Goal: Task Accomplishment & Management: Use online tool/utility

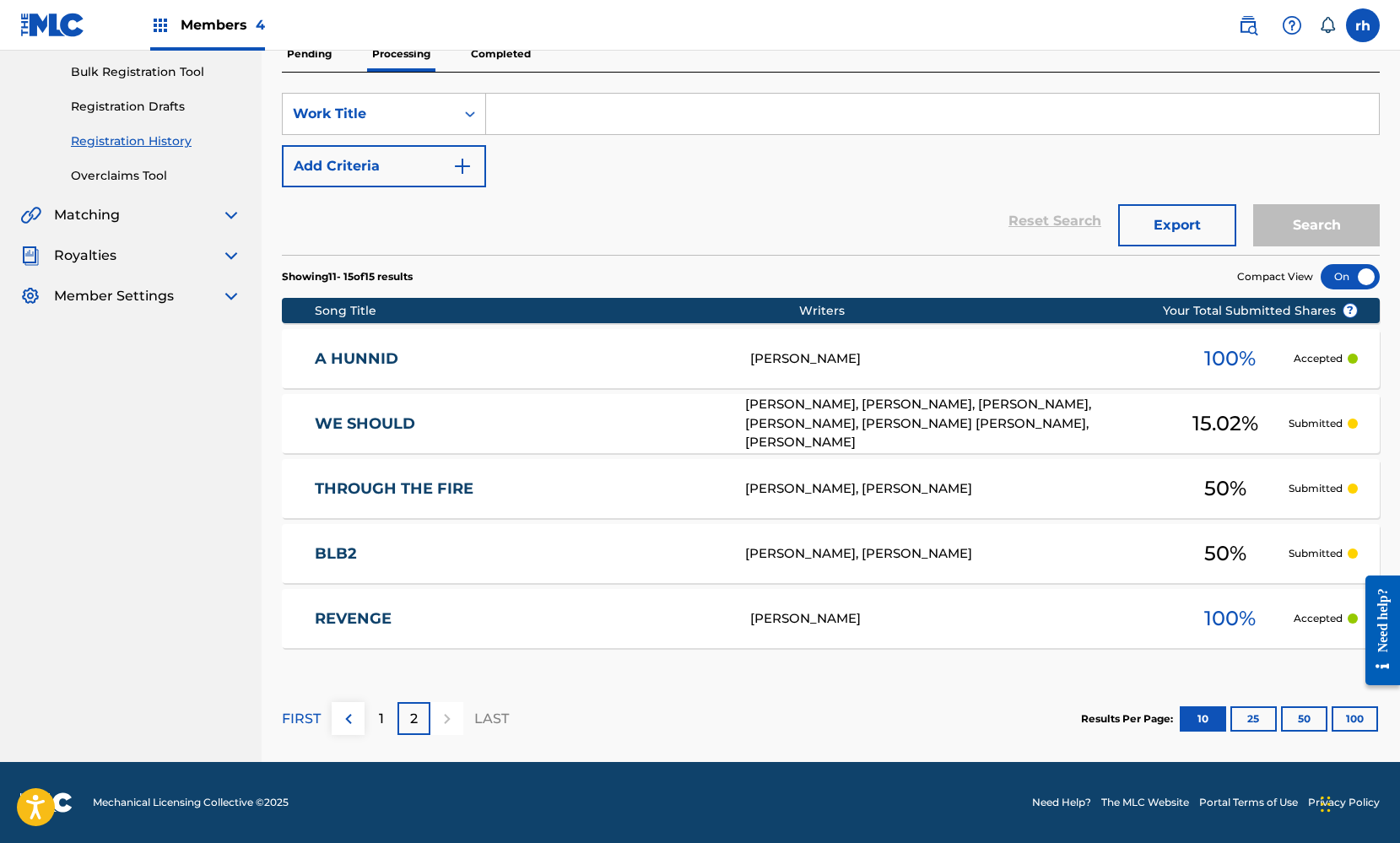
scroll to position [246, 0]
click at [374, 716] on div "1" at bounding box center [381, 718] width 33 height 33
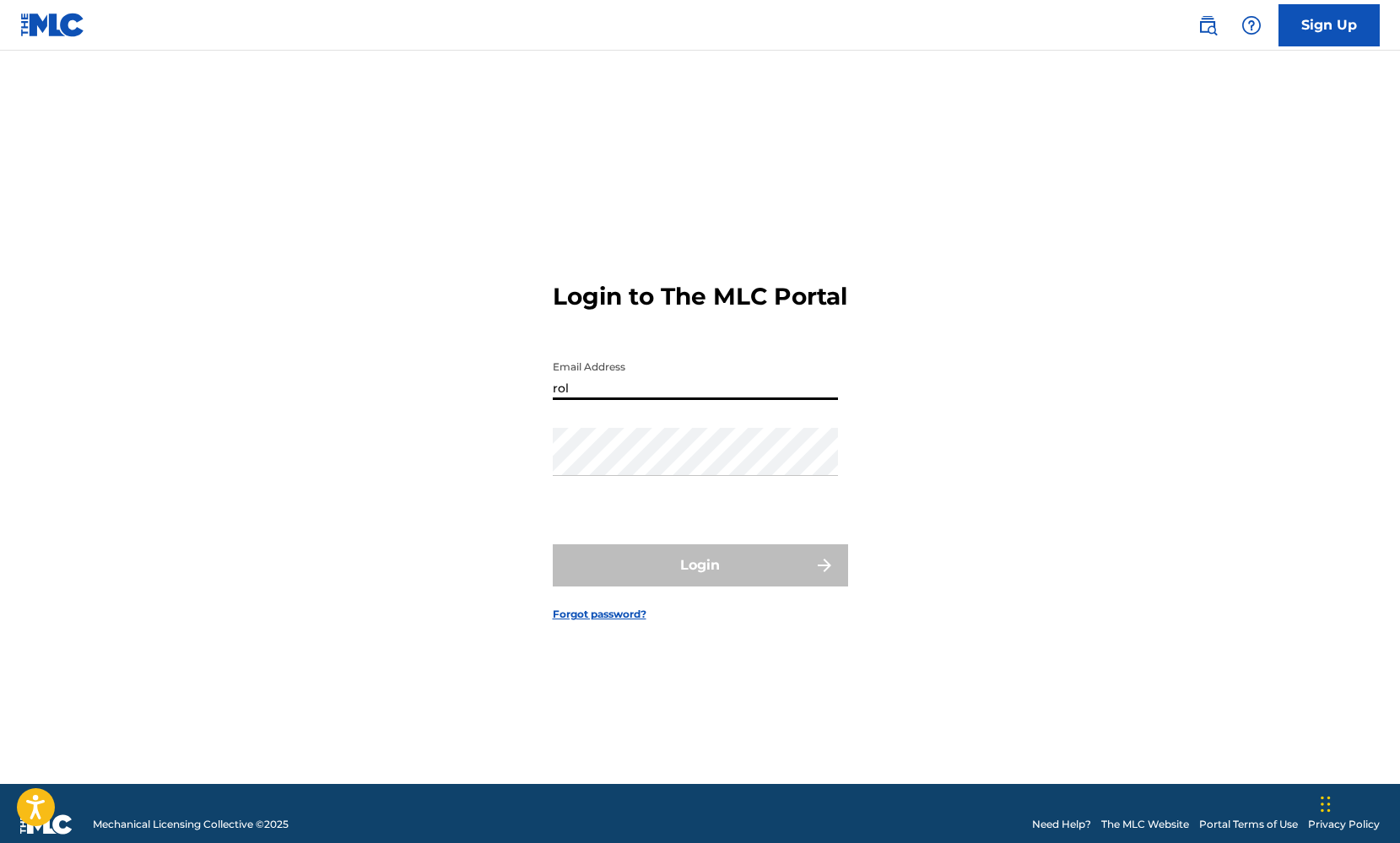
type input "[PERSON_NAME][EMAIL_ADDRESS][DOMAIN_NAME]"
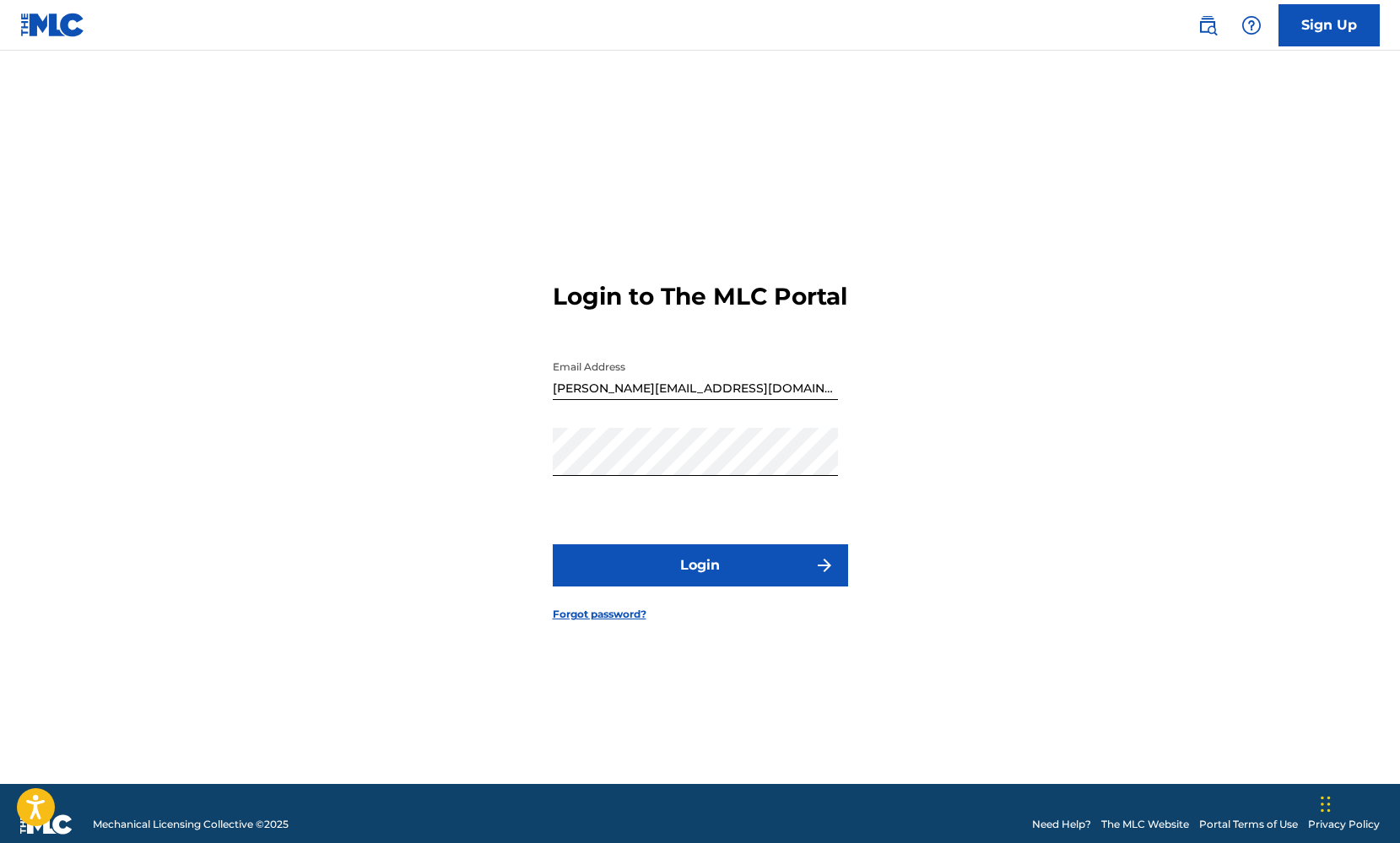
click at [725, 577] on button "Login" at bounding box center [700, 565] width 295 height 42
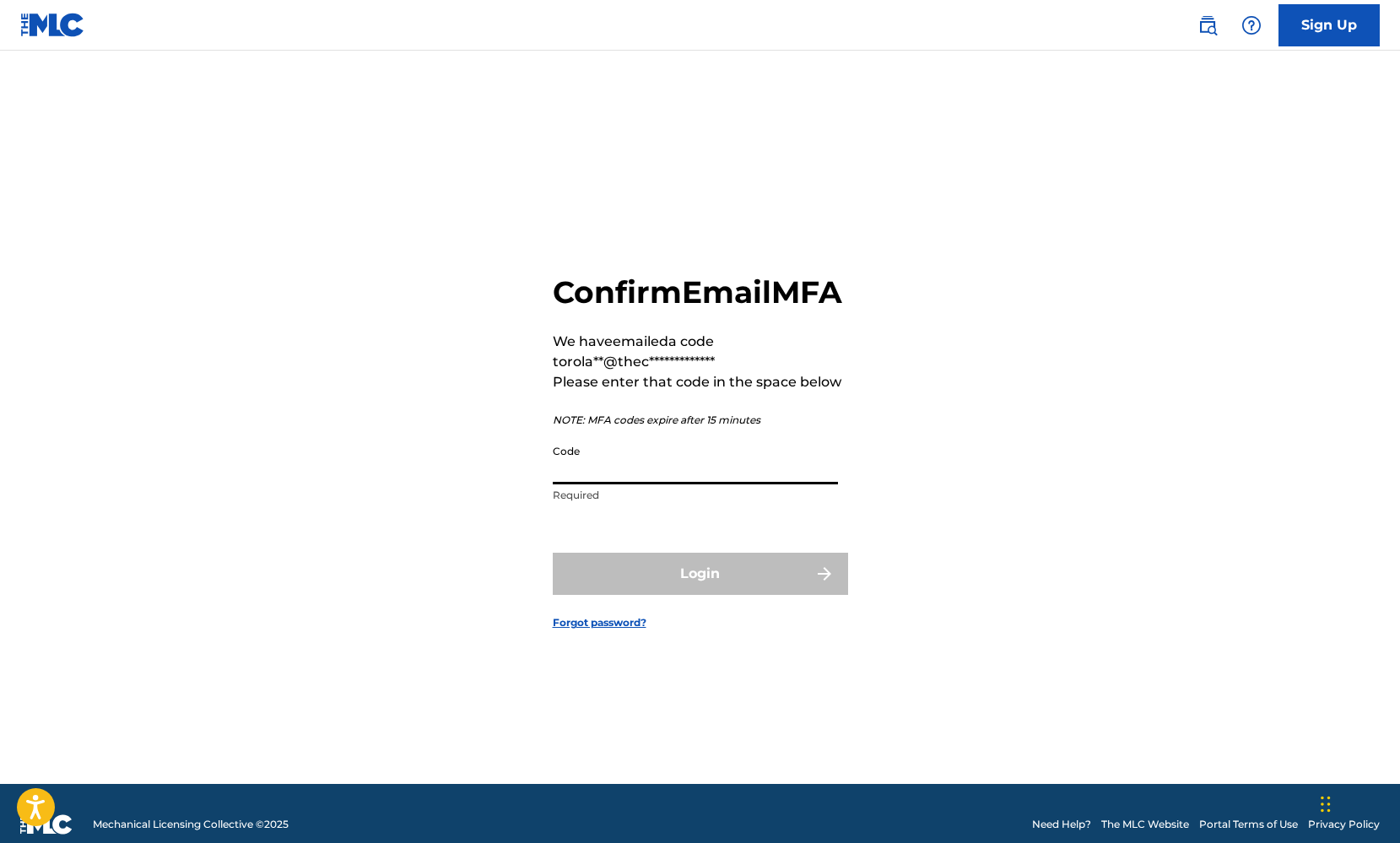
click at [597, 482] on input "Code" at bounding box center [696, 461] width 285 height 48
paste input "329457"
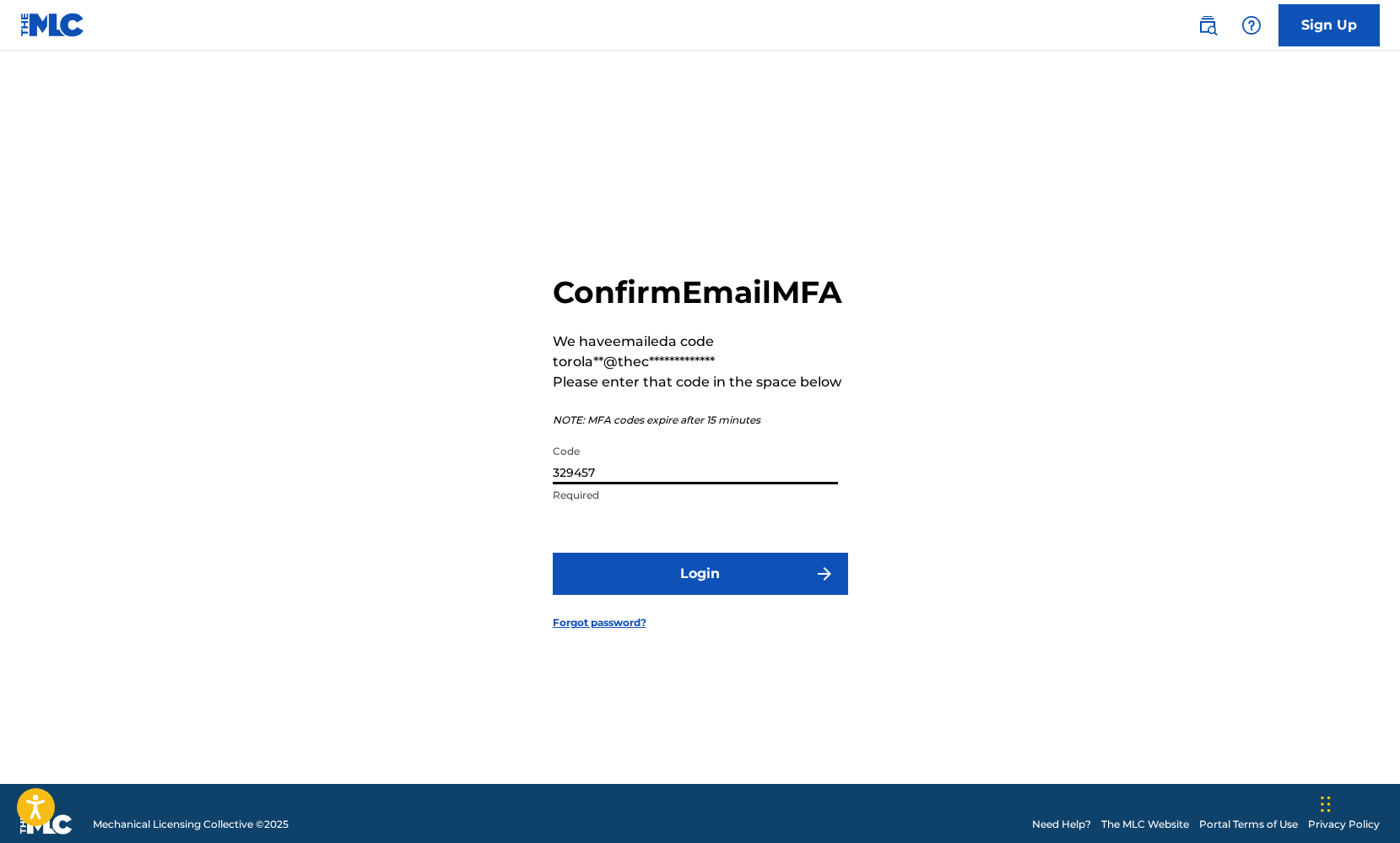
type input "329457"
click at [687, 587] on button "Login" at bounding box center [700, 574] width 295 height 42
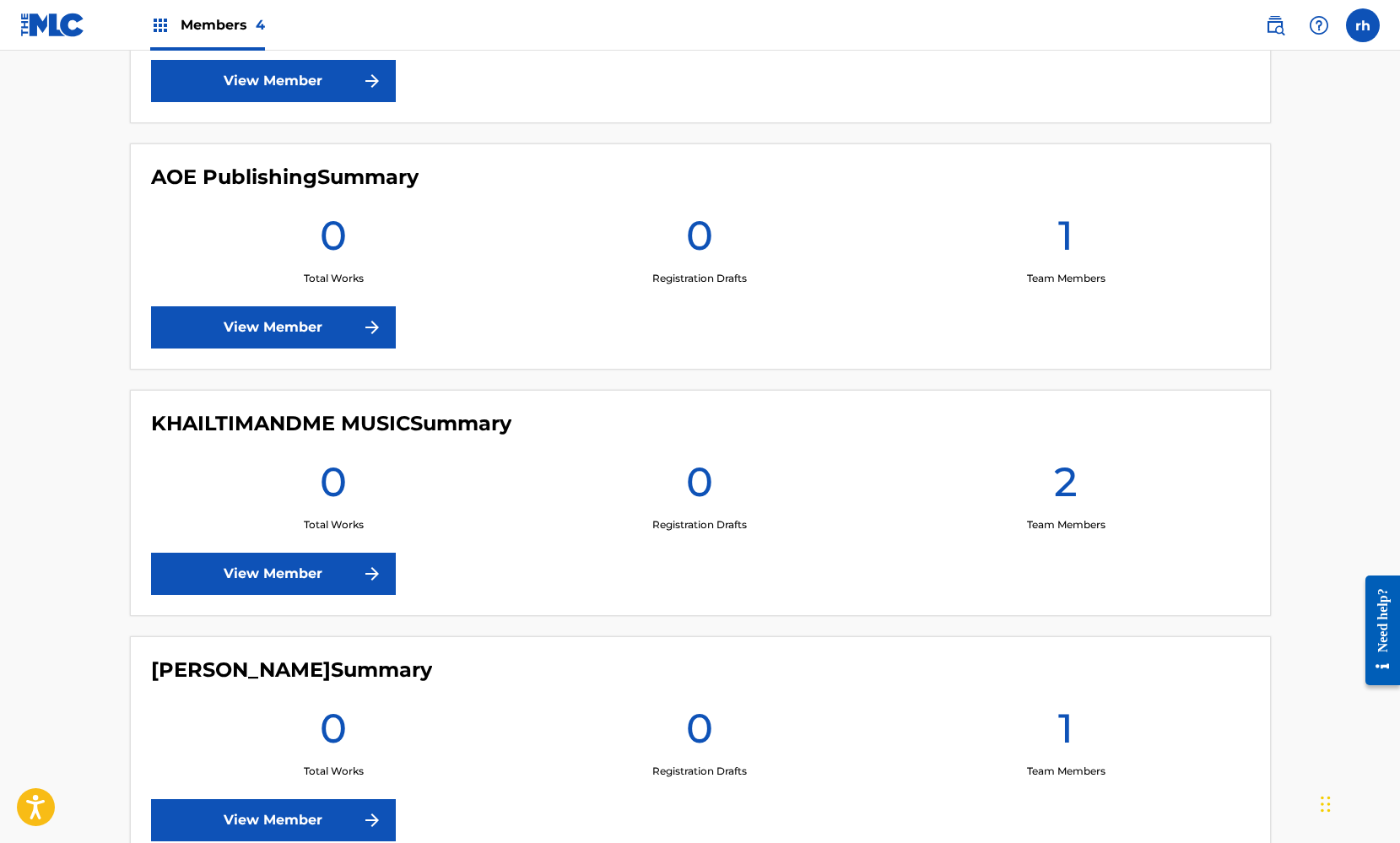
scroll to position [676, 0]
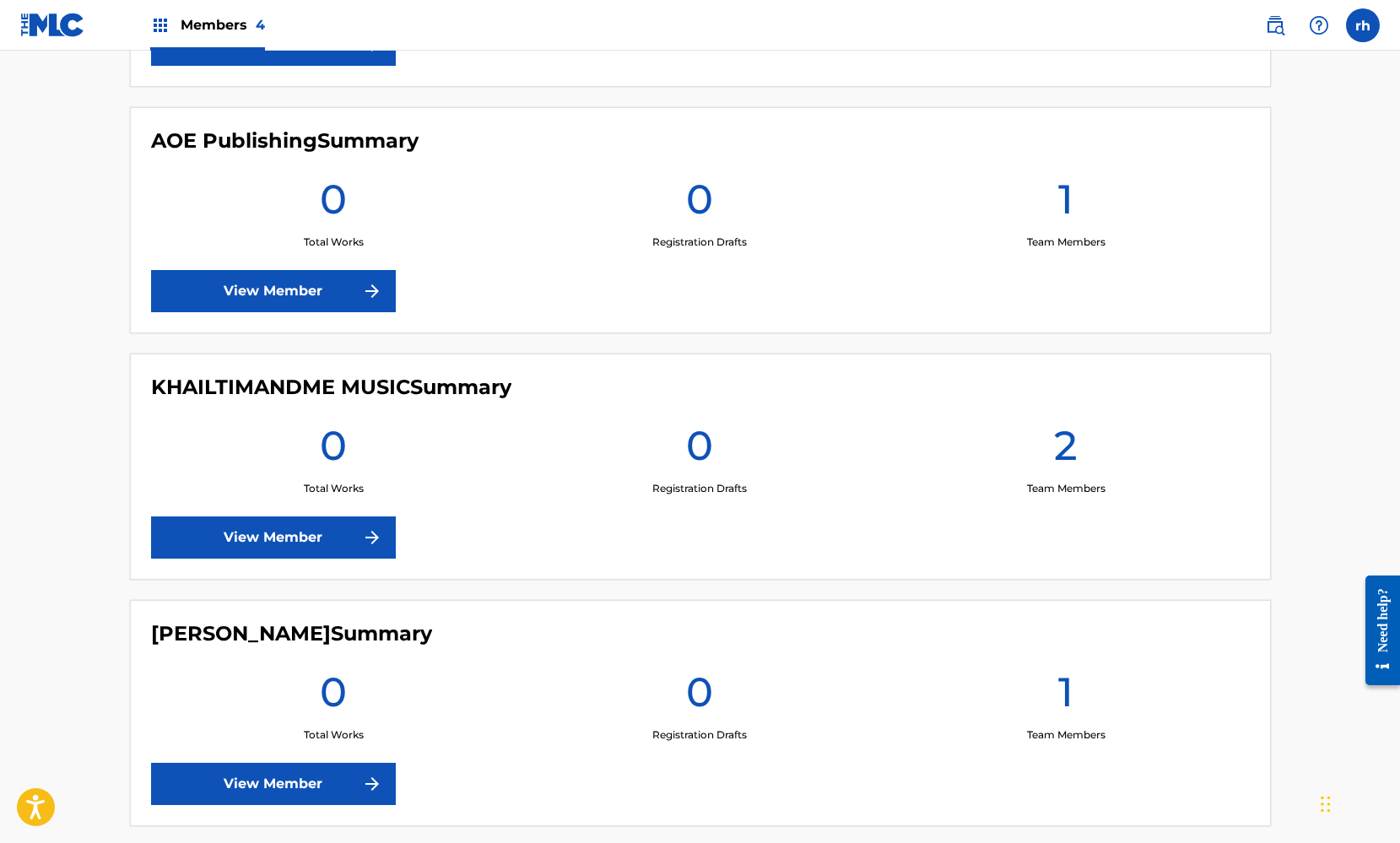
click at [539, 255] on div "AOE Publishing Summary 0 Total Works 0 Registration Drafts 1 Team Members View …" at bounding box center [700, 220] width 1141 height 226
click at [351, 293] on link "View Member" at bounding box center [273, 291] width 245 height 42
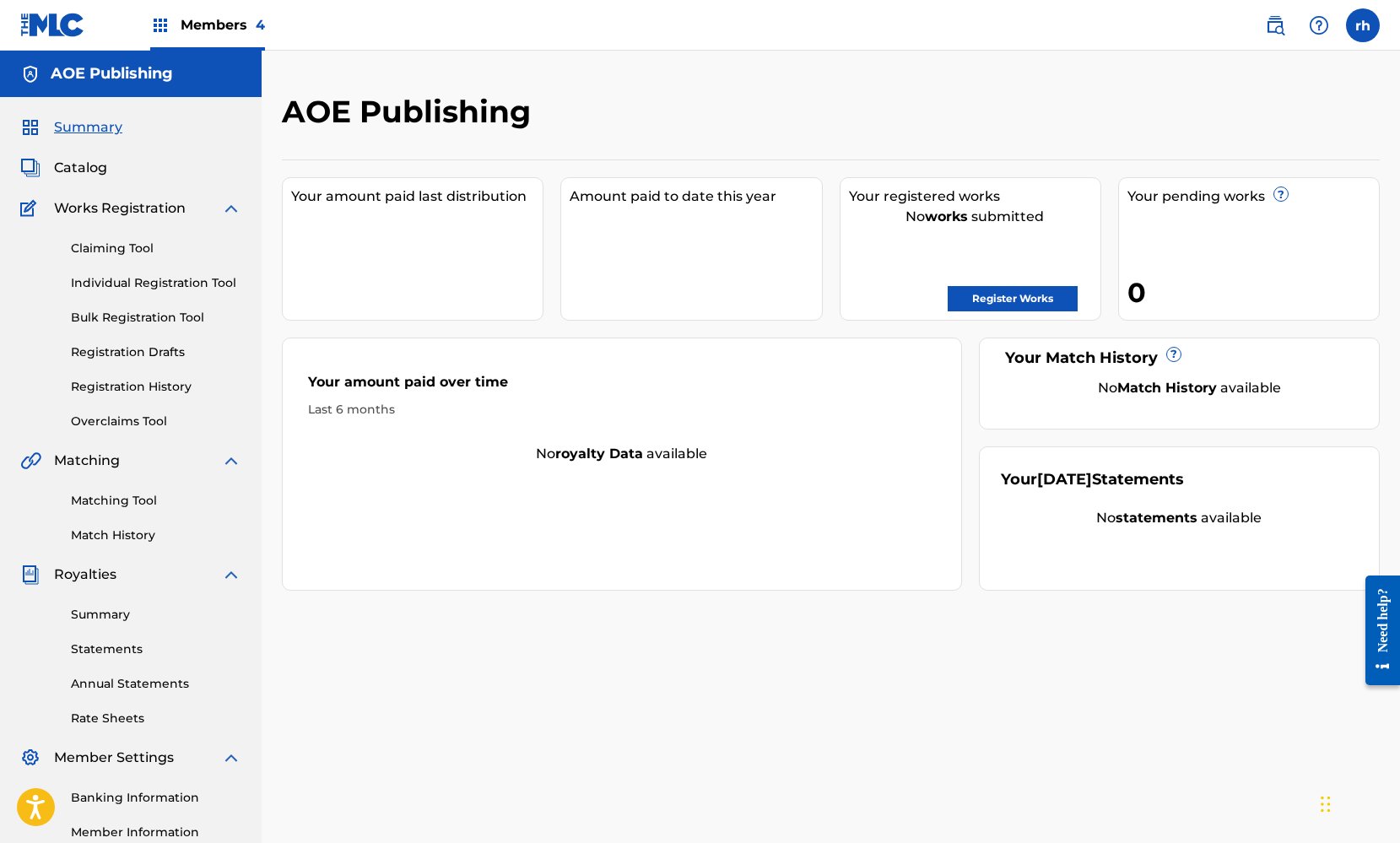
click at [93, 171] on span "Catalog" at bounding box center [80, 168] width 53 height 21
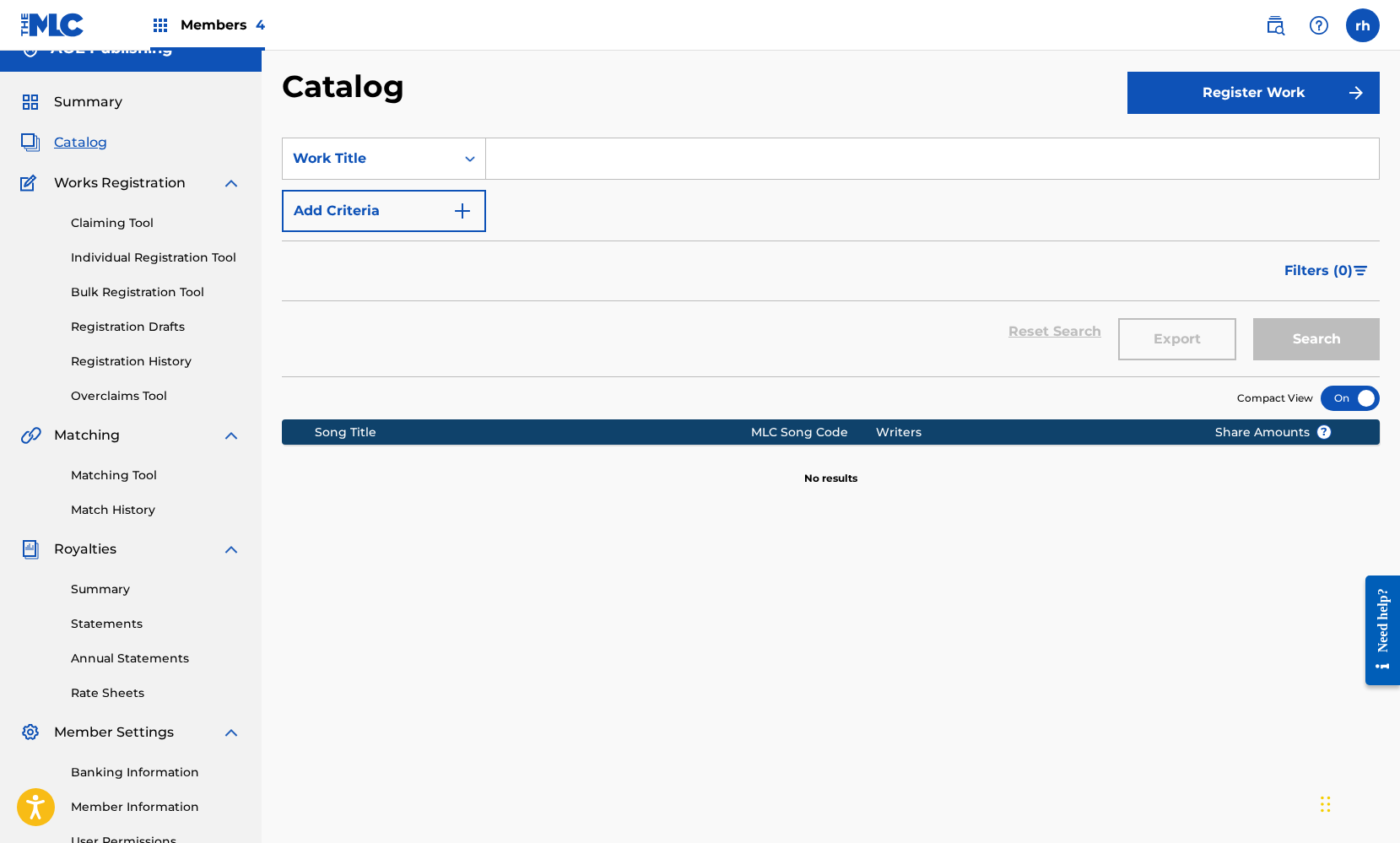
scroll to position [-2, 0]
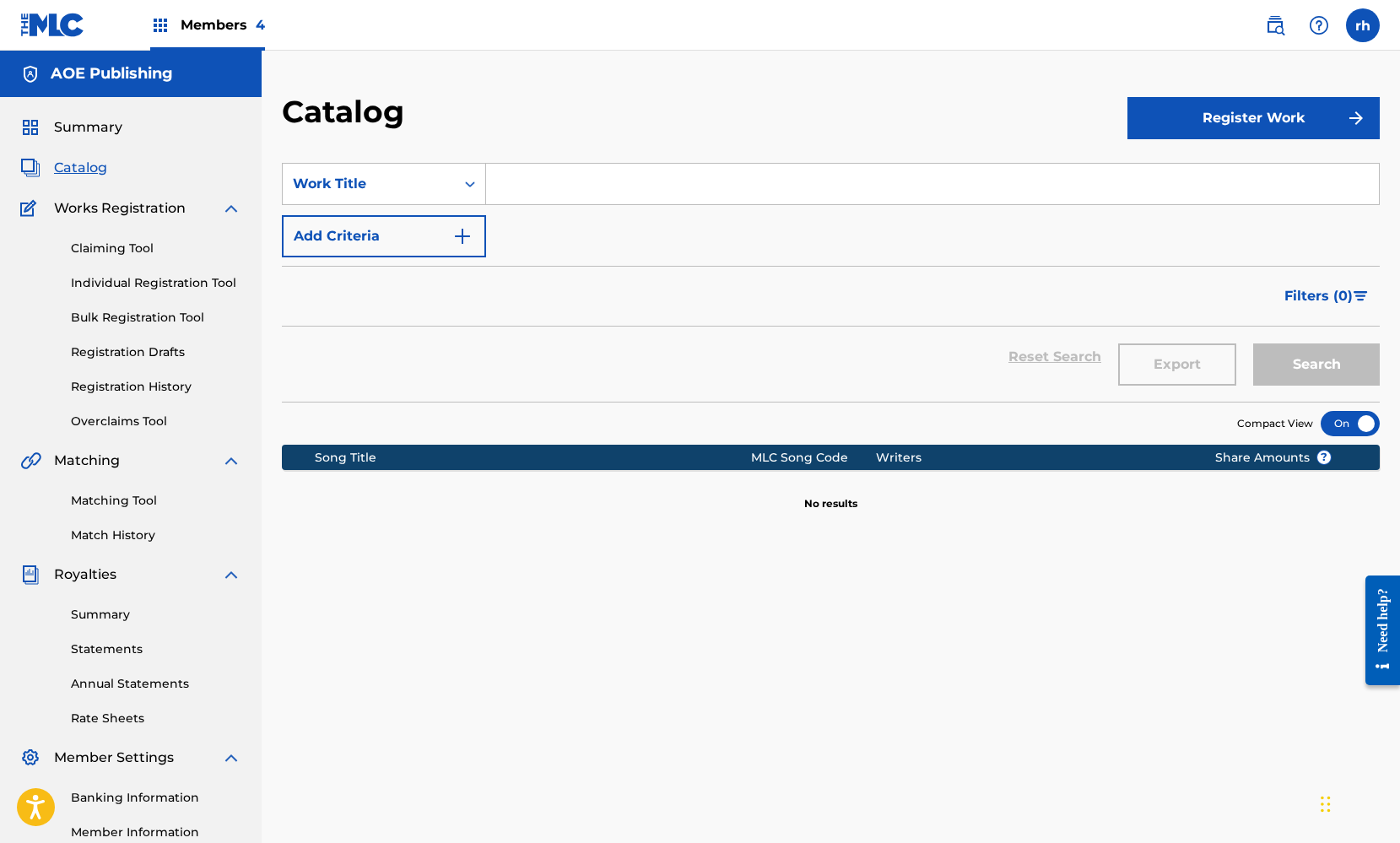
click at [148, 218] on span "Works Registration" at bounding box center [119, 208] width 132 height 21
click at [159, 383] on link "Registration History" at bounding box center [156, 387] width 171 height 18
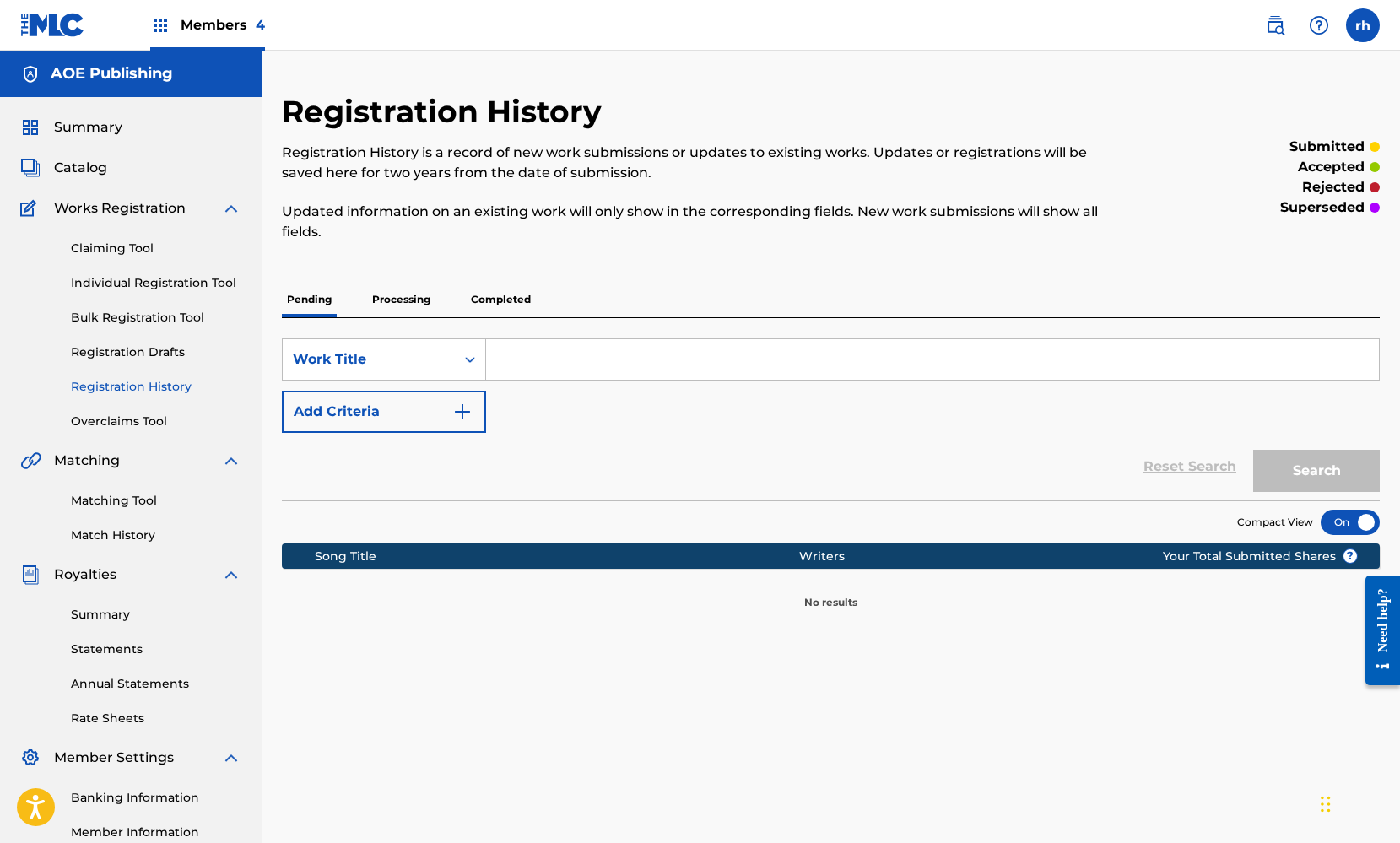
click at [410, 303] on p "Processing" at bounding box center [401, 299] width 68 height 35
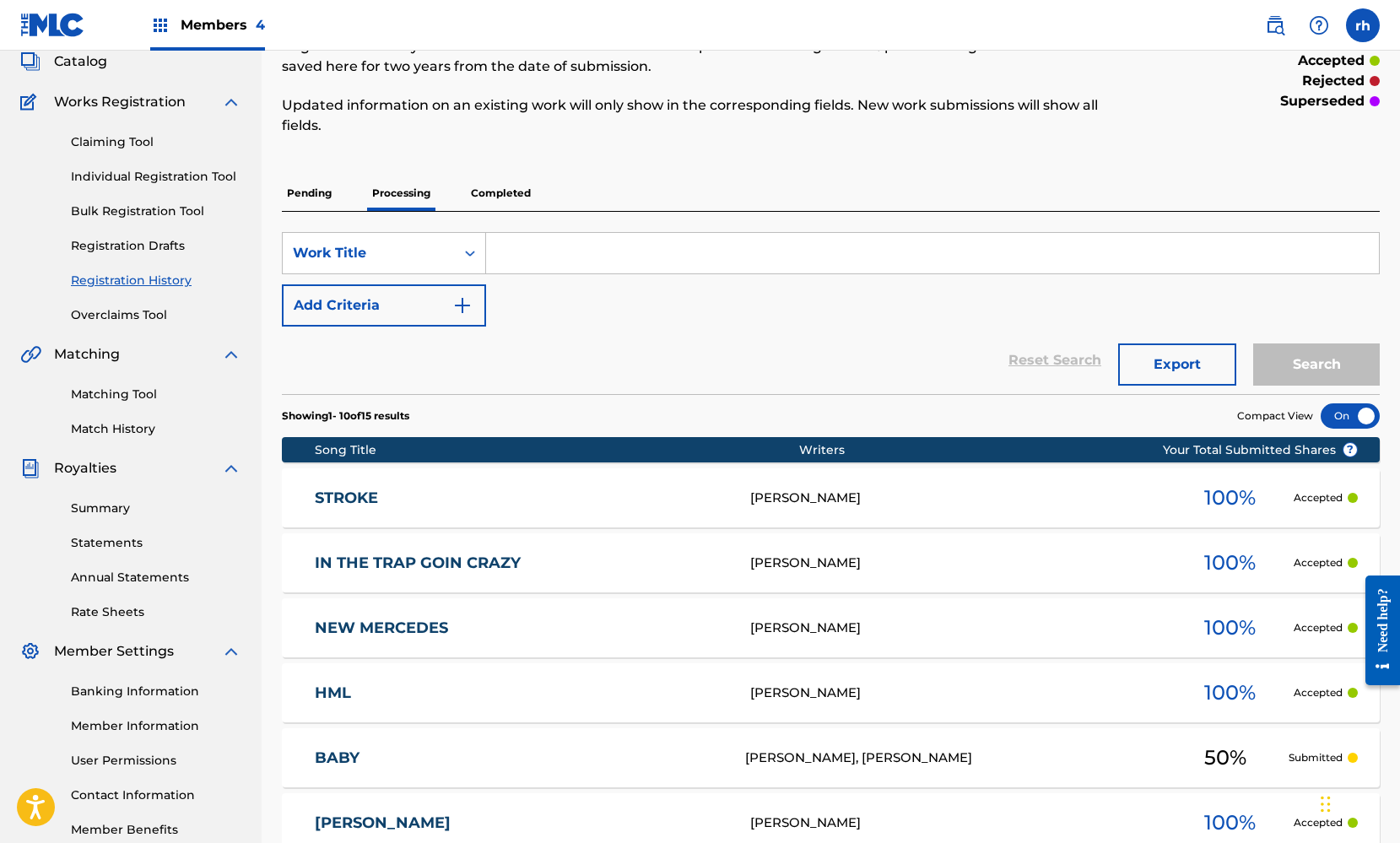
scroll to position [105, 0]
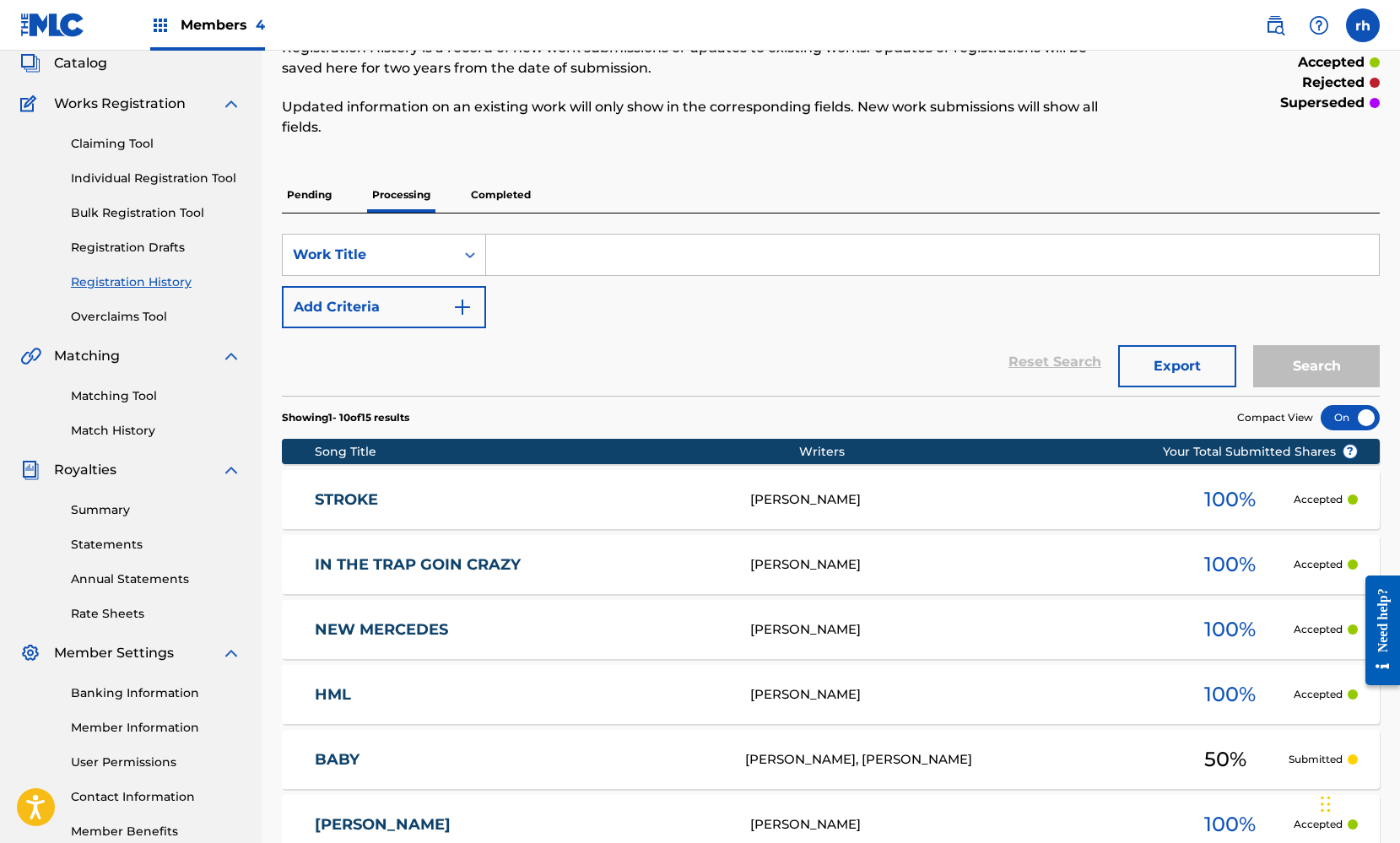
click at [868, 499] on div "[PERSON_NAME]" at bounding box center [958, 500] width 416 height 20
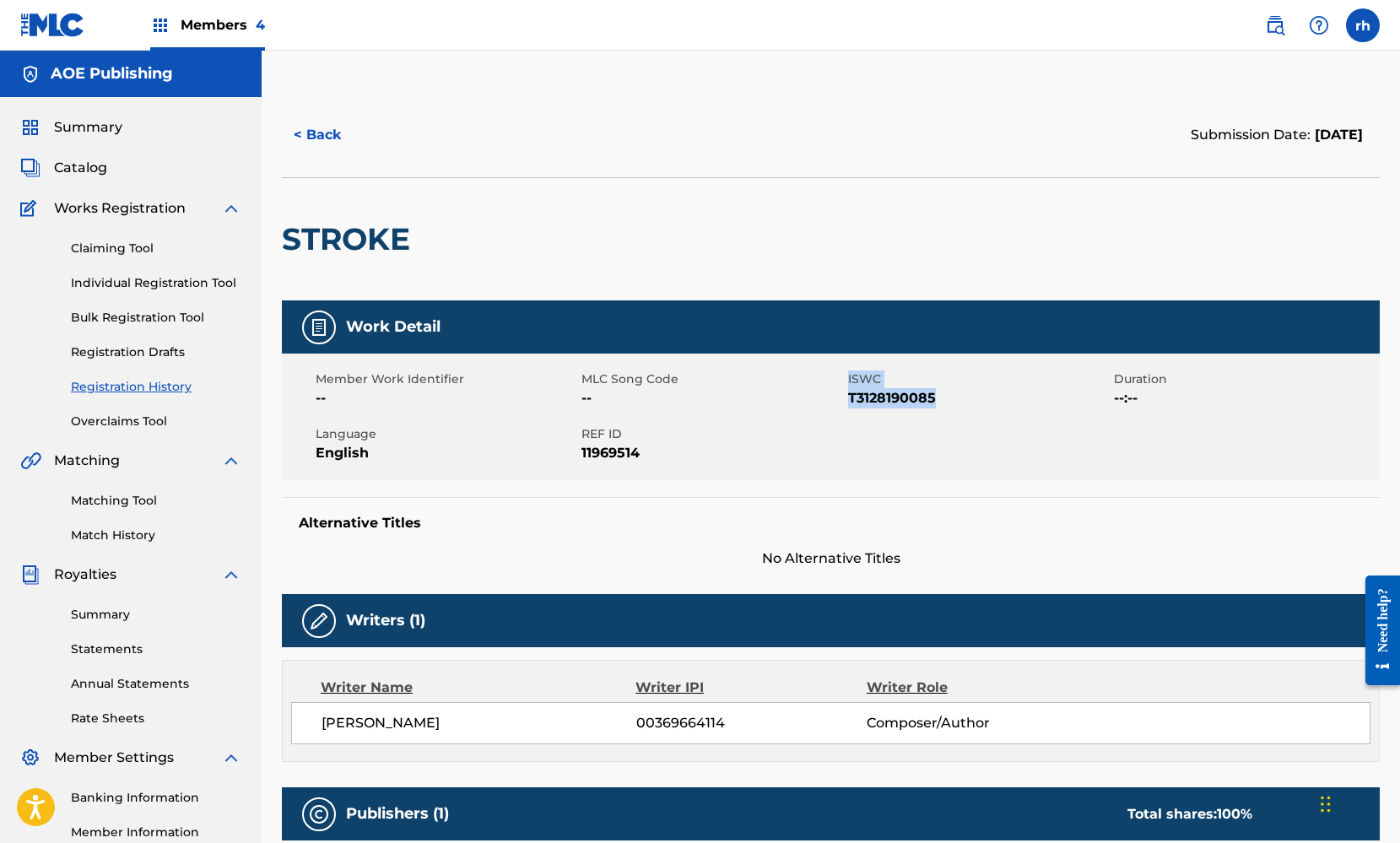
drag, startPoint x: 940, startPoint y: 393, endPoint x: 841, endPoint y: 401, distance: 99.3
click at [841, 401] on div "Member Work Identifier -- MLC Song Code -- ISWC T3128190085 Duration --:-- Lang…" at bounding box center [830, 417] width 1098 height 127
copy div "ISWC T3128190085"
click at [321, 135] on button "< Back" at bounding box center [332, 135] width 101 height 42
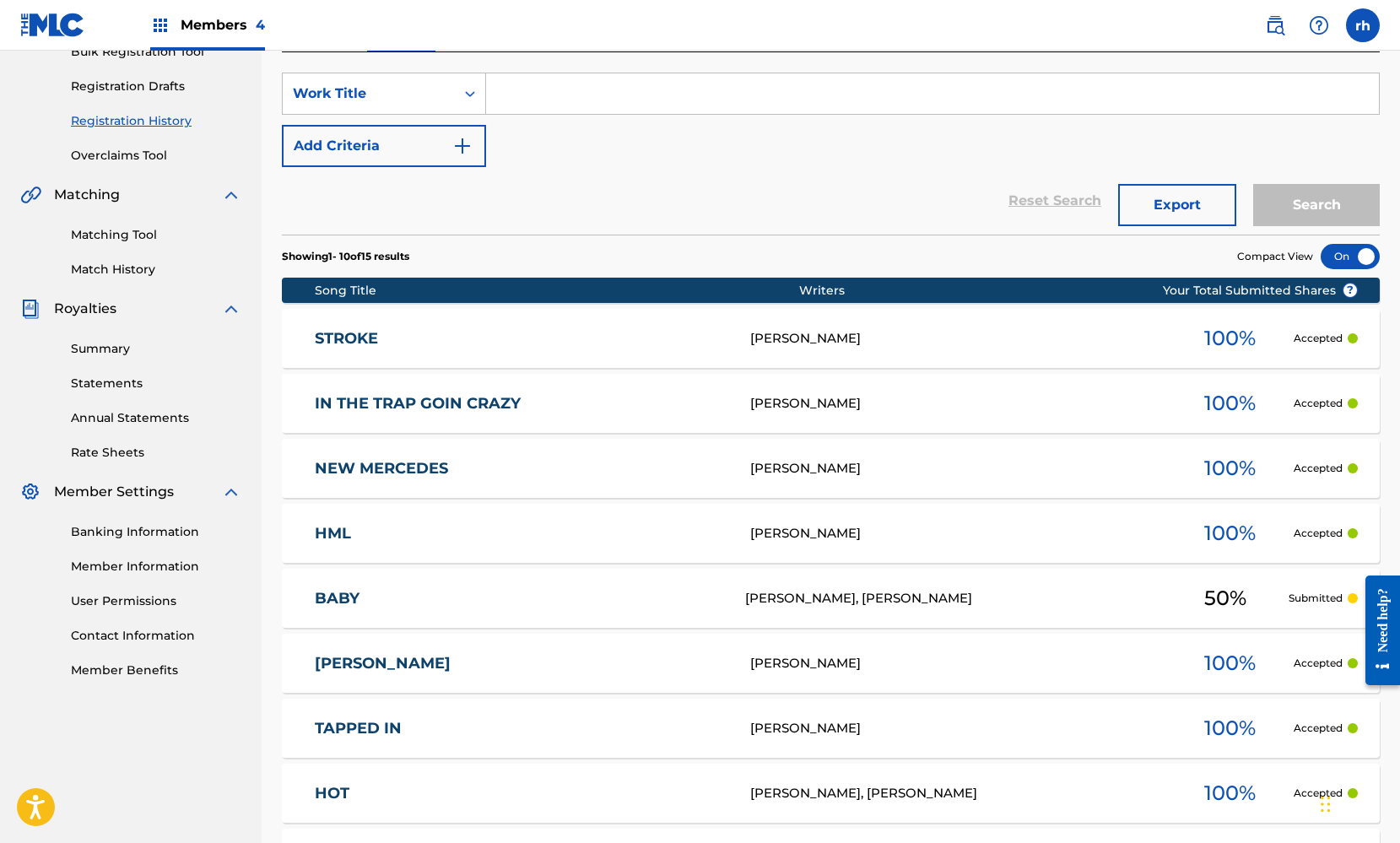
scroll to position [283, 0]
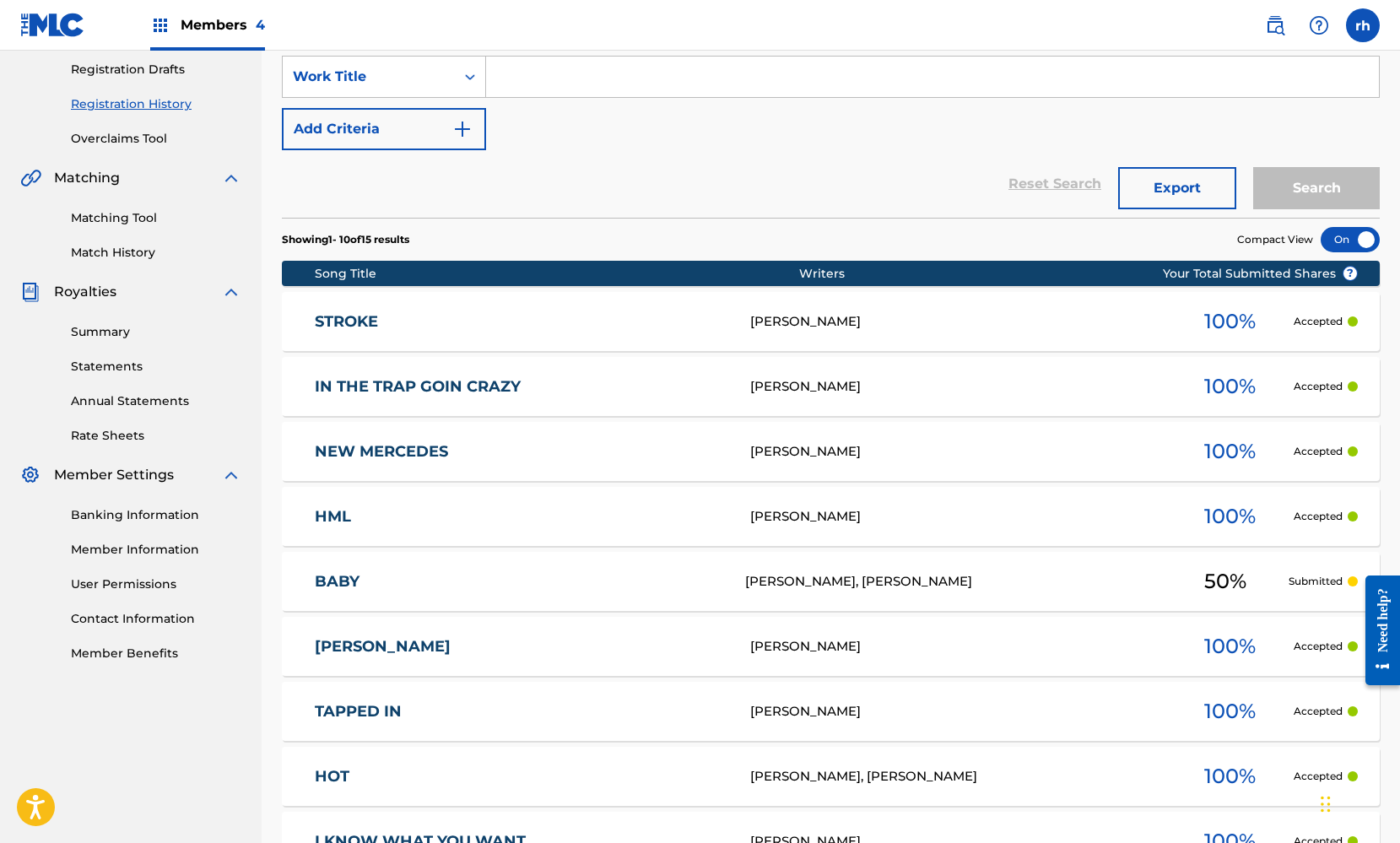
click at [589, 458] on link "NEW MERCEDES" at bounding box center [521, 452] width 413 height 20
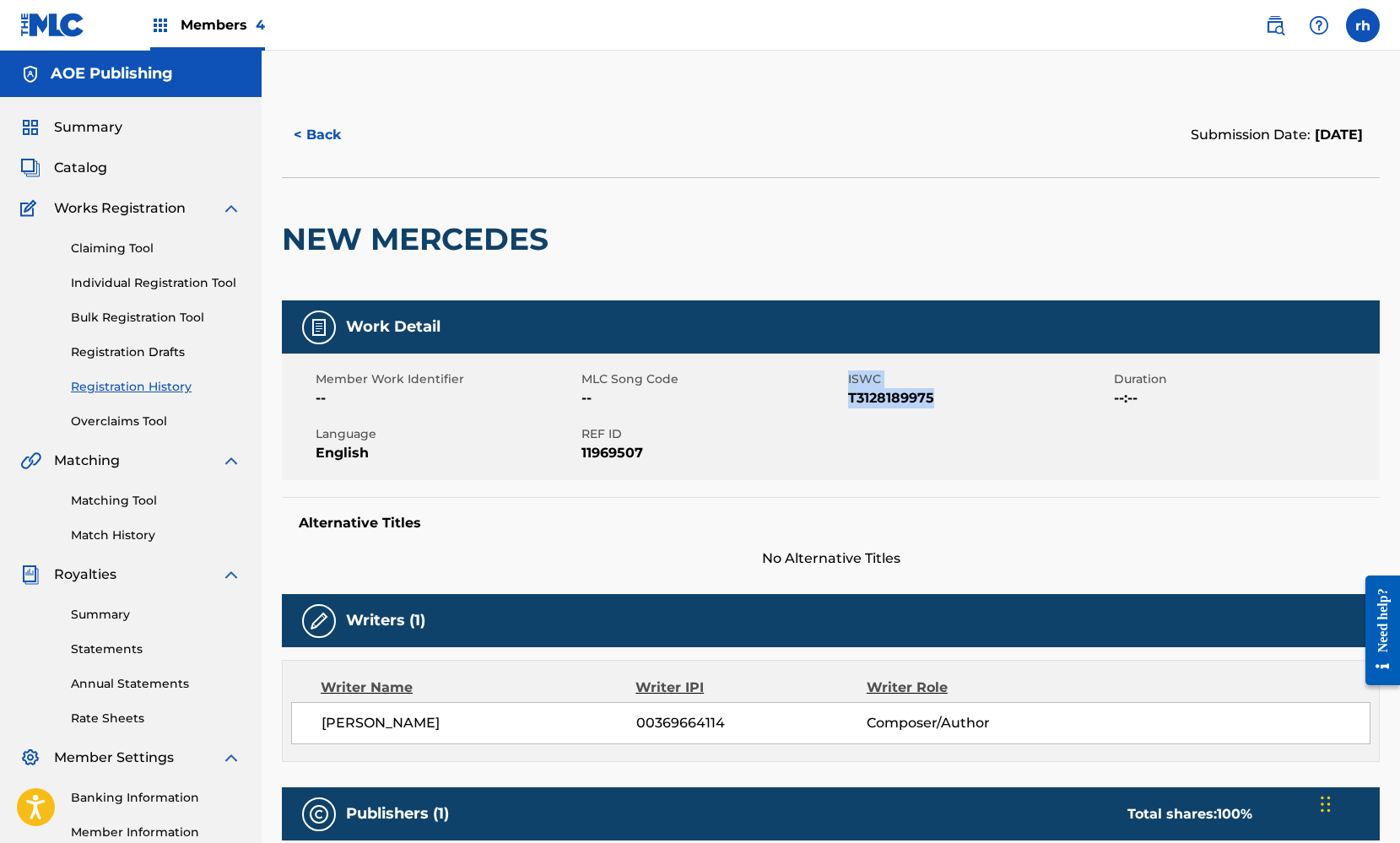
drag, startPoint x: 942, startPoint y: 392, endPoint x: 840, endPoint y: 395, distance: 102.0
click at [840, 395] on div "Member Work Identifier -- MLC Song Code -- ISWC T3128189975 Duration --:-- Lang…" at bounding box center [830, 417] width 1098 height 127
copy div "ISWC T3128189975"
click at [322, 139] on button "< Back" at bounding box center [332, 135] width 101 height 42
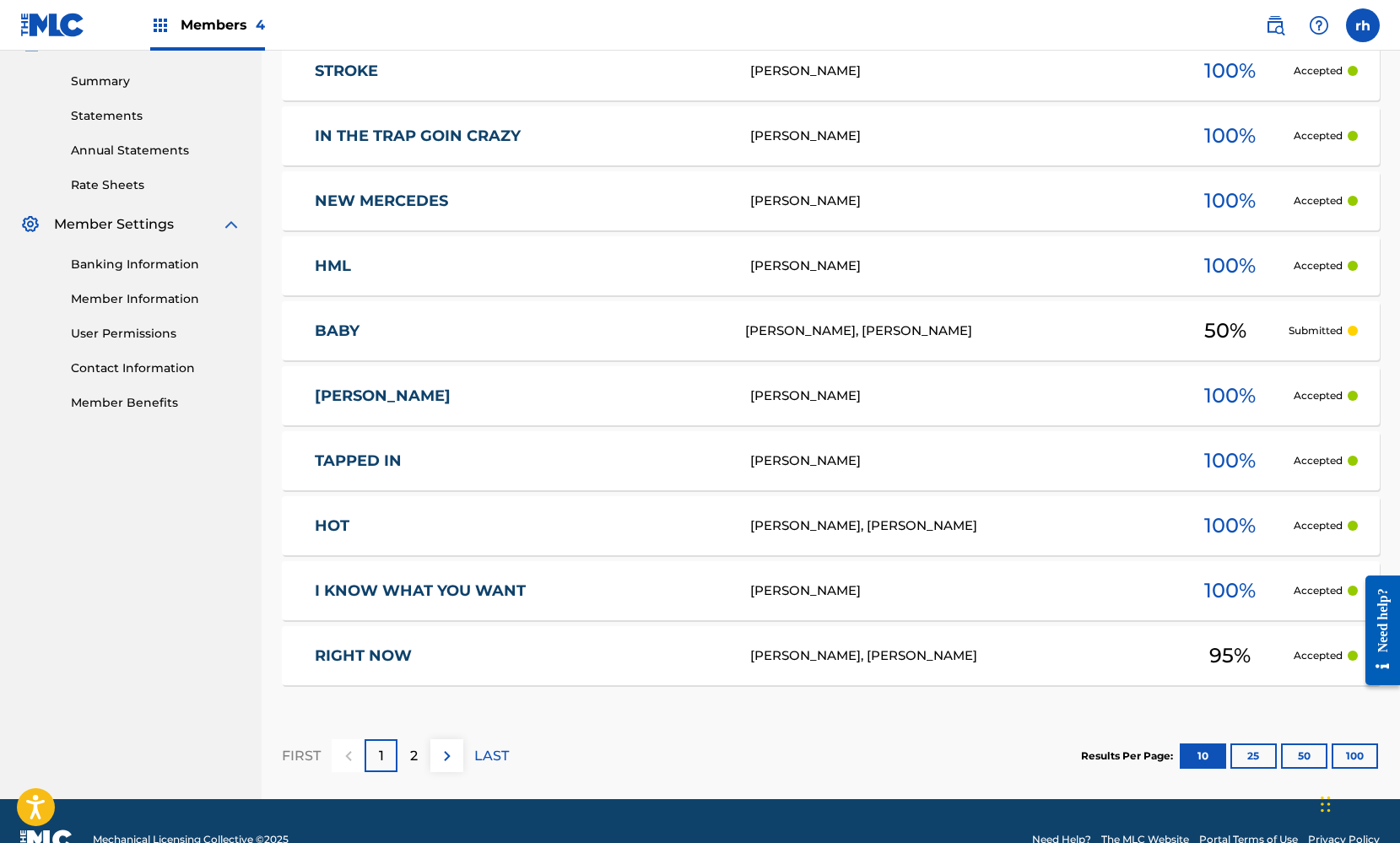
scroll to position [571, 0]
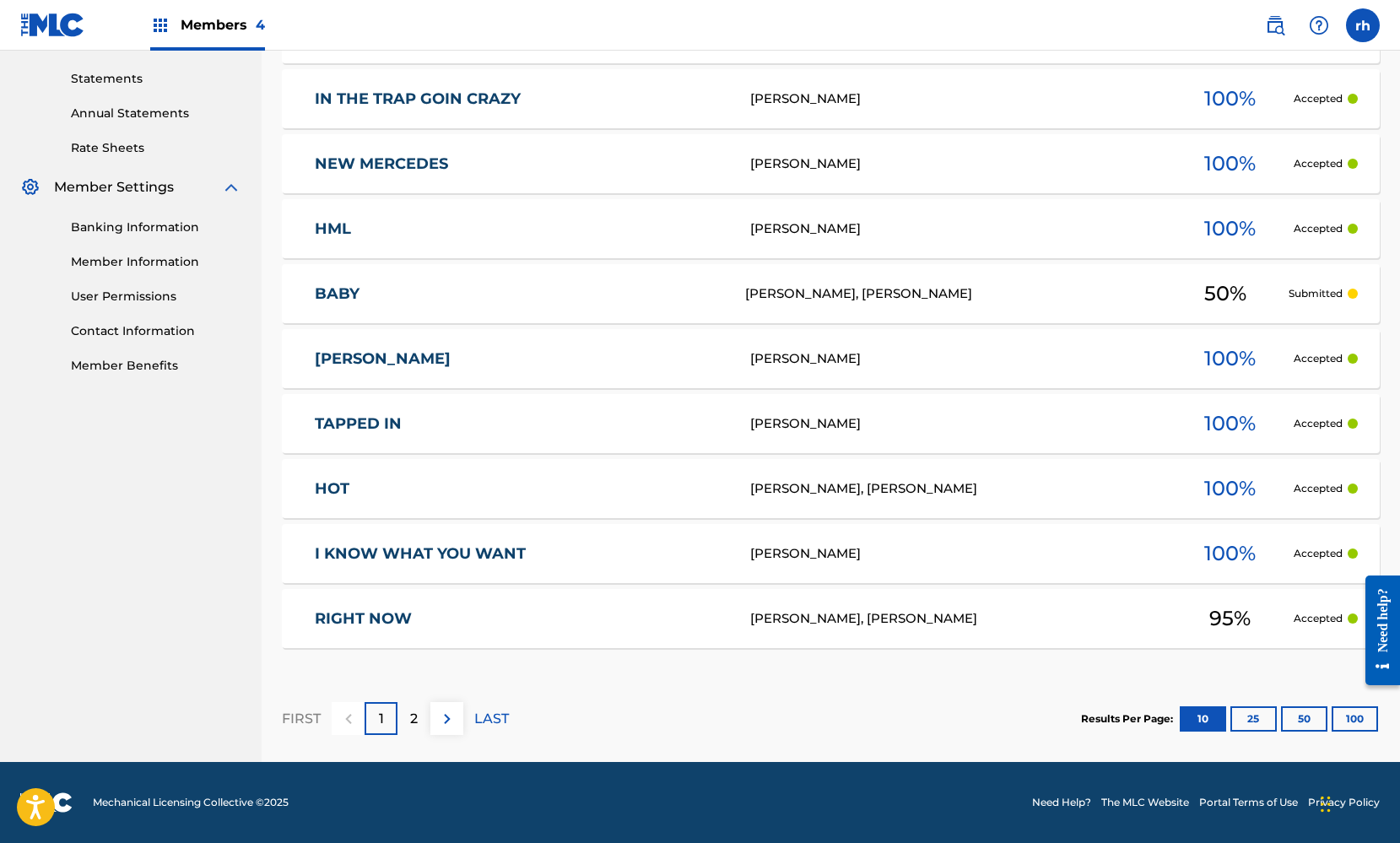
click at [944, 430] on div "[PERSON_NAME]" at bounding box center [958, 425] width 416 height 20
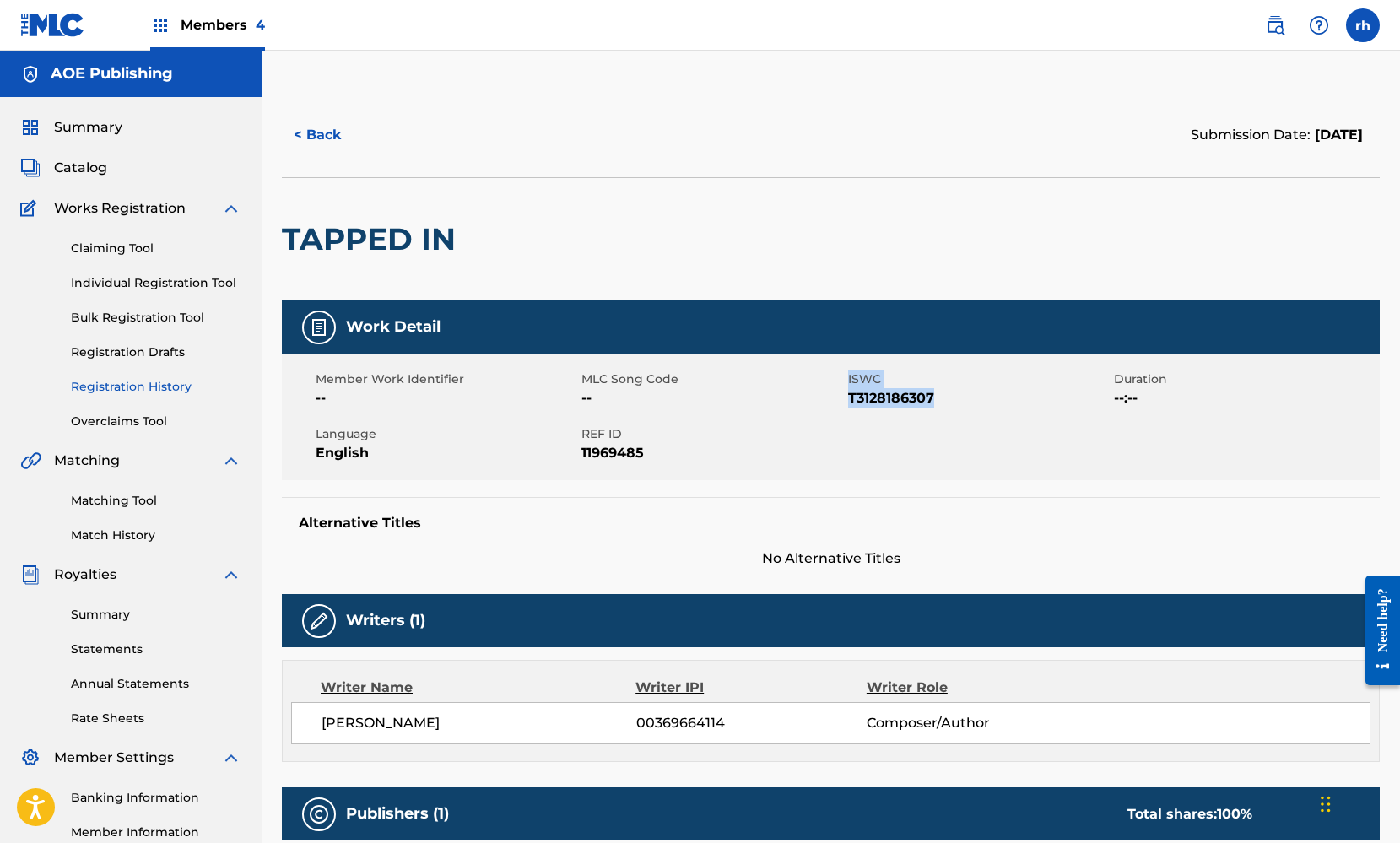
drag, startPoint x: 946, startPoint y: 390, endPoint x: 841, endPoint y: 400, distance: 105.5
click at [841, 400] on div "Member Work Identifier -- MLC Song Code -- ISWC T3128186307 Duration --:-- Lang…" at bounding box center [830, 417] width 1098 height 127
click at [956, 392] on span "T3128186307" at bounding box center [978, 398] width 261 height 21
drag, startPoint x: 941, startPoint y: 394, endPoint x: 849, endPoint y: 404, distance: 92.5
click at [849, 404] on span "T3128186307" at bounding box center [978, 398] width 261 height 21
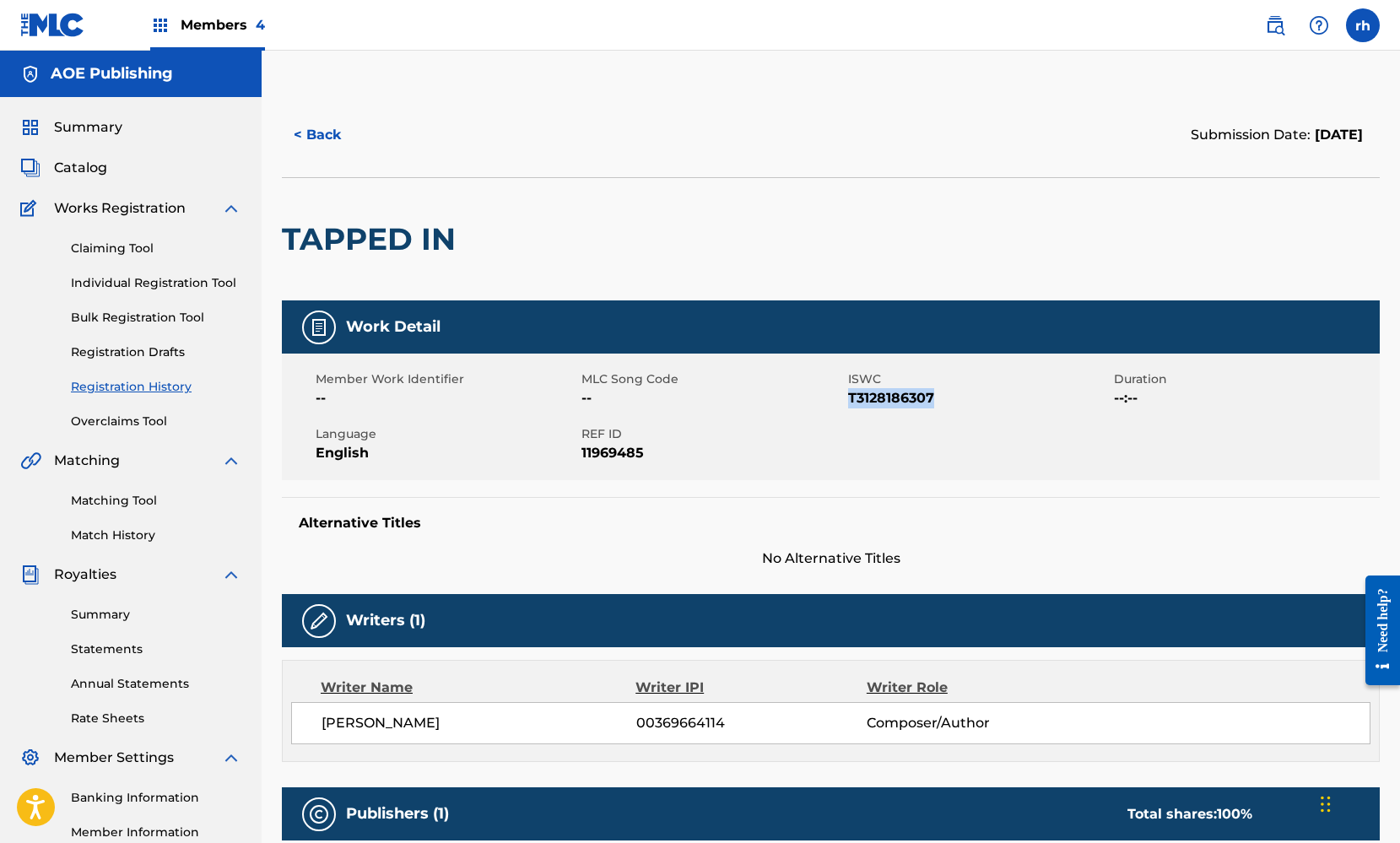
copy span "T3128186307"
click at [324, 136] on button "< Back" at bounding box center [332, 135] width 101 height 42
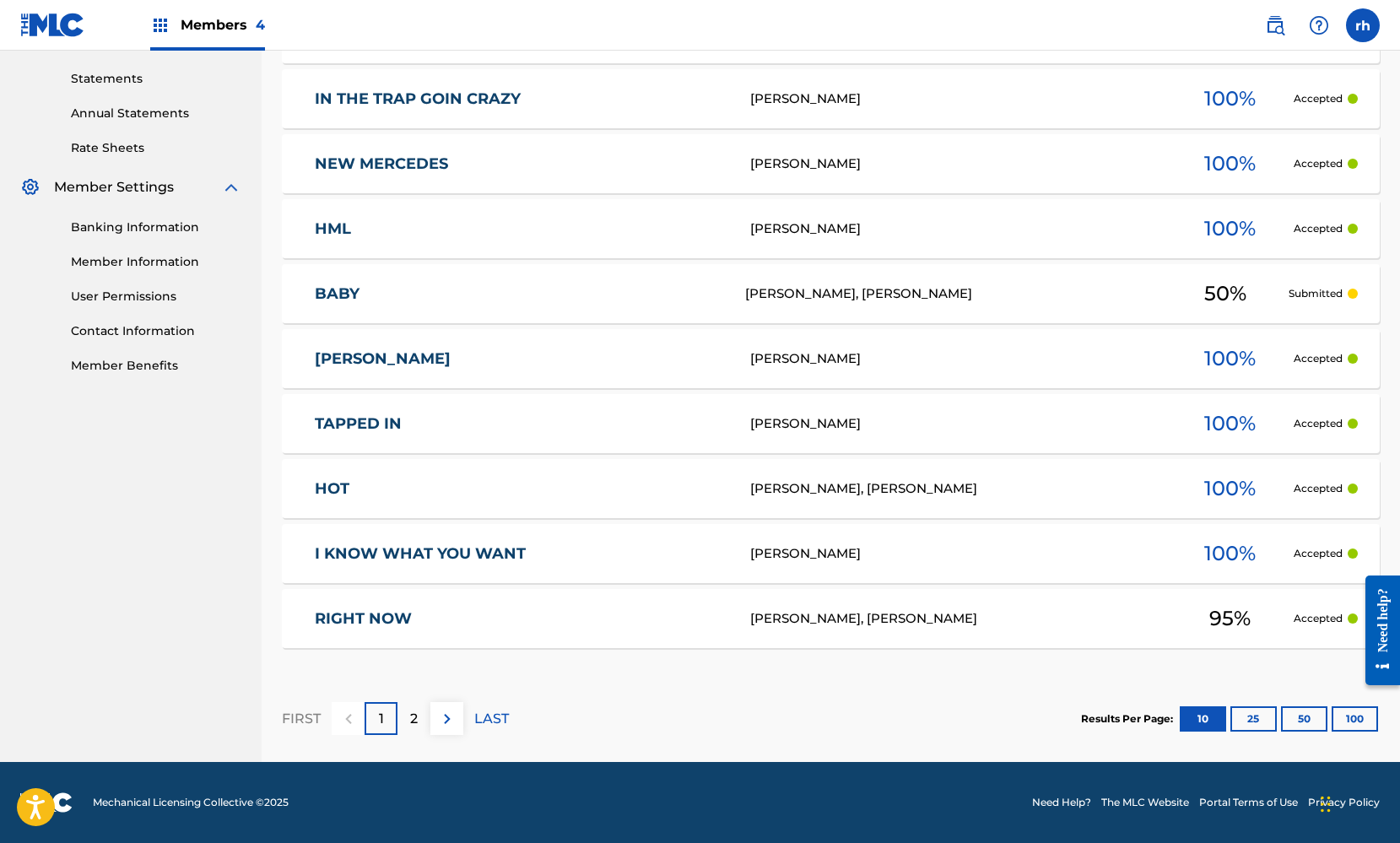
scroll to position [571, 0]
click at [740, 563] on div "I KNOW WHAT YOU WANT Kyle Gee 100 % Accepted" at bounding box center [830, 554] width 1098 height 59
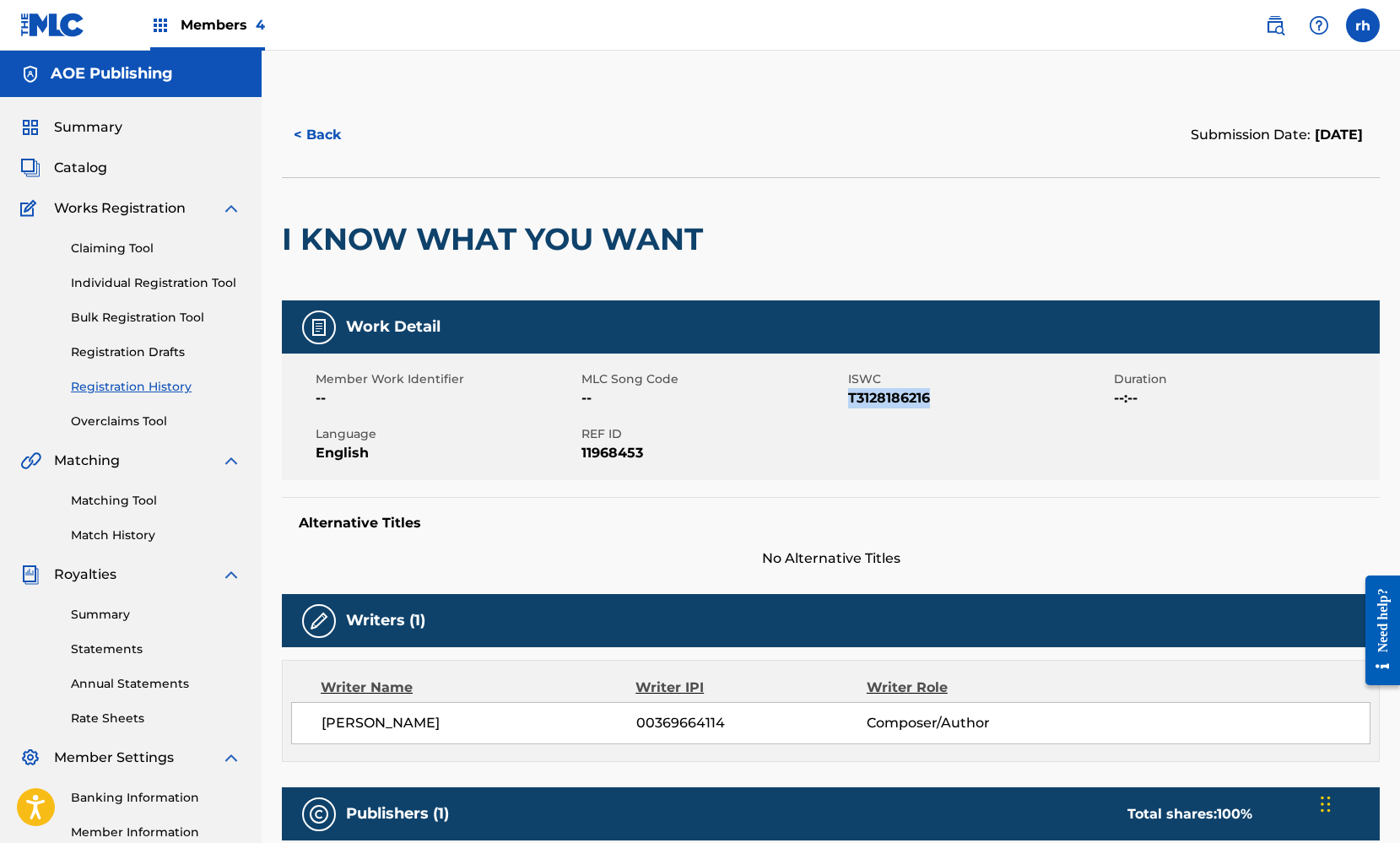
drag, startPoint x: 946, startPoint y: 392, endPoint x: 847, endPoint y: 397, distance: 99.1
click at [848, 397] on span "T3128186216" at bounding box center [978, 398] width 261 height 21
copy span "T3128186216"
click at [319, 137] on button "< Back" at bounding box center [332, 135] width 101 height 42
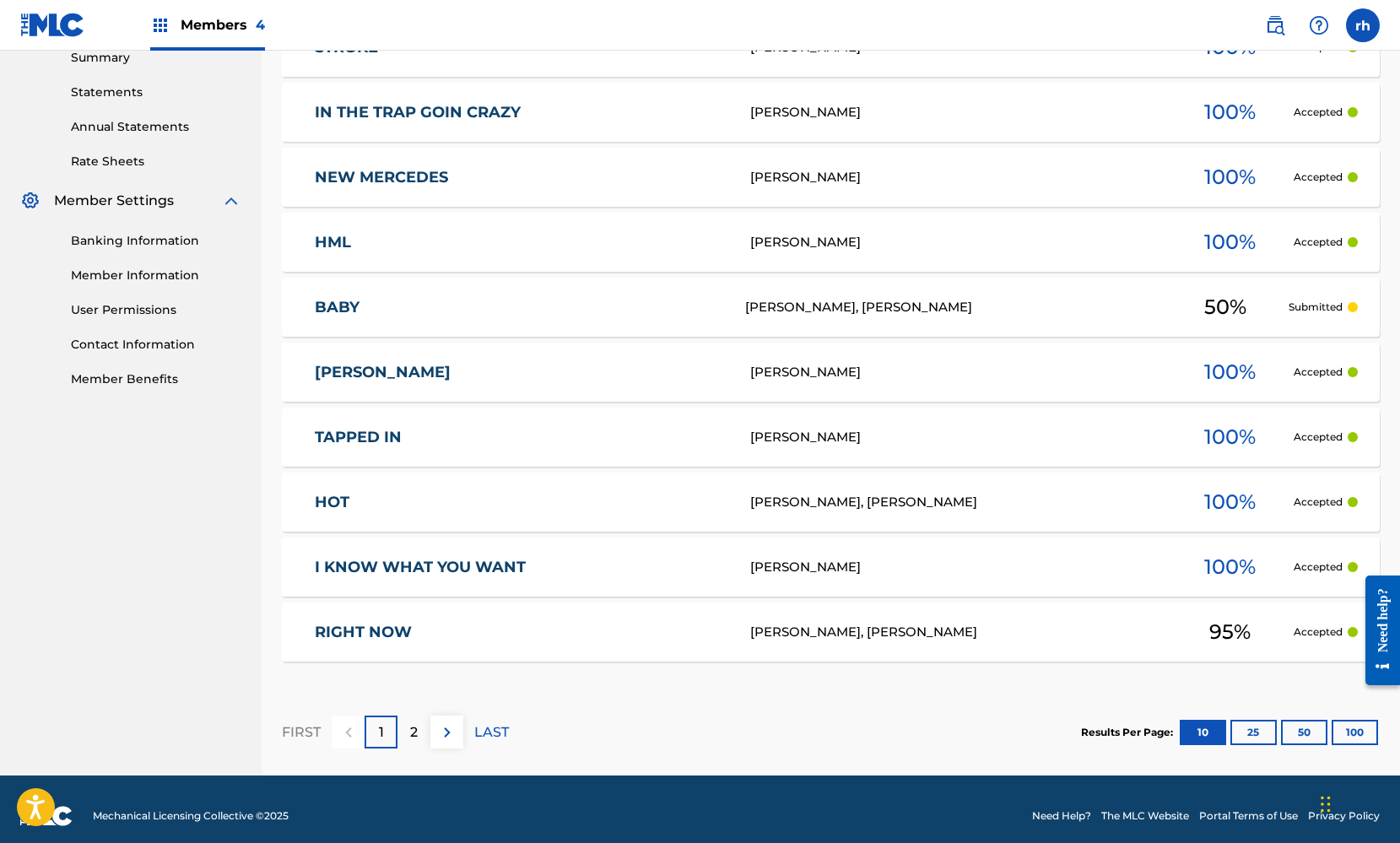
scroll to position [571, 0]
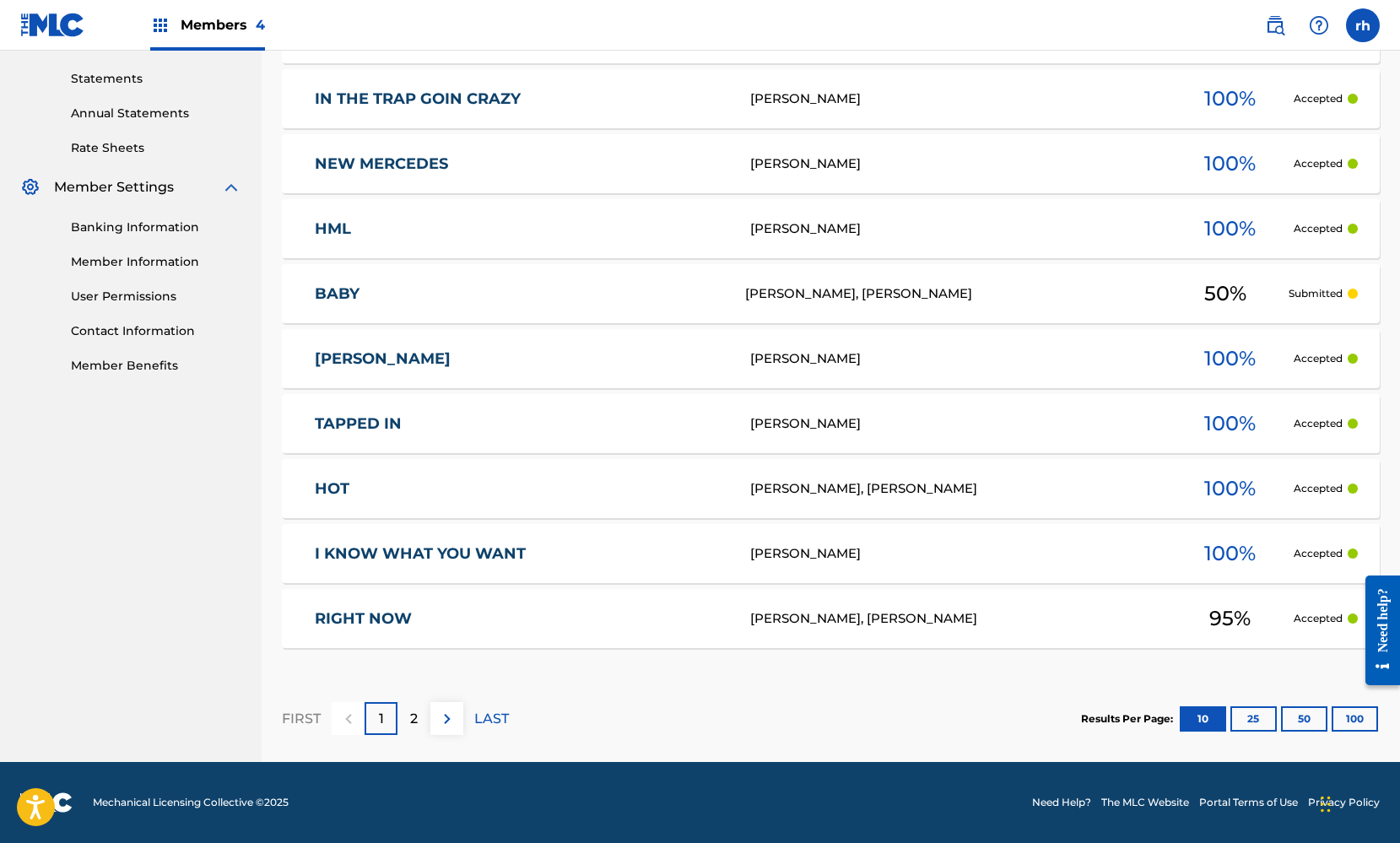
click at [414, 725] on p "2" at bounding box center [414, 719] width 7 height 21
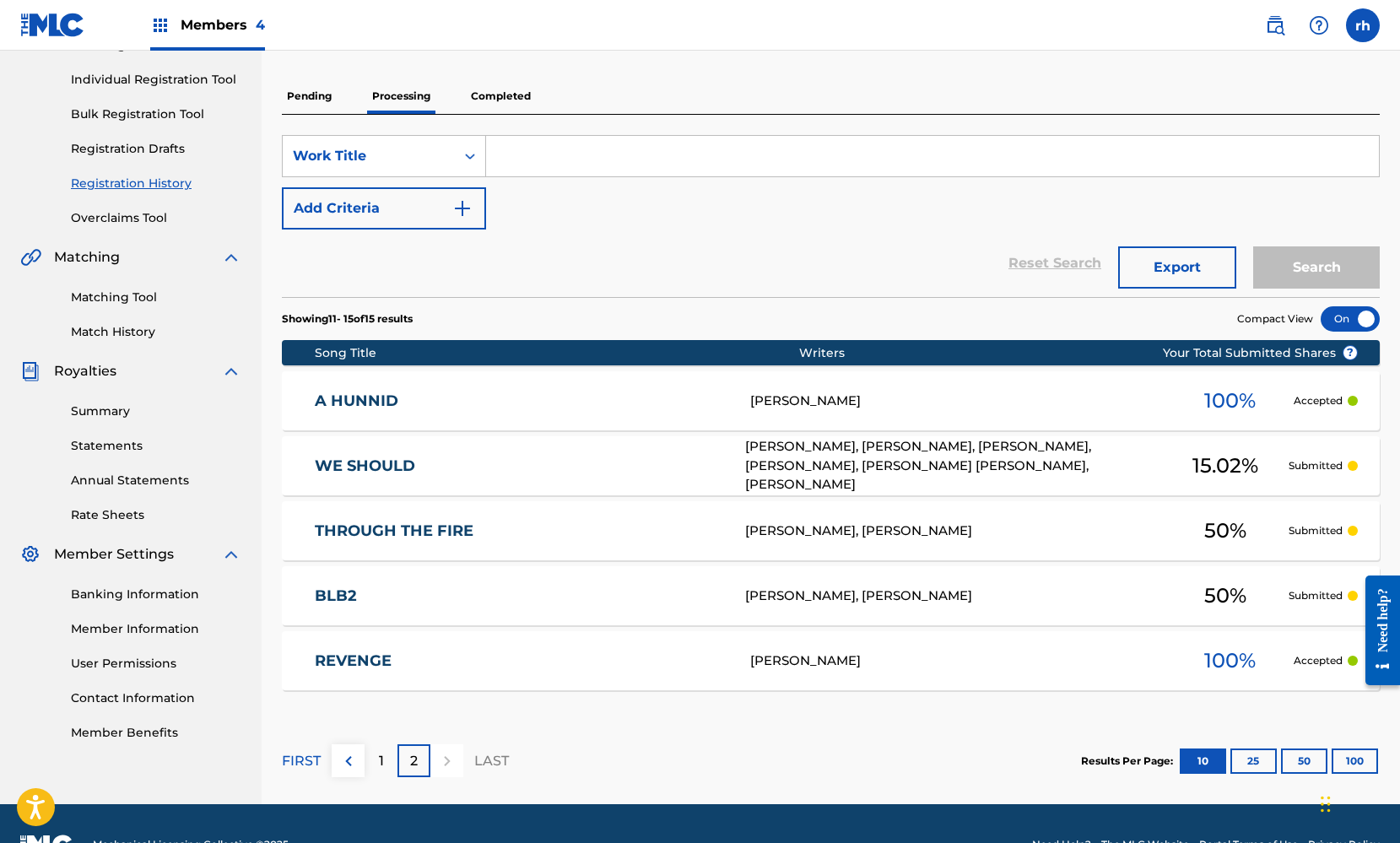
click at [373, 764] on div "1" at bounding box center [381, 760] width 33 height 33
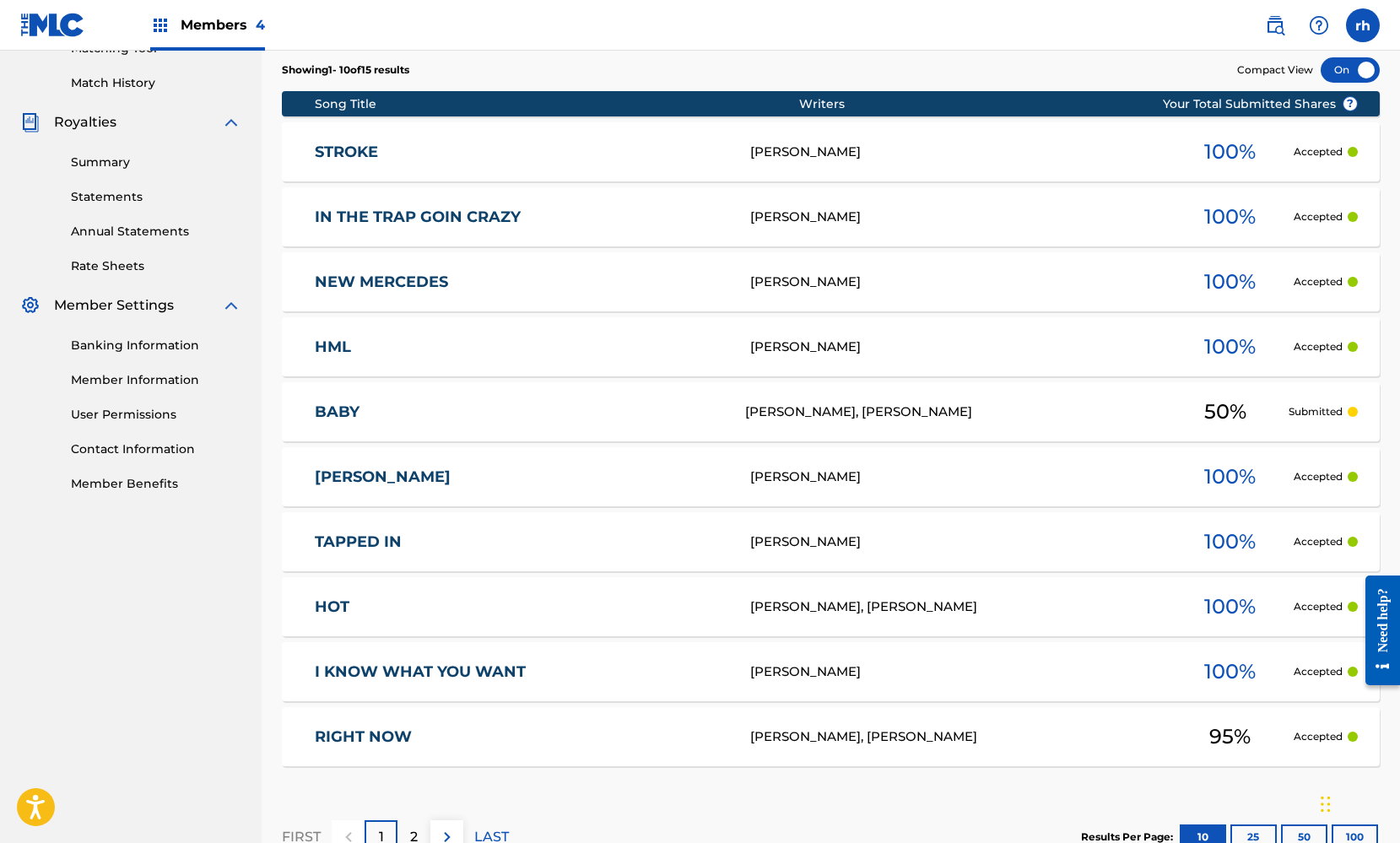
scroll to position [454, 0]
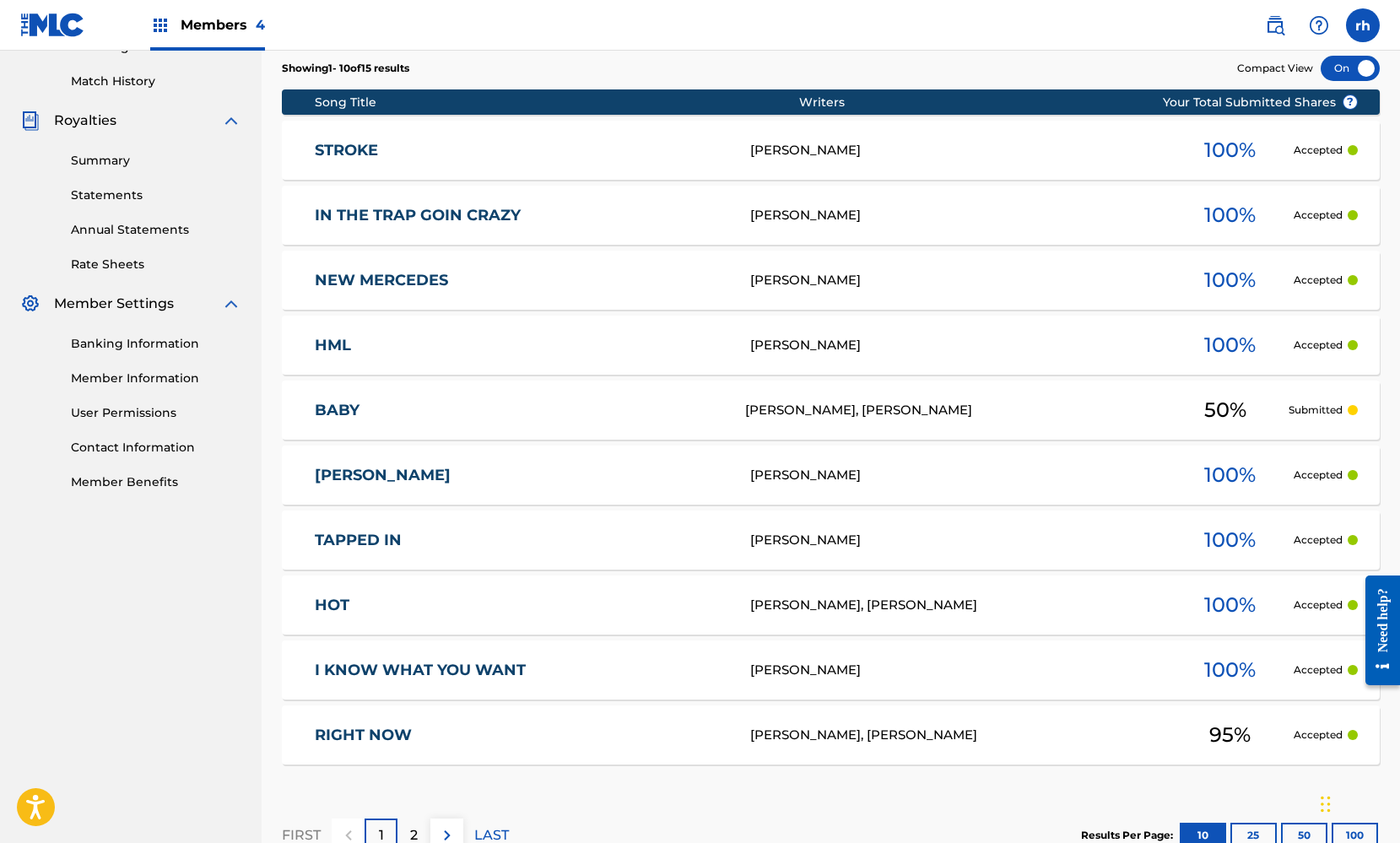
click at [751, 414] on div "[PERSON_NAME], [PERSON_NAME]" at bounding box center [953, 411] width 416 height 20
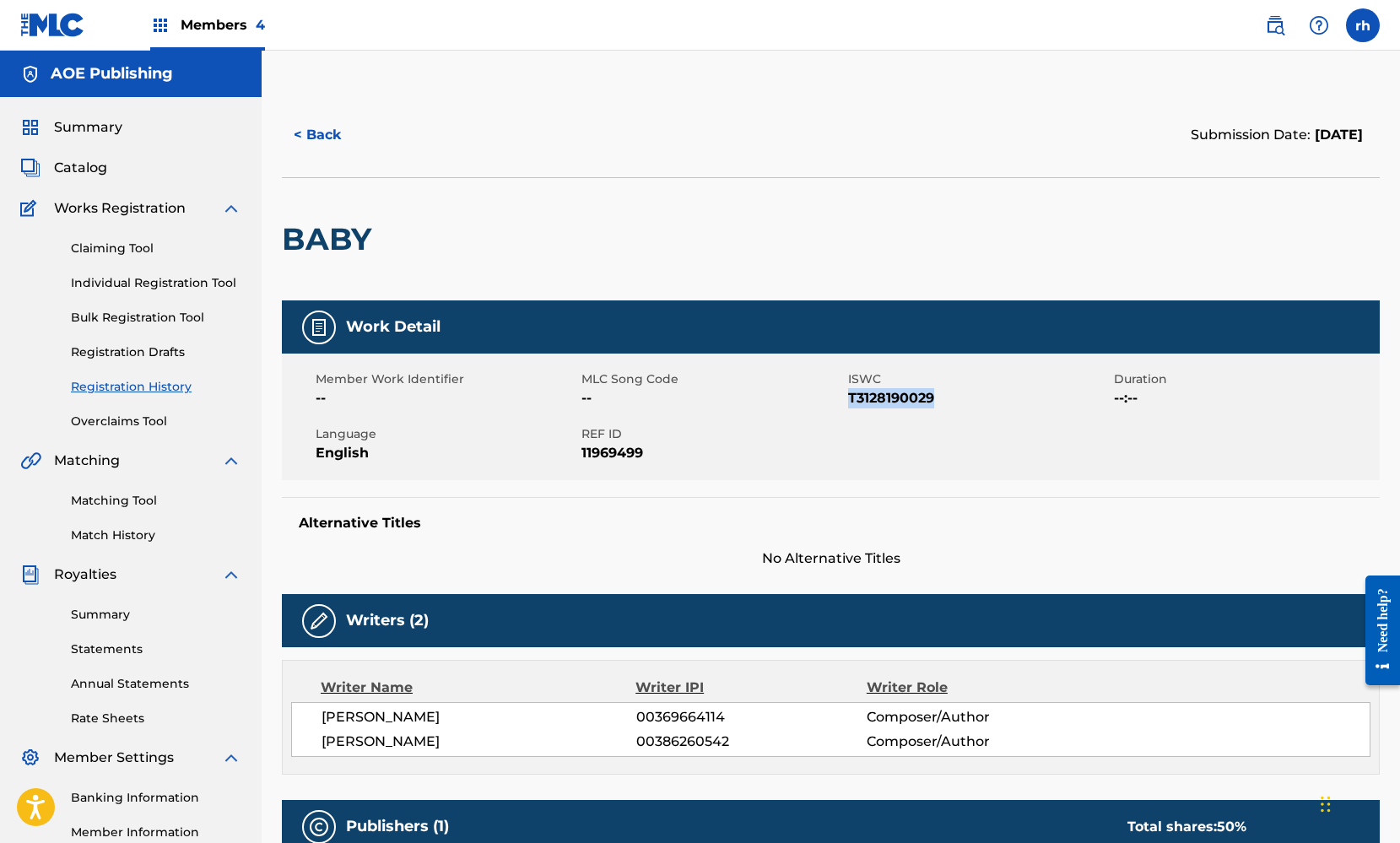
drag, startPoint x: 942, startPoint y: 391, endPoint x: 847, endPoint y: 393, distance: 95.0
click at [848, 393] on span "T3128190029" at bounding box center [978, 398] width 261 height 21
copy span "T3128190029"
click at [317, 133] on button "< Back" at bounding box center [332, 135] width 101 height 42
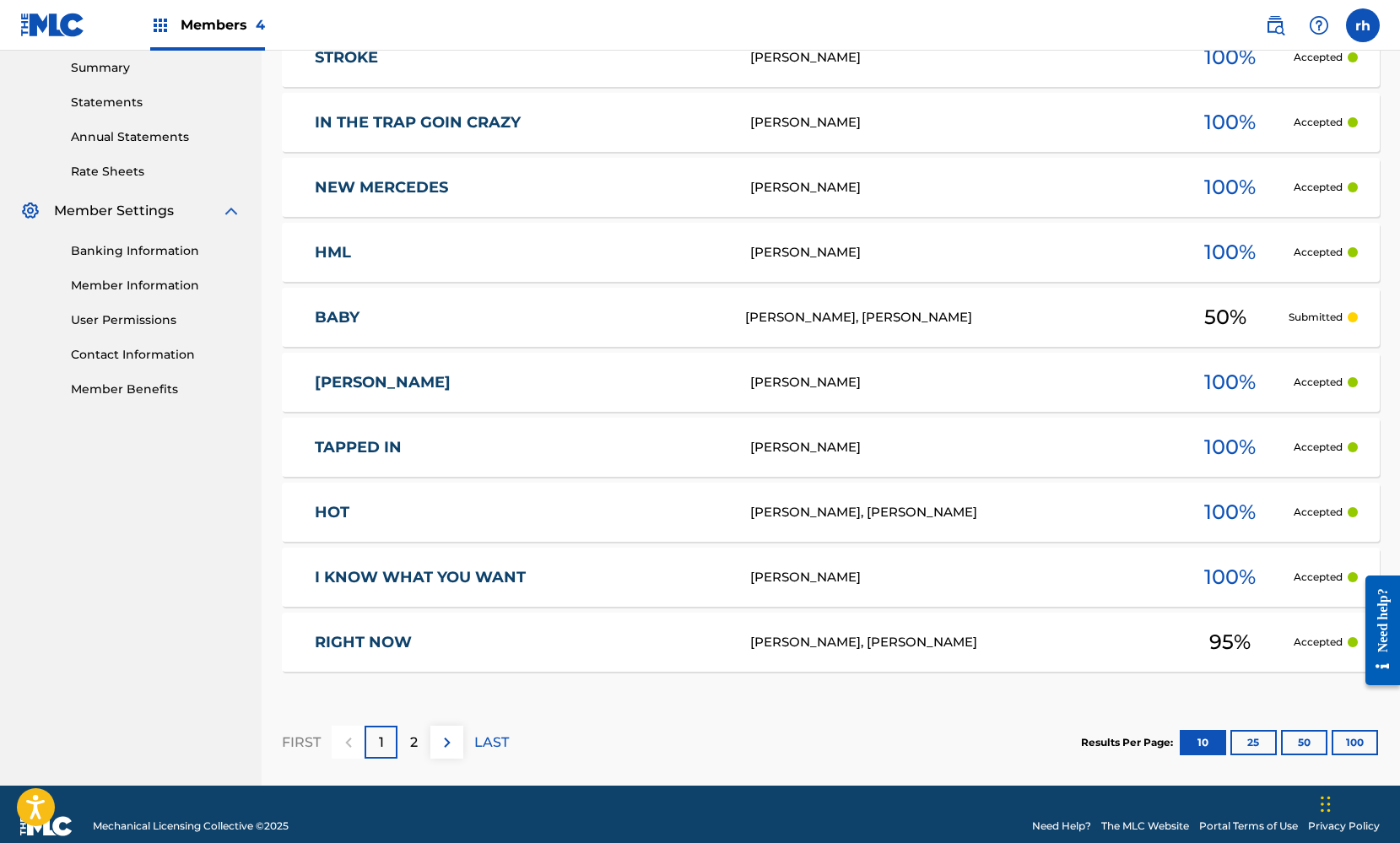
scroll to position [561, 0]
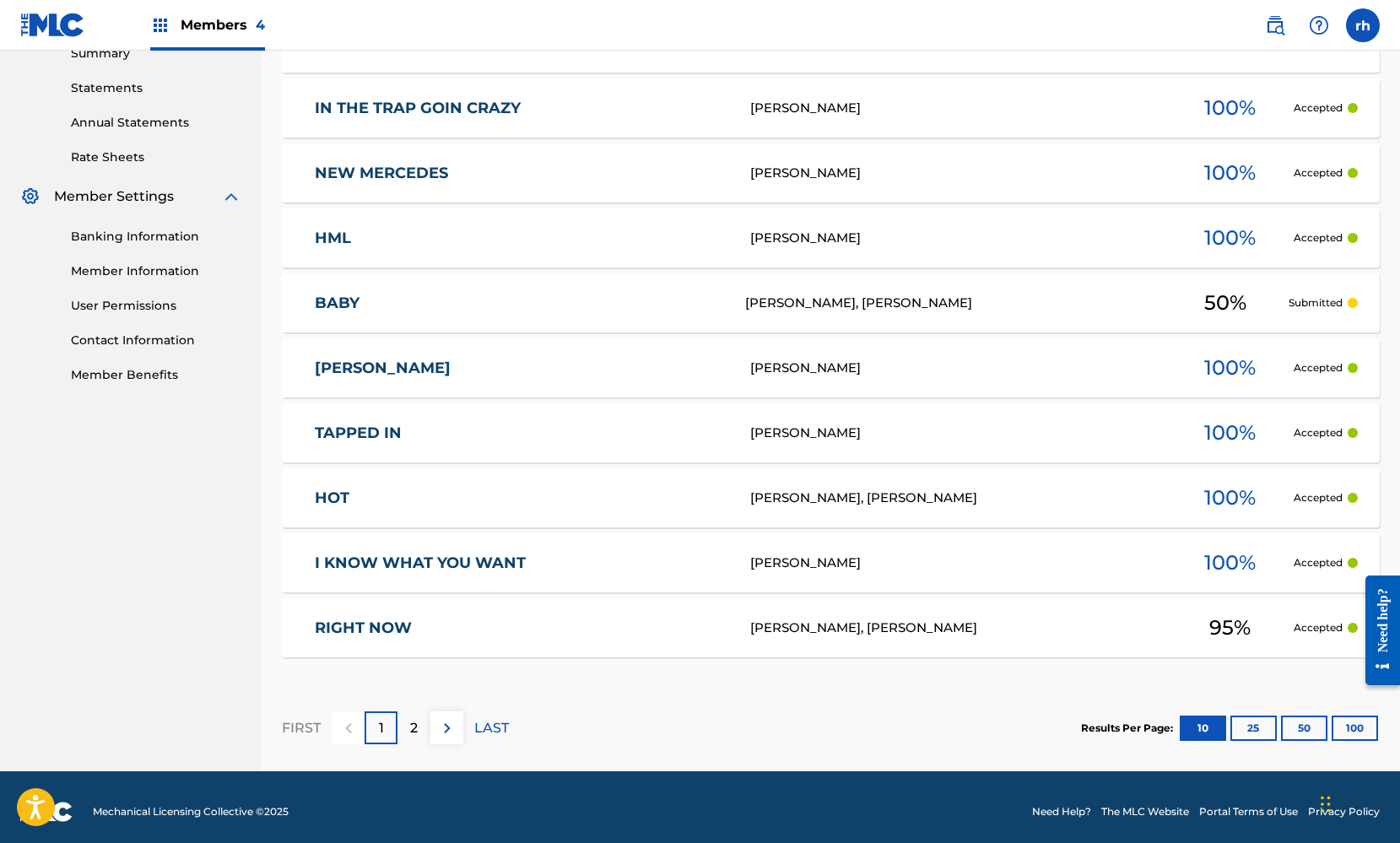
click at [707, 648] on div "RIGHT NOW Kyle Gee, Roland Hayes 95 % Accepted" at bounding box center [830, 628] width 1098 height 59
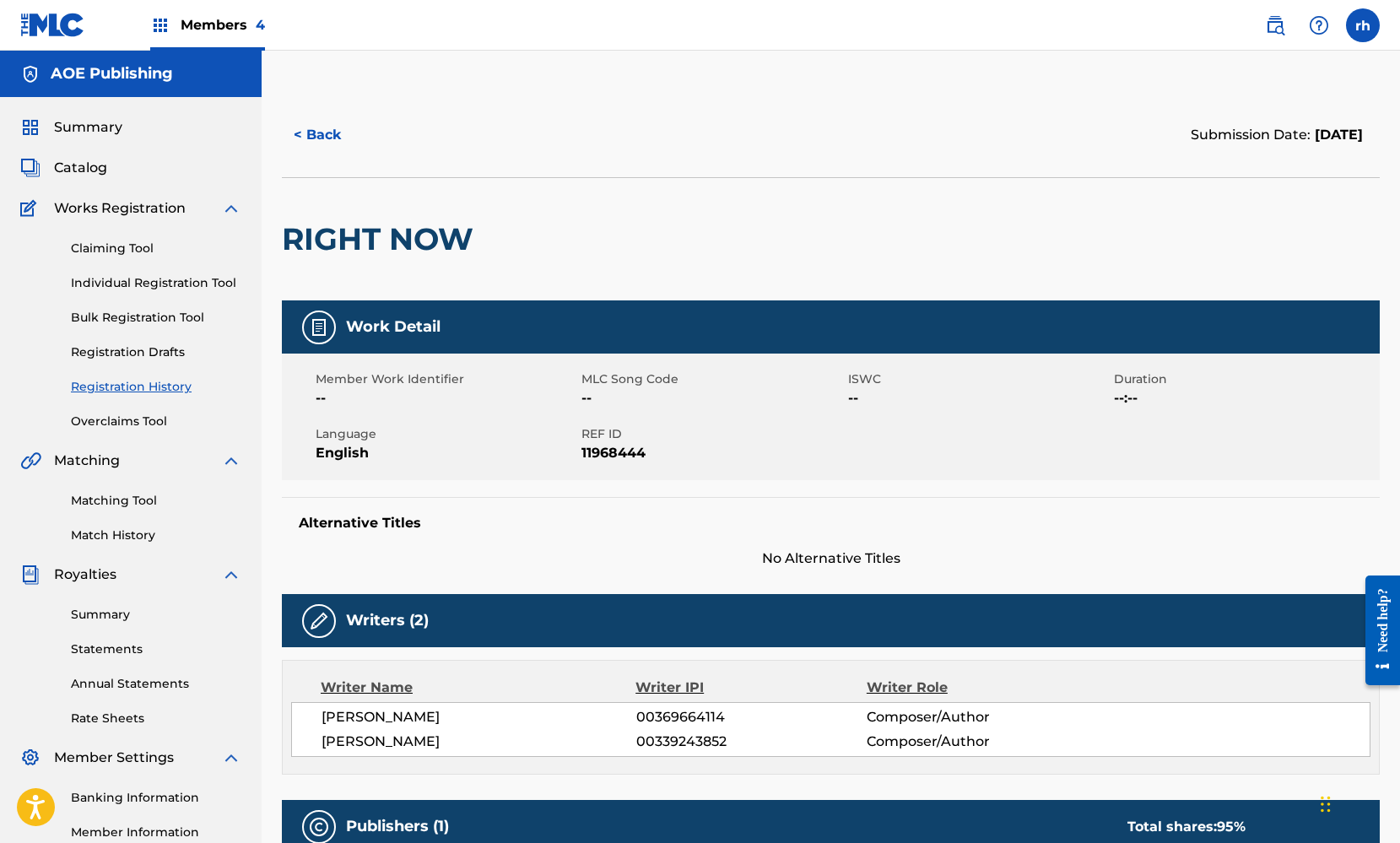
click at [316, 133] on button "< Back" at bounding box center [332, 135] width 101 height 42
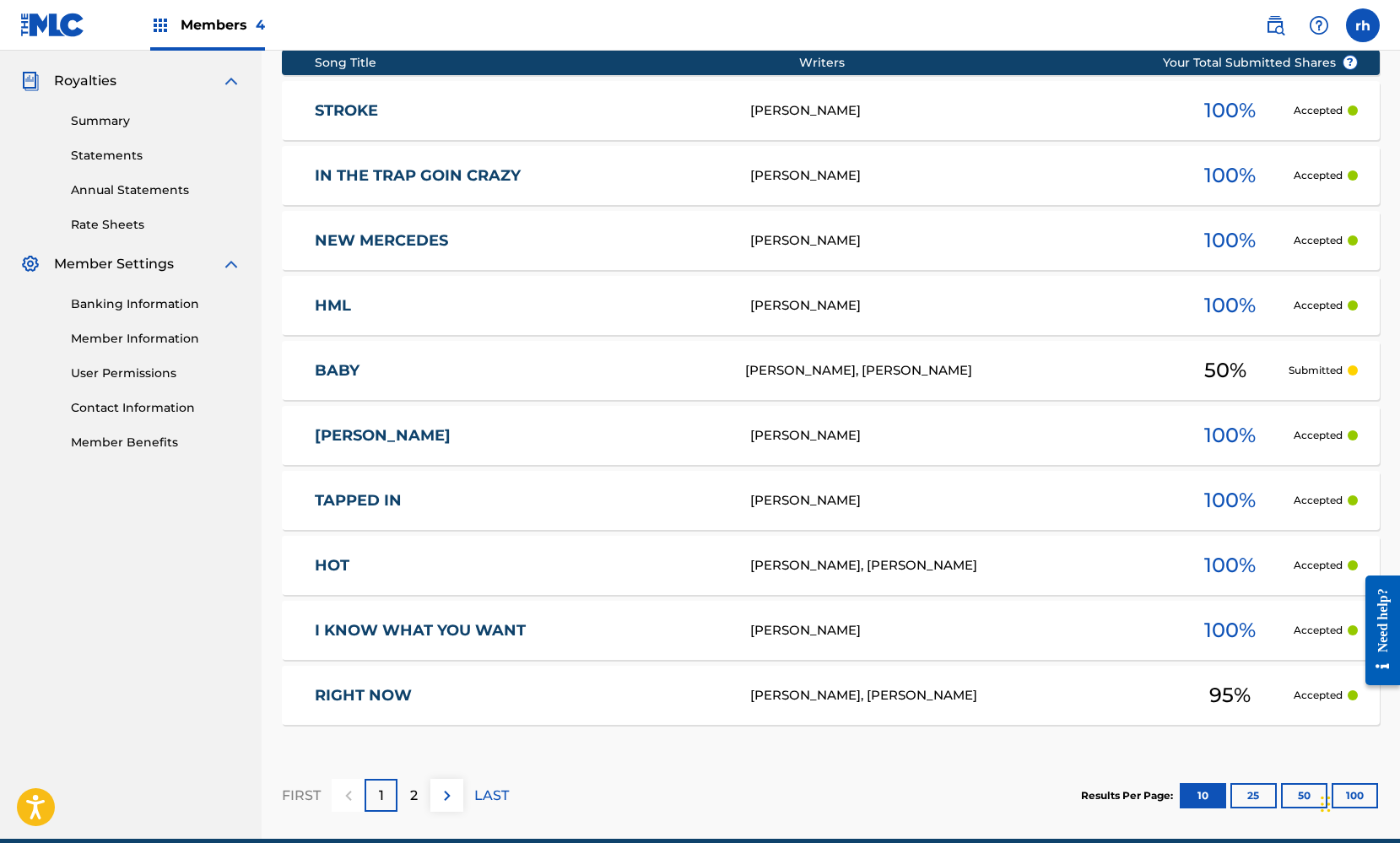
scroll to position [601, 0]
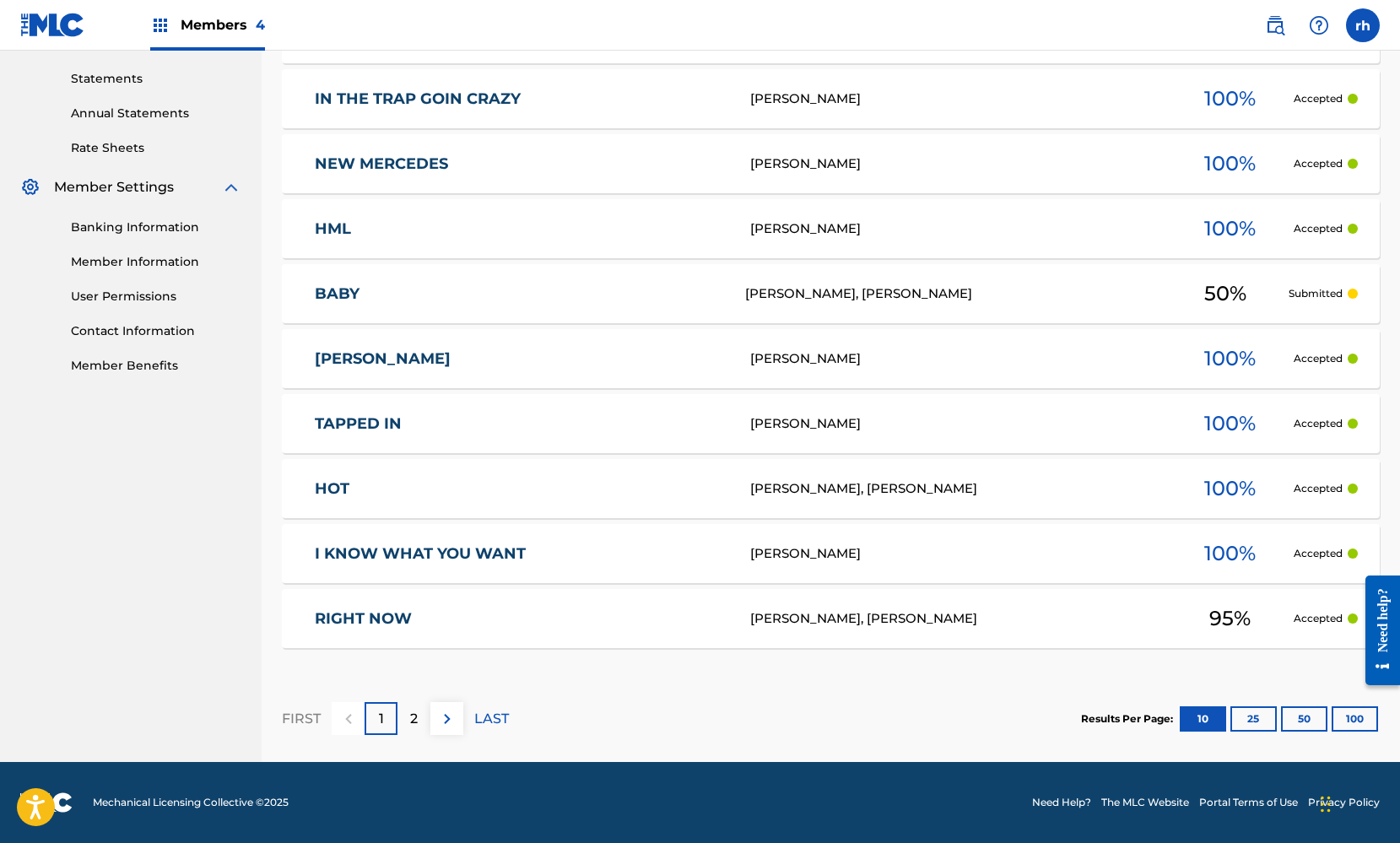
click at [413, 709] on p "2" at bounding box center [414, 719] width 7 height 21
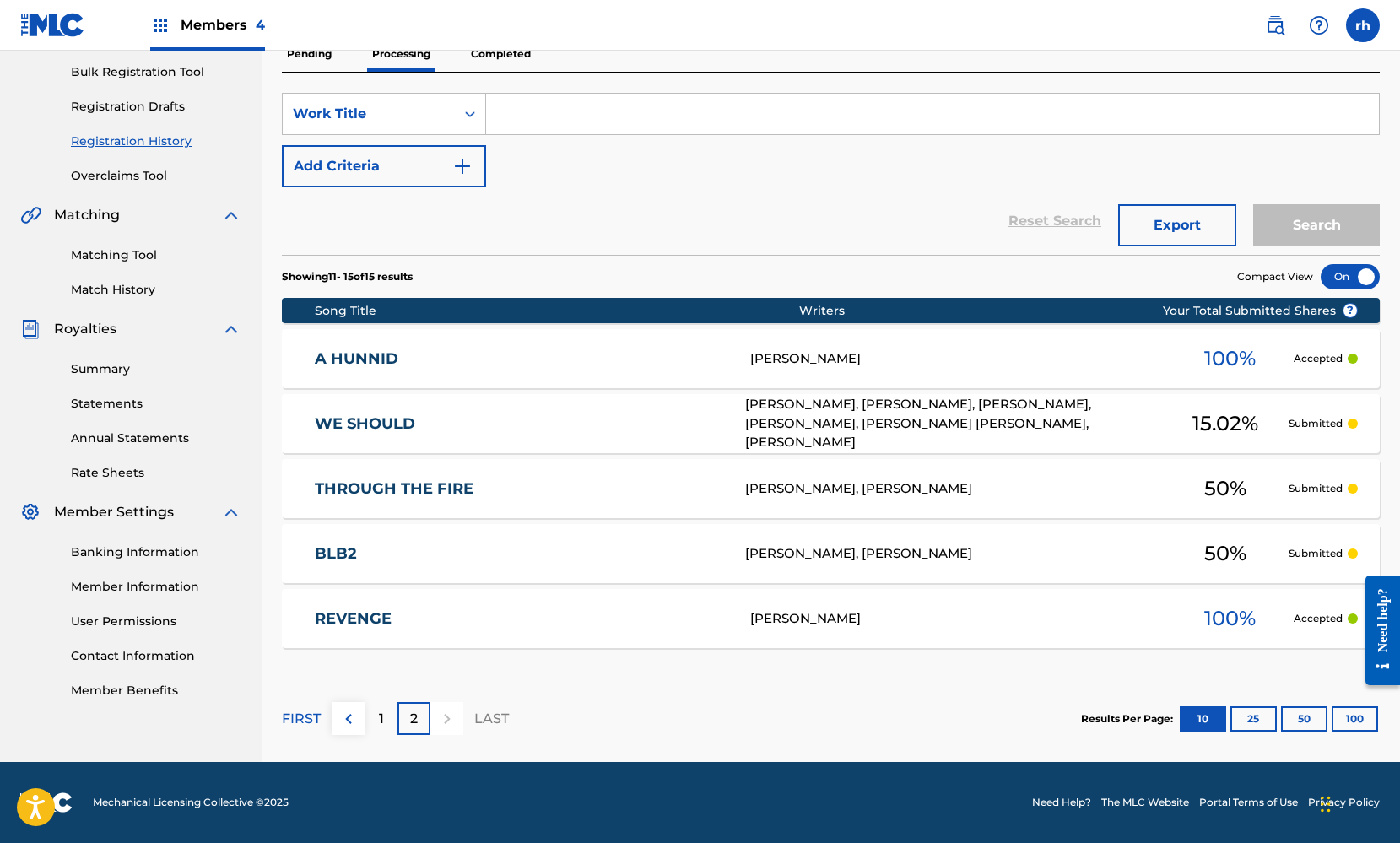
scroll to position [246, 0]
click at [784, 435] on div "[PERSON_NAME], [PERSON_NAME], [PERSON_NAME], [PERSON_NAME], [PERSON_NAME] [PERS…" at bounding box center [953, 424] width 416 height 57
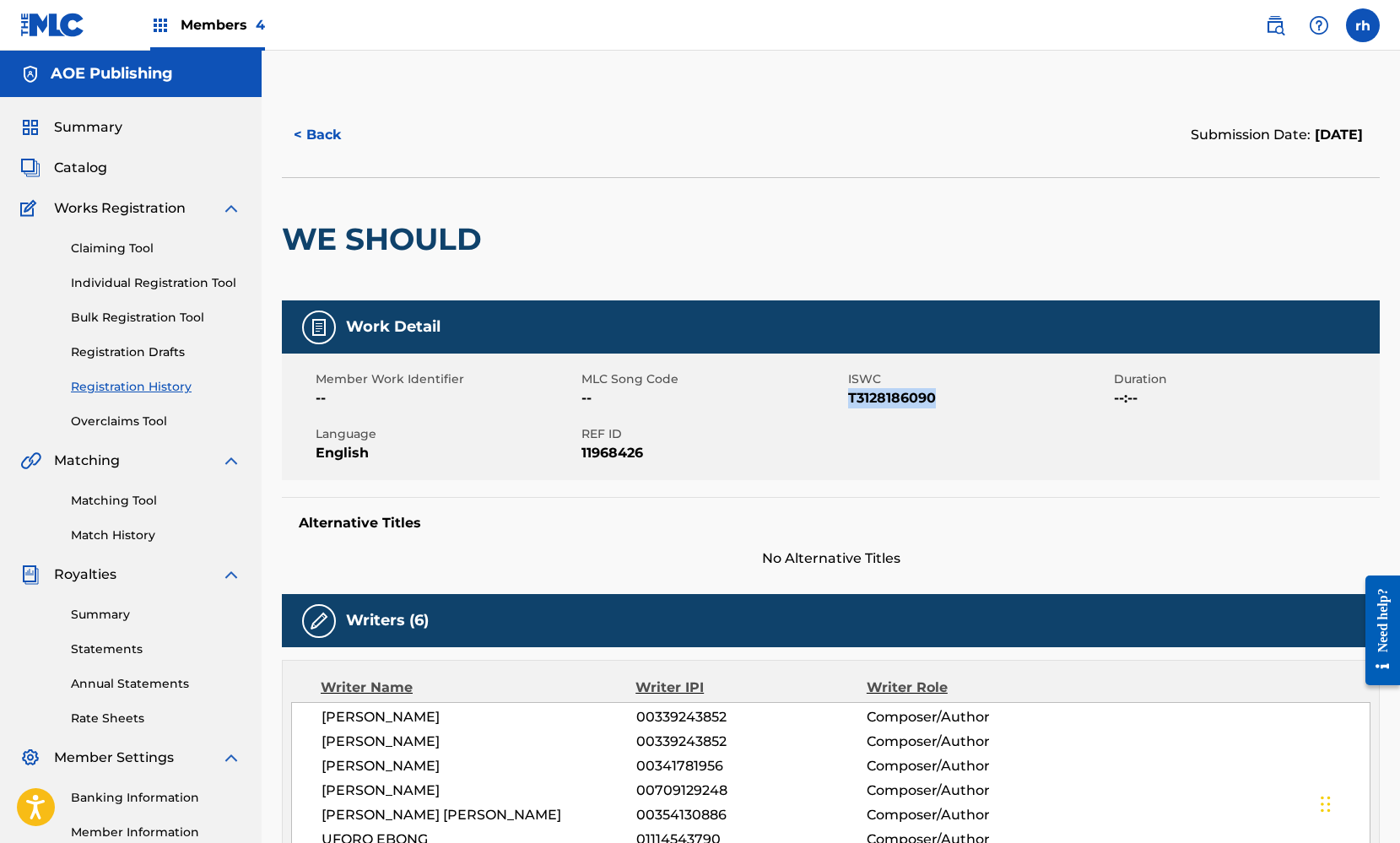
drag, startPoint x: 946, startPoint y: 395, endPoint x: 850, endPoint y: 403, distance: 96.3
click at [850, 403] on span "T3128186090" at bounding box center [978, 398] width 261 height 21
copy span "T3128186090"
click at [310, 134] on button "< Back" at bounding box center [332, 135] width 101 height 42
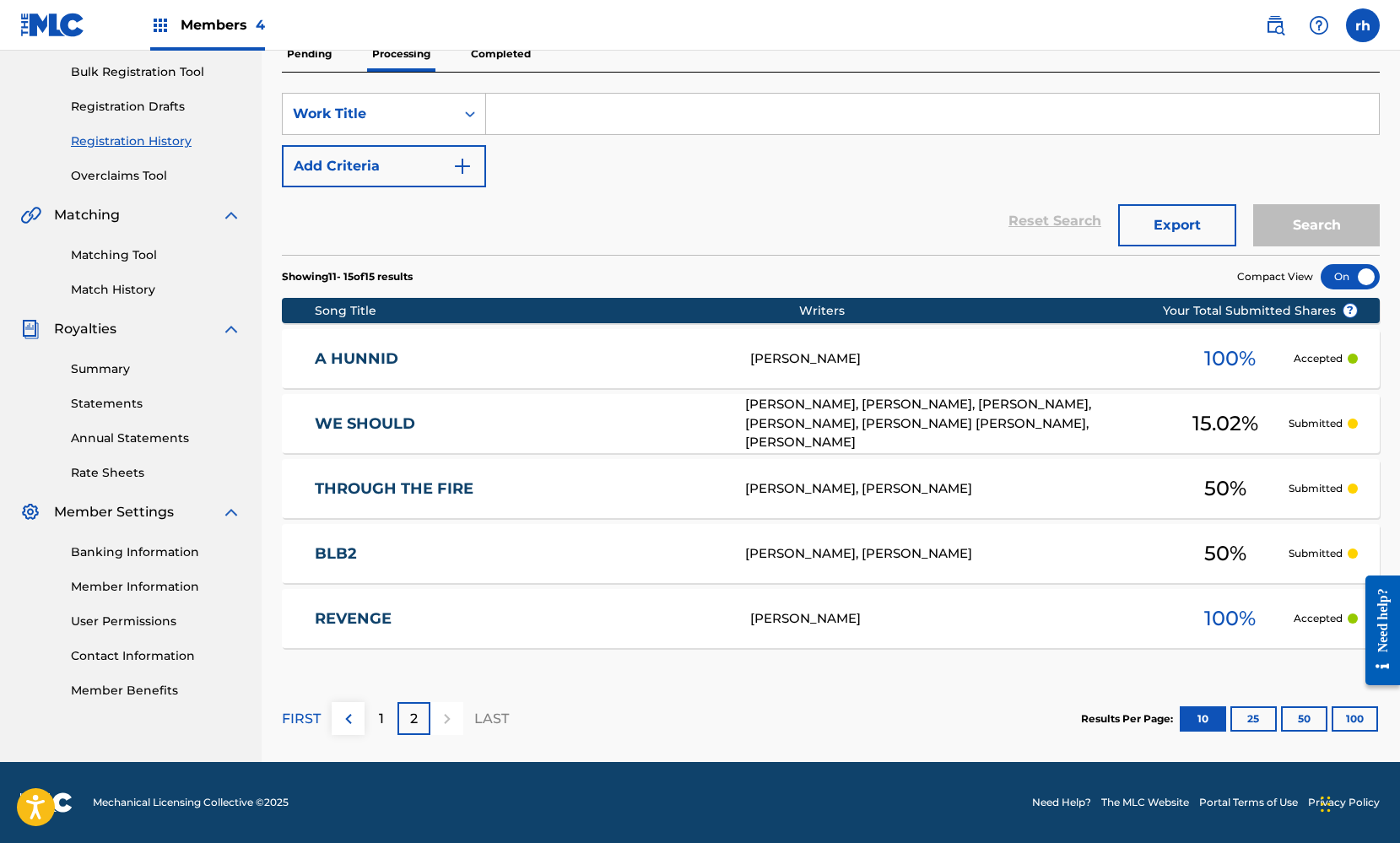
scroll to position [246, 0]
click at [382, 721] on p "1" at bounding box center [381, 719] width 5 height 21
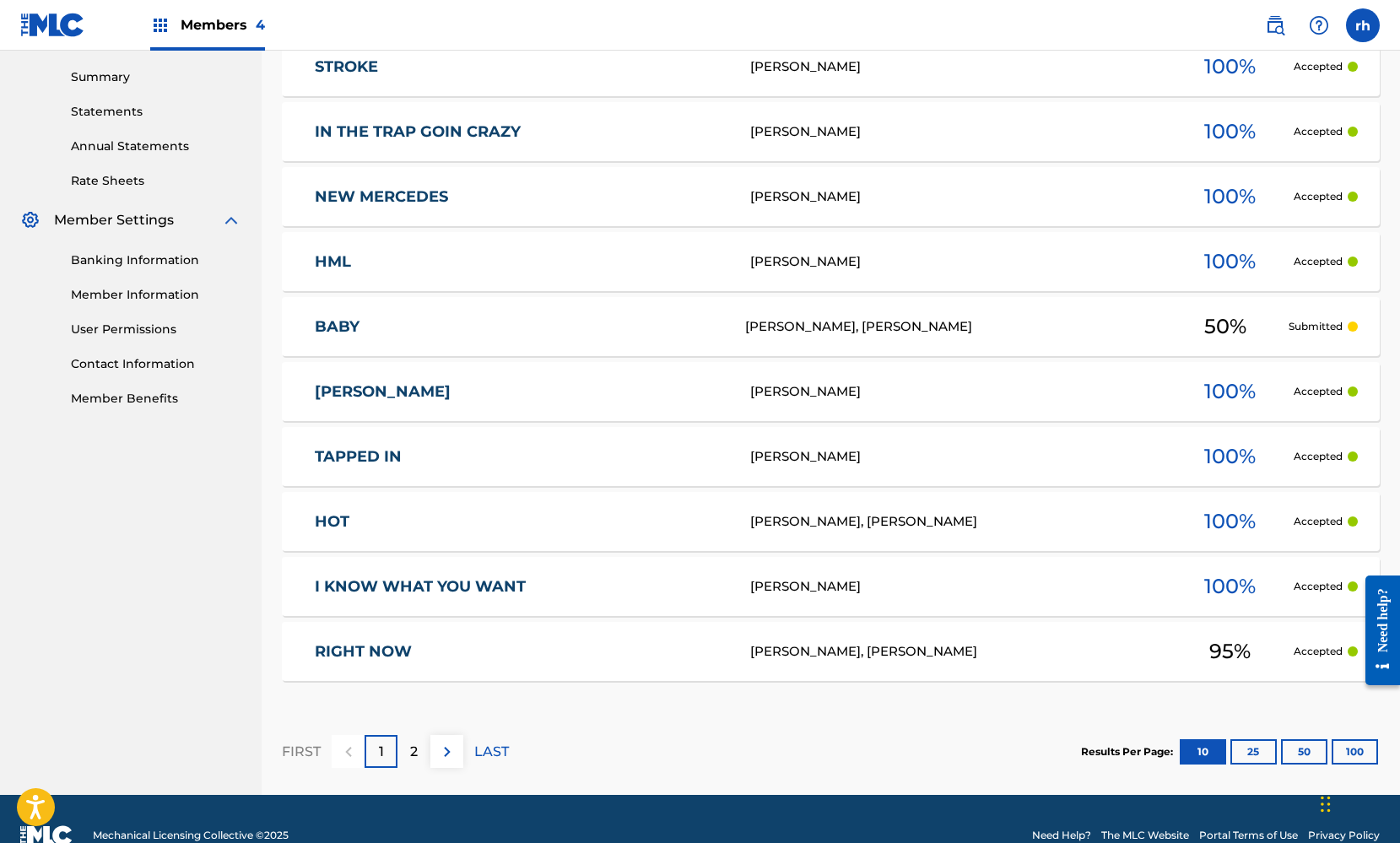
scroll to position [544, 0]
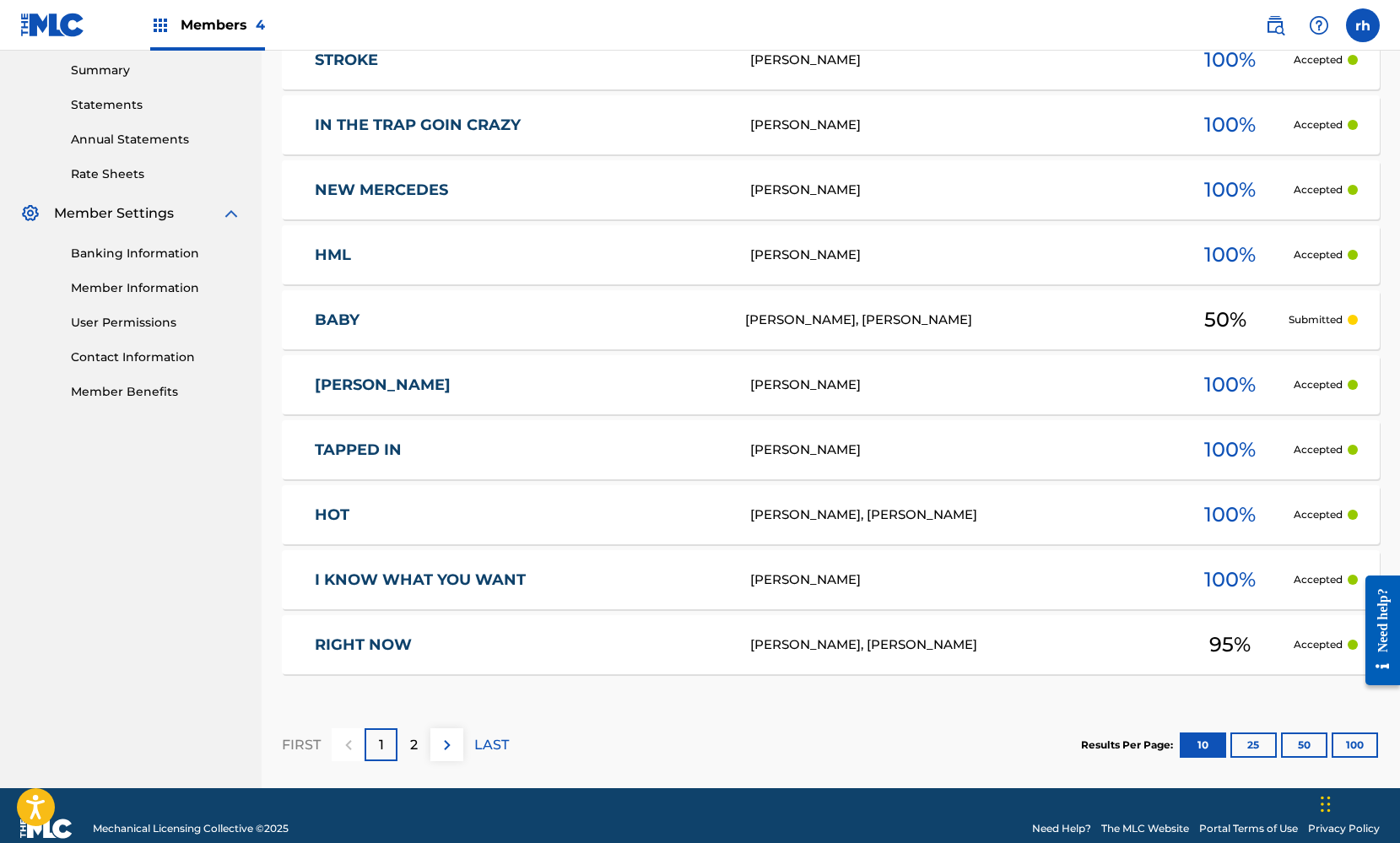
click at [416, 746] on p "2" at bounding box center [414, 745] width 7 height 21
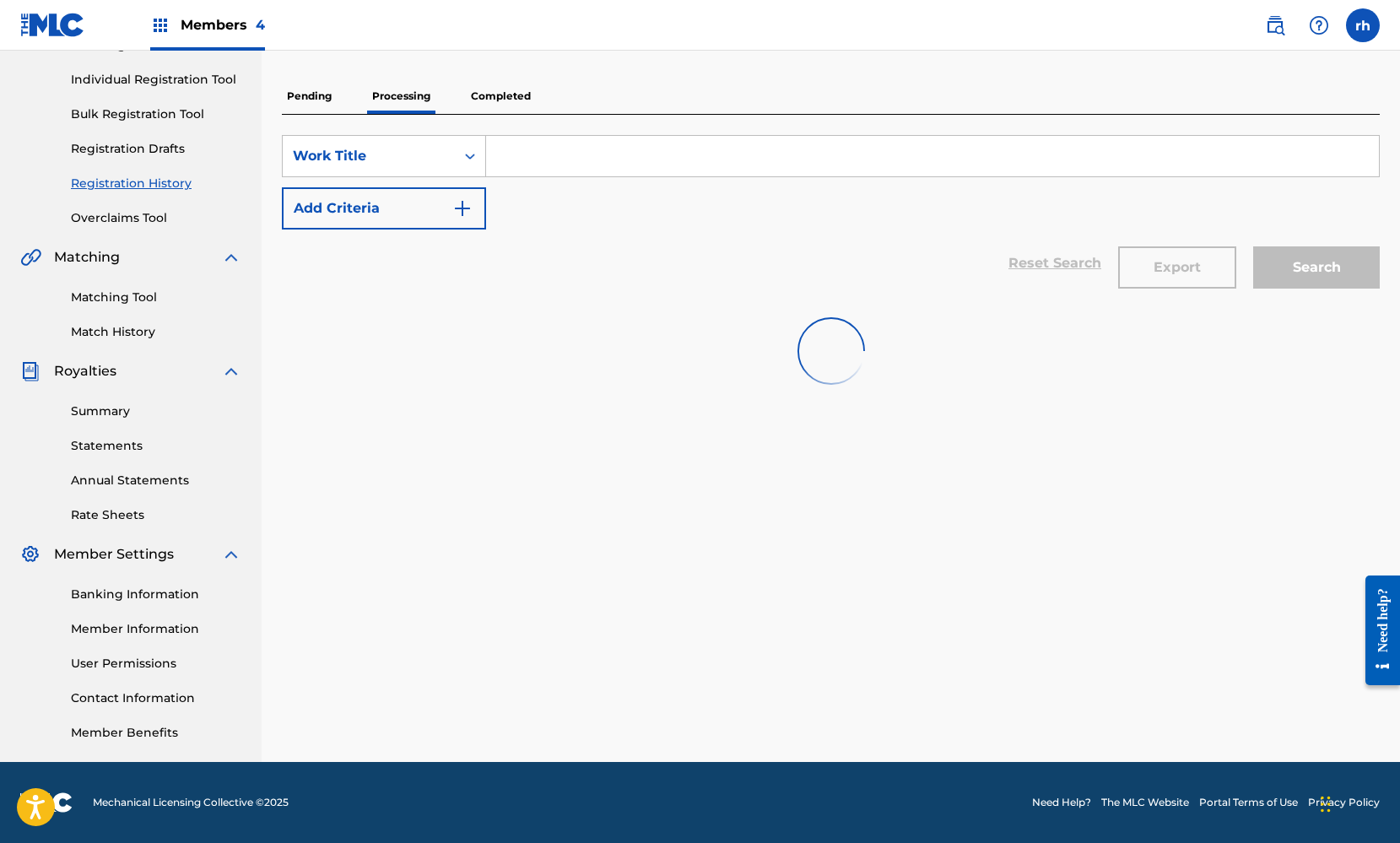
scroll to position [204, 0]
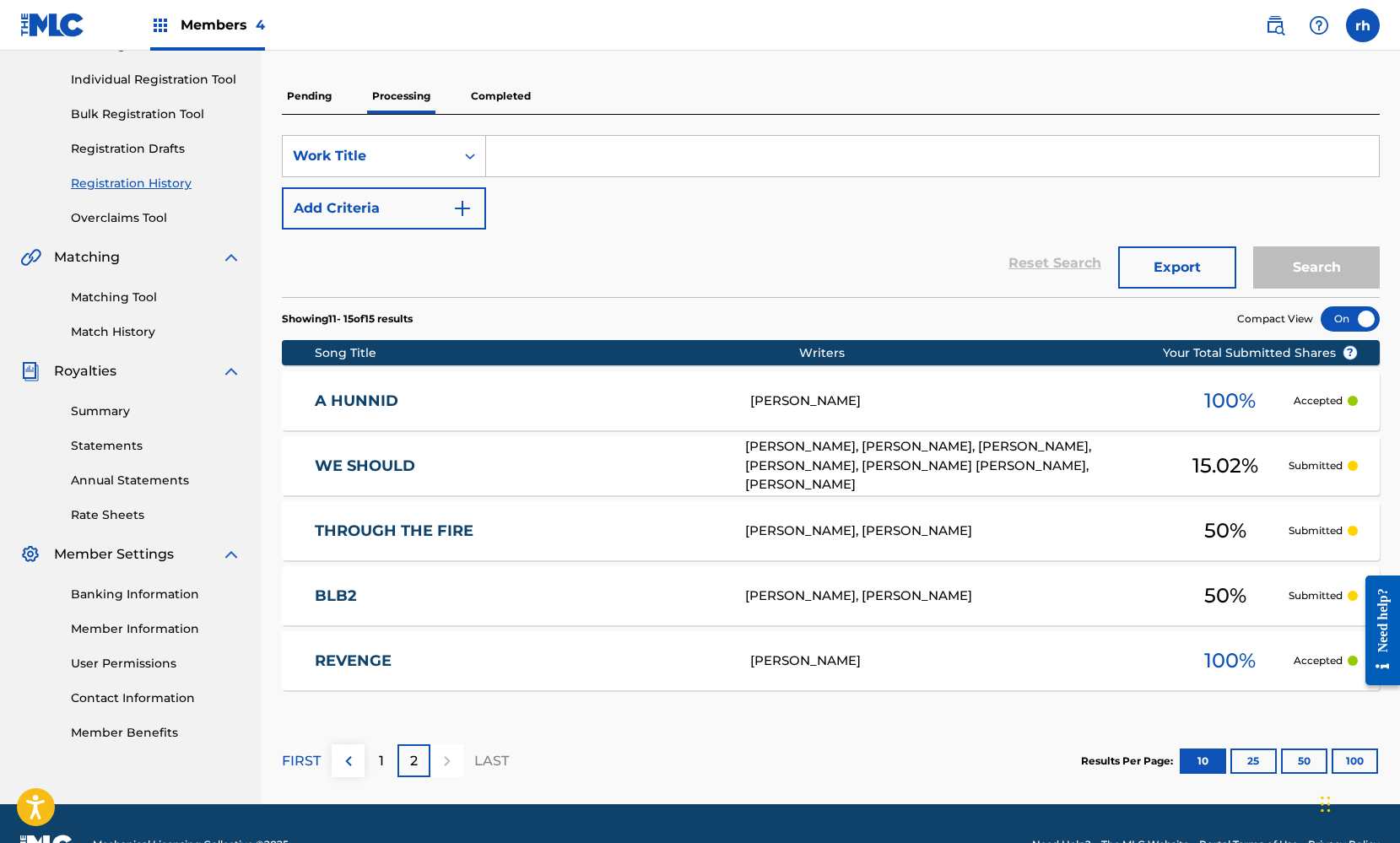
click at [375, 766] on div "1" at bounding box center [381, 760] width 33 height 33
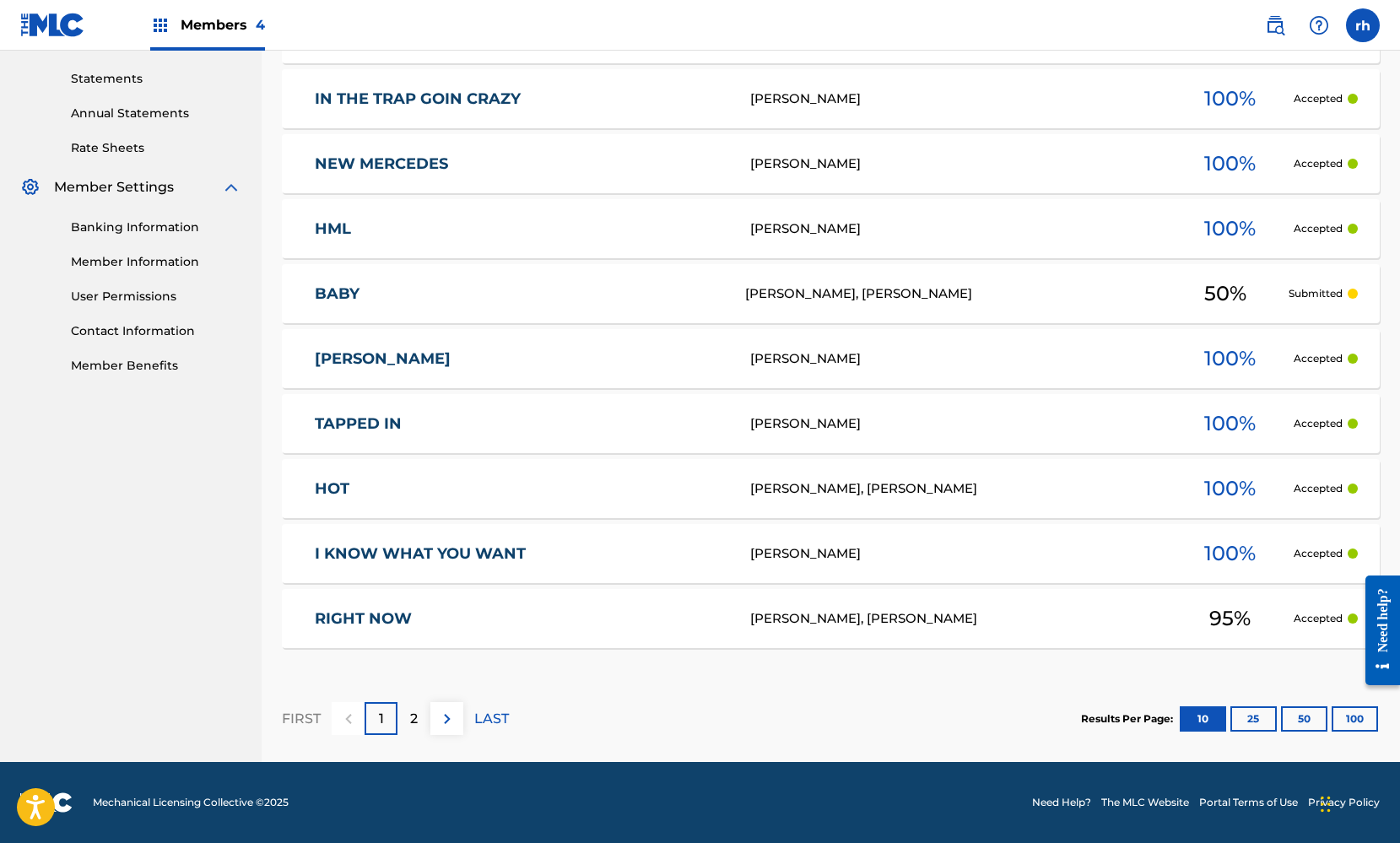
scroll to position [571, 0]
click at [416, 723] on p "2" at bounding box center [414, 719] width 7 height 21
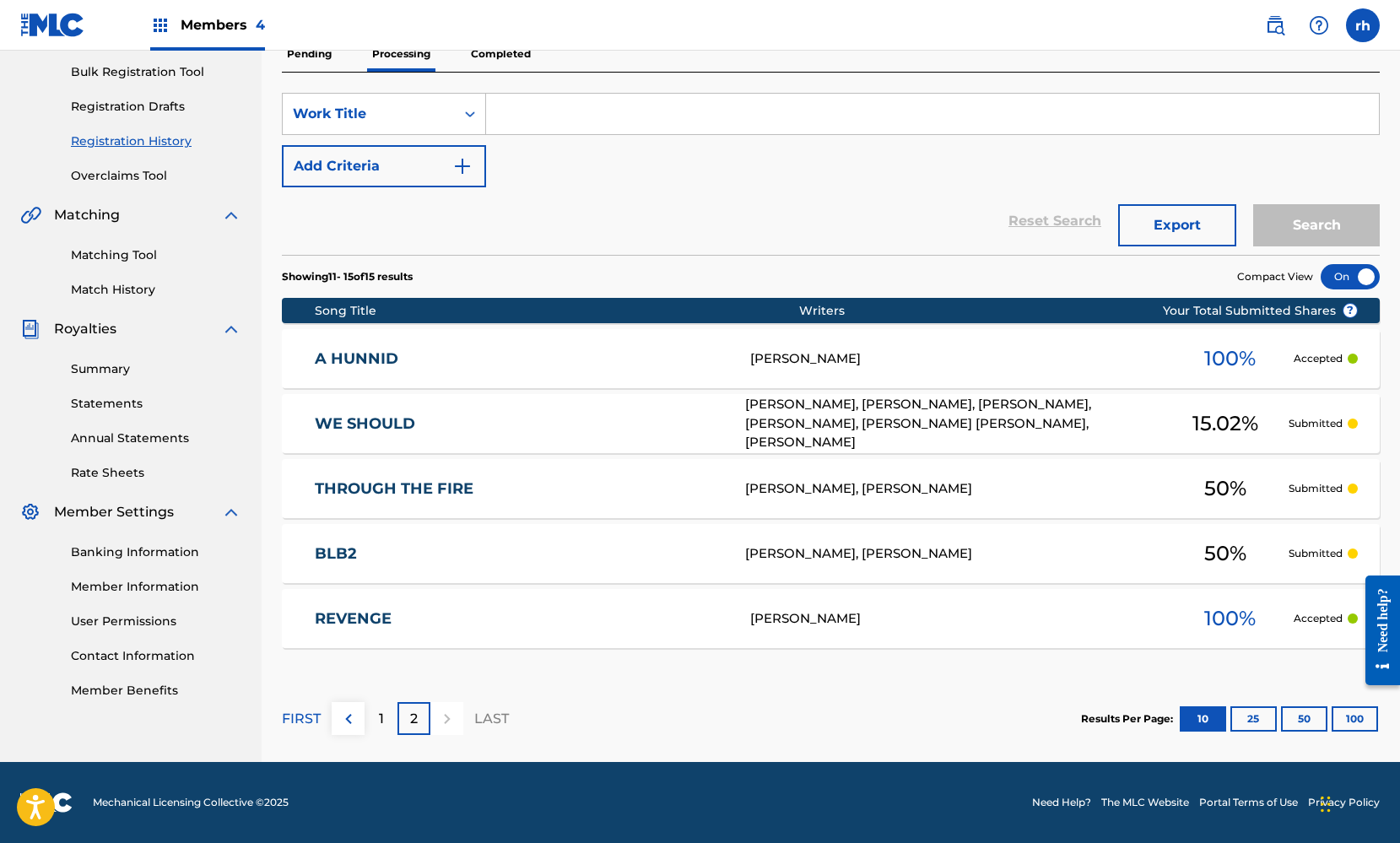
scroll to position [246, 0]
click at [379, 733] on div "1" at bounding box center [381, 718] width 33 height 33
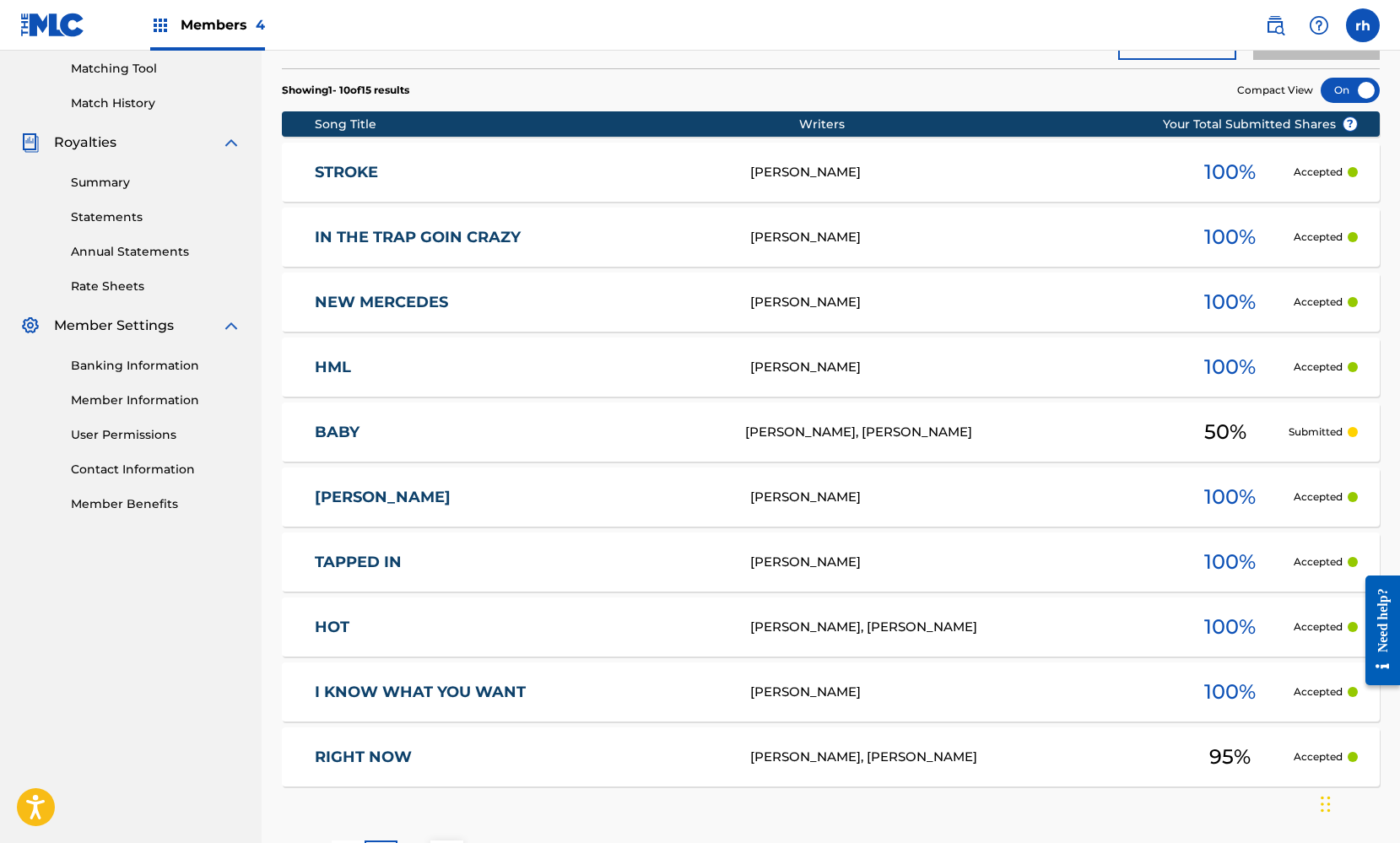
scroll to position [443, 0]
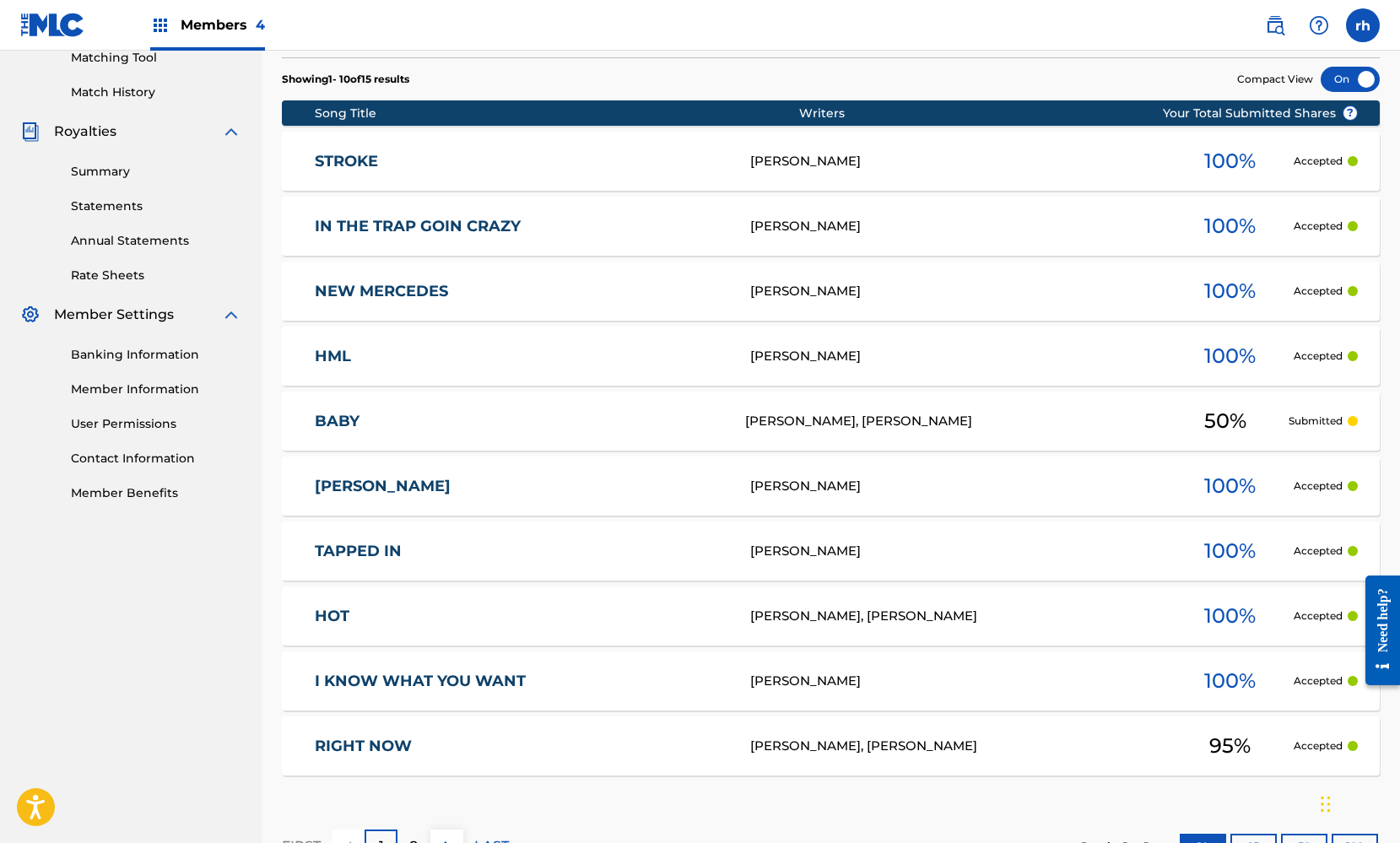
click at [416, 839] on p "2" at bounding box center [414, 847] width 7 height 21
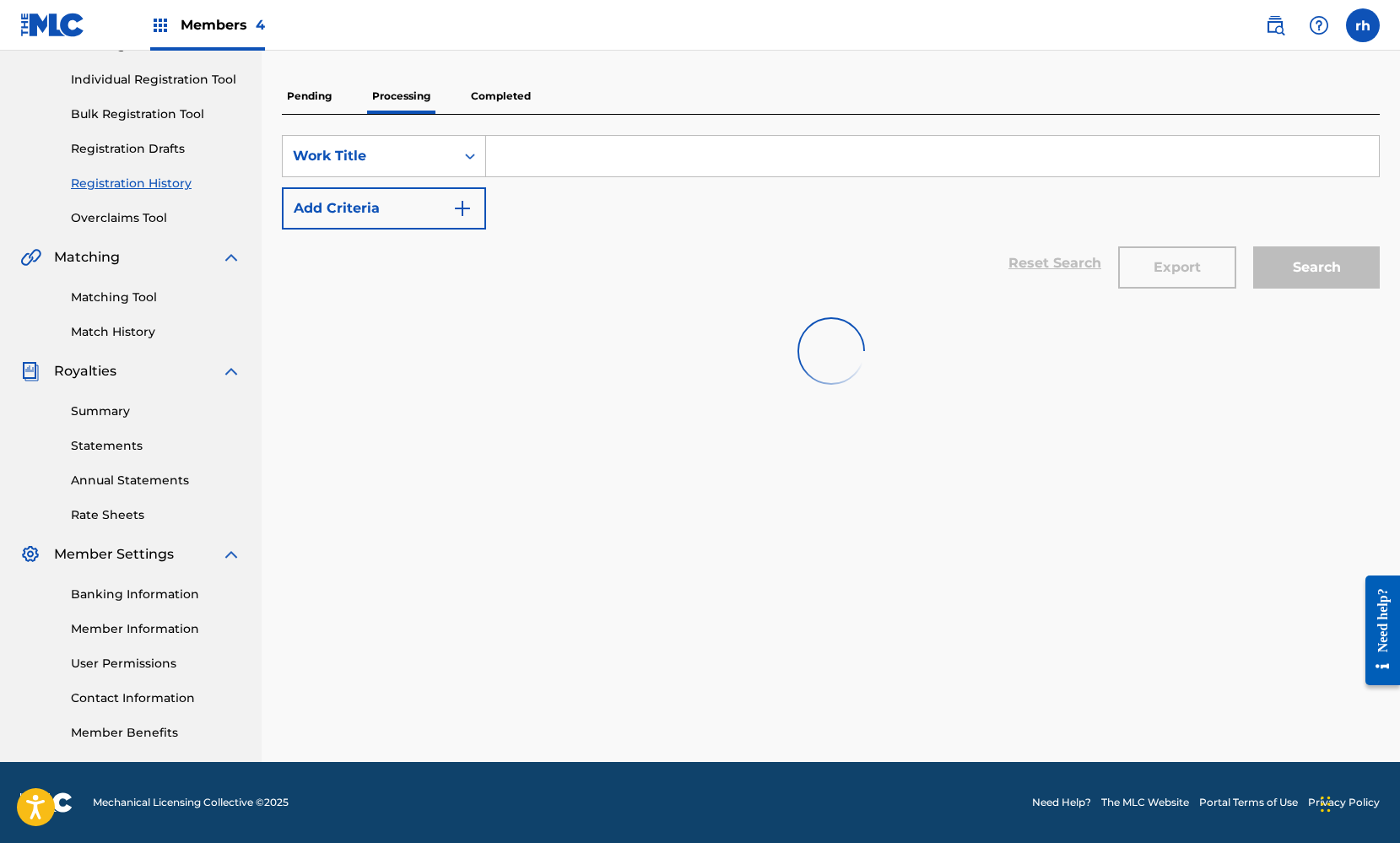
scroll to position [204, 0]
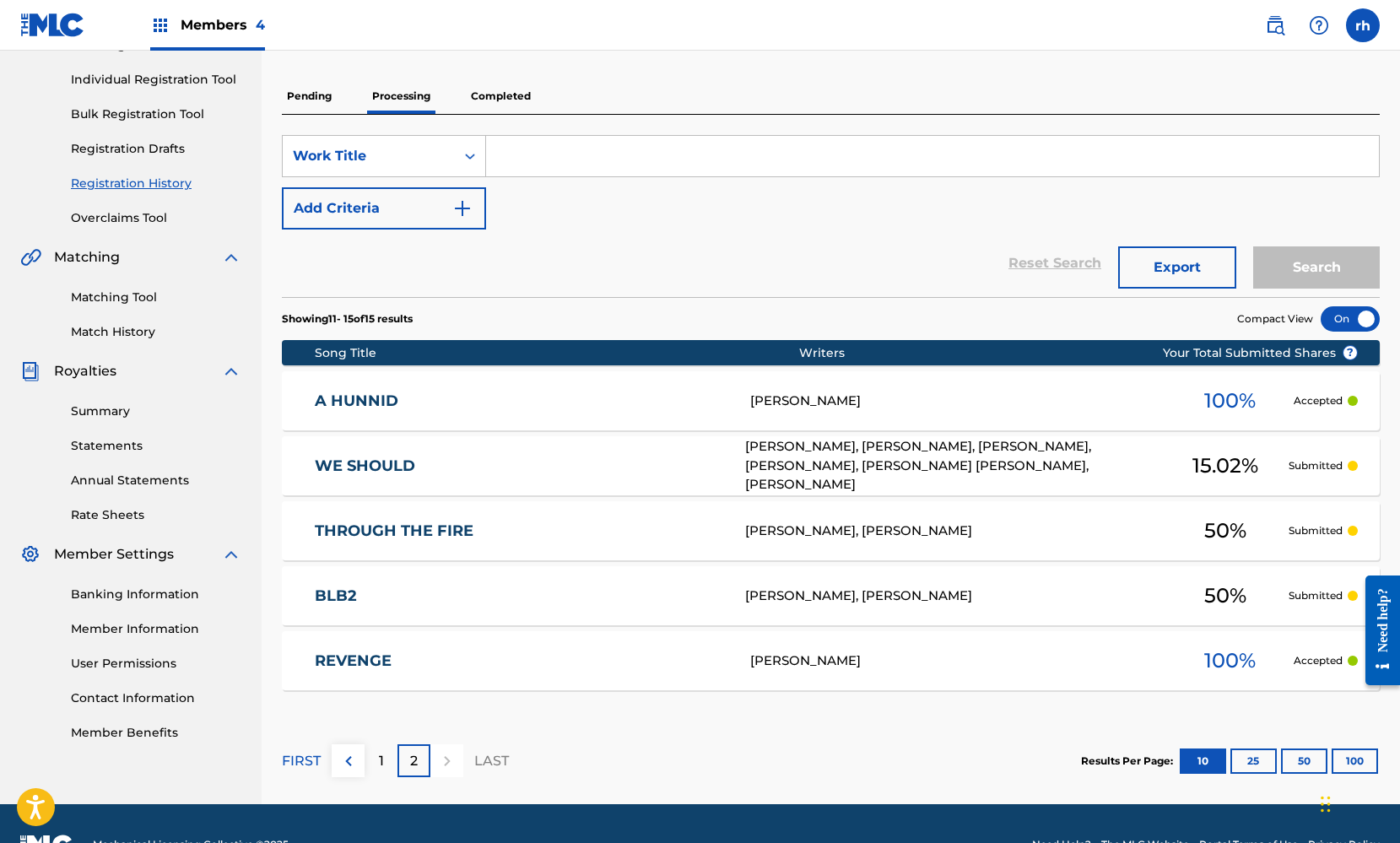
click at [384, 760] on div "1" at bounding box center [381, 760] width 33 height 33
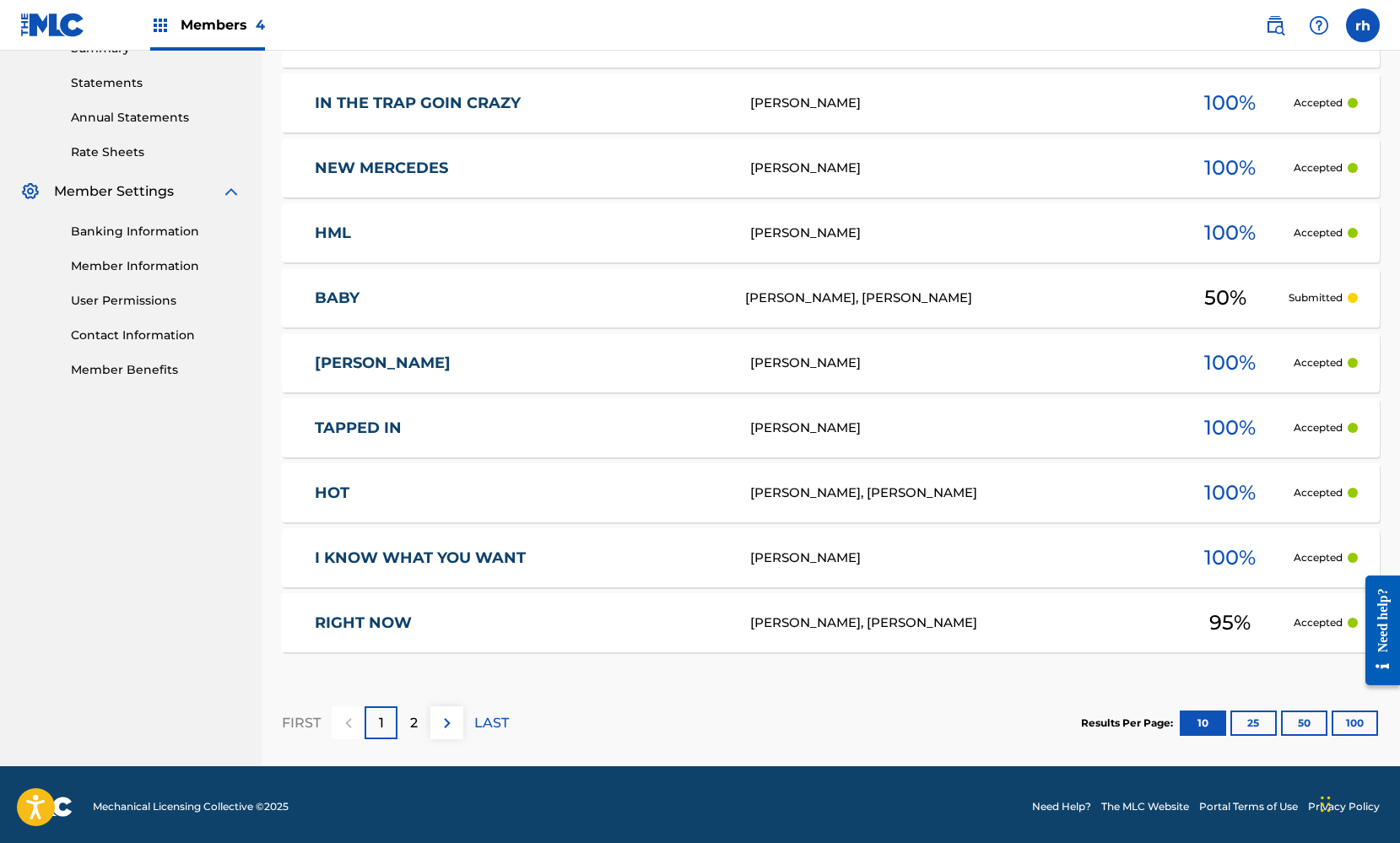
scroll to position [571, 0]
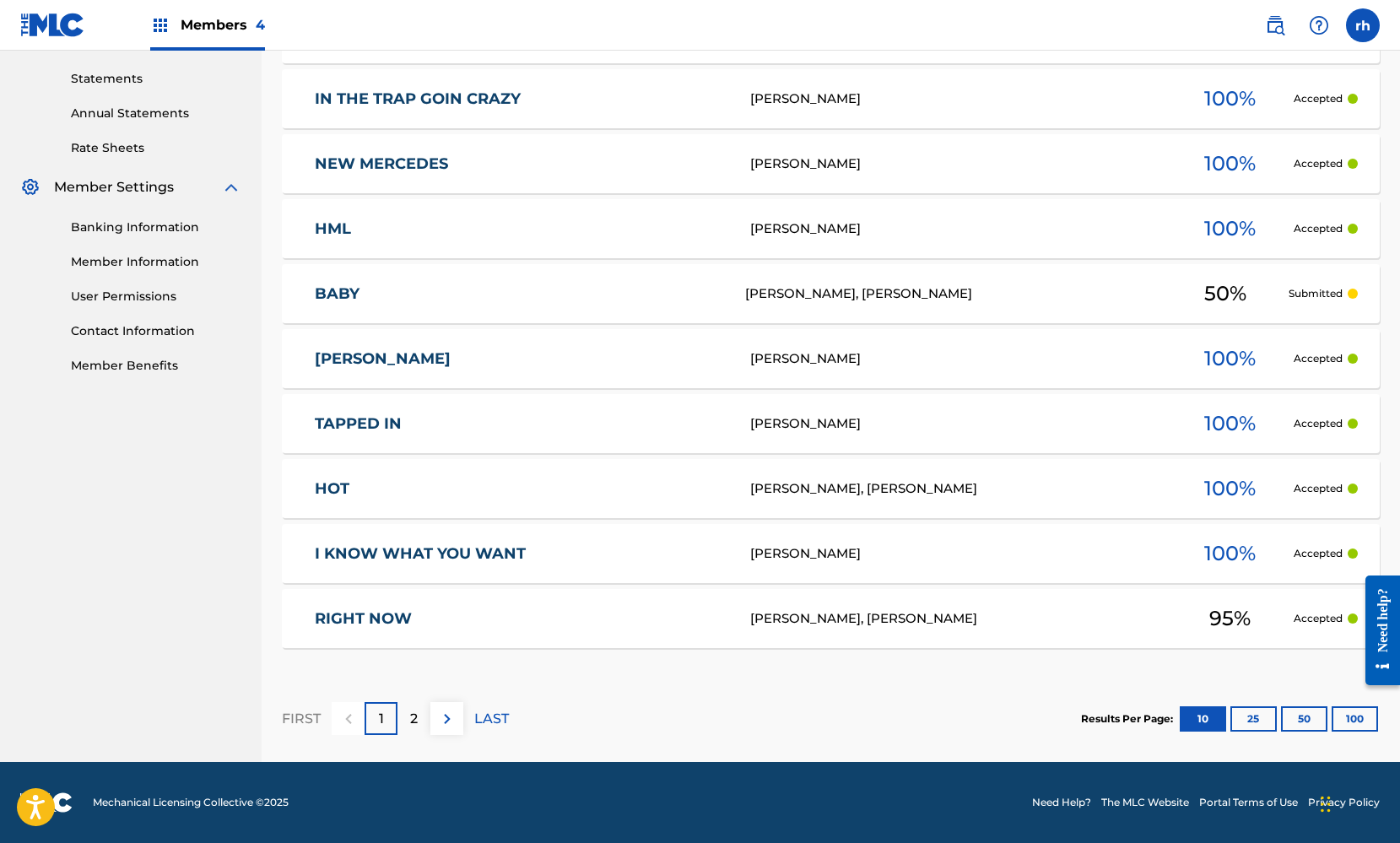
click at [411, 720] on p "2" at bounding box center [414, 719] width 7 height 21
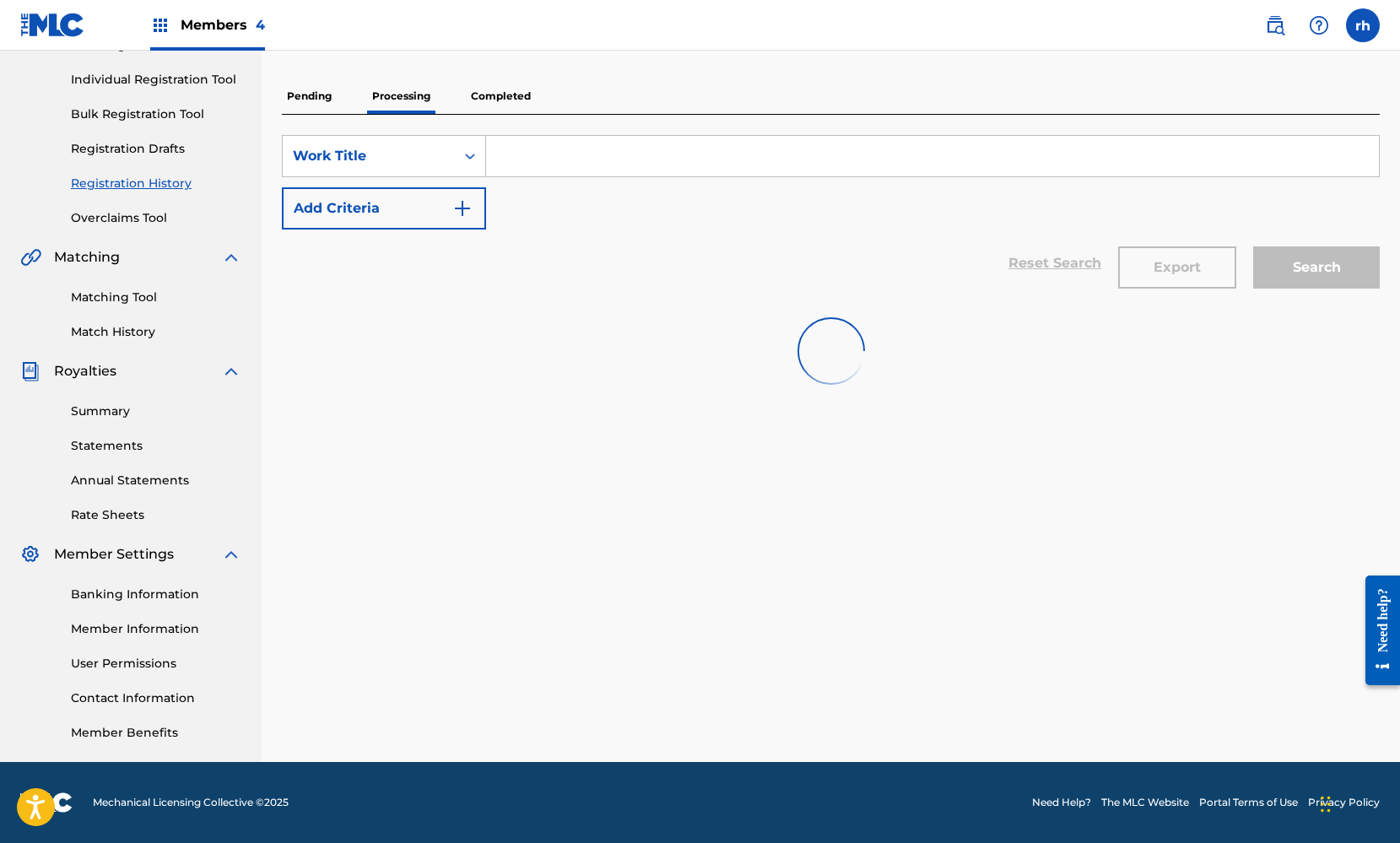
scroll to position [204, 0]
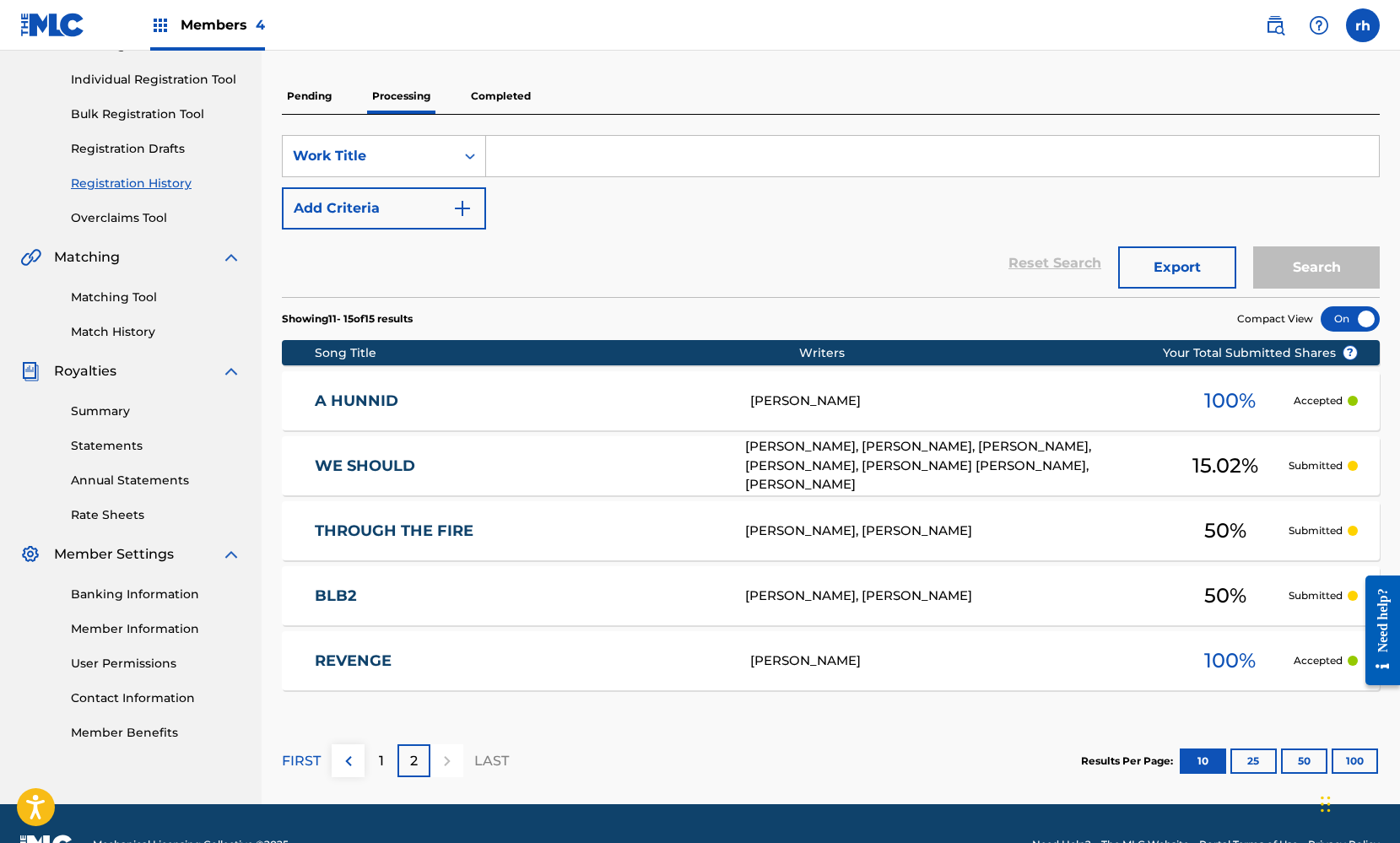
click at [598, 518] on div "THROUGH THE FIRE Kyle Gee, Daryl Caleb Wiltz 50 % Submitted" at bounding box center [830, 531] width 1098 height 59
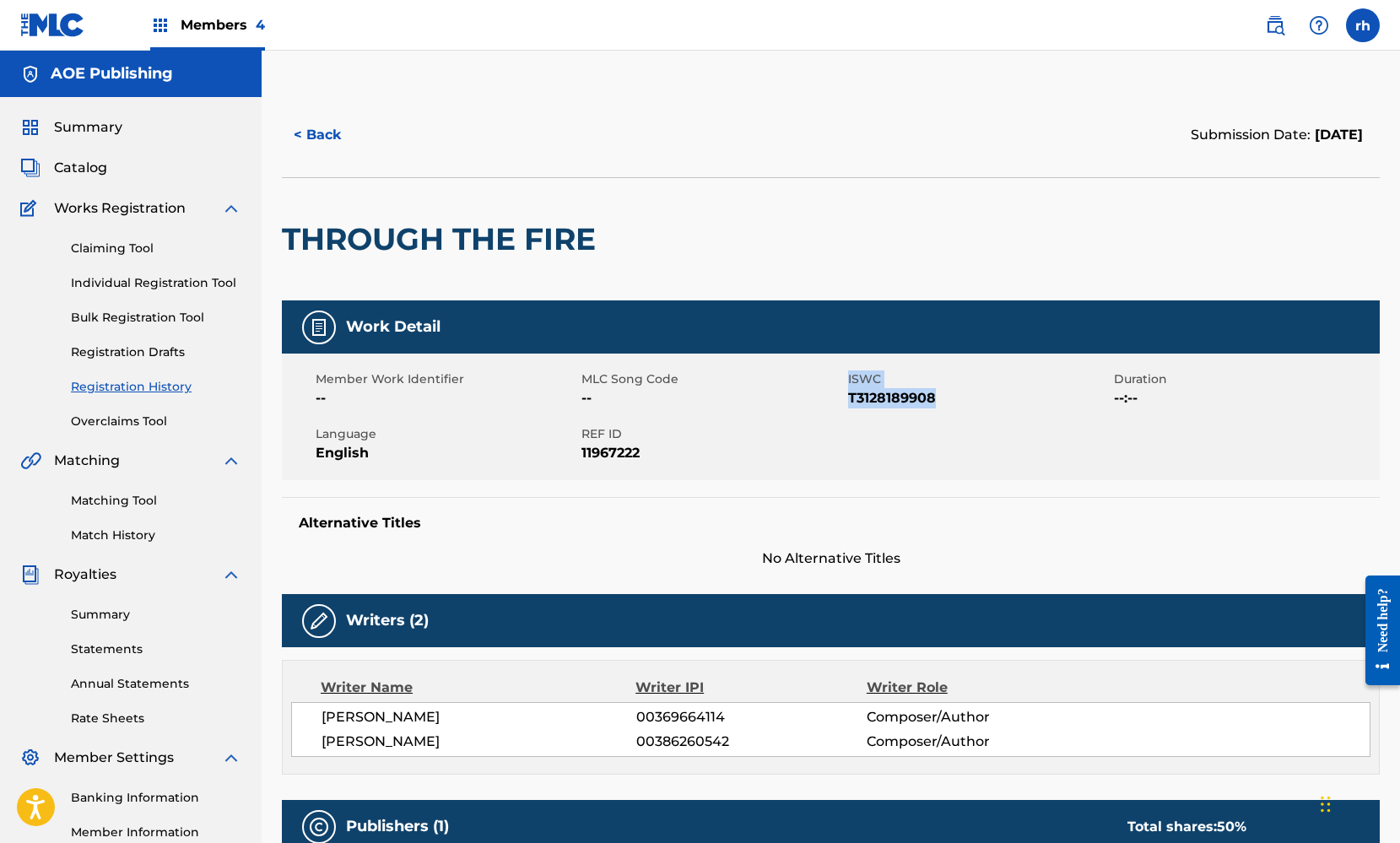
drag, startPoint x: 951, startPoint y: 395, endPoint x: 843, endPoint y: 403, distance: 108.3
click at [843, 403] on div "Member Work Identifier -- MLC Song Code -- ISWC T3128189908 Duration --:-- Lang…" at bounding box center [830, 417] width 1098 height 127
click at [953, 446] on div "Member Work Identifier -- MLC Song Code -- ISWC T3128189908 Duration --:-- Lang…" at bounding box center [830, 417] width 1098 height 127
drag, startPoint x: 946, startPoint y: 393, endPoint x: 848, endPoint y: 401, distance: 98.3
click at [848, 401] on span "T3128189908" at bounding box center [978, 398] width 261 height 21
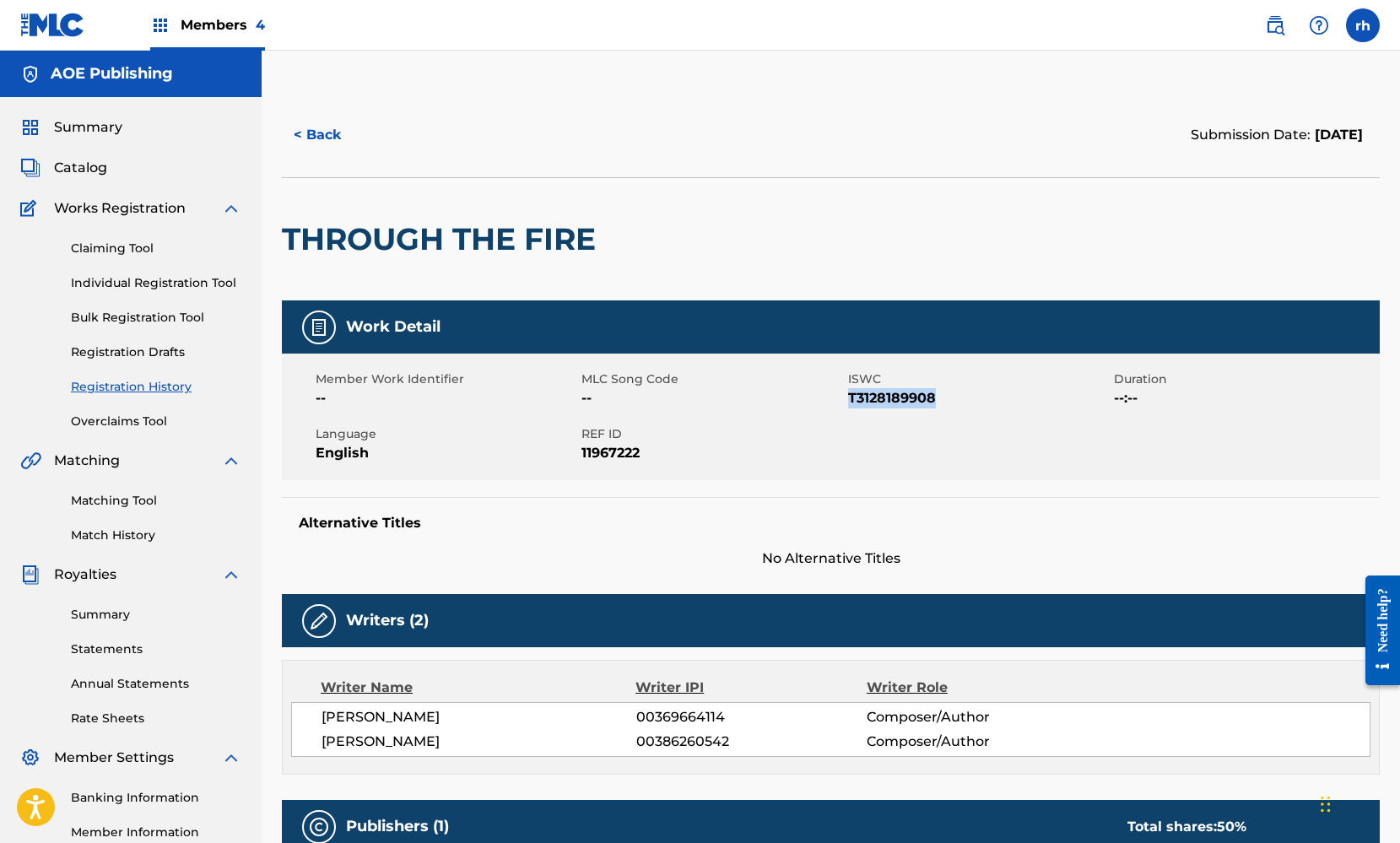
copy span "T3128189908"
click at [319, 134] on button "< Back" at bounding box center [332, 135] width 101 height 42
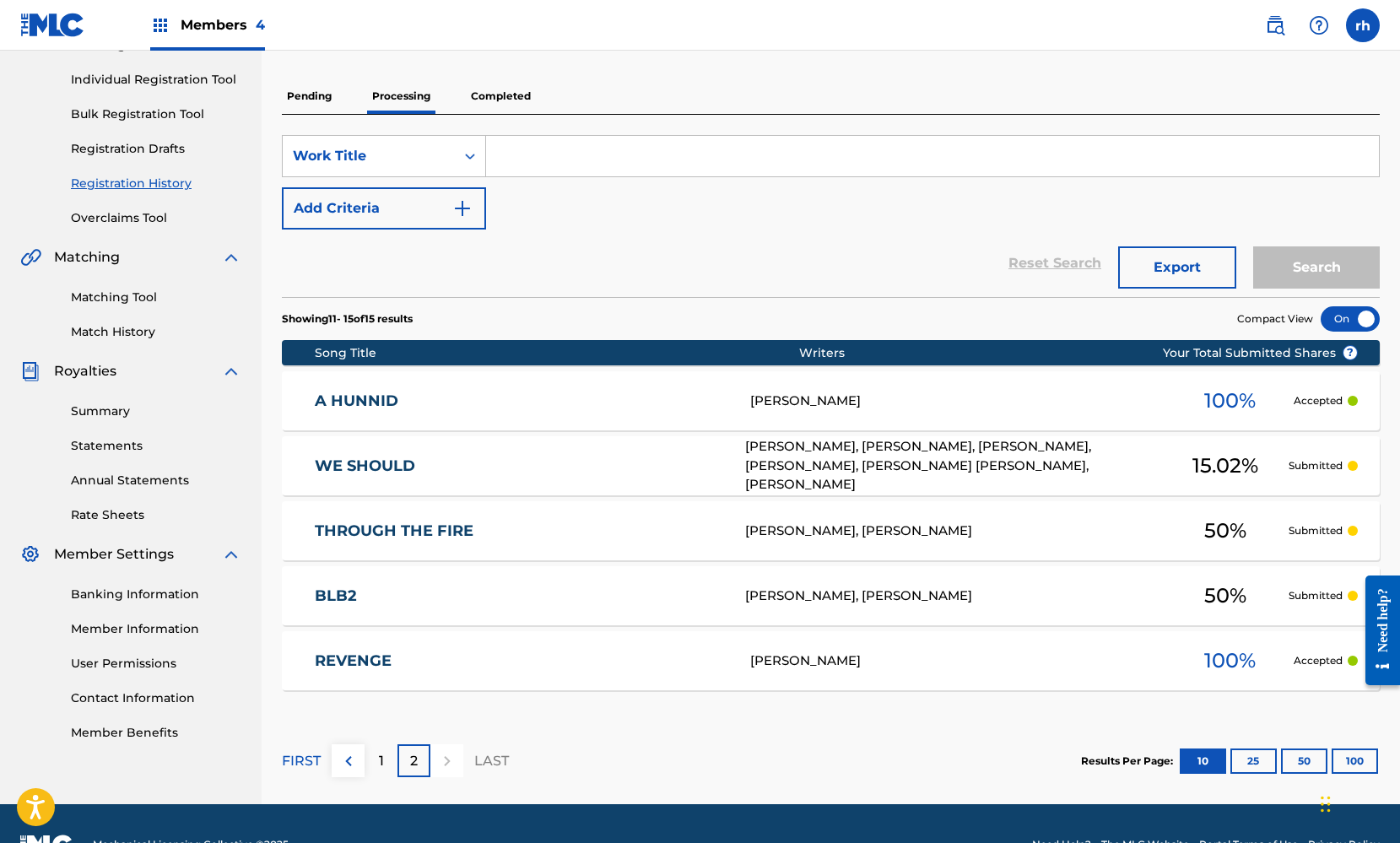
click at [377, 764] on div "1" at bounding box center [381, 760] width 33 height 33
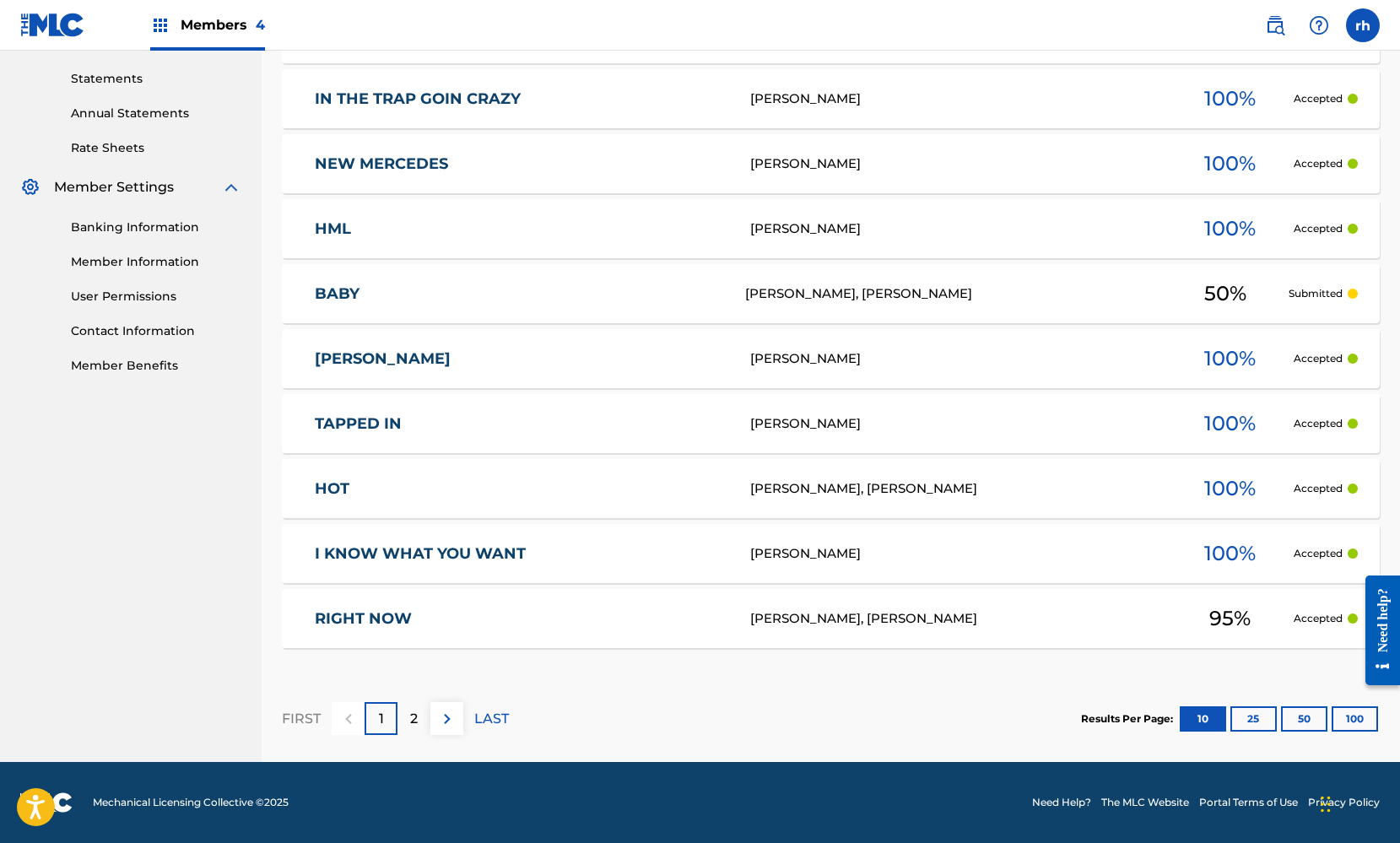
scroll to position [571, 0]
click at [412, 727] on p "2" at bounding box center [414, 719] width 7 height 21
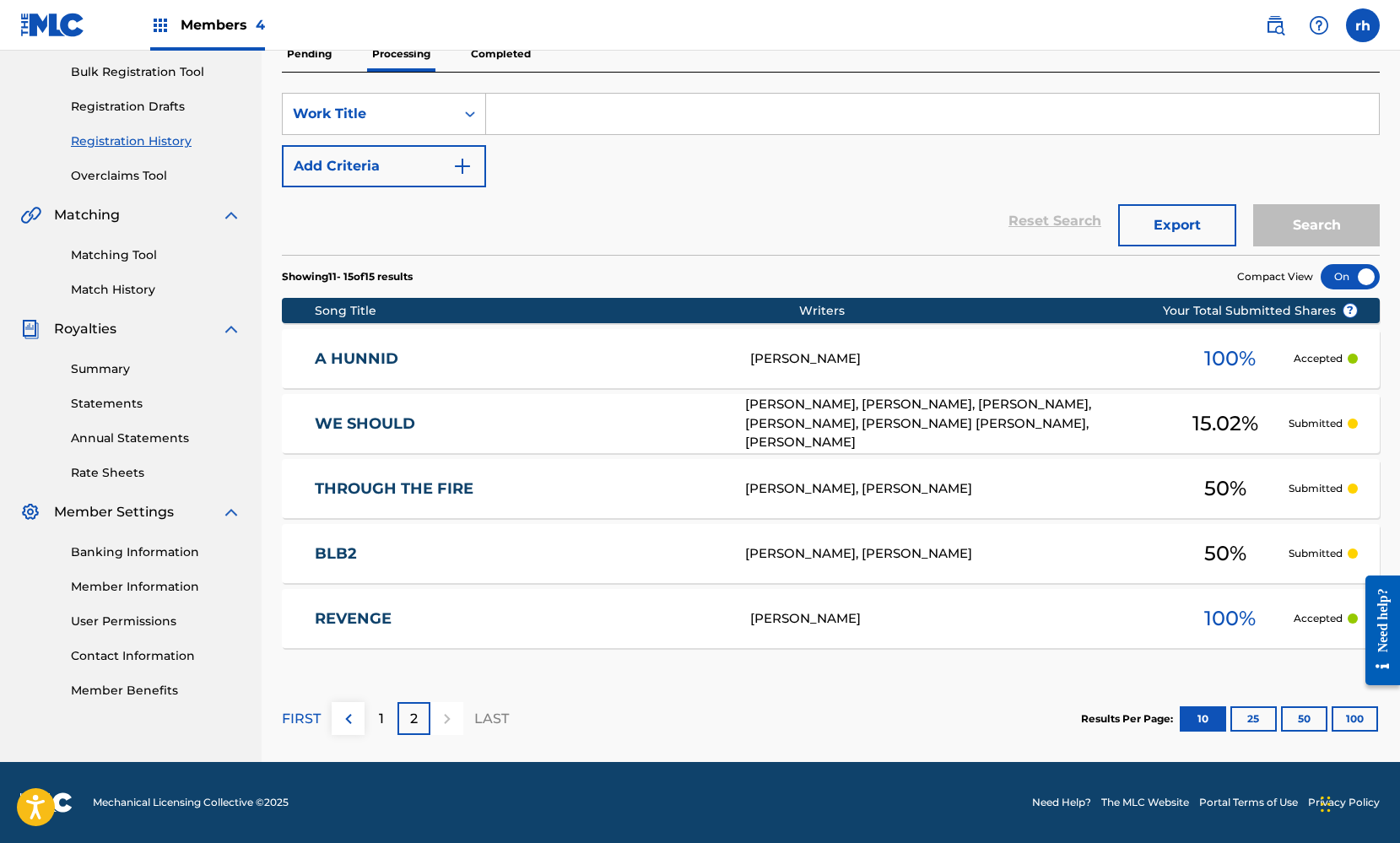
scroll to position [246, 0]
click at [385, 717] on div "1" at bounding box center [381, 718] width 33 height 33
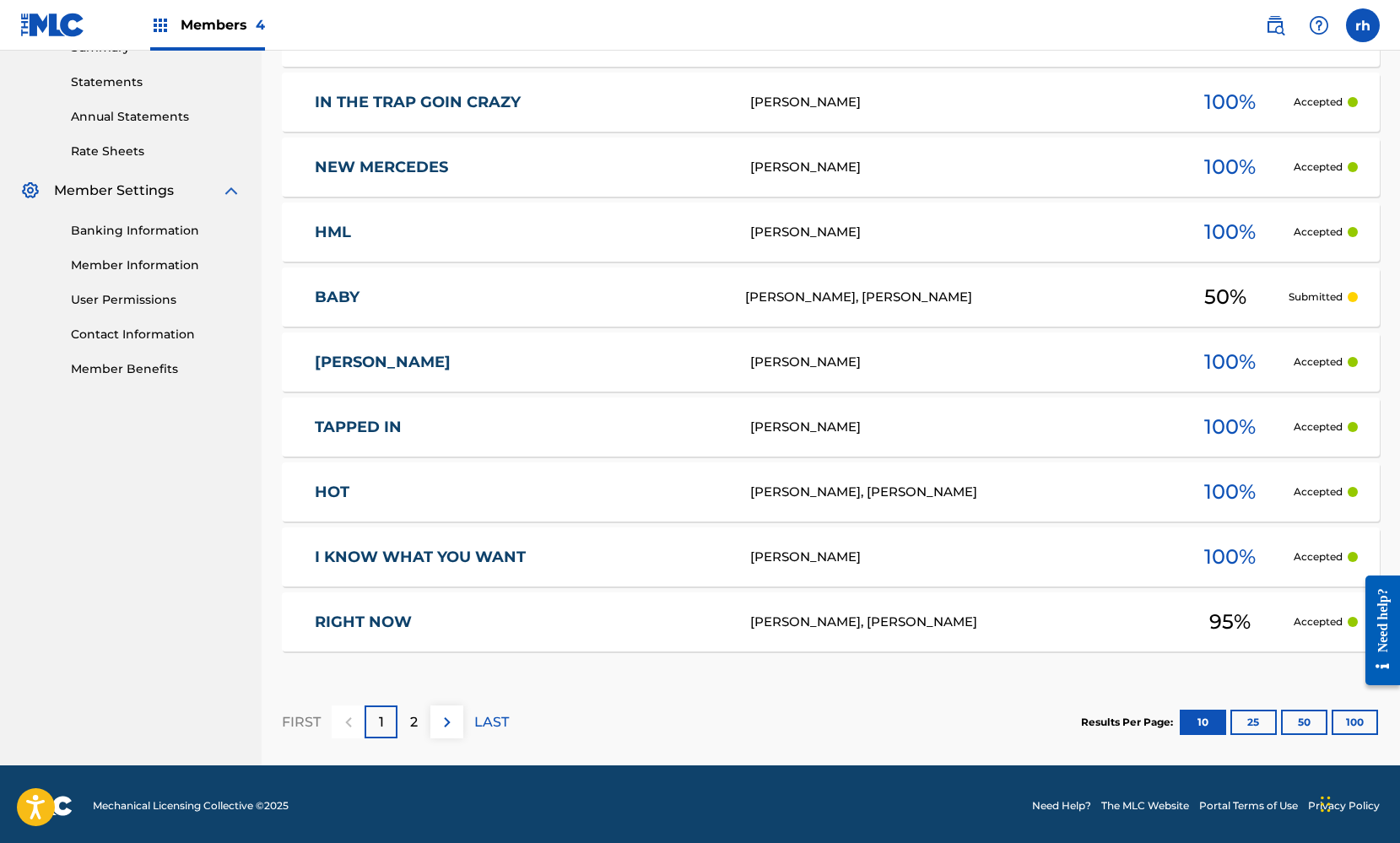
scroll to position [574, 0]
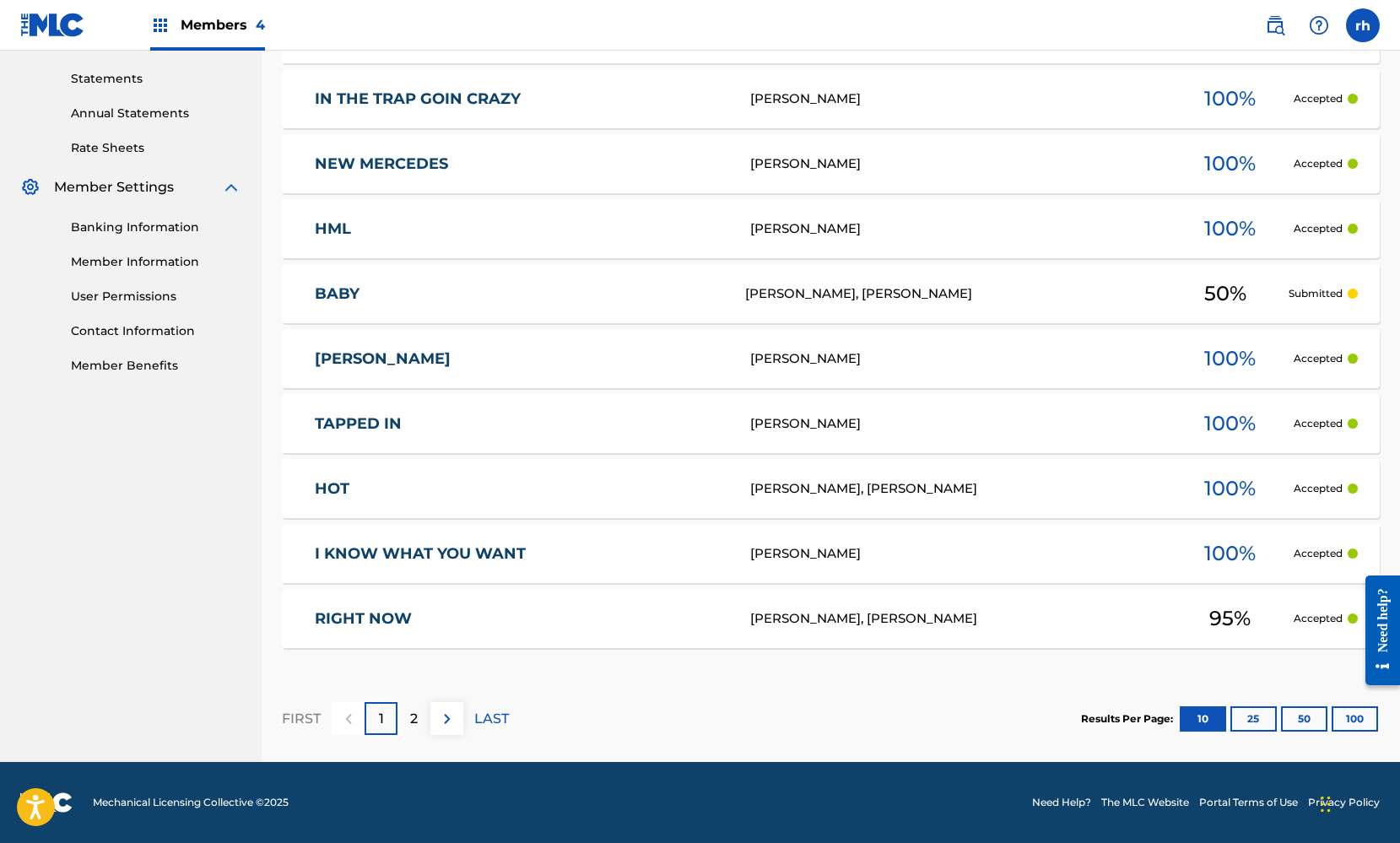
click at [621, 503] on div "HOT Kyle Gee, Roland Hayes 100 % Accepted" at bounding box center [830, 488] width 1098 height 59
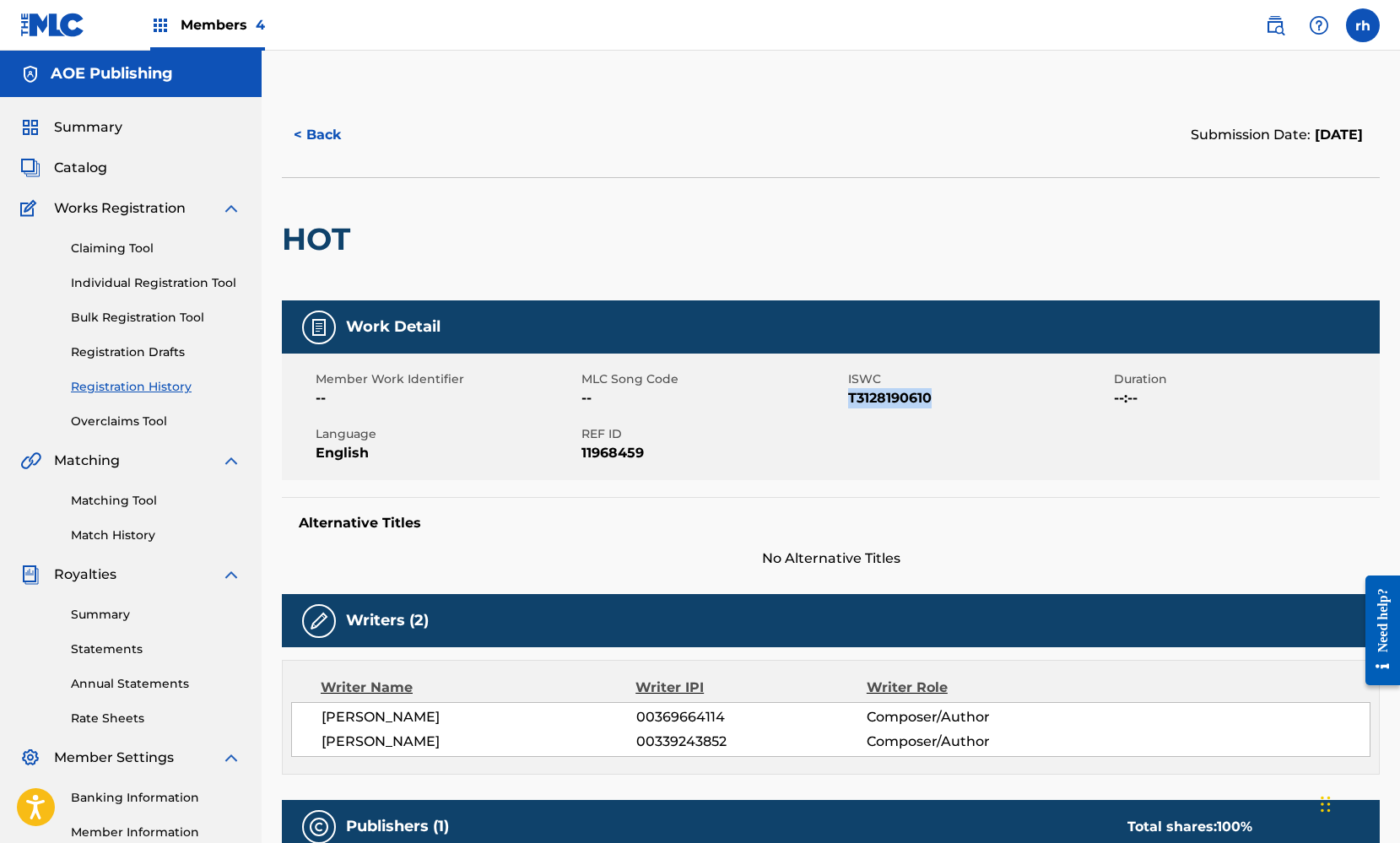
drag, startPoint x: 939, startPoint y: 391, endPoint x: 847, endPoint y: 399, distance: 92.3
click at [848, 399] on span "T3128190610" at bounding box center [978, 398] width 261 height 21
copy span "T3128190610"
click at [231, 211] on img at bounding box center [231, 208] width 21 height 21
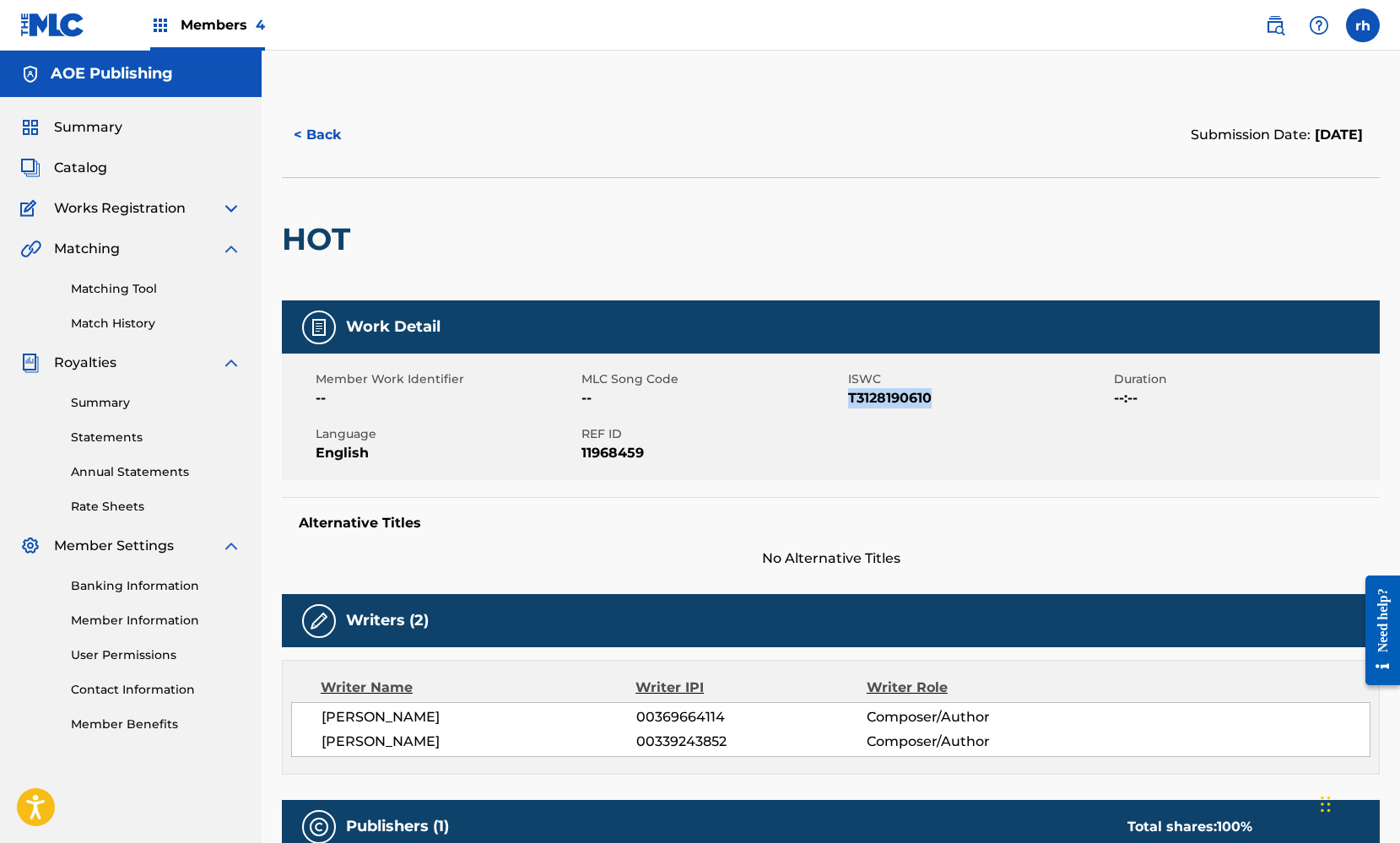
click at [323, 137] on button "< Back" at bounding box center [332, 135] width 101 height 42
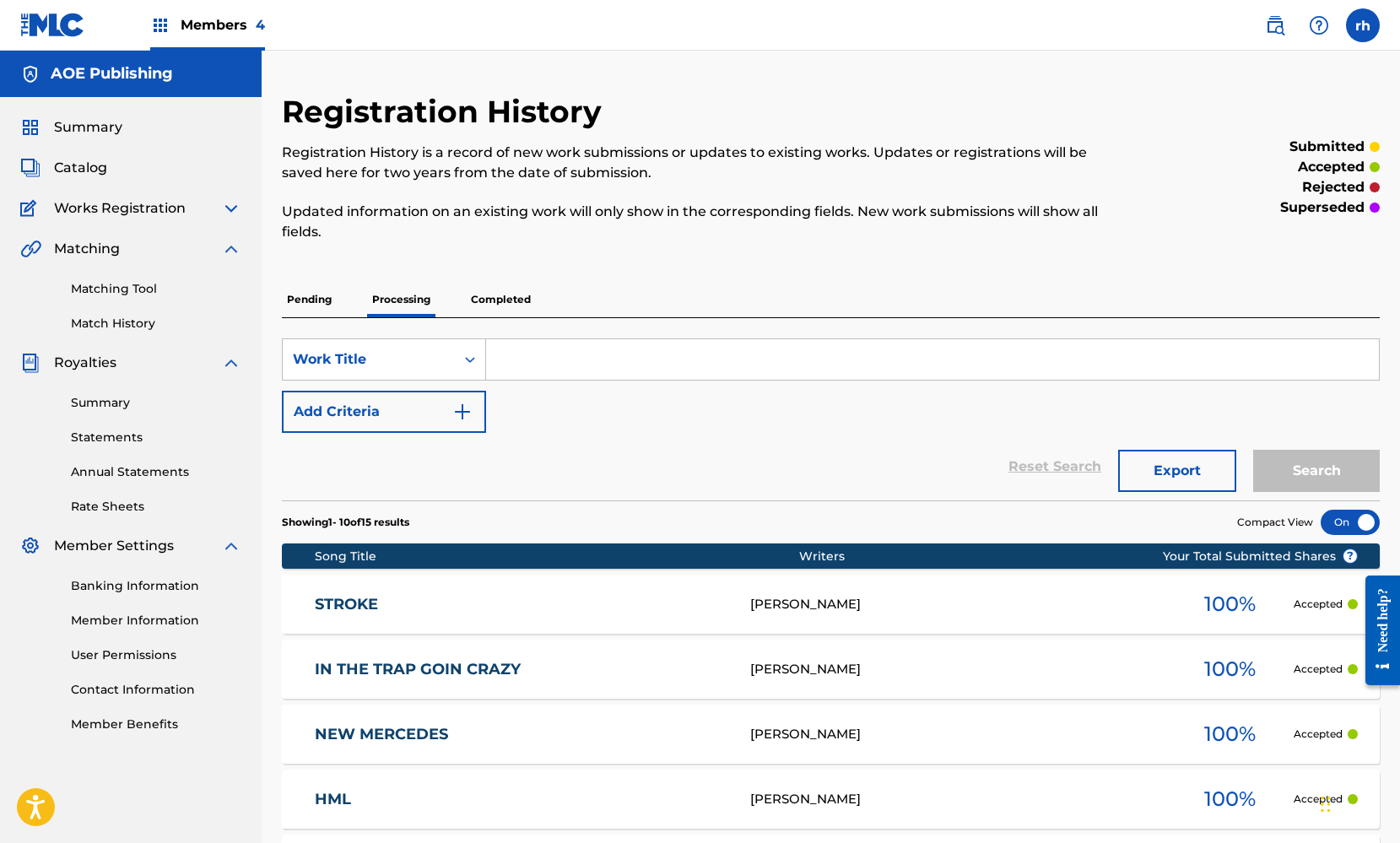
click at [94, 128] on span "Summary" at bounding box center [88, 127] width 68 height 21
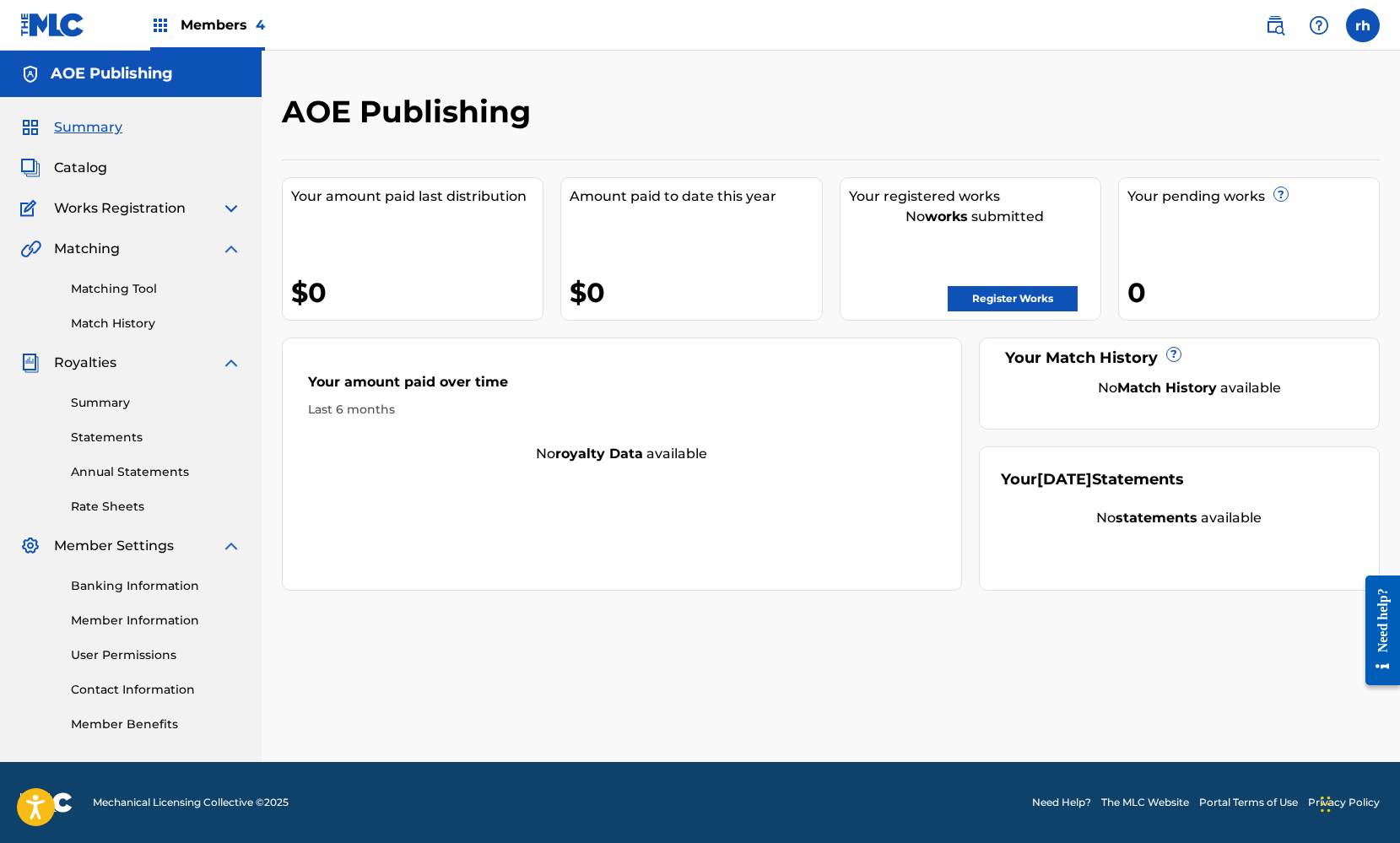
click at [85, 166] on span "Catalog" at bounding box center [80, 168] width 53 height 21
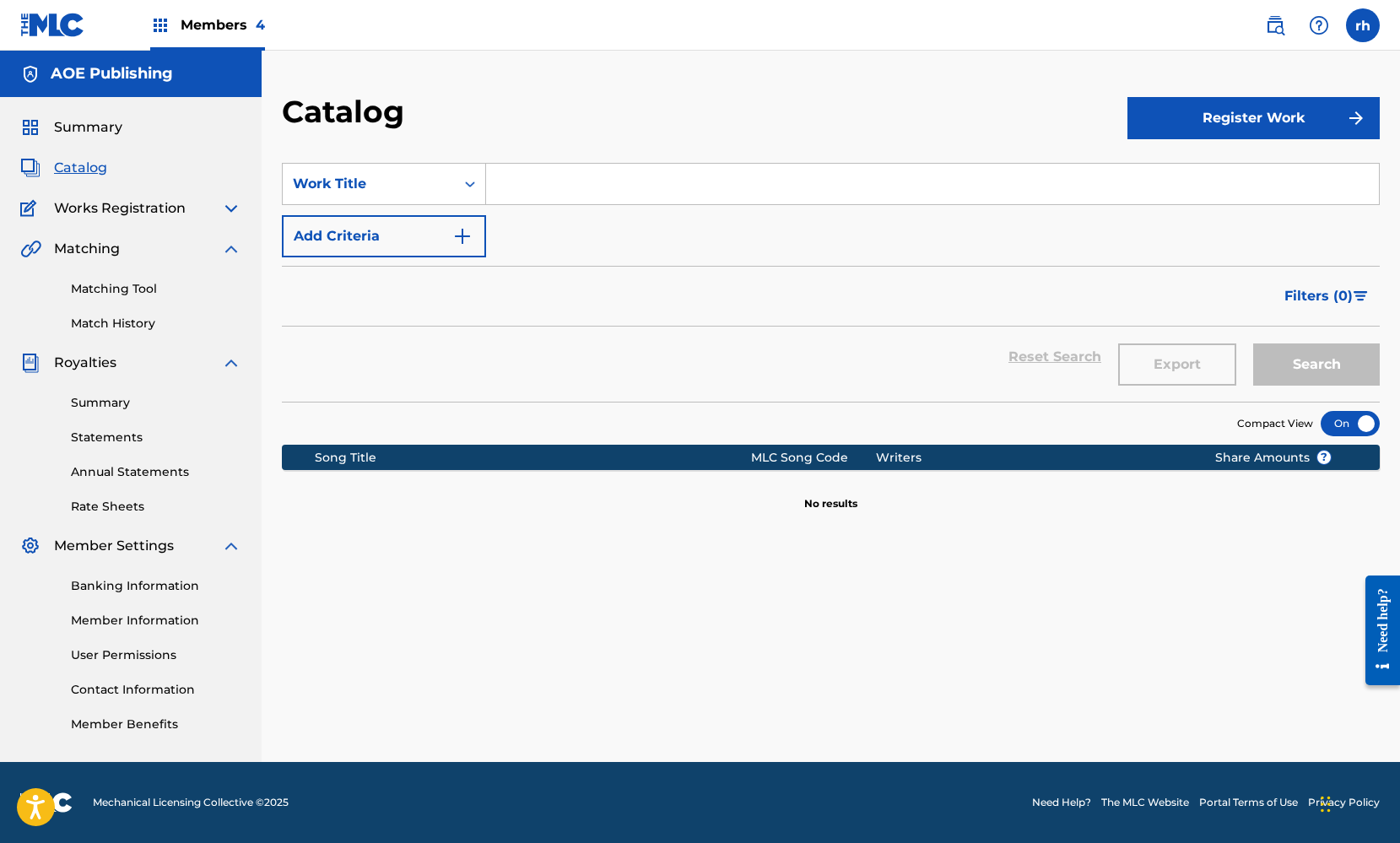
click at [1203, 109] on button "Register Work" at bounding box center [1253, 118] width 252 height 42
click at [1166, 176] on link "Individual" at bounding box center [1253, 172] width 252 height 40
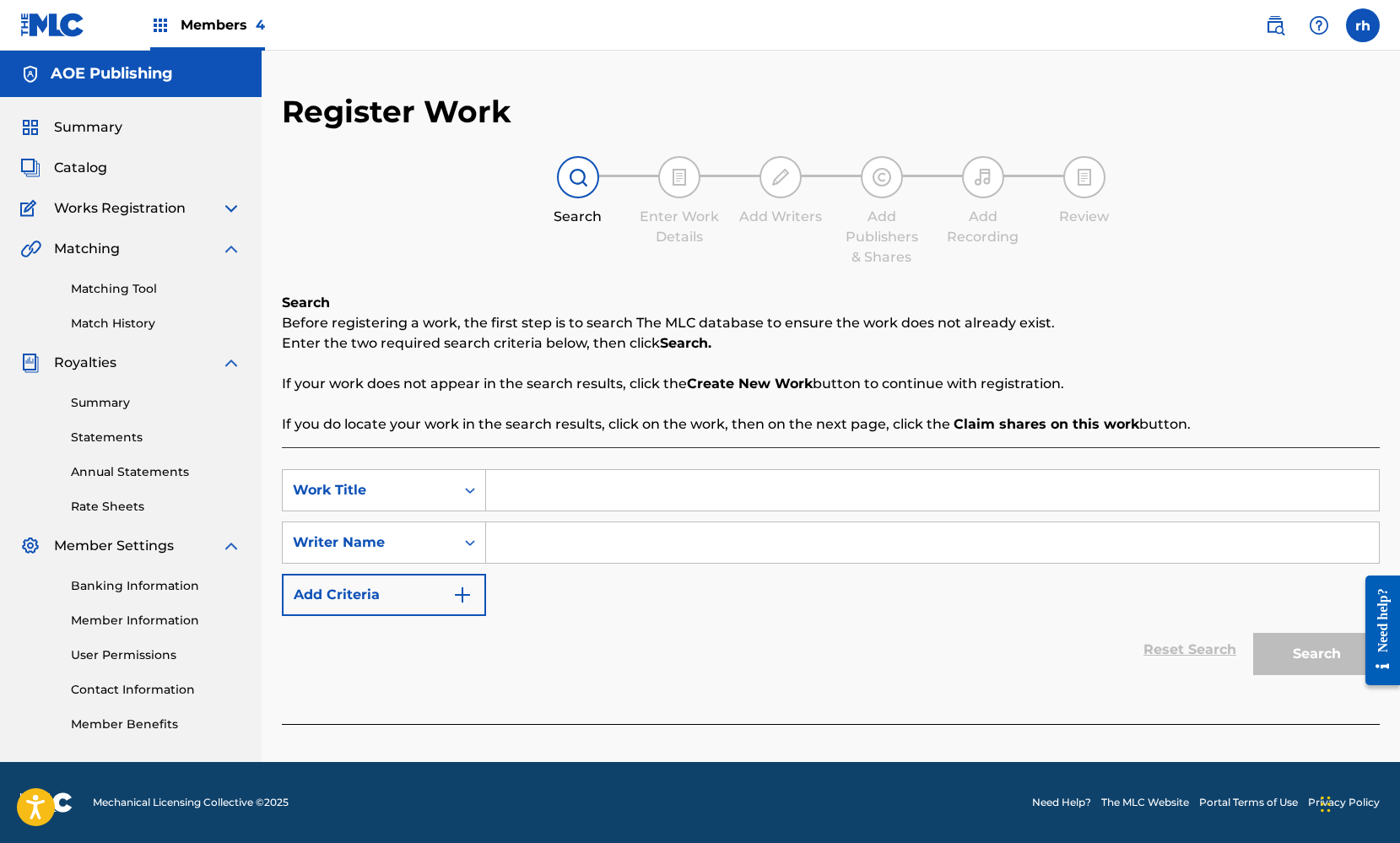
click at [600, 496] on input "Search Form" at bounding box center [932, 490] width 893 height 40
type input ",,"
click at [572, 548] on input "Search Form" at bounding box center [932, 542] width 893 height 40
type input "//"
click at [1302, 660] on button "Search" at bounding box center [1316, 654] width 127 height 42
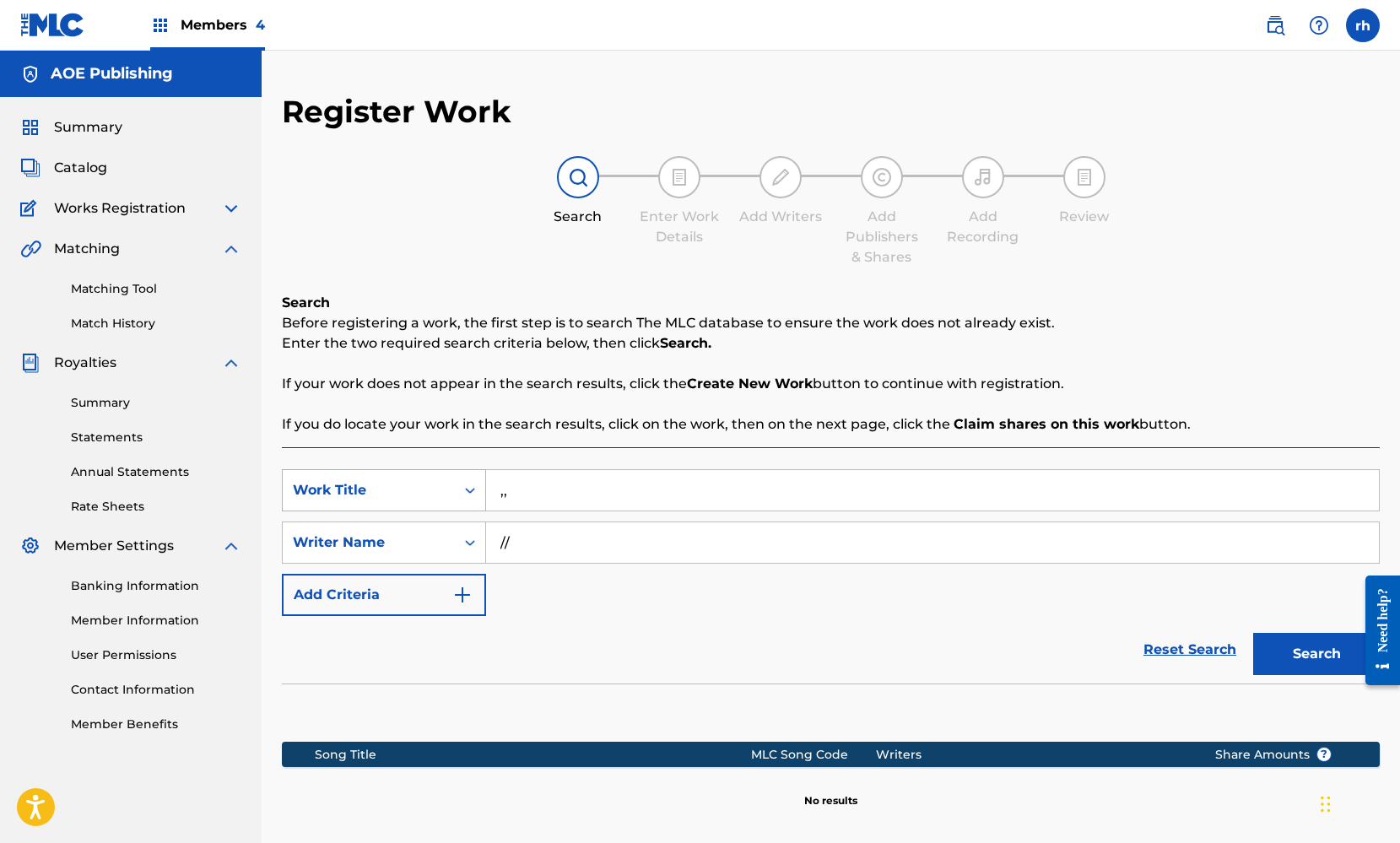
drag, startPoint x: 532, startPoint y: 495, endPoint x: 445, endPoint y: 490, distance: 87.1
click at [447, 490] on div "SearchWithCriteria82215ed0-69f5-4a04-a38c-d44381ecc39e Work Title ,," at bounding box center [830, 490] width 1098 height 42
type input "Had em"
drag, startPoint x: 541, startPoint y: 541, endPoint x: 458, endPoint y: 539, distance: 83.0
click at [459, 539] on div "SearchWithCriteriaaf1cb33a-251f-4ea6-a5e1-8a5606d5c32e Writer Name //" at bounding box center [830, 542] width 1098 height 42
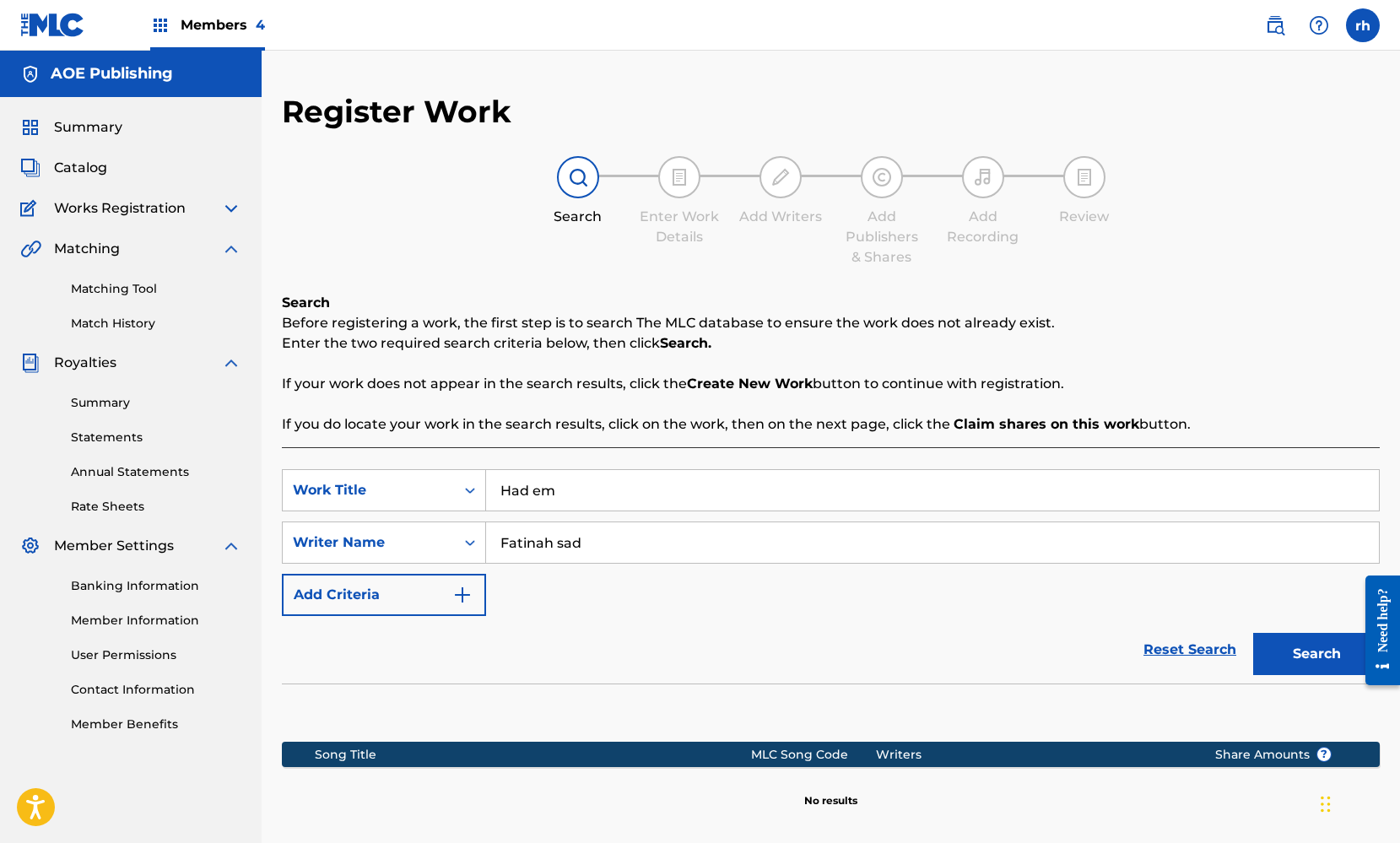
click at [556, 542] on input "Fatinah sad" at bounding box center [932, 542] width 893 height 40
type input "Fatinah Asad"
click at [1299, 653] on button "Search" at bounding box center [1316, 654] width 127 height 42
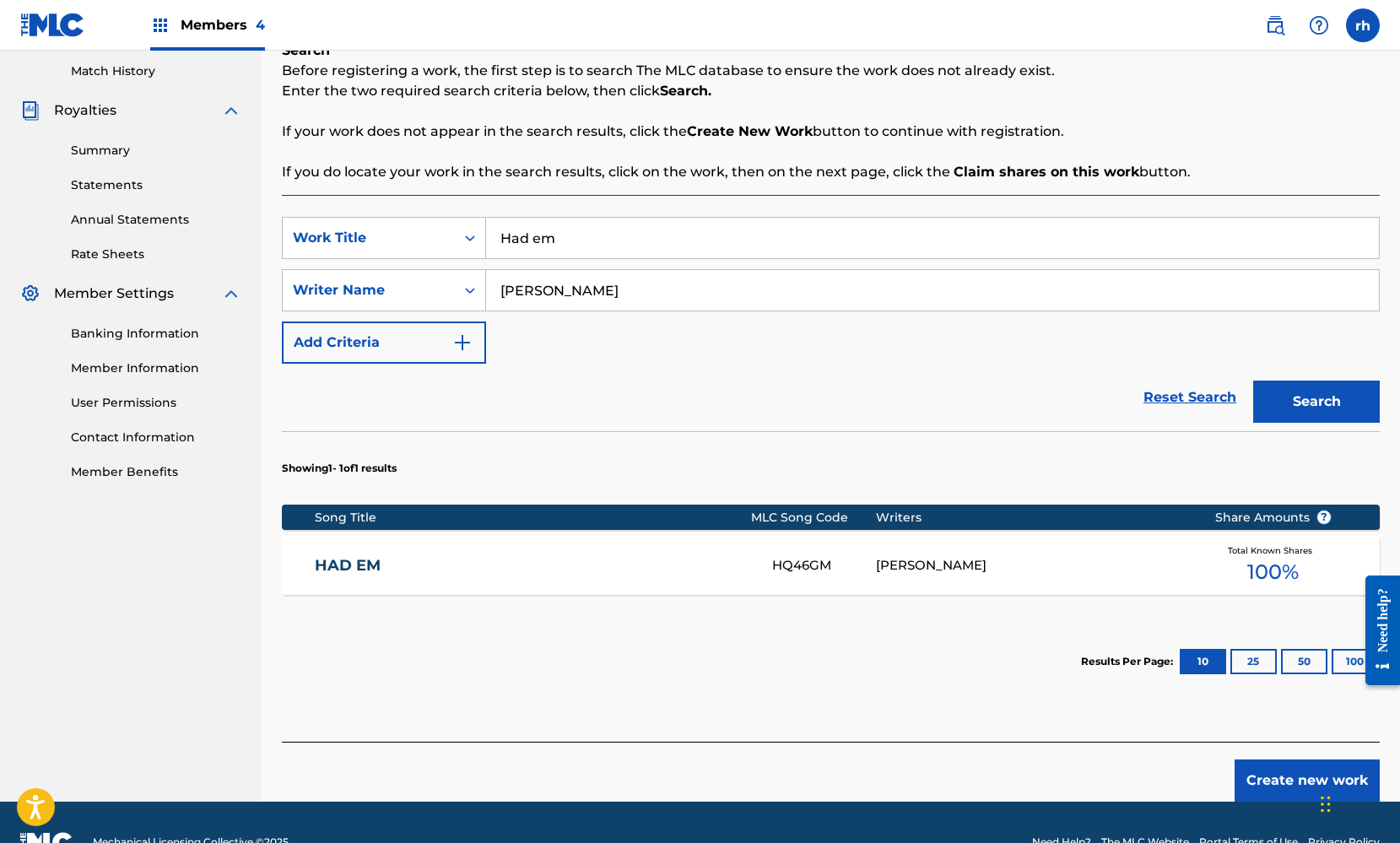
scroll to position [296, 0]
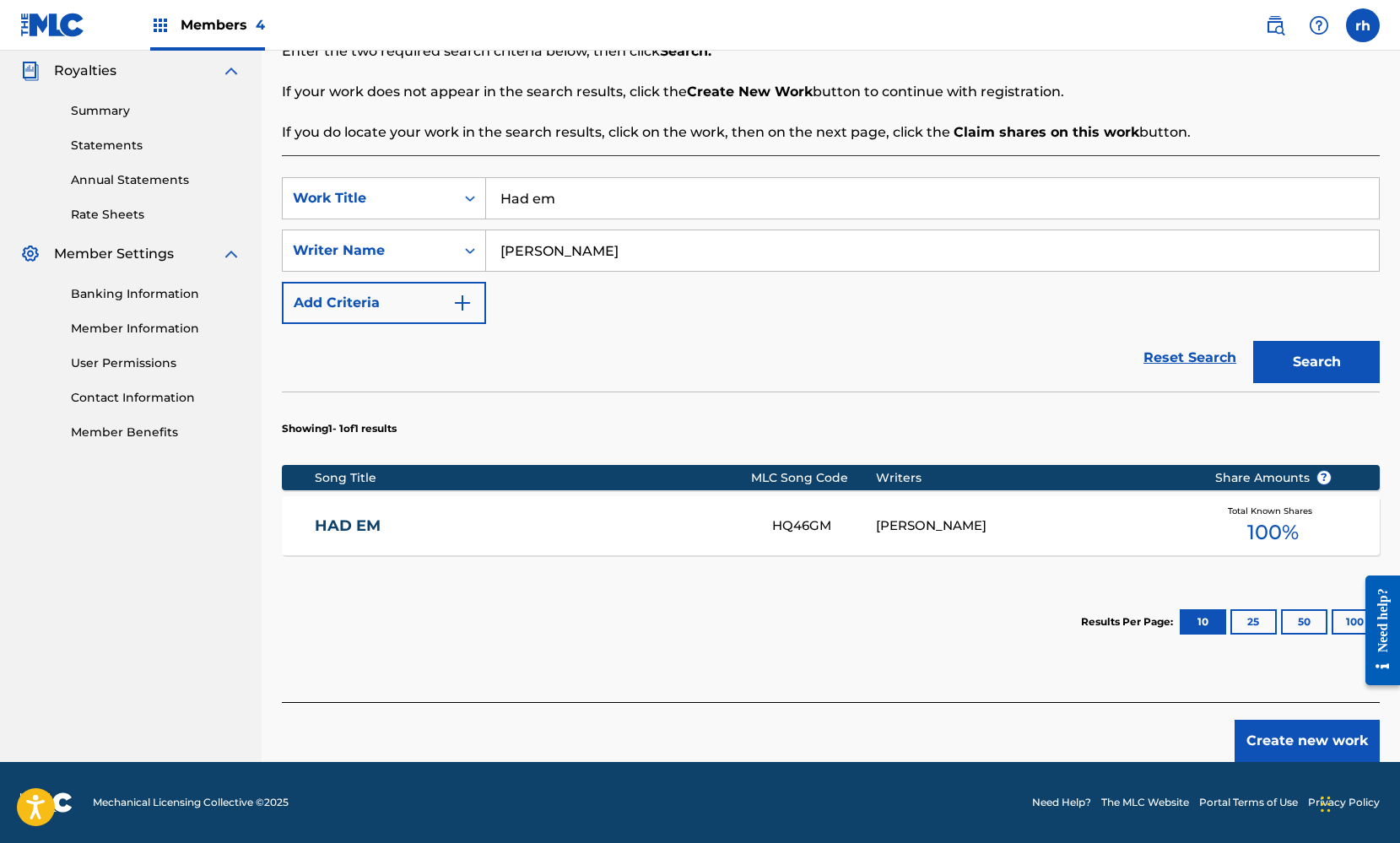
click at [803, 522] on div "HQ46GM" at bounding box center [824, 526] width 105 height 20
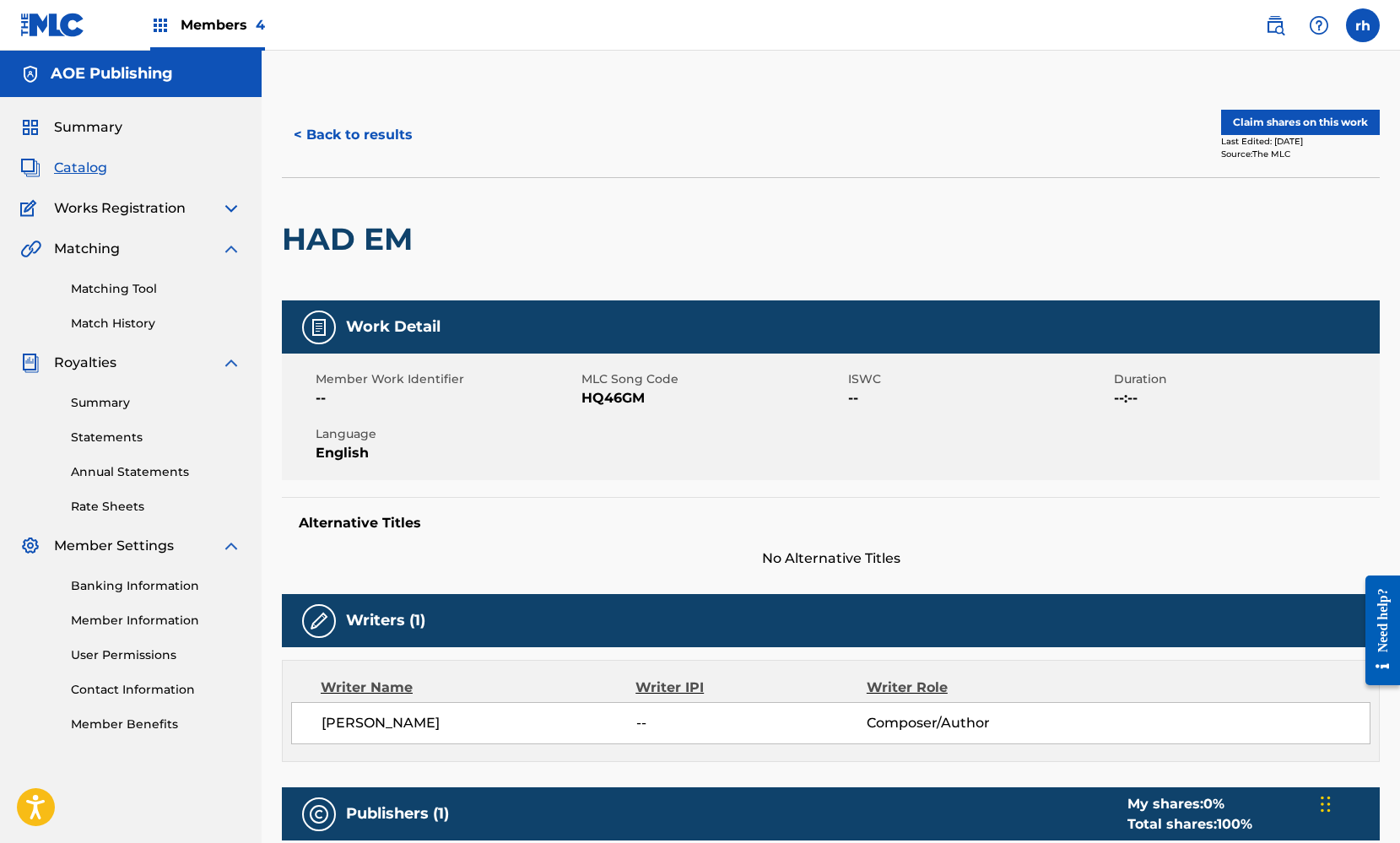
click at [391, 133] on button "< Back to results" at bounding box center [353, 135] width 143 height 42
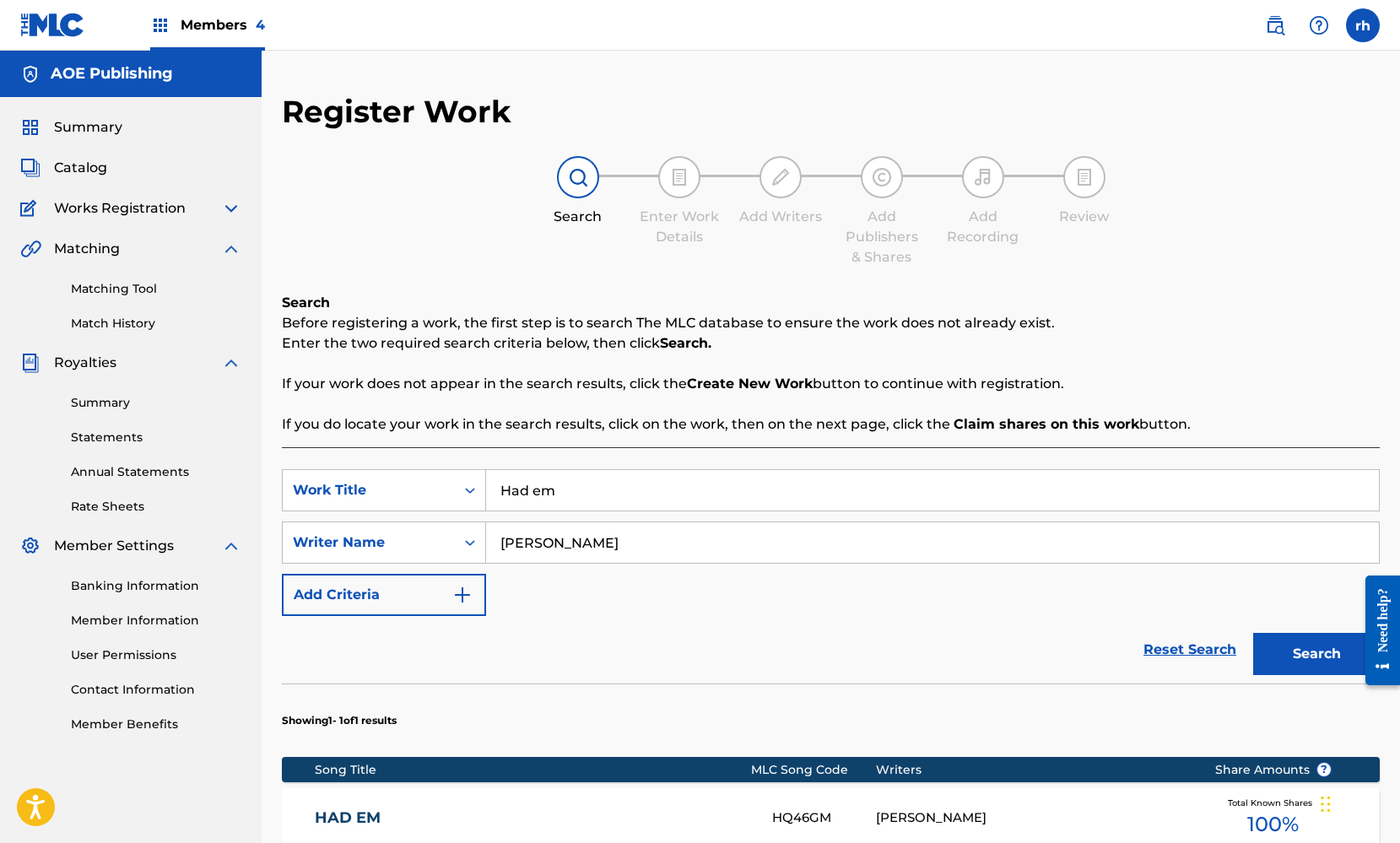
click at [915, 654] on div "Reset Search Search" at bounding box center [830, 649] width 1098 height 67
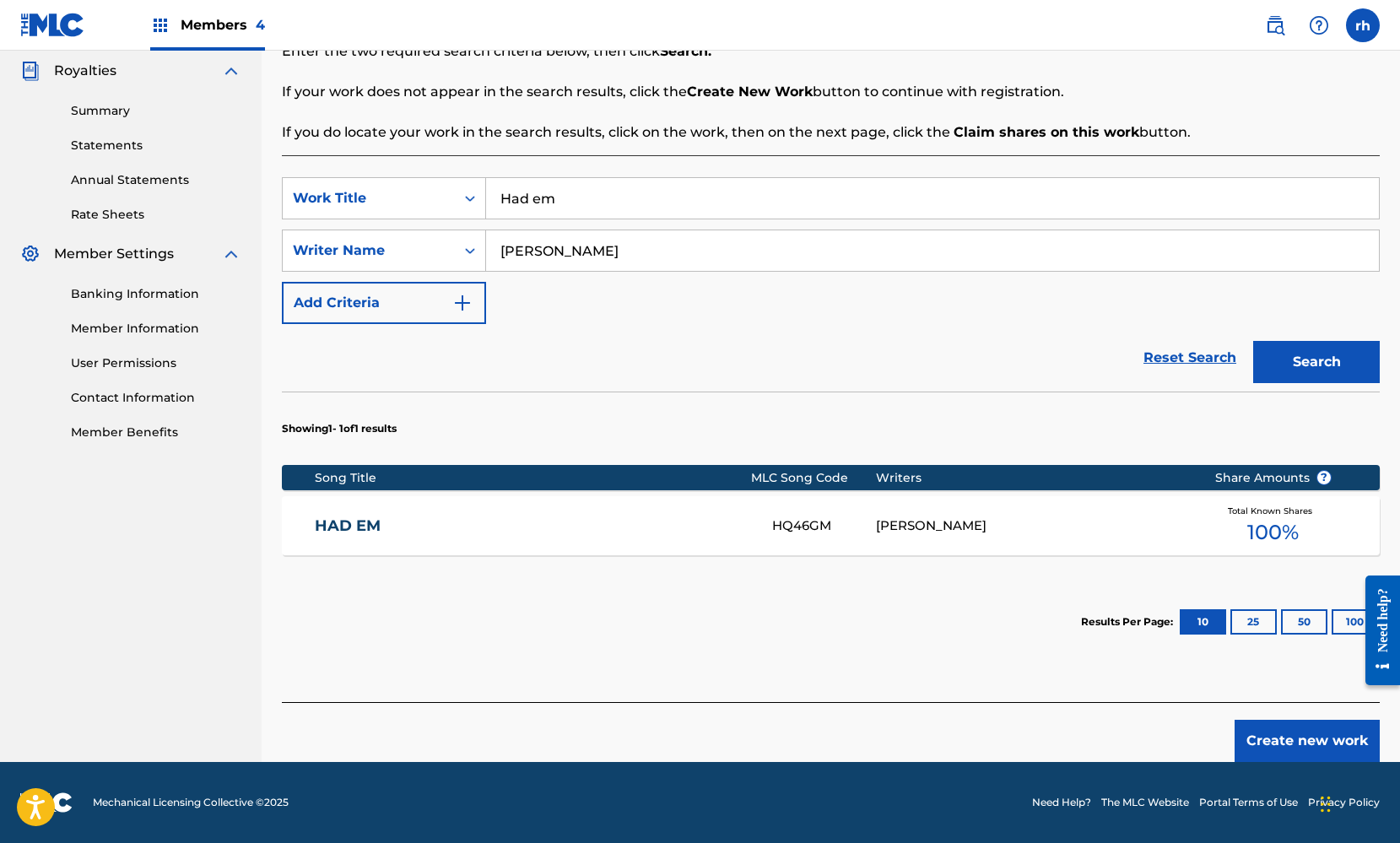
scroll to position [292, 0]
click at [808, 519] on div "HQ46GM" at bounding box center [824, 526] width 105 height 20
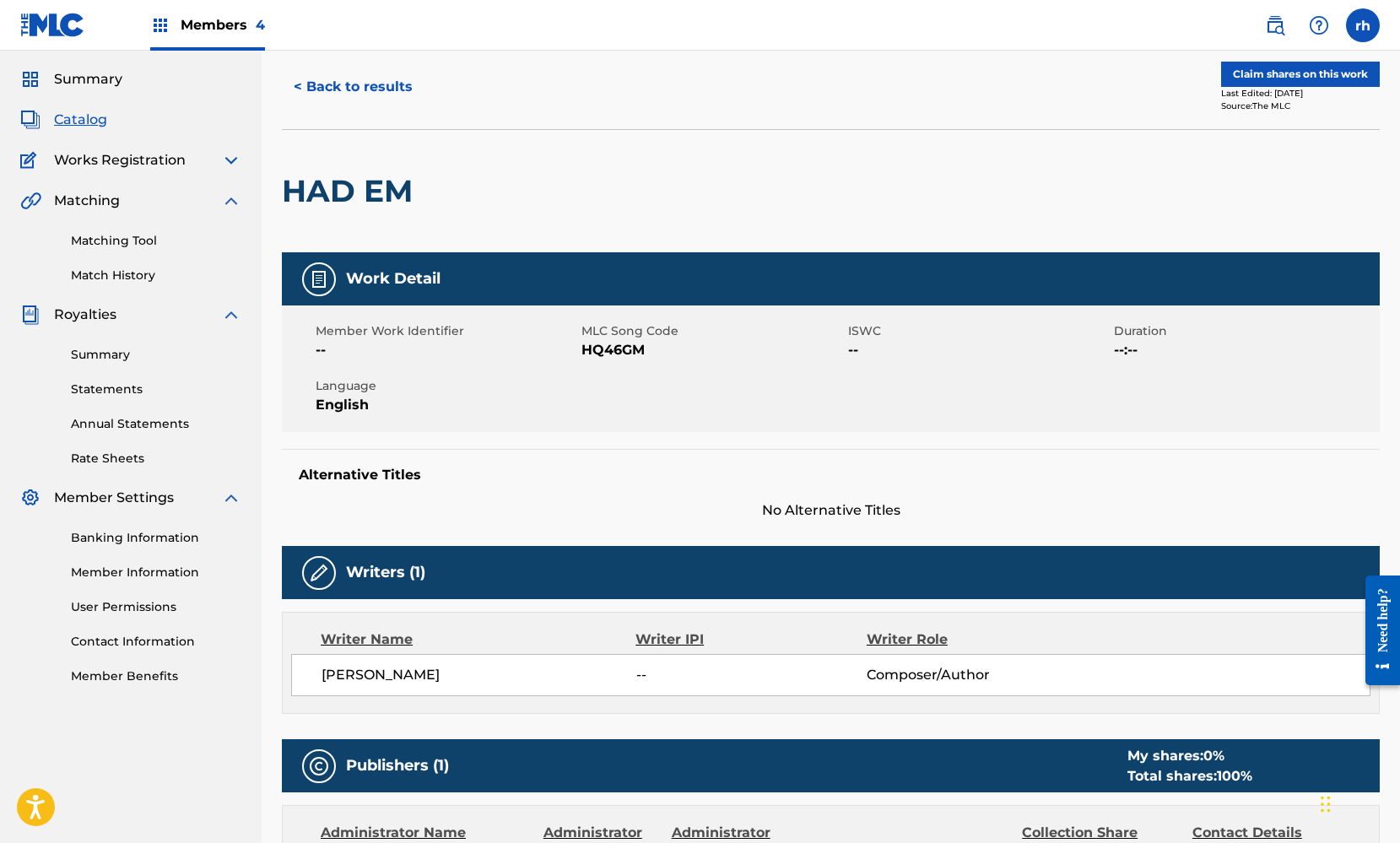
scroll to position [-1, 0]
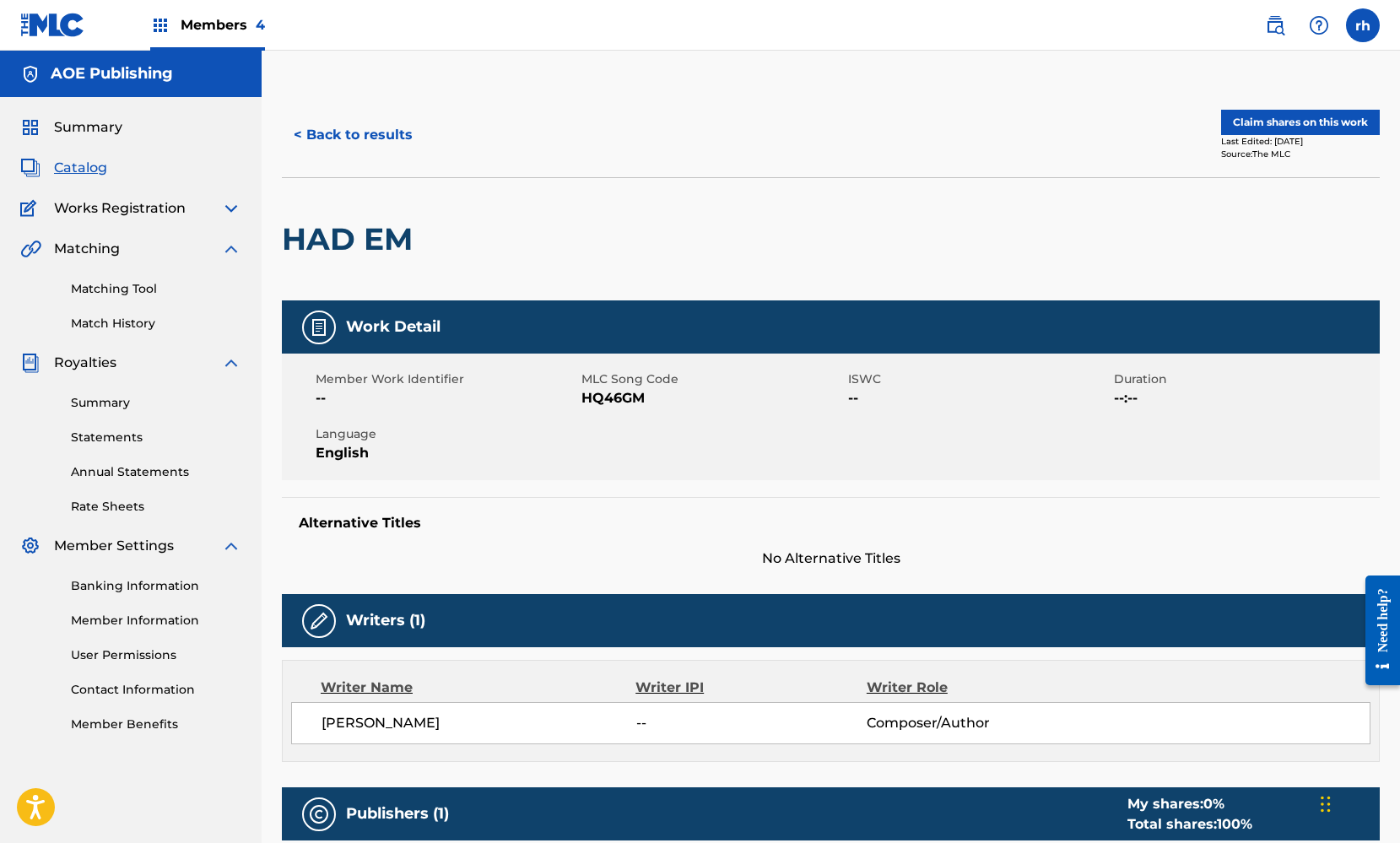
click at [1305, 125] on button "Claim shares on this work" at bounding box center [1299, 122] width 159 height 25
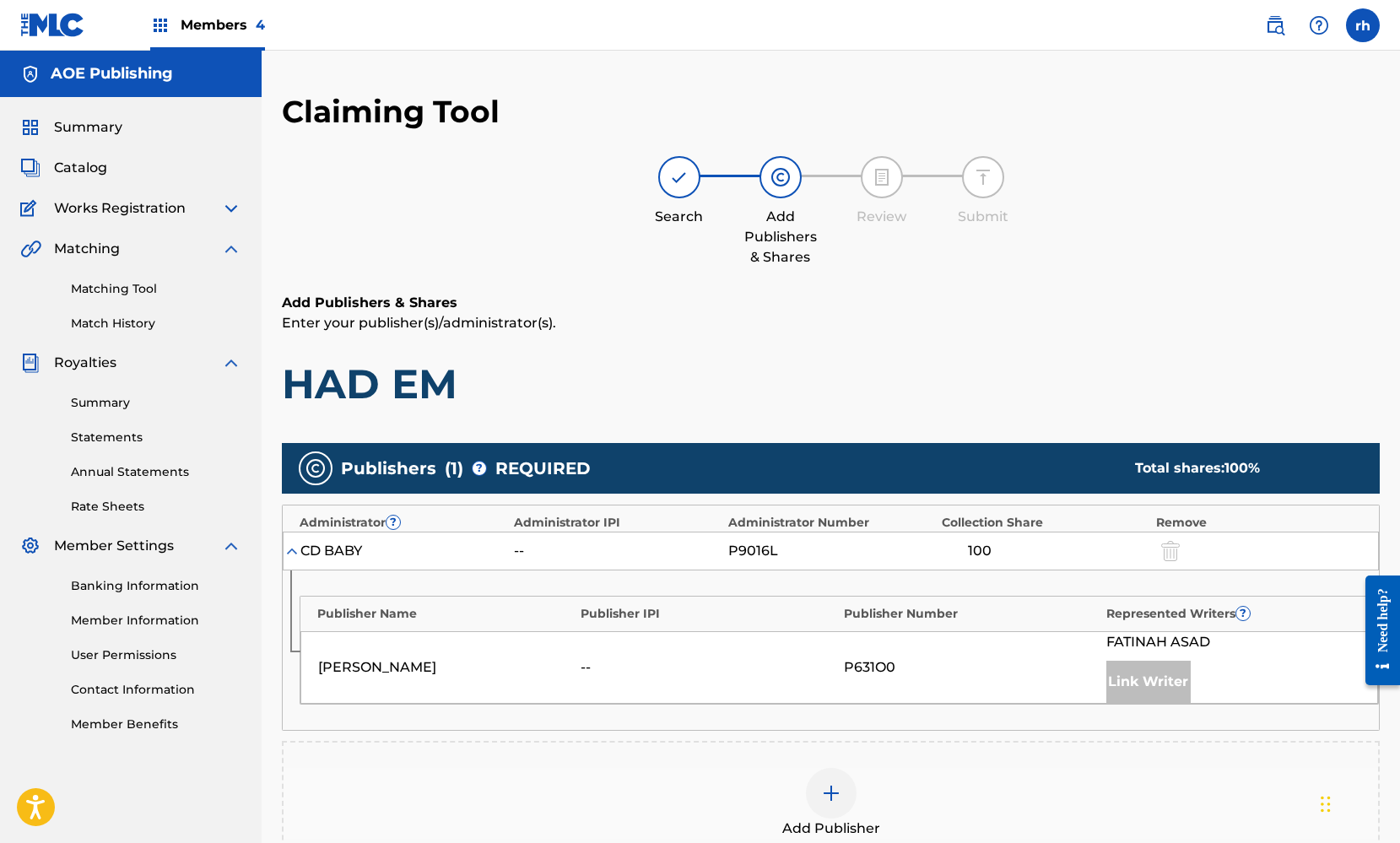
click at [1164, 681] on div "Link Writer" at bounding box center [1148, 681] width 84 height 42
click at [834, 796] on img at bounding box center [831, 793] width 21 height 21
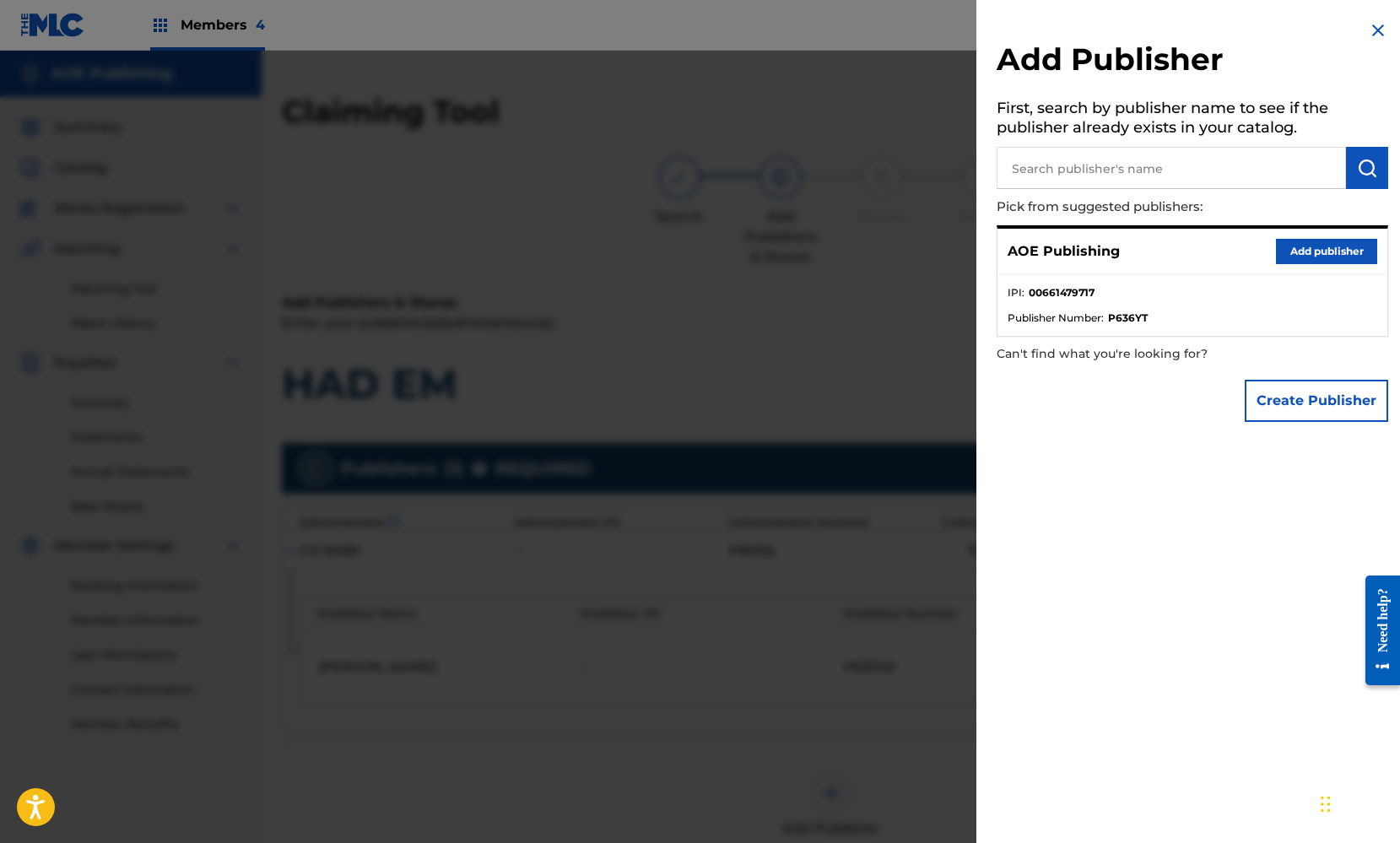
click at [1300, 250] on button "Add publisher" at bounding box center [1326, 251] width 101 height 25
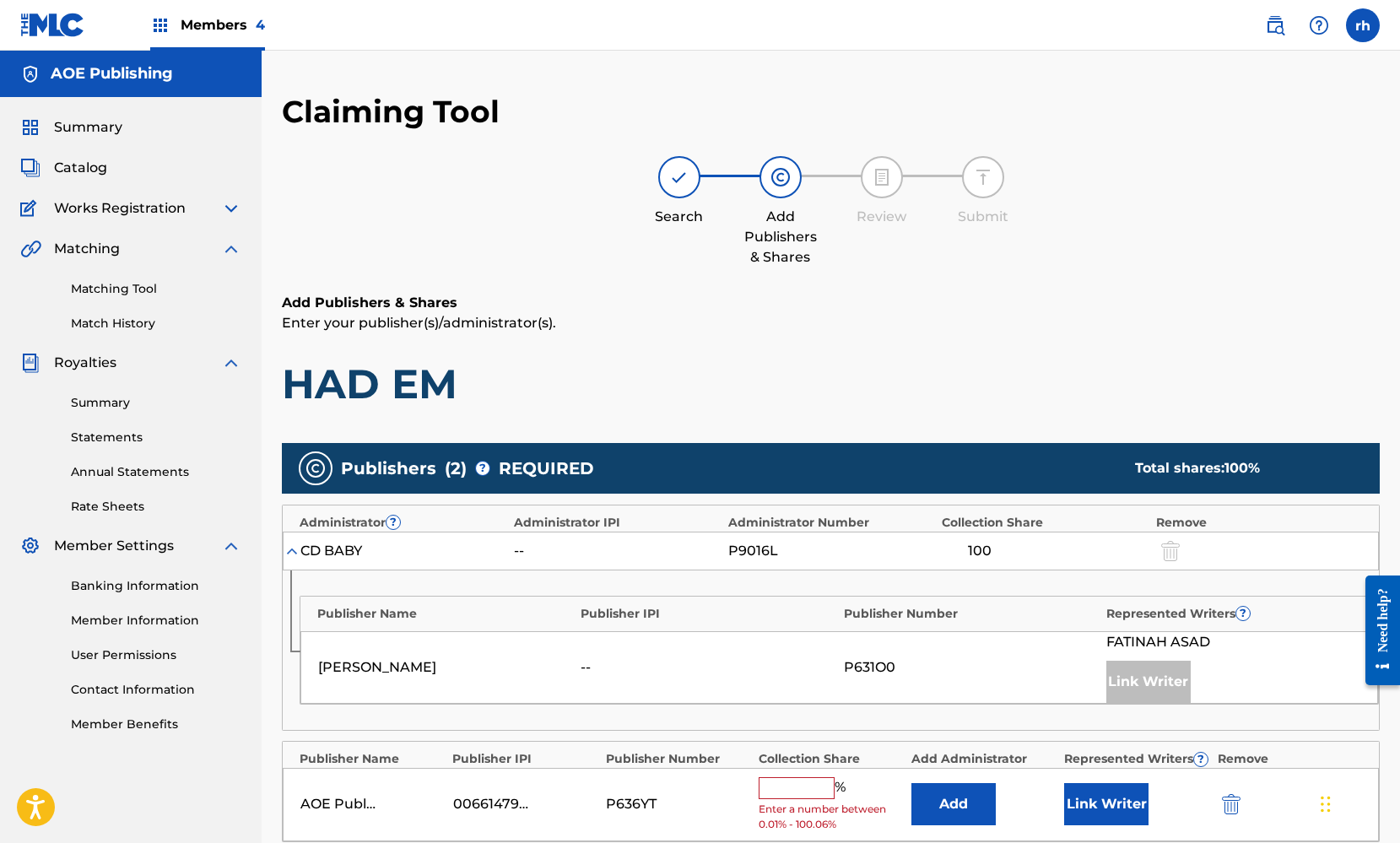
click at [1163, 686] on div "Link Writer" at bounding box center [1148, 681] width 84 height 42
click at [809, 787] on input "text" at bounding box center [796, 788] width 76 height 22
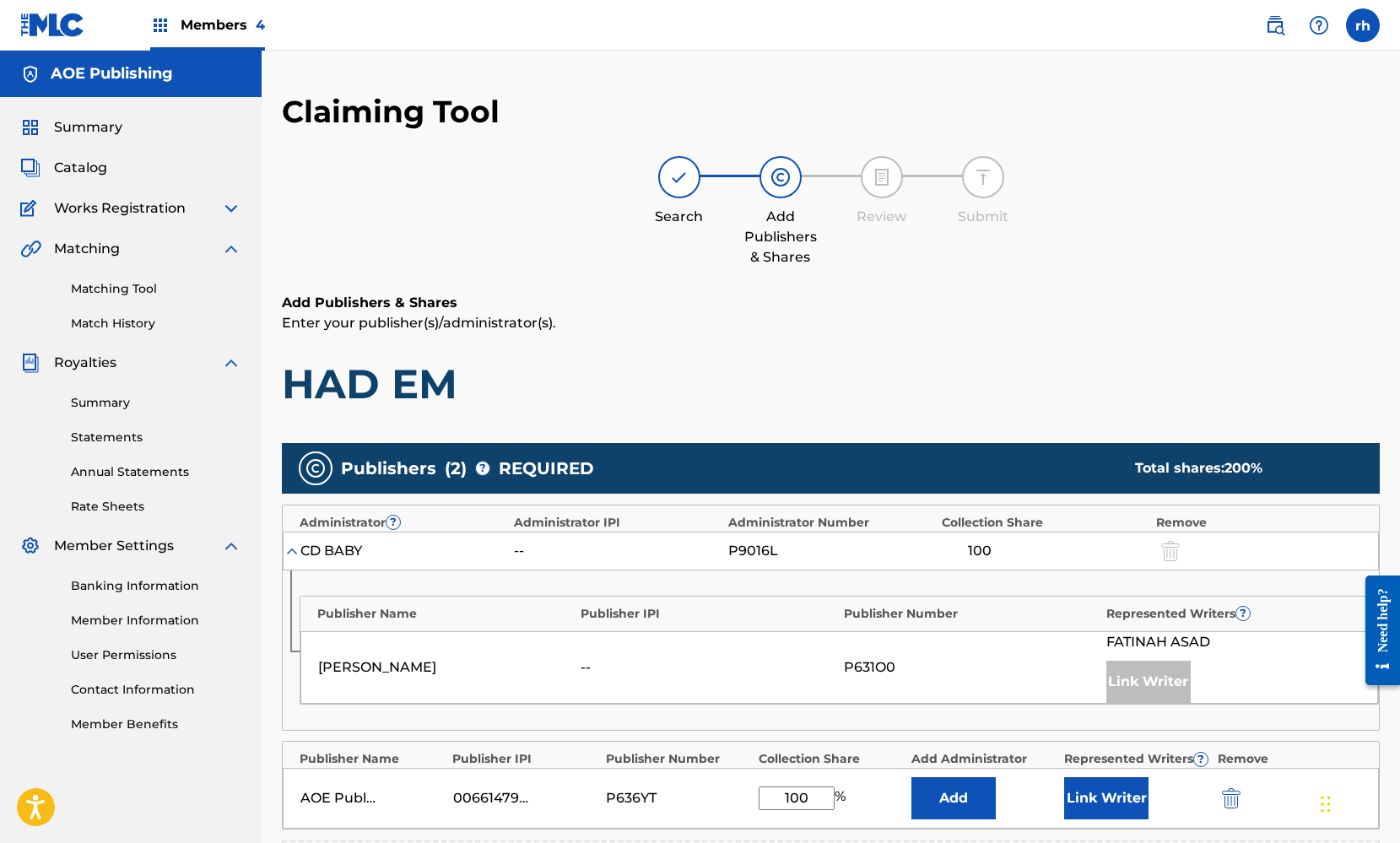
type input "100"
click at [1104, 804] on button "Link Writer" at bounding box center [1106, 798] width 84 height 42
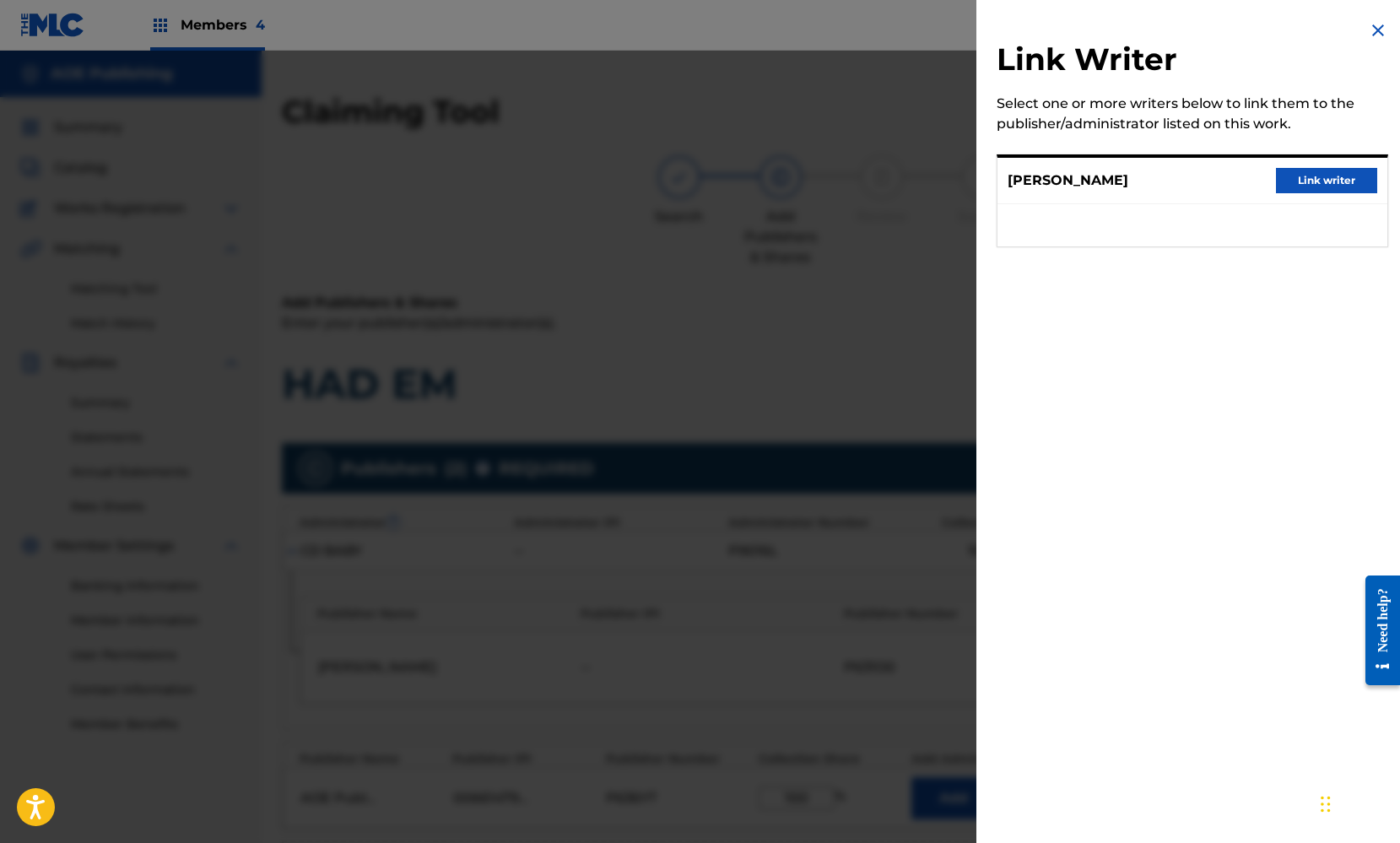
click at [1322, 189] on button "Link writer" at bounding box center [1326, 180] width 101 height 25
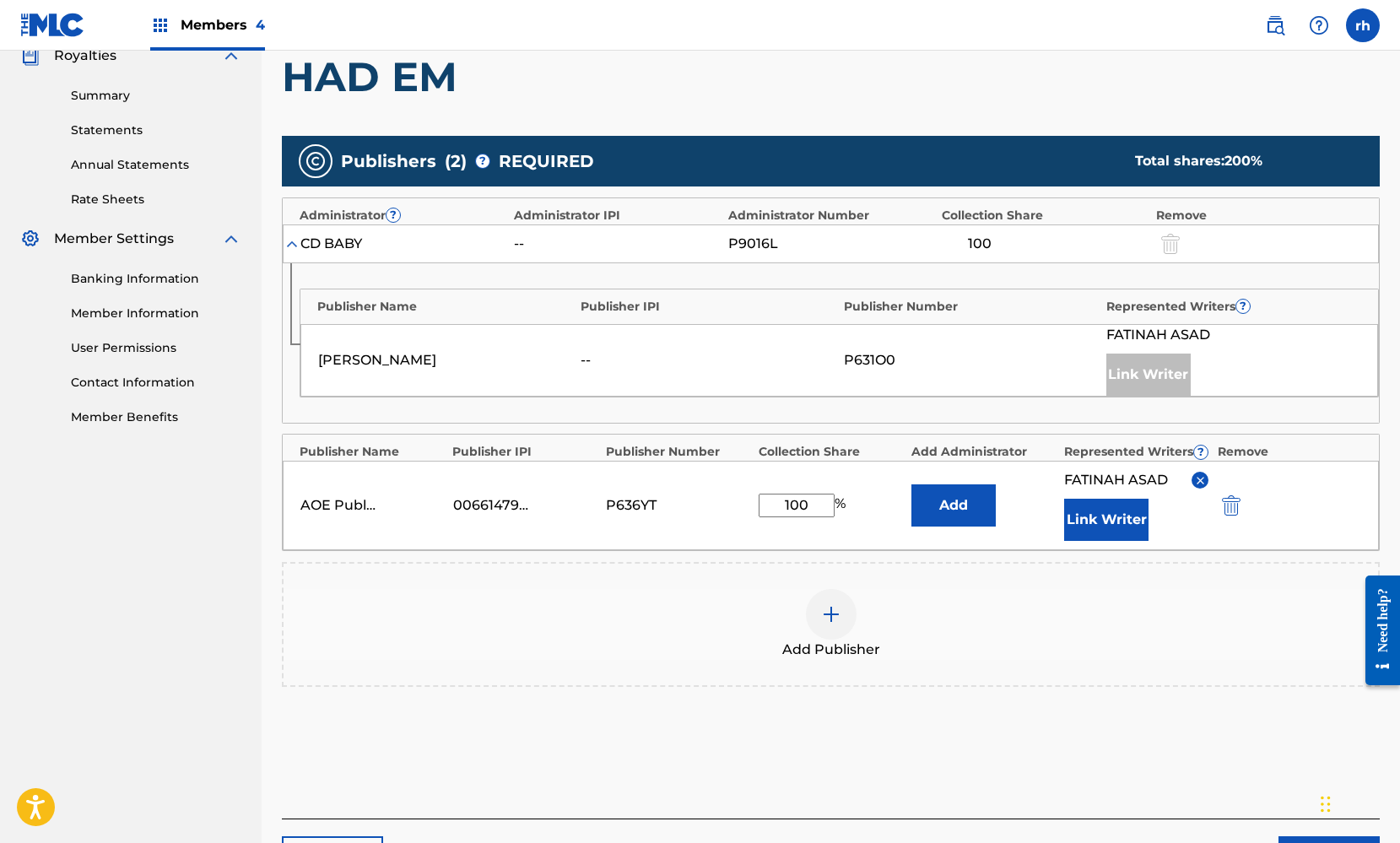
scroll to position [400, 0]
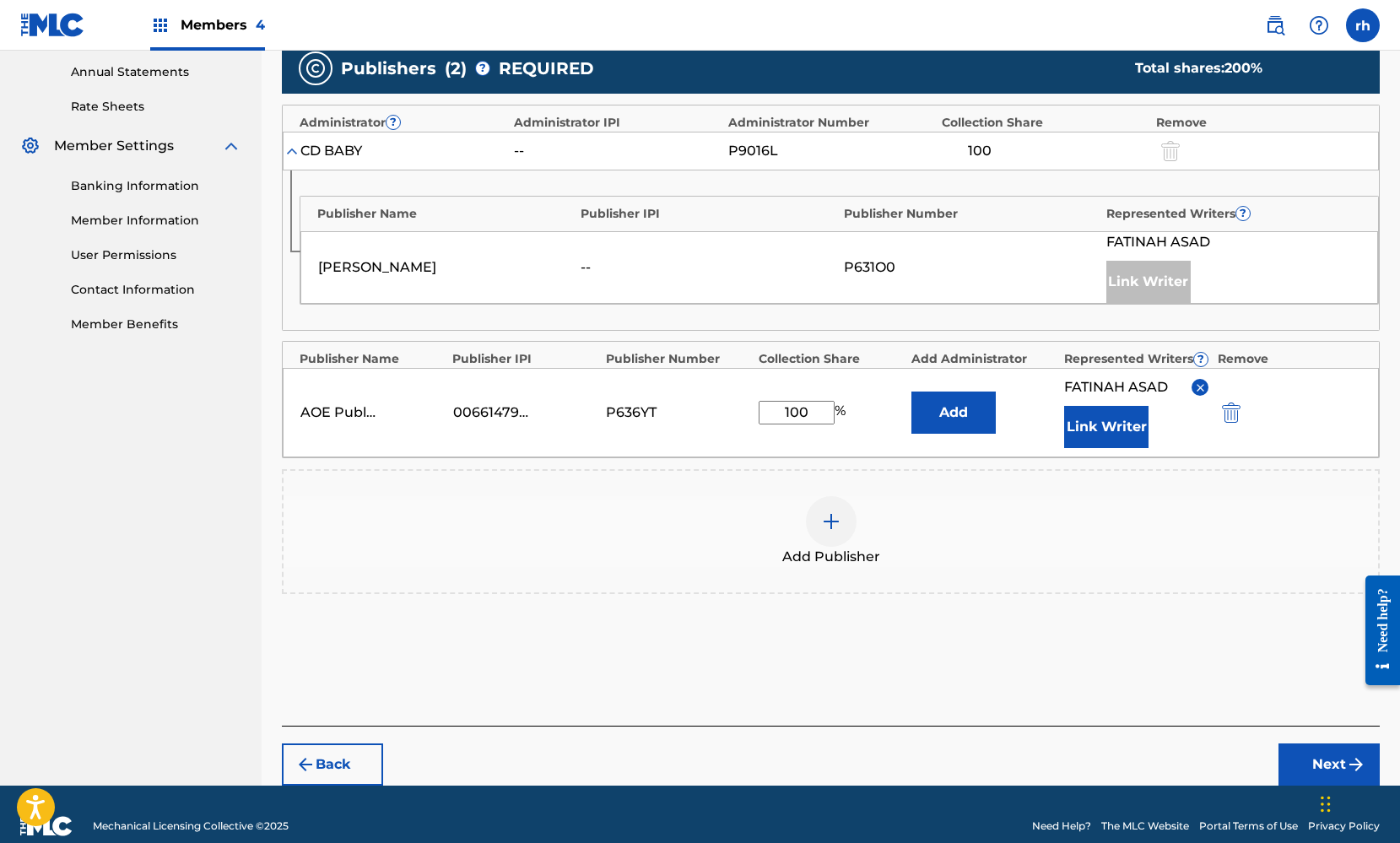
click at [1228, 415] on img "submit" at bounding box center [1230, 412] width 19 height 21
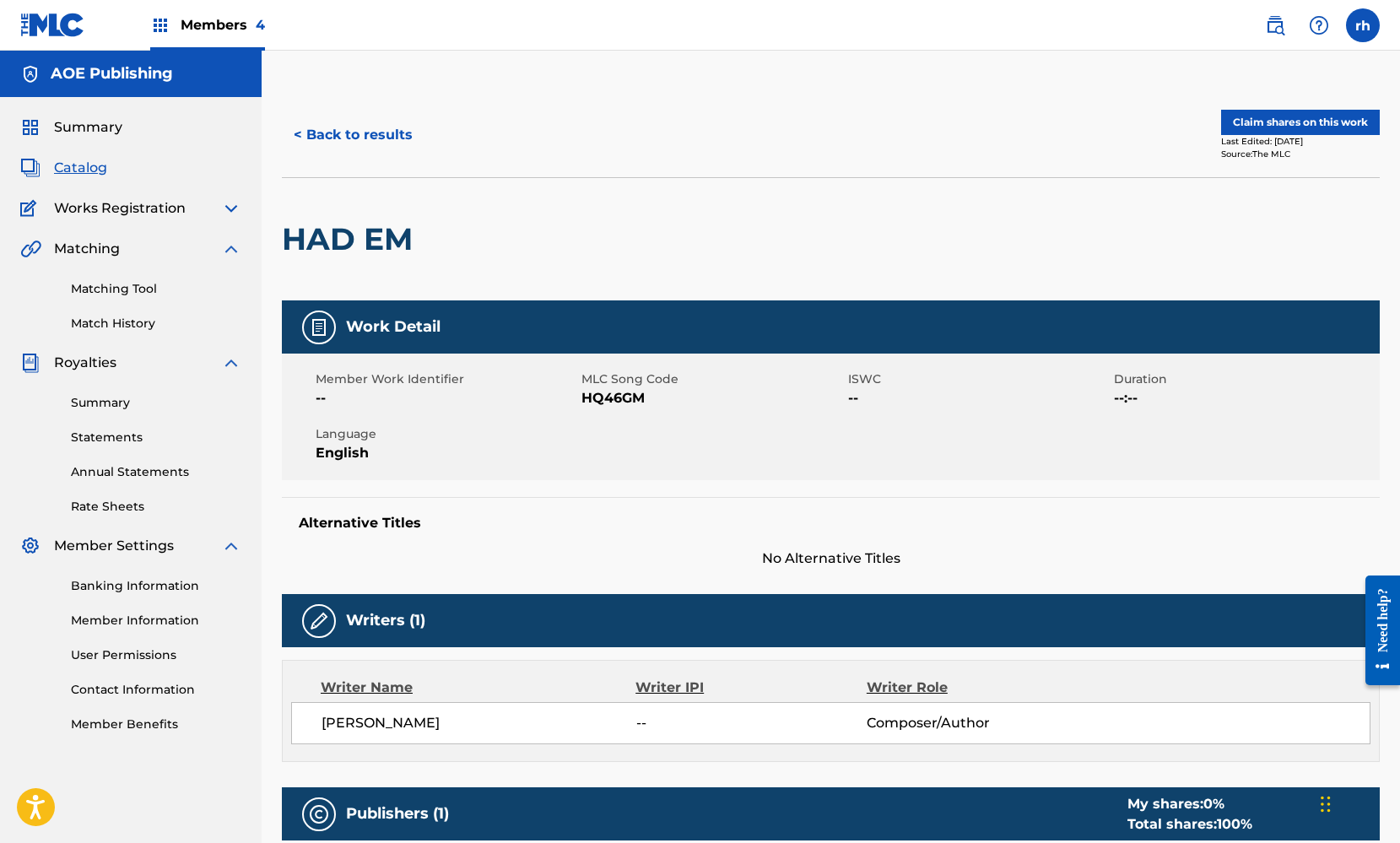
click at [373, 131] on button "< Back to results" at bounding box center [353, 135] width 143 height 42
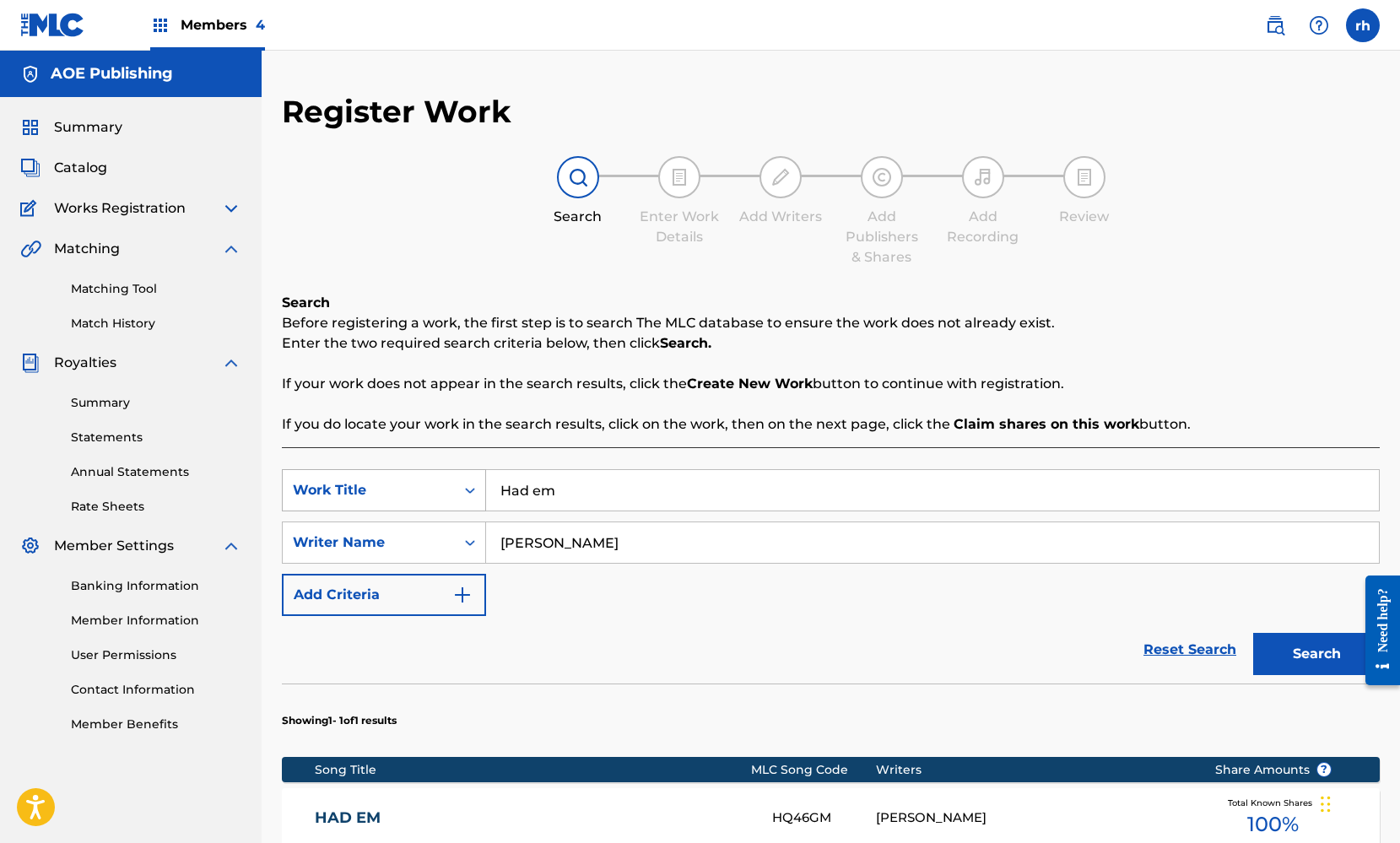
drag, startPoint x: 599, startPoint y: 491, endPoint x: 471, endPoint y: 480, distance: 128.5
click at [471, 480] on div "SearchWithCriteria82215ed0-69f5-4a04-a38c-d44381ecc39e Work Title Had em" at bounding box center [830, 490] width 1098 height 42
click at [1298, 659] on button "Search" at bounding box center [1316, 654] width 127 height 42
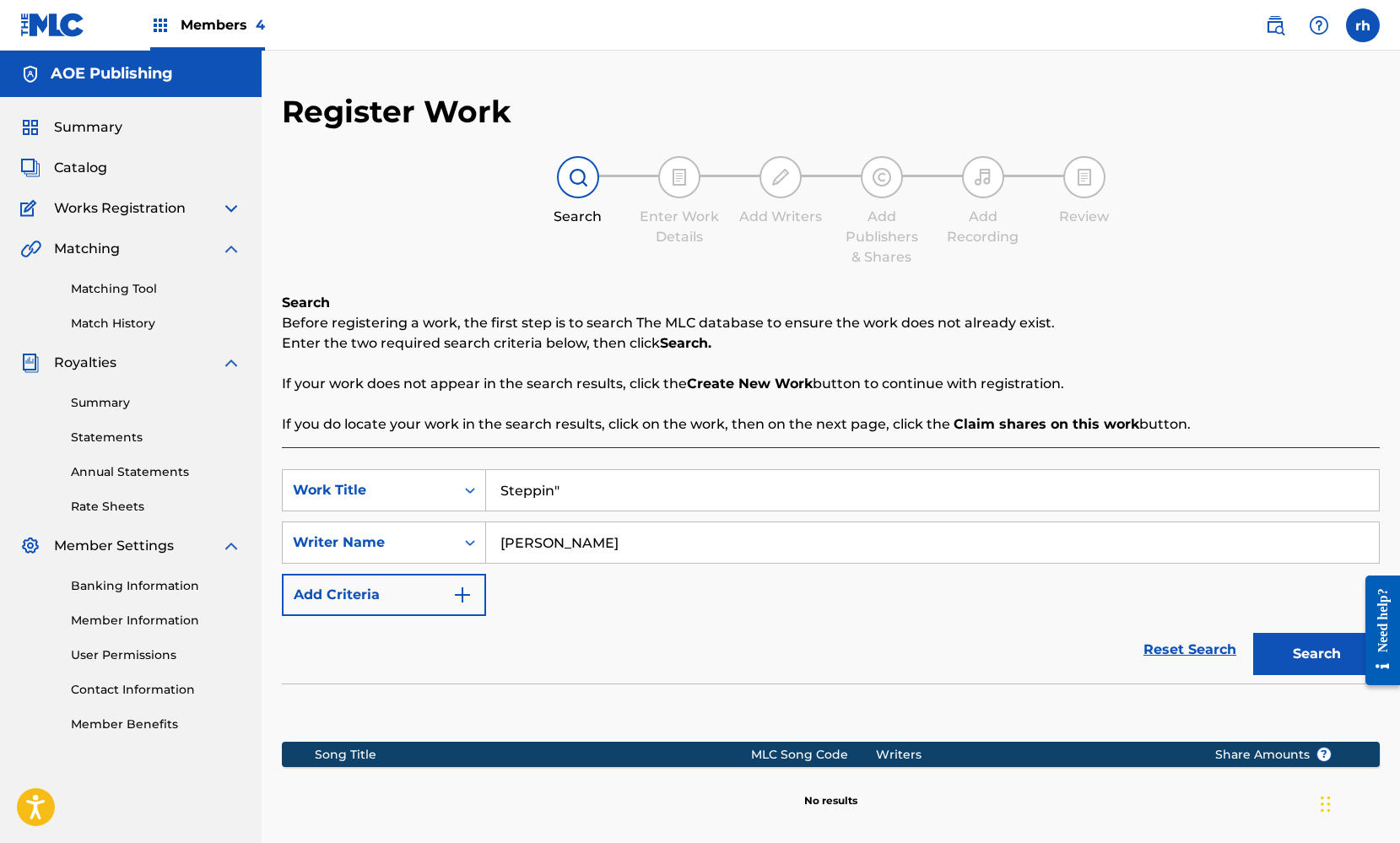
click at [564, 487] on input "Steppin"" at bounding box center [932, 490] width 893 height 40
click at [1312, 657] on button "Search" at bounding box center [1316, 654] width 127 height 42
click at [563, 487] on input "Steppin" at bounding box center [932, 490] width 893 height 40
click at [1314, 655] on button "Search" at bounding box center [1316, 654] width 127 height 42
drag, startPoint x: 562, startPoint y: 487, endPoint x: 484, endPoint y: 478, distance: 78.5
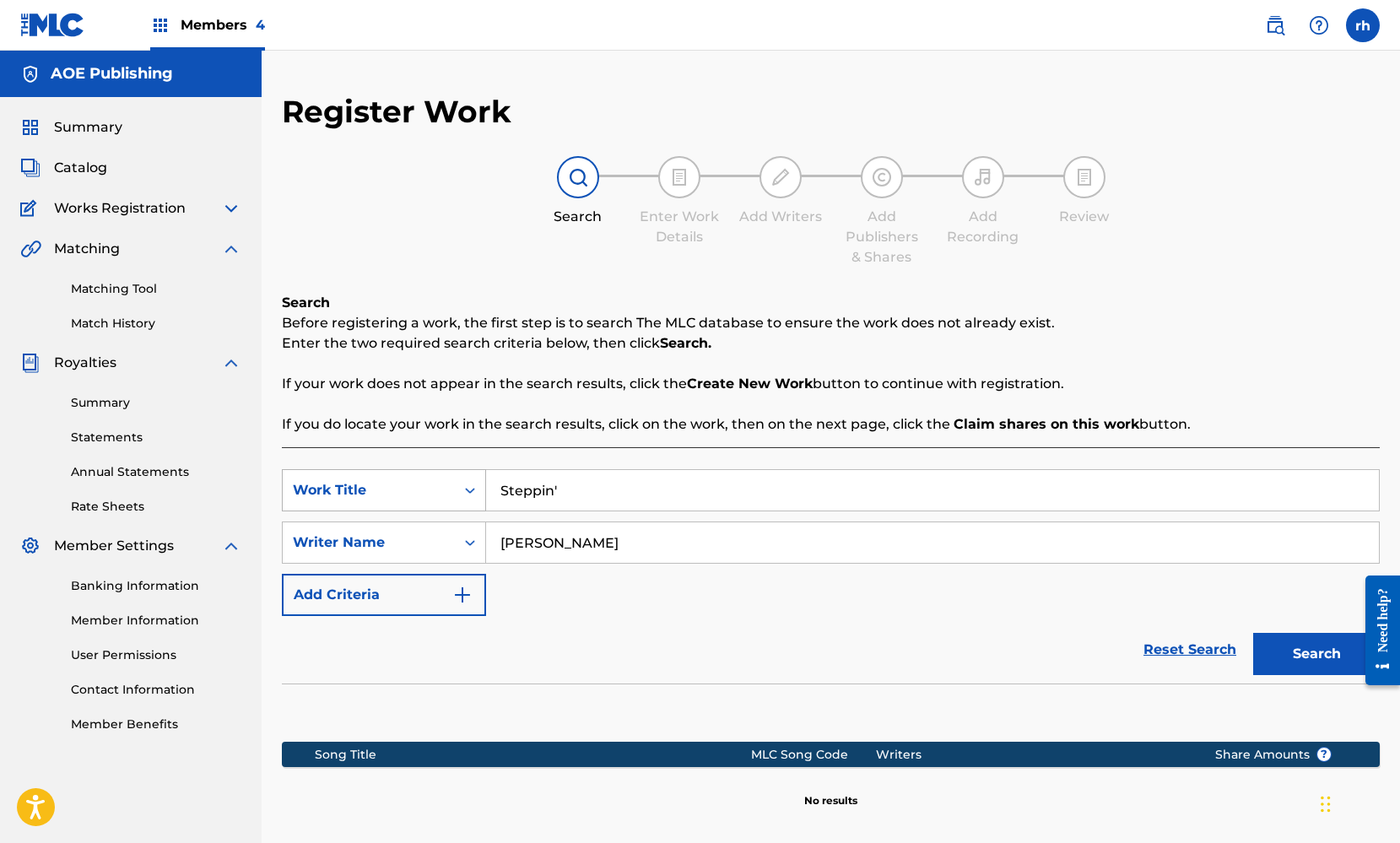
click at [484, 478] on div "SearchWithCriteria82215ed0-69f5-4a04-a38c-d44381ecc39e Work Title Steppin'" at bounding box center [830, 490] width 1098 height 42
type input "Most hated"
click at [1317, 657] on button "Search" at bounding box center [1316, 654] width 127 height 42
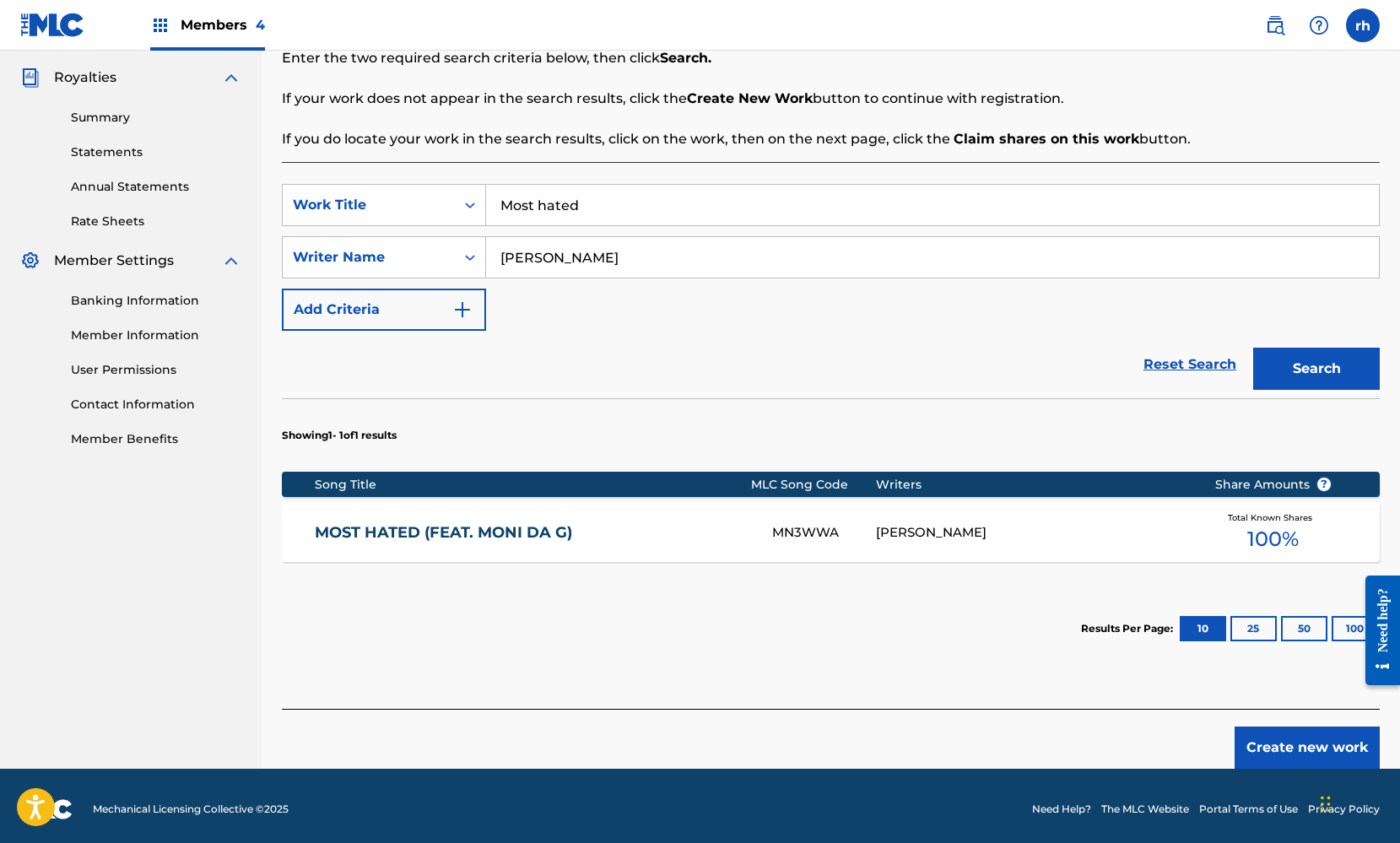
scroll to position [293, 0]
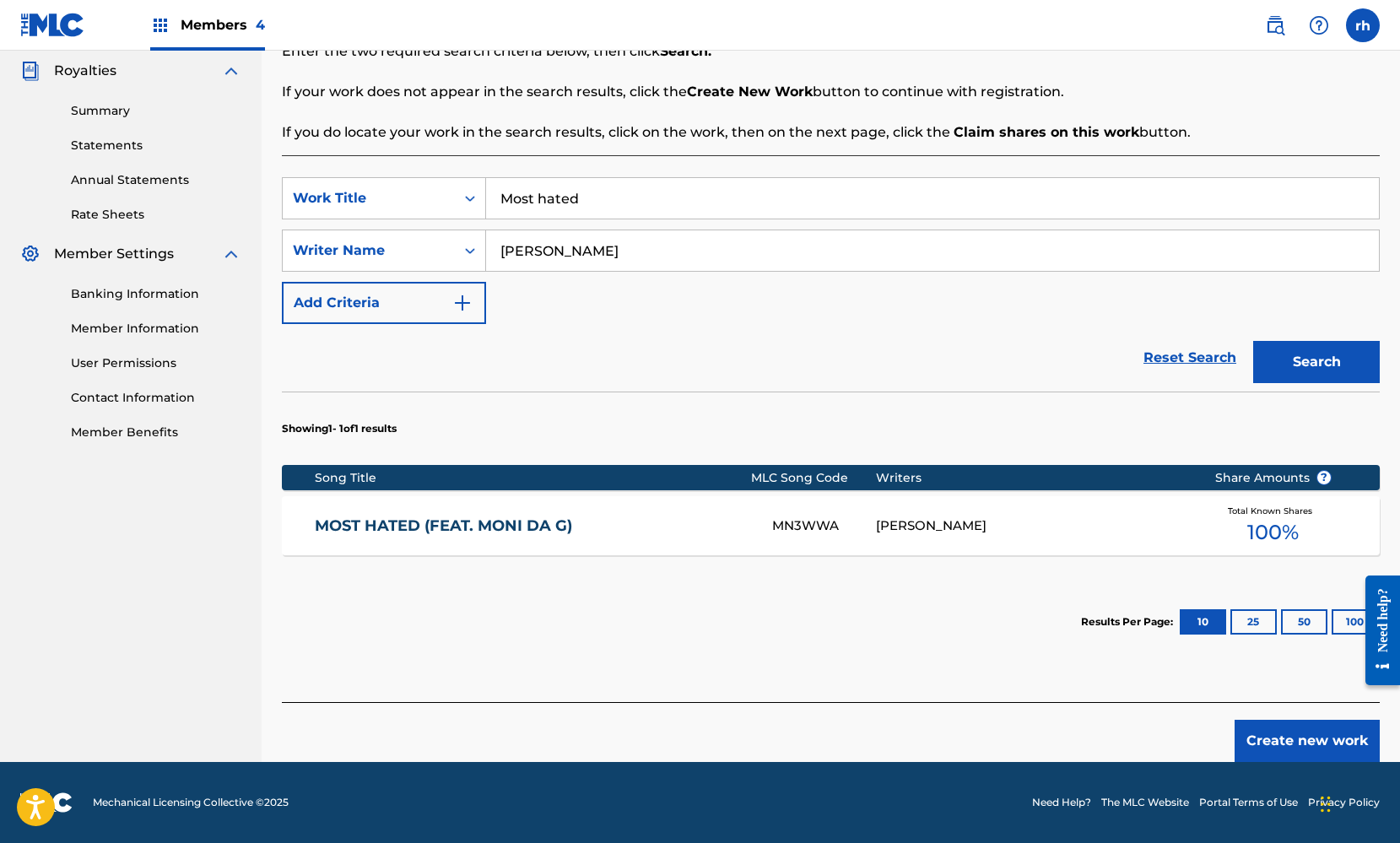
click at [810, 525] on div "MN3WWA" at bounding box center [824, 526] width 105 height 20
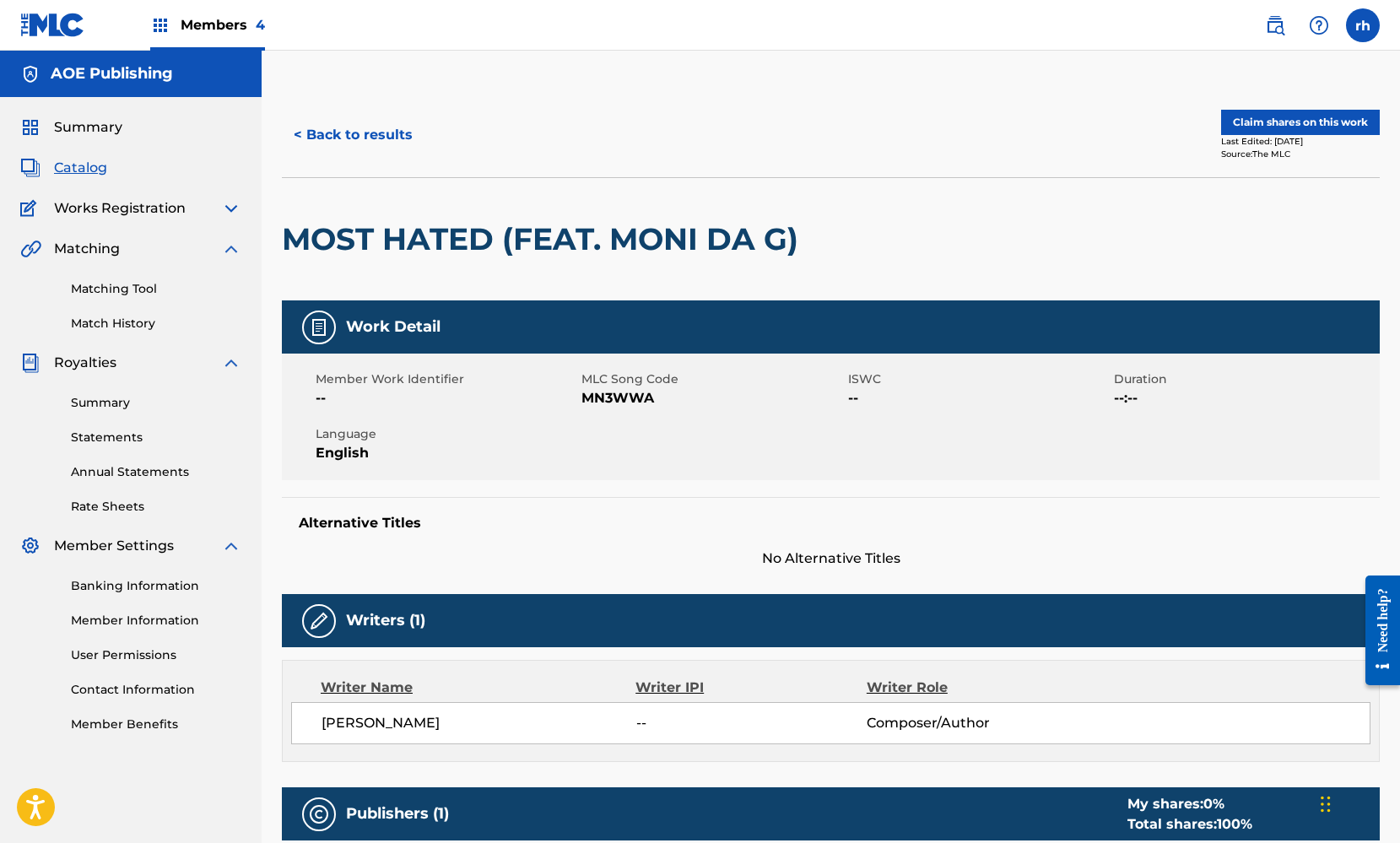
click at [388, 134] on button "< Back to results" at bounding box center [353, 135] width 143 height 42
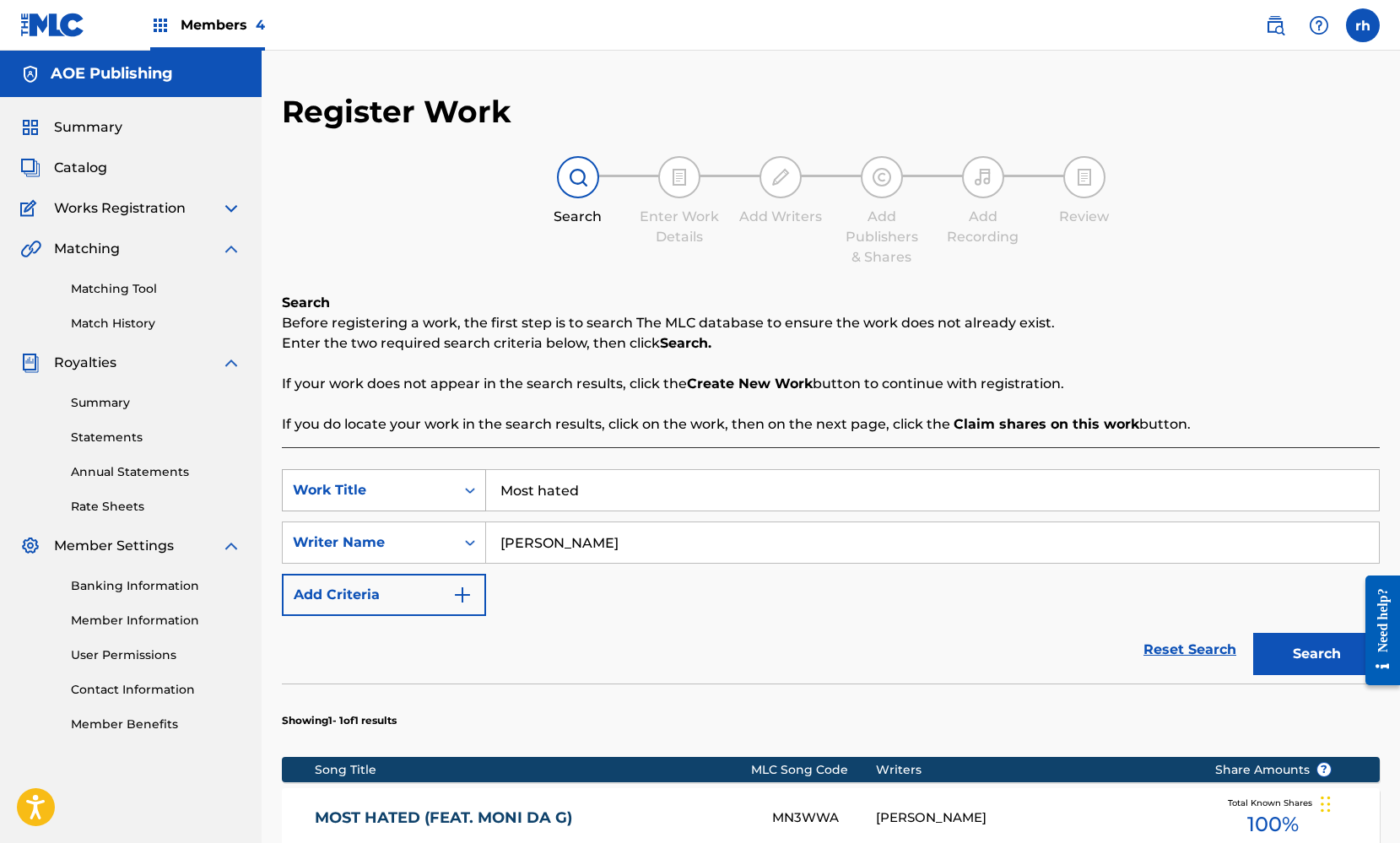
drag, startPoint x: 601, startPoint y: 489, endPoint x: 415, endPoint y: 477, distance: 186.4
click at [415, 477] on div "SearchWithCriteria82215ed0-69f5-4a04-a38c-d44381ecc39e Work Title Most hated" at bounding box center [830, 490] width 1098 height 42
click at [1314, 663] on button "Search" at bounding box center [1316, 654] width 127 height 42
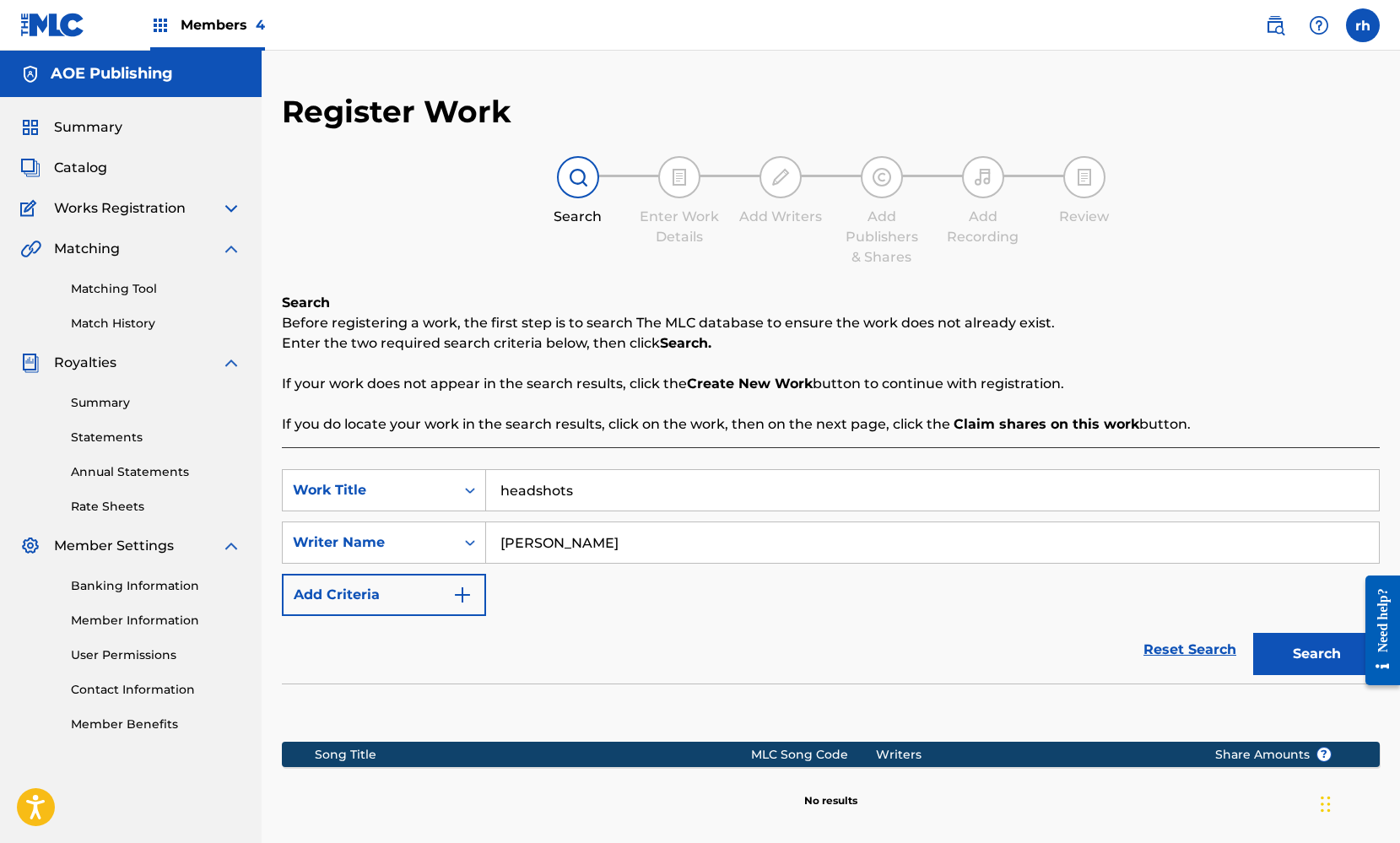
click at [506, 488] on input "headshots" at bounding box center [932, 490] width 893 height 40
click at [1300, 655] on button "Search" at bounding box center [1316, 654] width 127 height 42
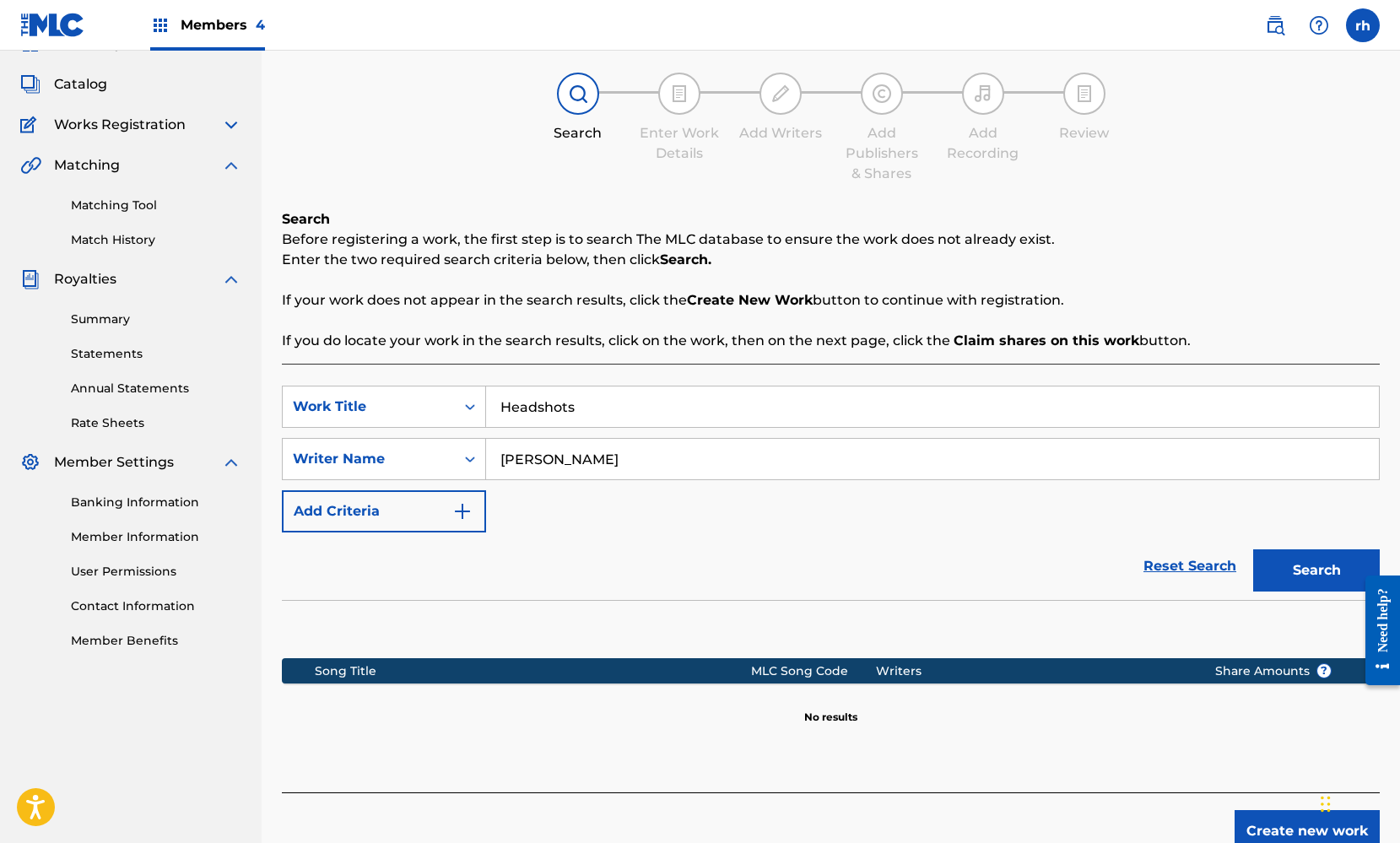
scroll to position [3, 0]
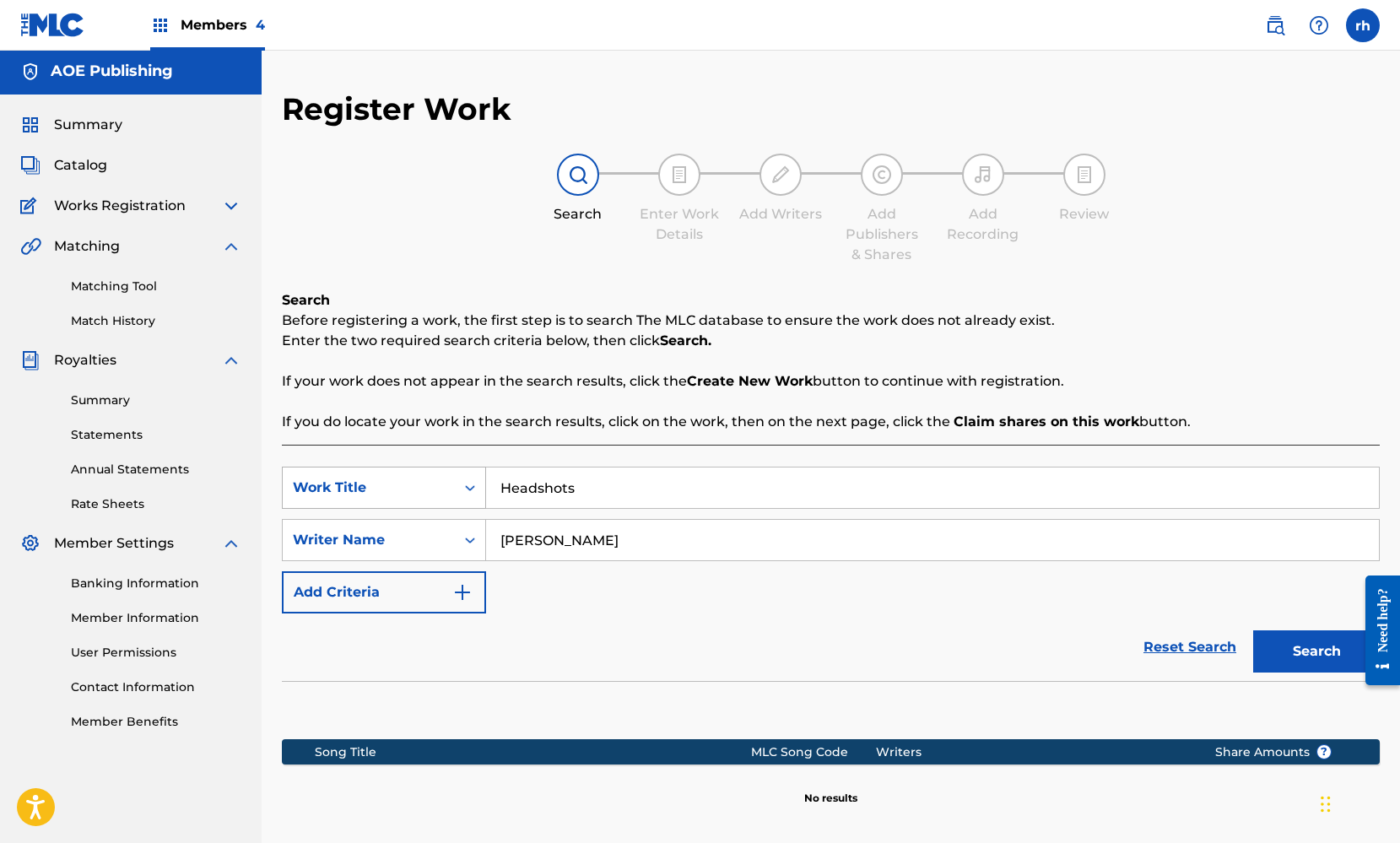
drag, startPoint x: 582, startPoint y: 493, endPoint x: 344, endPoint y: 494, distance: 238.0
click at [344, 494] on div "SearchWithCriteria82215ed0-69f5-4a04-a38c-d44381ecc39e Work Title Headshots" at bounding box center [830, 487] width 1098 height 42
click at [1296, 648] on button "Search" at bounding box center [1316, 651] width 127 height 42
drag, startPoint x: 586, startPoint y: 487, endPoint x: 373, endPoint y: 485, distance: 213.0
click at [389, 490] on div "SearchWithCriteria82215ed0-69f5-4a04-a38c-d44381ecc39e Work Title STEPPIN'" at bounding box center [830, 487] width 1098 height 42
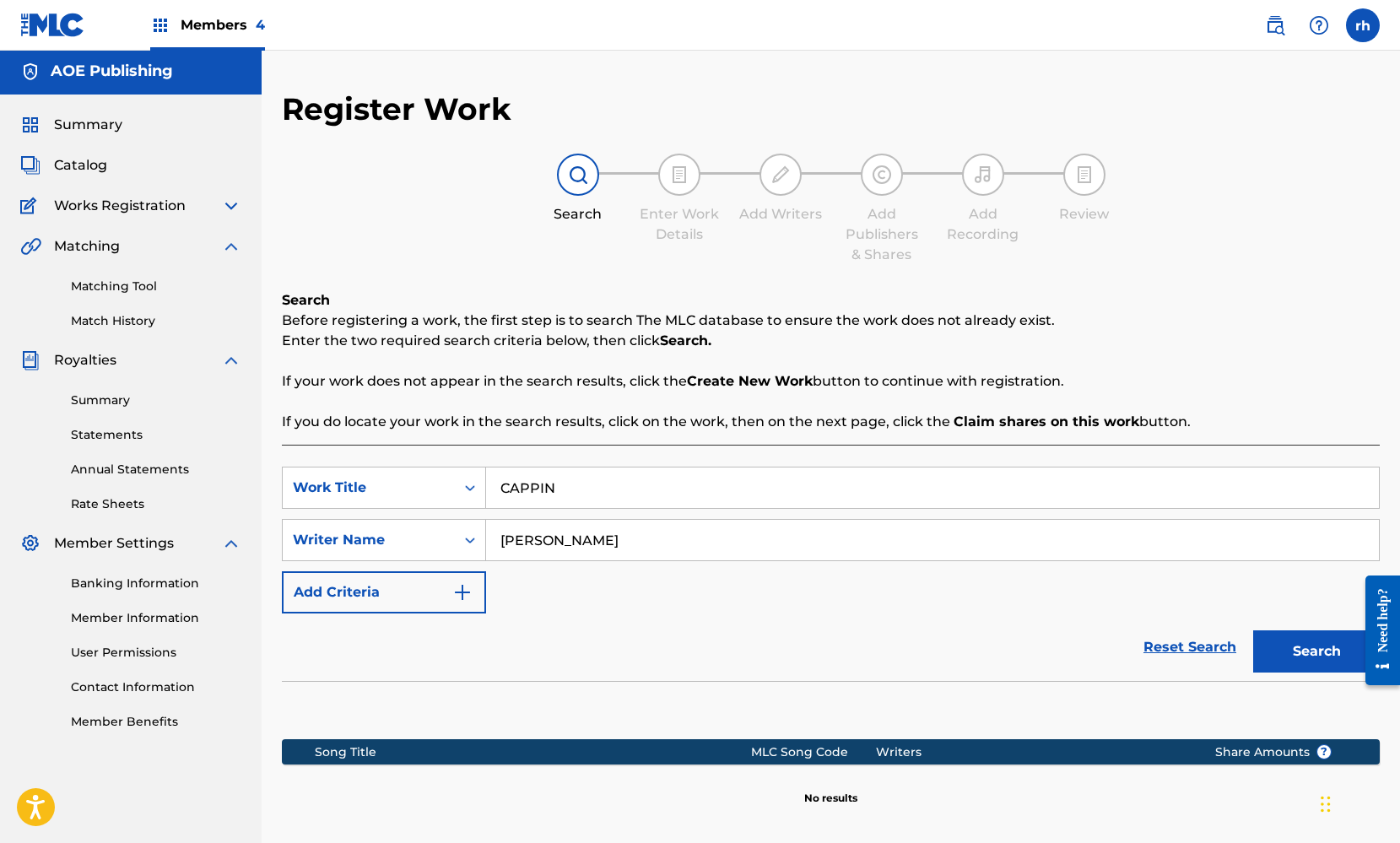
click at [1297, 653] on button "Search" at bounding box center [1316, 651] width 127 height 42
click at [572, 490] on input "CAPPIN" at bounding box center [932, 487] width 893 height 40
click at [1314, 659] on button "Search" at bounding box center [1316, 651] width 127 height 42
drag, startPoint x: 575, startPoint y: 487, endPoint x: 424, endPoint y: 479, distance: 151.2
click at [428, 480] on div "SearchWithCriteria82215ed0-69f5-4a04-a38c-d44381ecc39e Work Title Cappin" at bounding box center [830, 487] width 1098 height 42
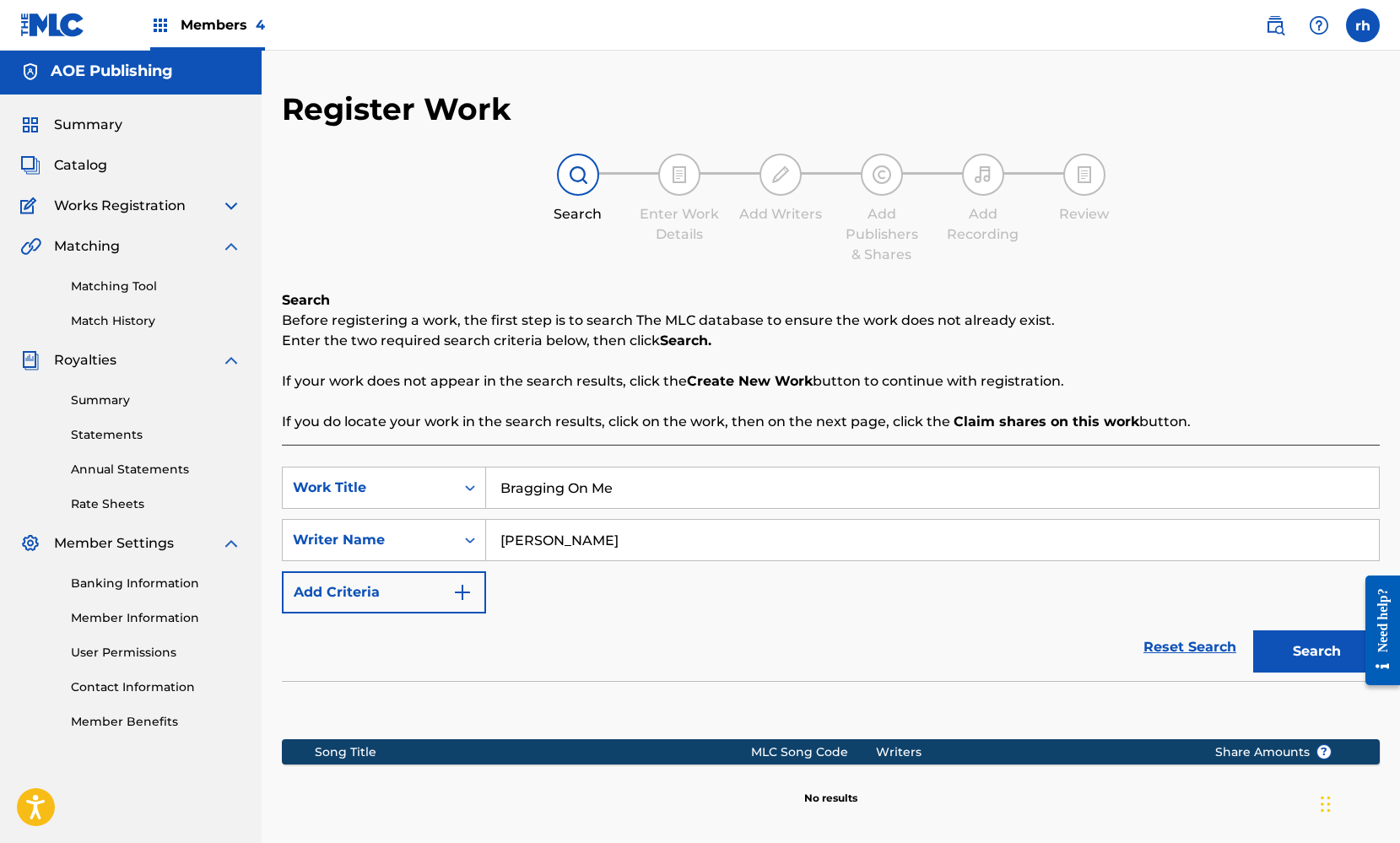
click at [1317, 650] on button "Search" at bounding box center [1316, 651] width 127 height 42
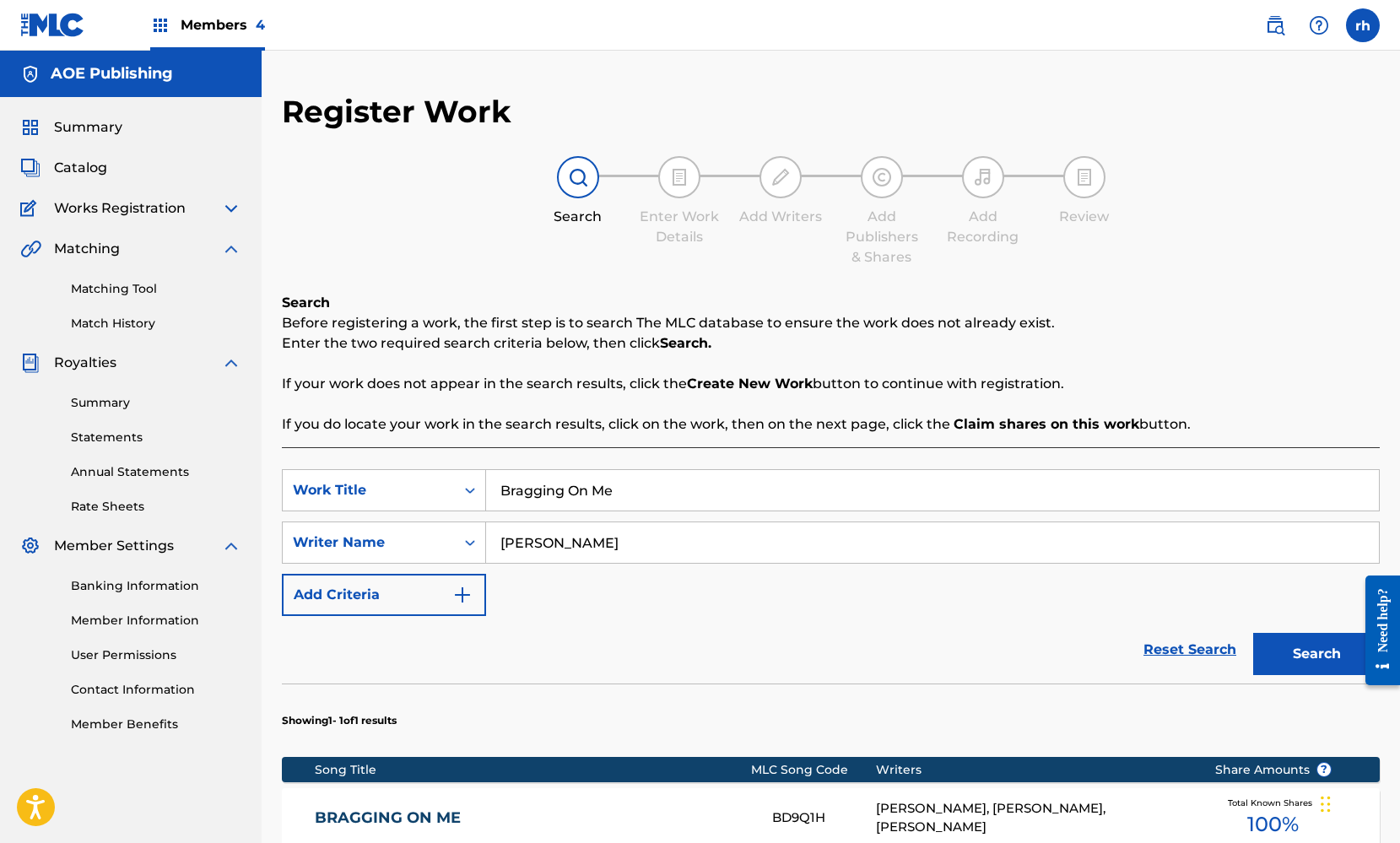
scroll to position [0, 0]
drag, startPoint x: 633, startPoint y: 488, endPoint x: 303, endPoint y: 459, distance: 331.3
click at [303, 459] on div "SearchWithCriteria82215ed0-69f5-4a04-a38c-d44381ecc39e Work Title Bragging On M…" at bounding box center [830, 720] width 1098 height 547
type input "Lethal"
click at [1317, 654] on button "Search" at bounding box center [1316, 654] width 127 height 42
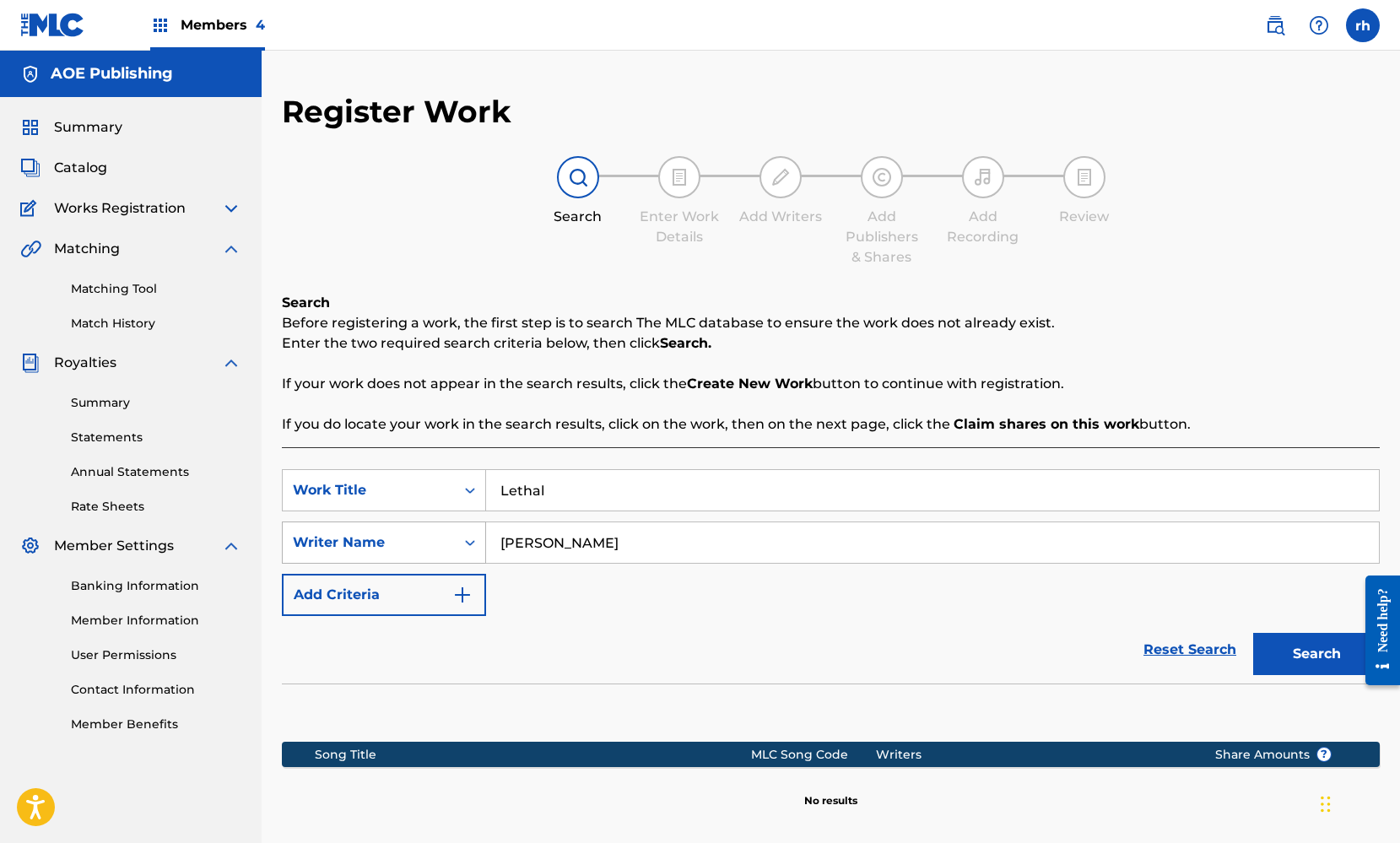
drag, startPoint x: 600, startPoint y: 544, endPoint x: 342, endPoint y: 529, distance: 258.4
click at [342, 529] on div "SearchWithCriteriaaf1cb33a-251f-4ea6-a5e1-8a5606d5c32e Writer Name Fatinah Asad" at bounding box center [830, 542] width 1098 height 42
click at [1313, 655] on button "Search" at bounding box center [1316, 654] width 127 height 42
drag, startPoint x: 594, startPoint y: 545, endPoint x: 372, endPoint y: 530, distance: 222.5
click at [372, 530] on div "SearchWithCriteriaaf1cb33a-251f-4ea6-a5e1-8a5606d5c32e Writer Name LadyLaw" at bounding box center [830, 542] width 1098 height 42
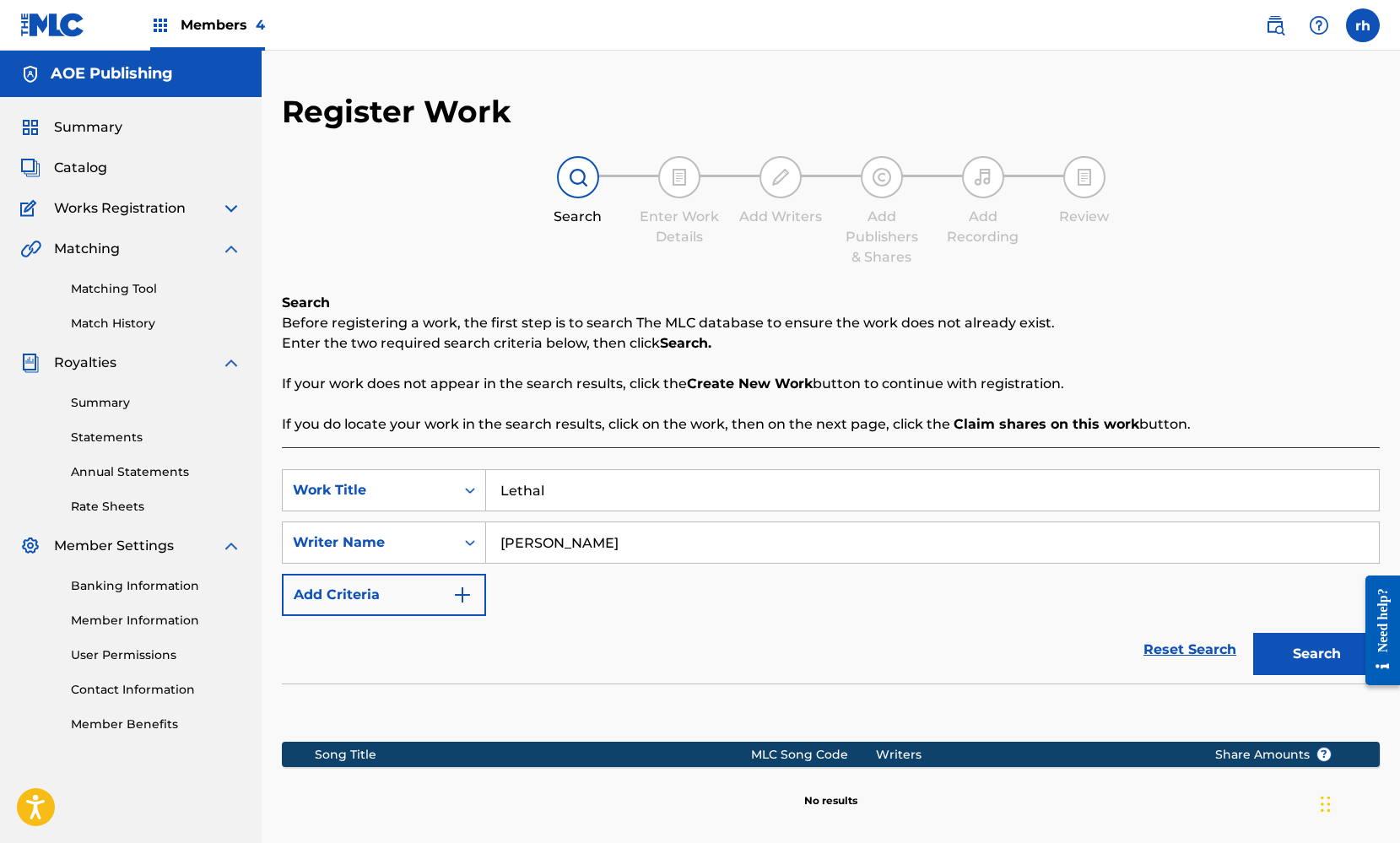
type input "Fatinah Asad"
click at [1305, 652] on button "Search" at bounding box center [1316, 654] width 127 height 42
drag, startPoint x: 556, startPoint y: 493, endPoint x: 385, endPoint y: 452, distance: 175.8
click at [389, 455] on div "SearchWithCriteria82215ed0-69f5-4a04-a38c-d44381ecc39e Work Title Lethal Search…" at bounding box center [830, 662] width 1098 height 429
click at [1327, 662] on button "Search" at bounding box center [1316, 654] width 127 height 42
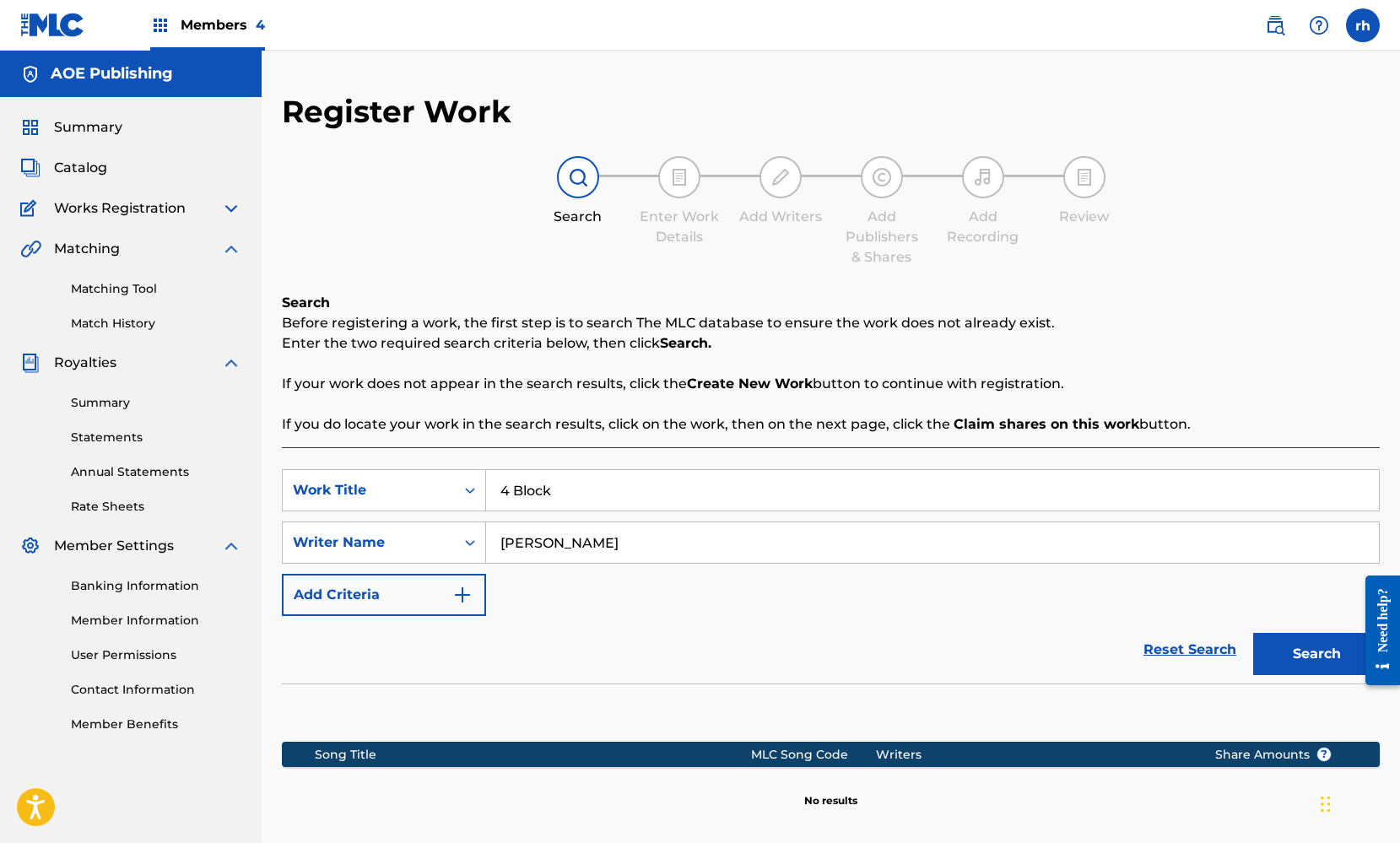
drag, startPoint x: 565, startPoint y: 490, endPoint x: 408, endPoint y: 469, distance: 158.4
click at [408, 470] on div "SearchWithCriteria82215ed0-69f5-4a04-a38c-d44381ecc39e Work Title 4 Block" at bounding box center [830, 490] width 1098 height 42
type input "Broken Glass"
drag, startPoint x: 620, startPoint y: 542, endPoint x: 472, endPoint y: 541, distance: 148.0
click at [472, 541] on div "SearchWithCriteriaaf1cb33a-251f-4ea6-a5e1-8a5606d5c32e Writer Name Fatinah Asad" at bounding box center [830, 542] width 1098 height 42
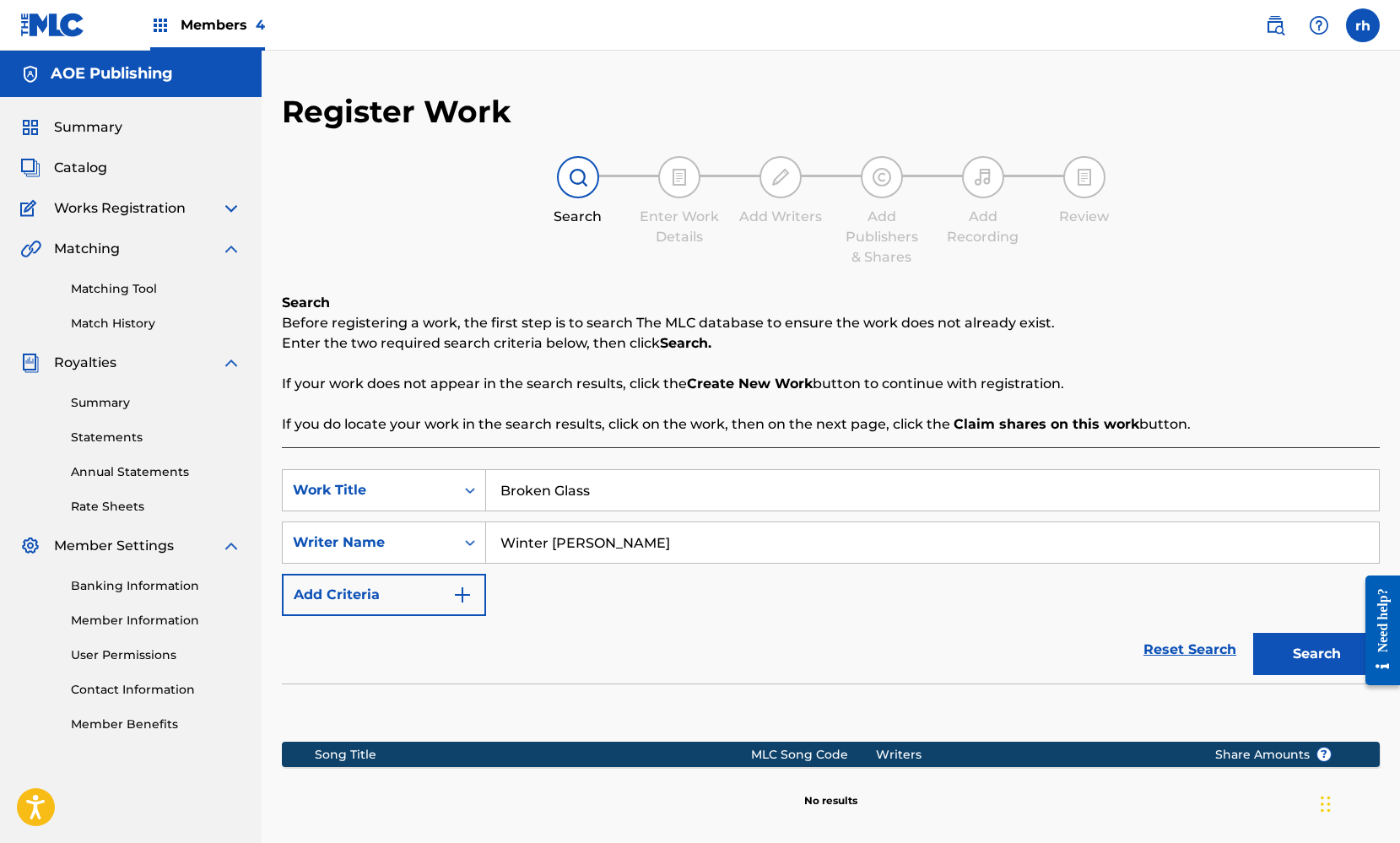
click at [1307, 650] on button "Search" at bounding box center [1316, 654] width 127 height 42
drag, startPoint x: 616, startPoint y: 542, endPoint x: 408, endPoint y: 536, distance: 208.1
click at [409, 536] on div "SearchWithCriteriaaf1cb33a-251f-4ea6-a5e1-8a5606d5c32e Writer Name Winter Blanco" at bounding box center [830, 542] width 1098 height 42
type input "Kaila Wilkey"
click at [1295, 657] on button "Search" at bounding box center [1316, 654] width 127 height 42
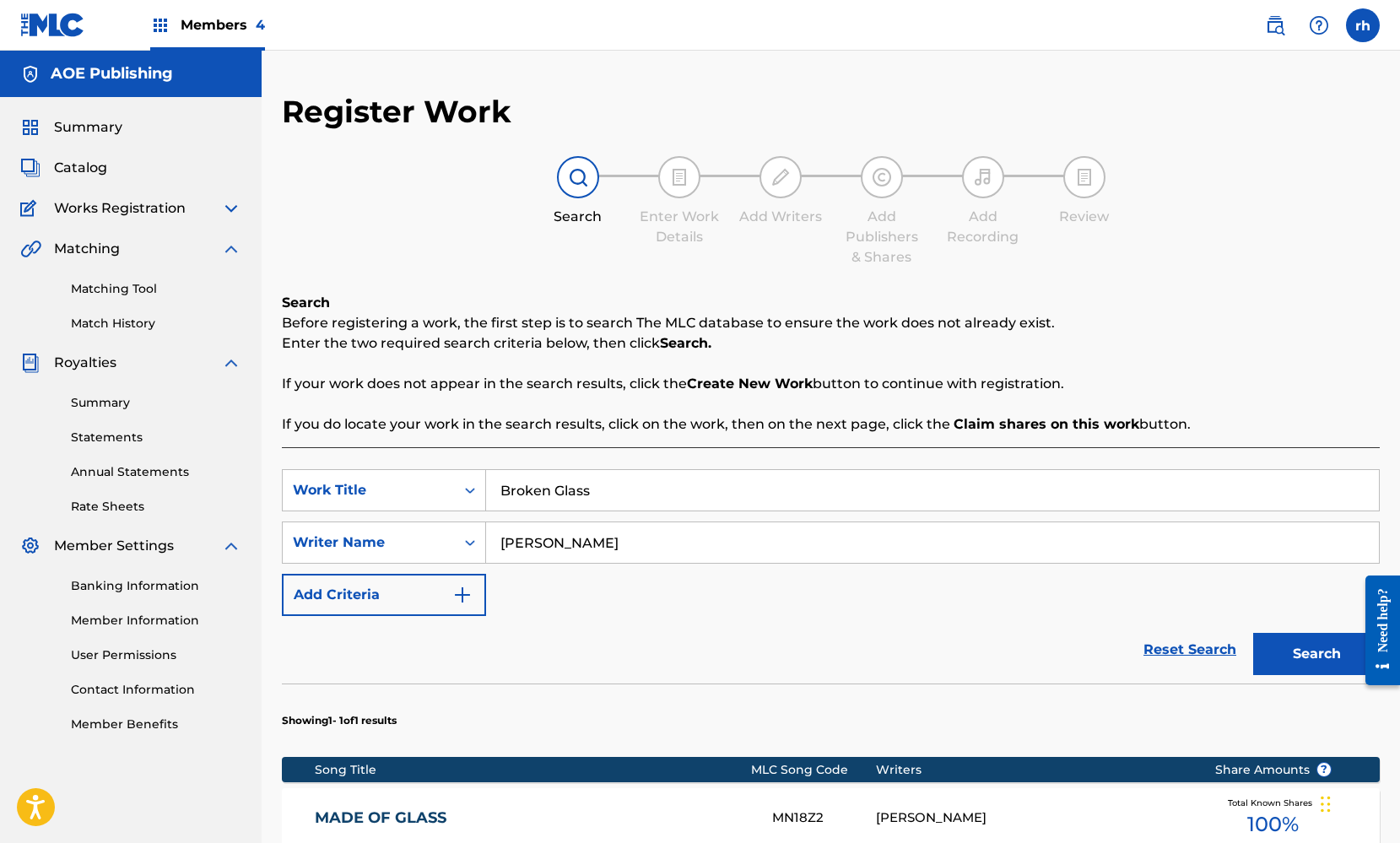
click at [907, 633] on div "Reset Search Search" at bounding box center [830, 649] width 1098 height 67
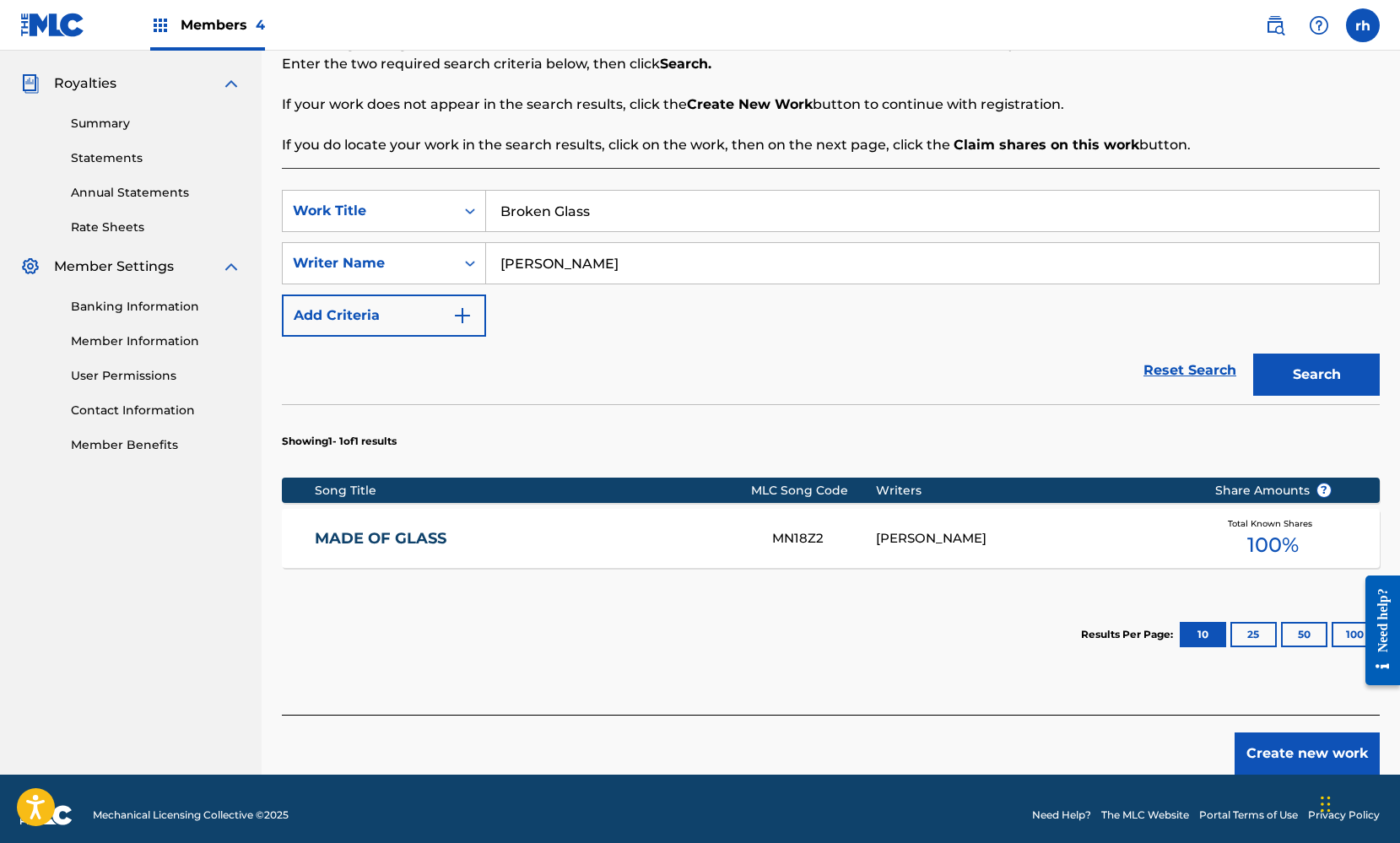
scroll to position [292, 0]
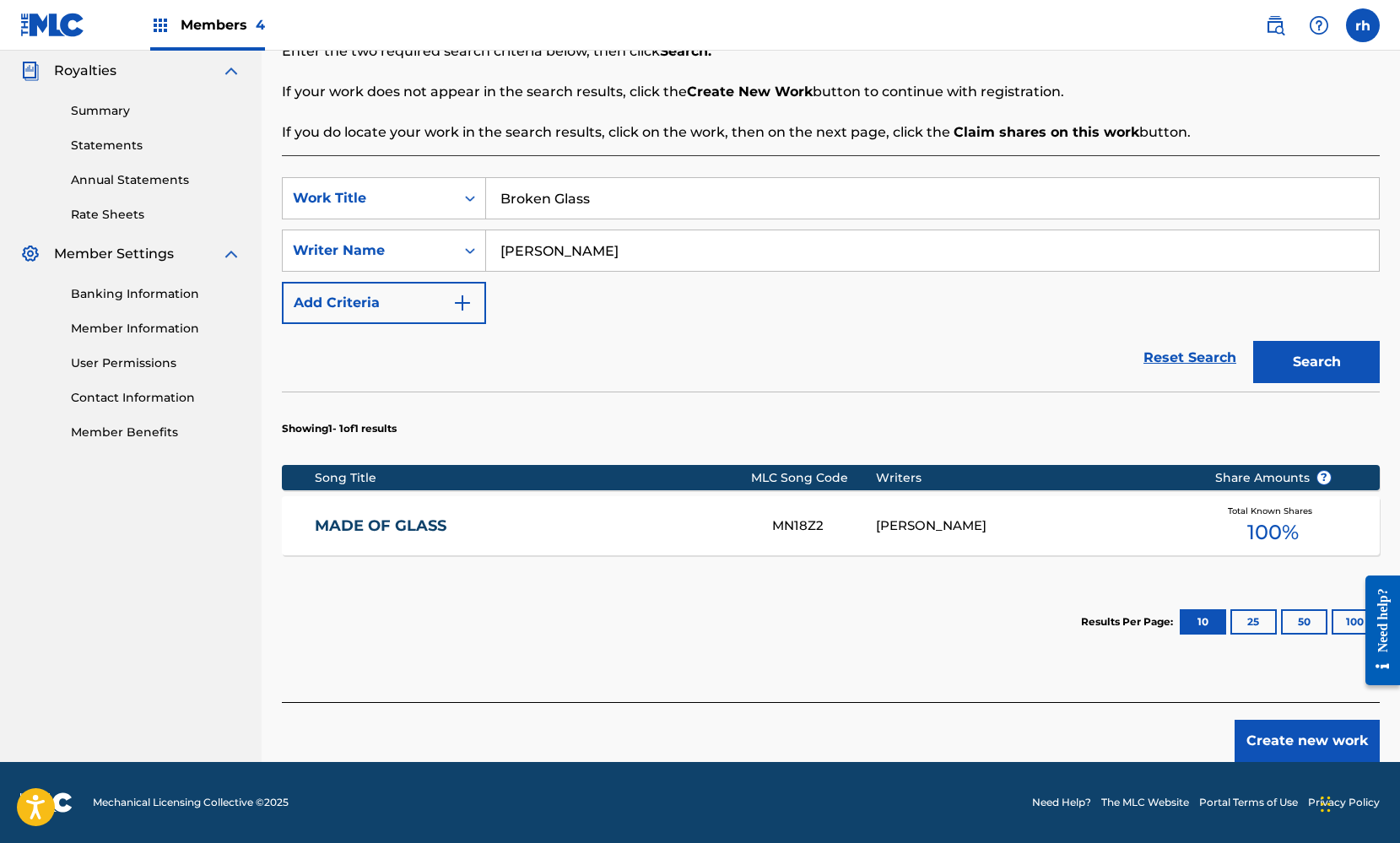
click at [402, 525] on link "MADE OF GLASS" at bounding box center [532, 526] width 434 height 20
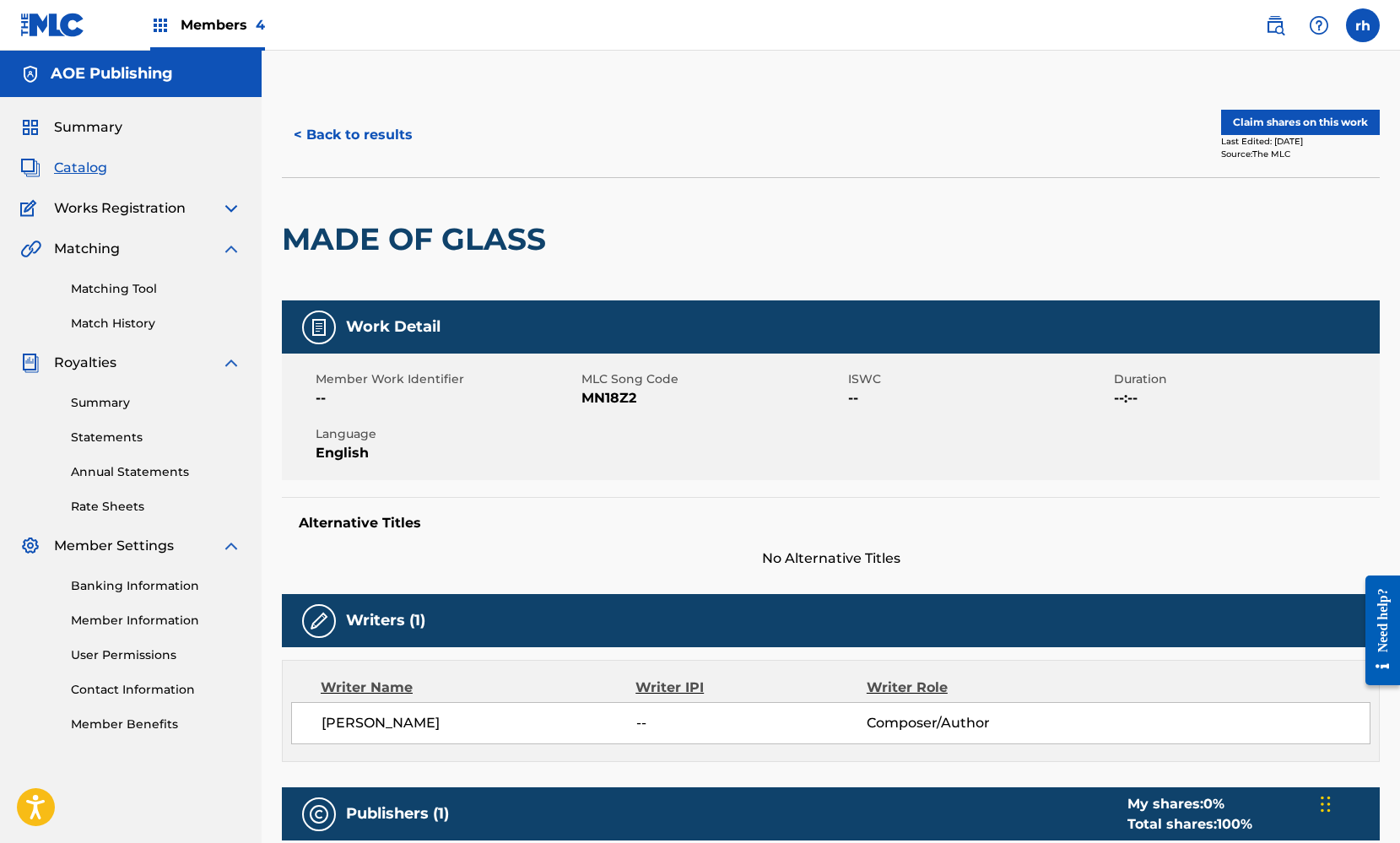
click at [388, 137] on button "< Back to results" at bounding box center [353, 135] width 143 height 42
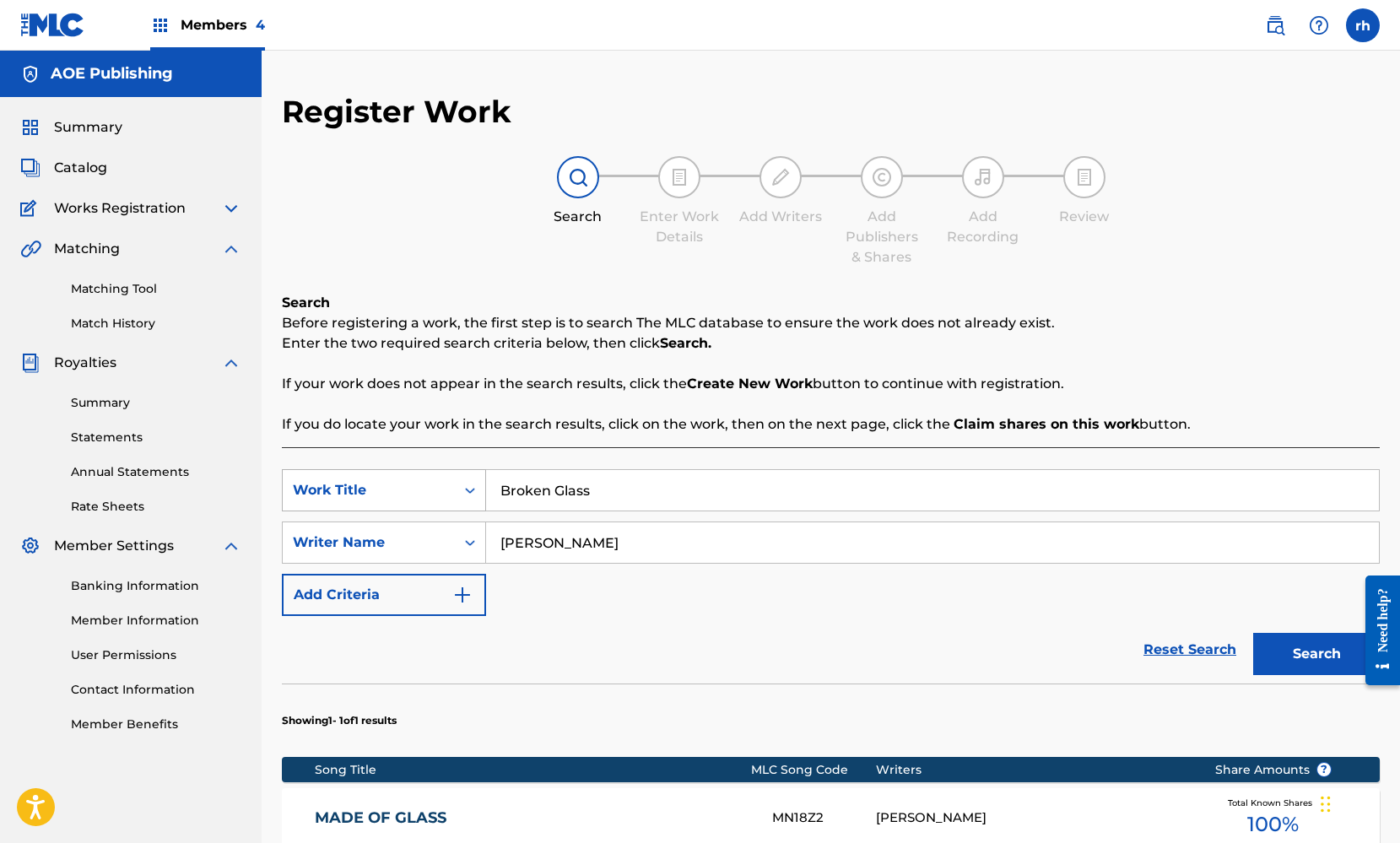
drag, startPoint x: 611, startPoint y: 493, endPoint x: 448, endPoint y: 478, distance: 163.7
click at [448, 479] on div "SearchWithCriteria82215ed0-69f5-4a04-a38c-d44381ecc39e Work Title Broken Glass" at bounding box center [830, 490] width 1098 height 42
type input "Trip"
drag, startPoint x: 607, startPoint y: 549, endPoint x: 394, endPoint y: 551, distance: 213.0
click at [398, 551] on div "SearchWithCriteriaaf1cb33a-251f-4ea6-a5e1-8a5606d5c32e Writer Name Kaila Wilkey" at bounding box center [830, 542] width 1098 height 42
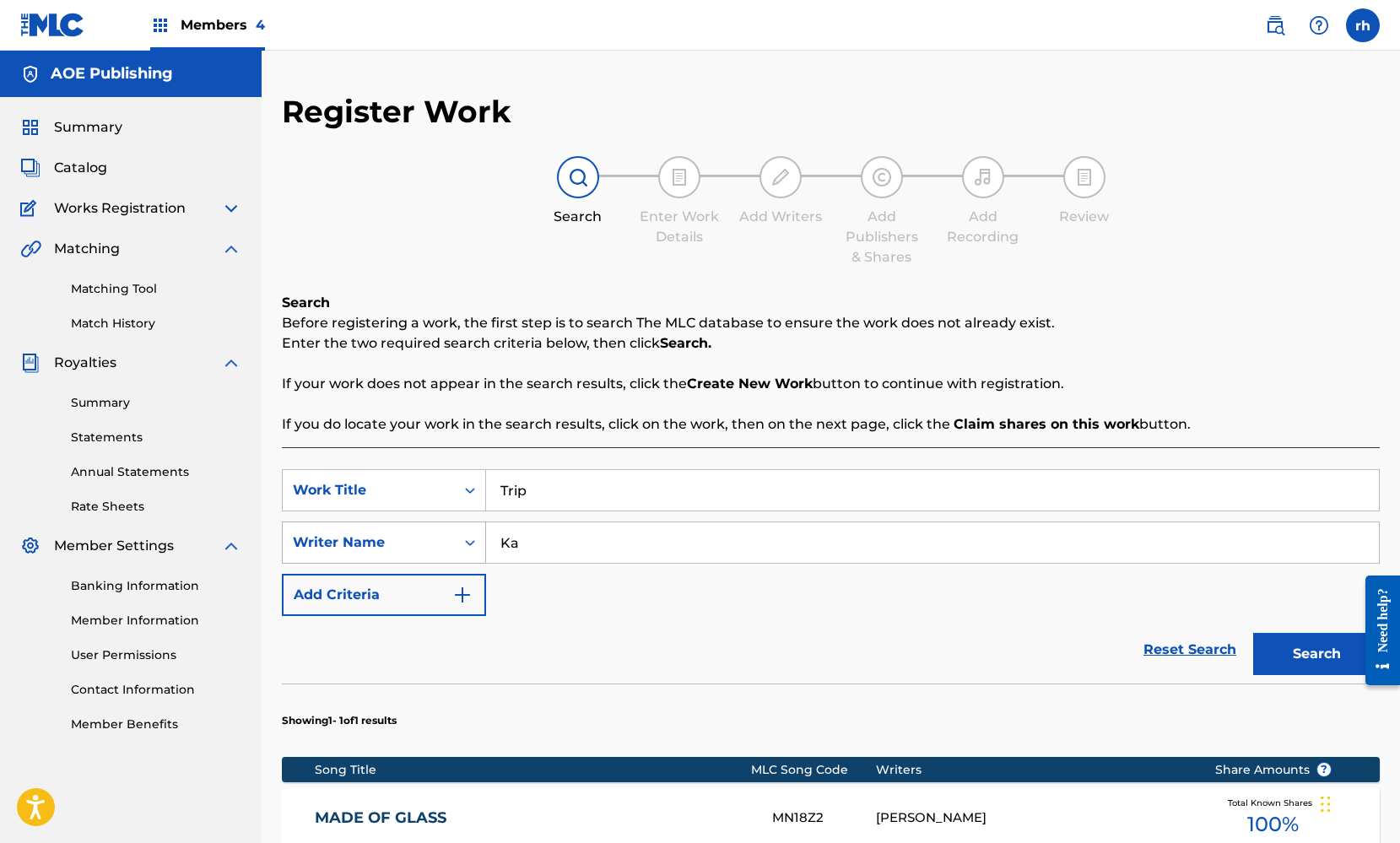
type input "K"
type input "[PERSON_NAME]"
click at [1310, 655] on button "Search" at bounding box center [1316, 654] width 127 height 42
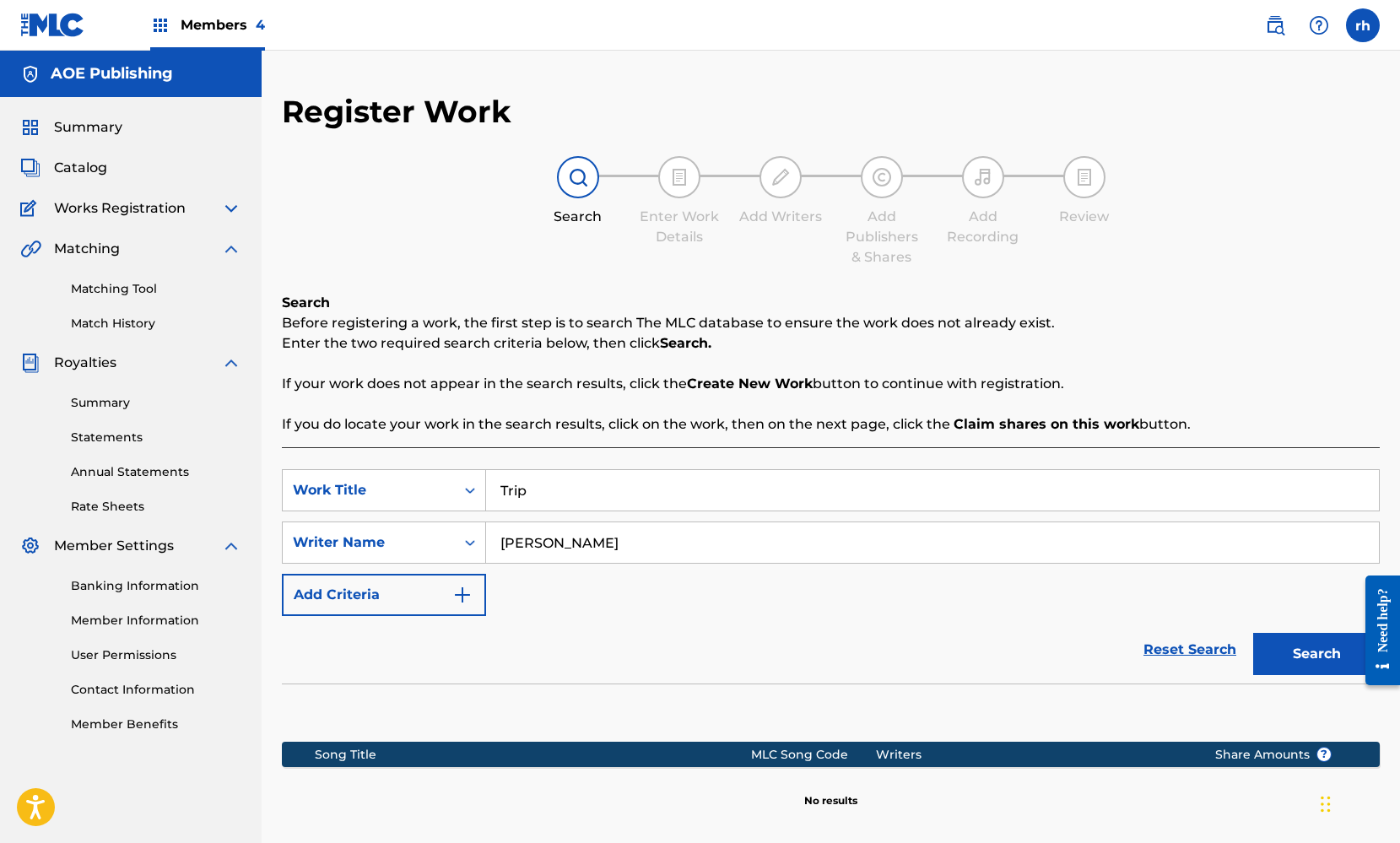
click at [565, 542] on input "[PERSON_NAME]" at bounding box center [932, 542] width 893 height 40
click at [1310, 654] on button "Search" at bounding box center [1316, 654] width 127 height 42
click at [232, 249] on img at bounding box center [231, 249] width 21 height 21
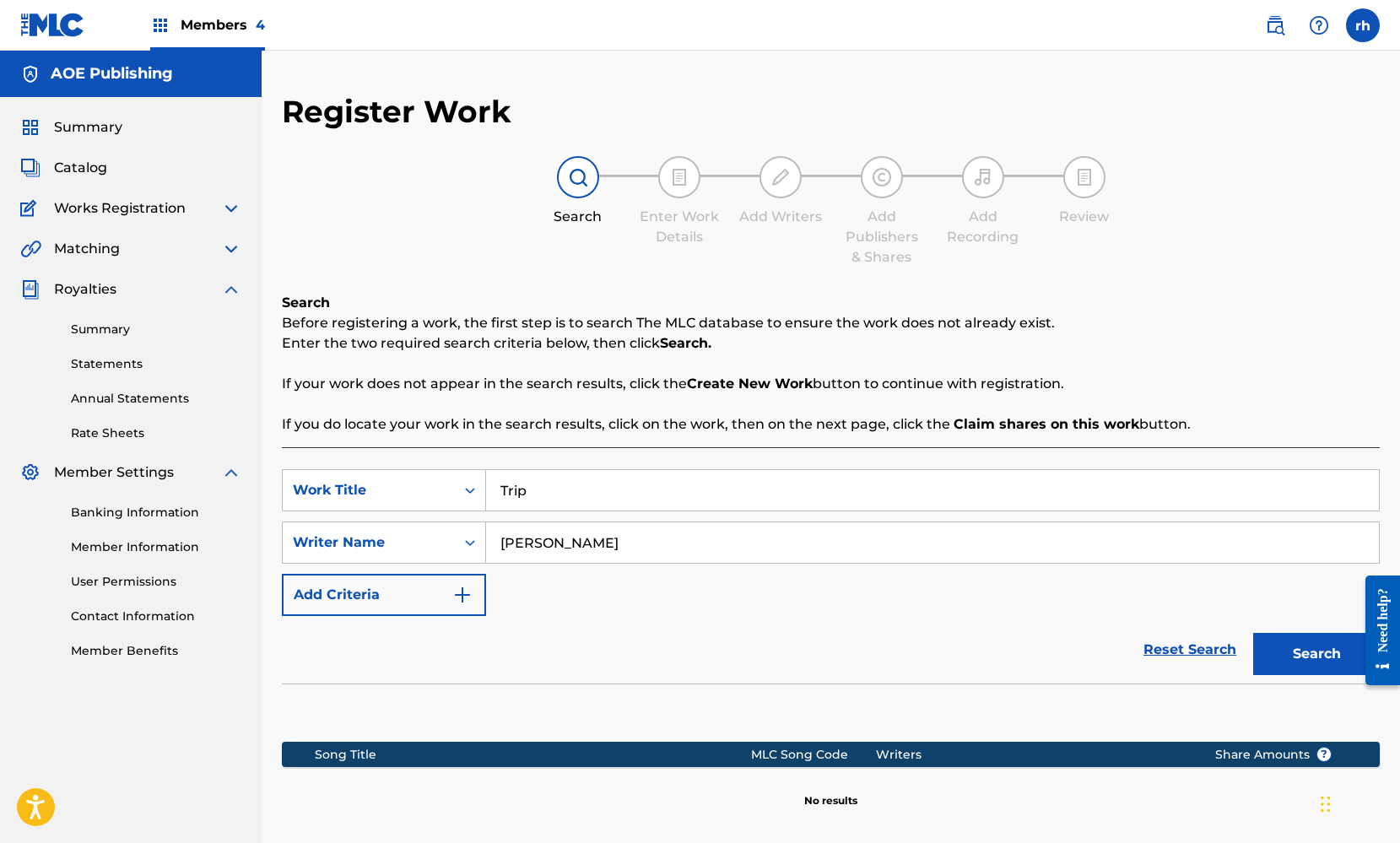
click at [235, 288] on img at bounding box center [231, 289] width 21 height 21
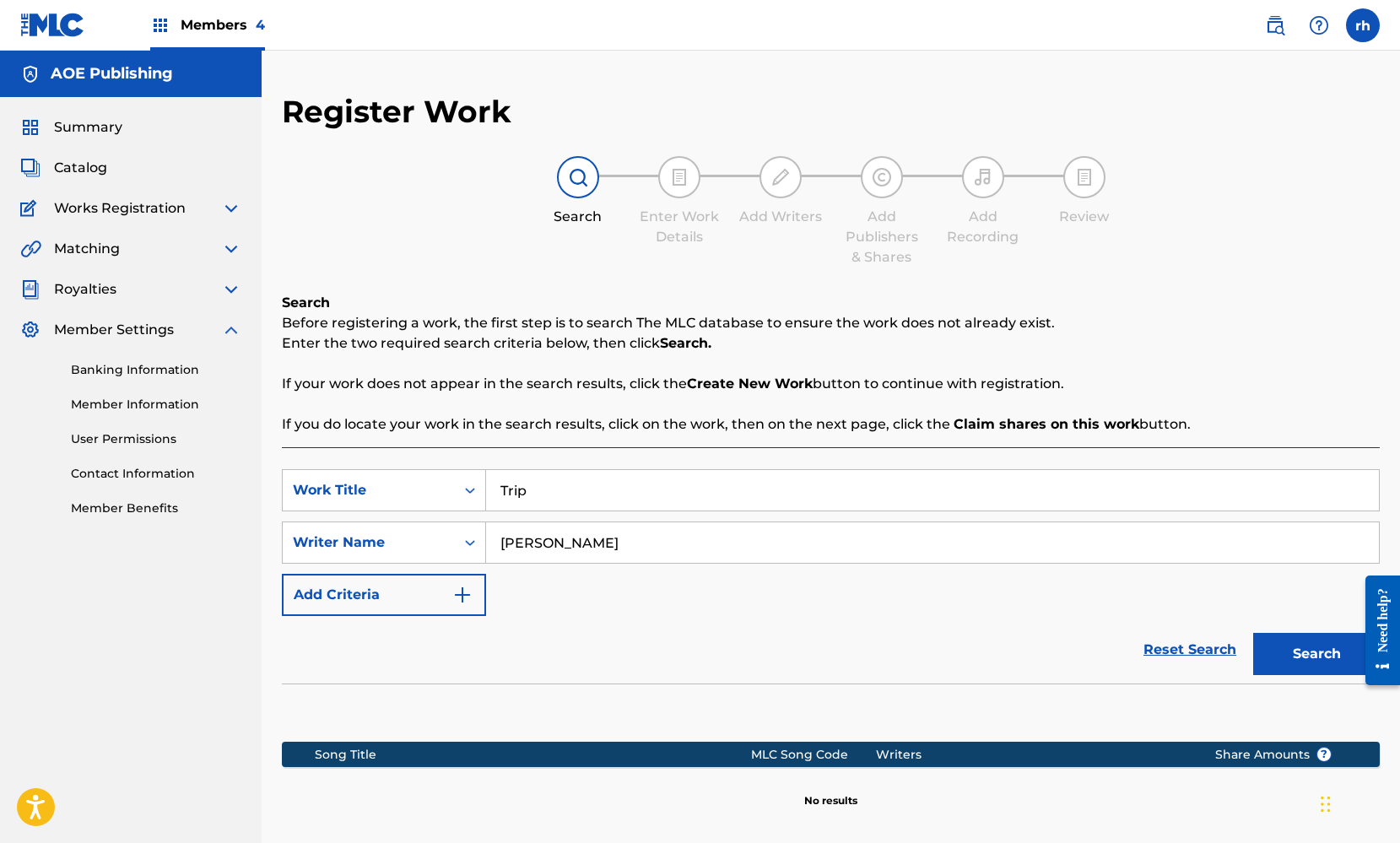
click at [232, 331] on img at bounding box center [231, 329] width 21 height 21
drag, startPoint x: 545, startPoint y: 491, endPoint x: 486, endPoint y: 488, distance: 59.1
click at [486, 488] on input "Trip" at bounding box center [932, 490] width 893 height 40
type input "Session 14"
drag, startPoint x: 568, startPoint y: 544, endPoint x: 416, endPoint y: 542, distance: 152.0
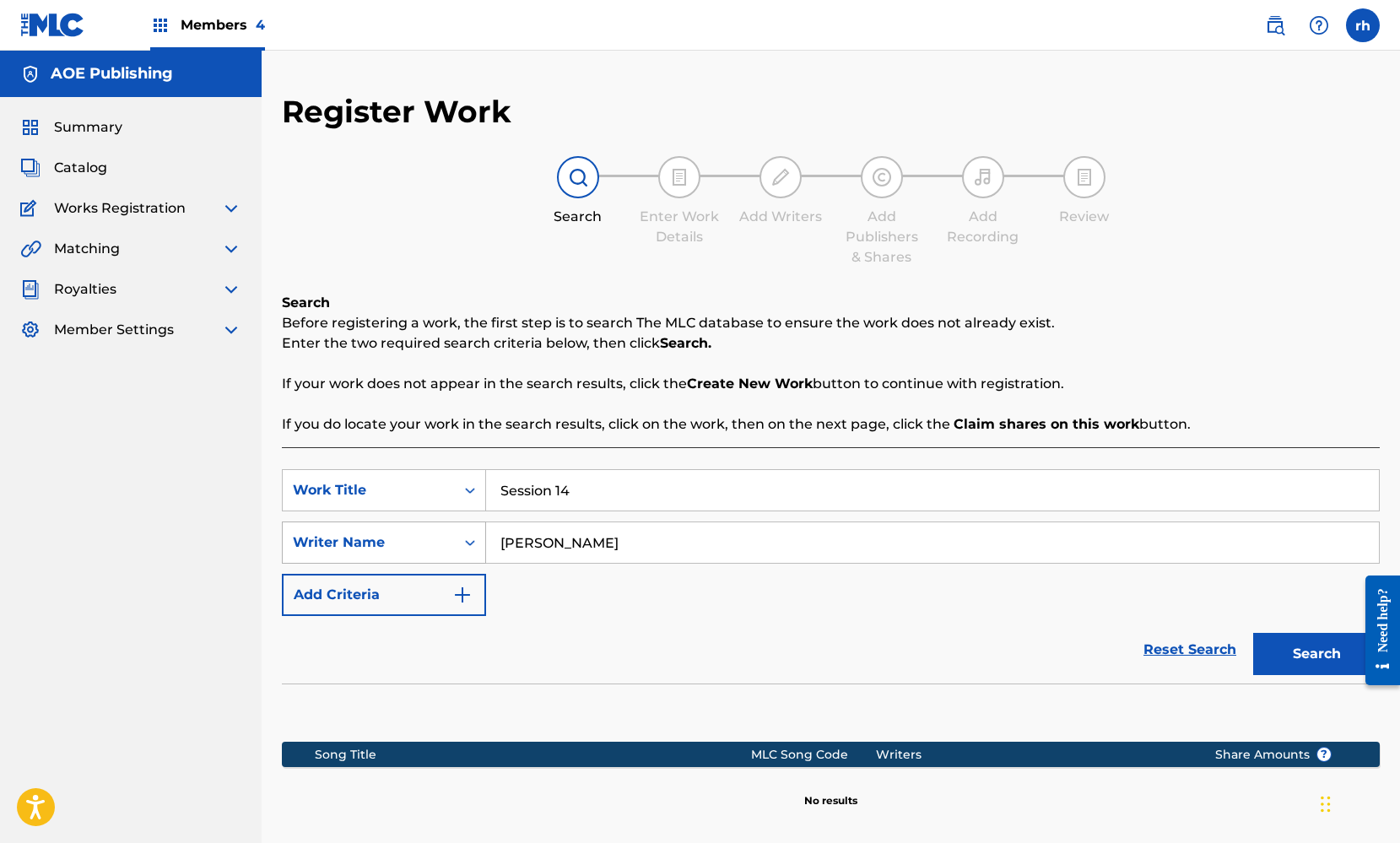
click at [420, 542] on div "SearchWithCriteriaaf1cb33a-251f-4ea6-a5e1-8a5606d5c32e Writer Name Kyle Gee" at bounding box center [830, 542] width 1098 height 42
type input "Winter Blanco"
click at [1321, 657] on button "Search" at bounding box center [1316, 654] width 127 height 42
click at [551, 491] on input "Session 14" at bounding box center [932, 490] width 893 height 40
click at [1293, 653] on button "Search" at bounding box center [1316, 654] width 127 height 42
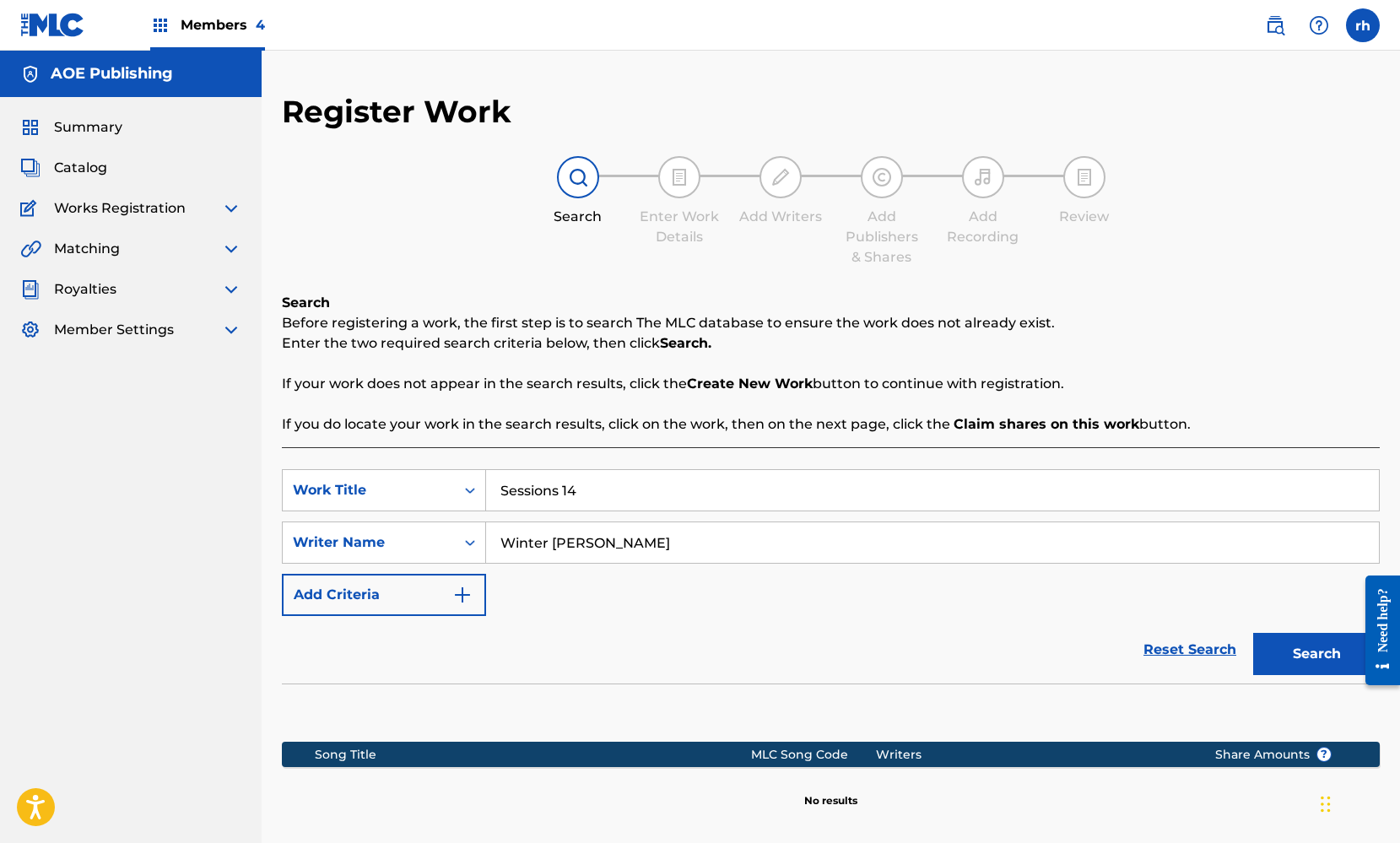
click at [561, 491] on input "Sessions 14" at bounding box center [932, 490] width 893 height 40
click at [1310, 661] on button "Search" at bounding box center [1316, 654] width 127 height 42
drag, startPoint x: 590, startPoint y: 493, endPoint x: 459, endPoint y: 486, distance: 131.2
click at [459, 487] on div "SearchWithCriteria82215ed0-69f5-4a04-a38c-d44381ecc39e Work Title Sessions14" at bounding box center [830, 490] width 1098 height 42
type input "r"
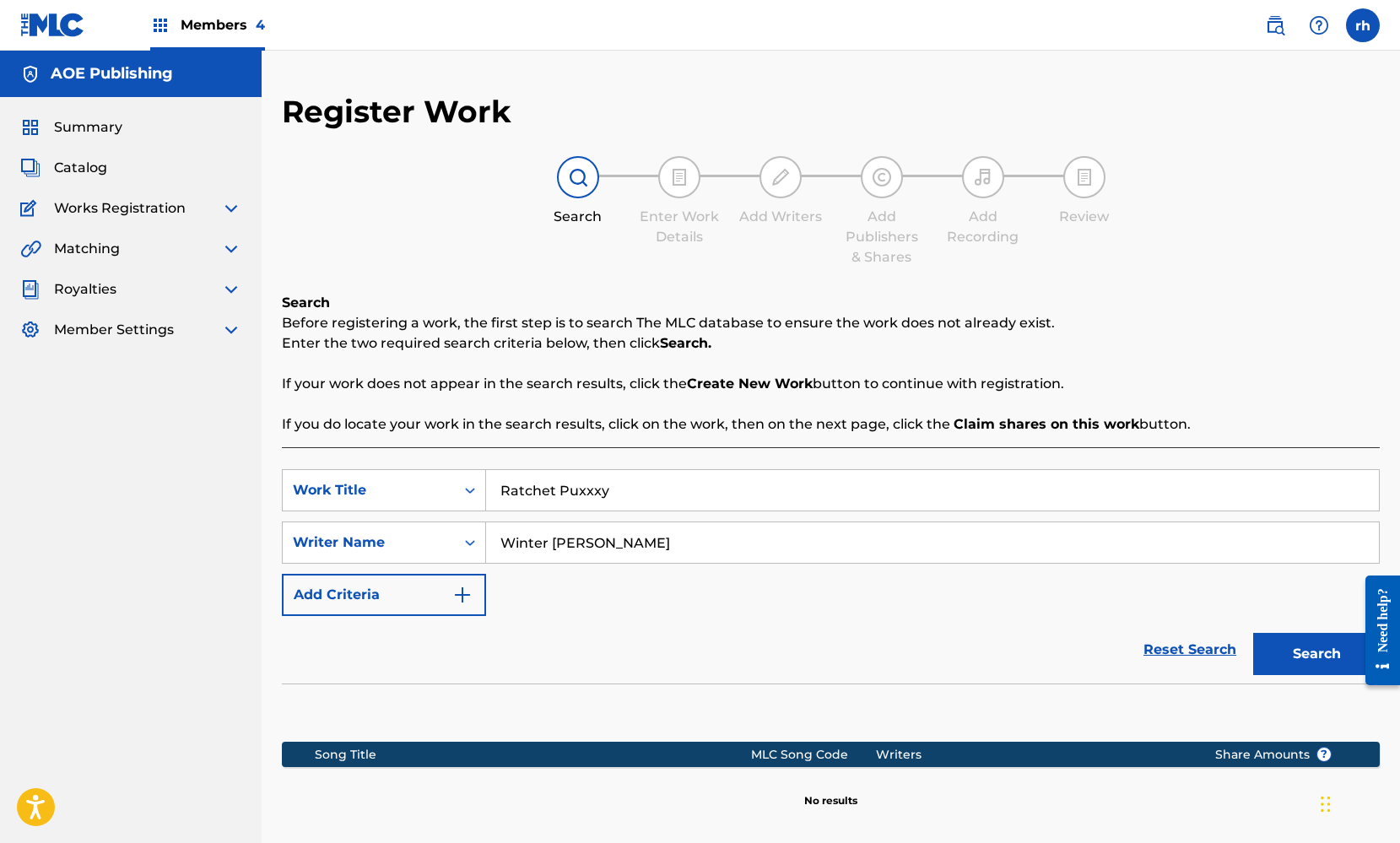
click at [1299, 646] on button "Search" at bounding box center [1316, 654] width 127 height 42
click at [600, 487] on input "Ratchet Puxxxy" at bounding box center [932, 490] width 893 height 40
click at [1283, 654] on button "Search" at bounding box center [1316, 654] width 127 height 42
click at [573, 488] on input "Ratchet Puxxy" at bounding box center [932, 490] width 893 height 40
type input "Ratchet Pxxsy"
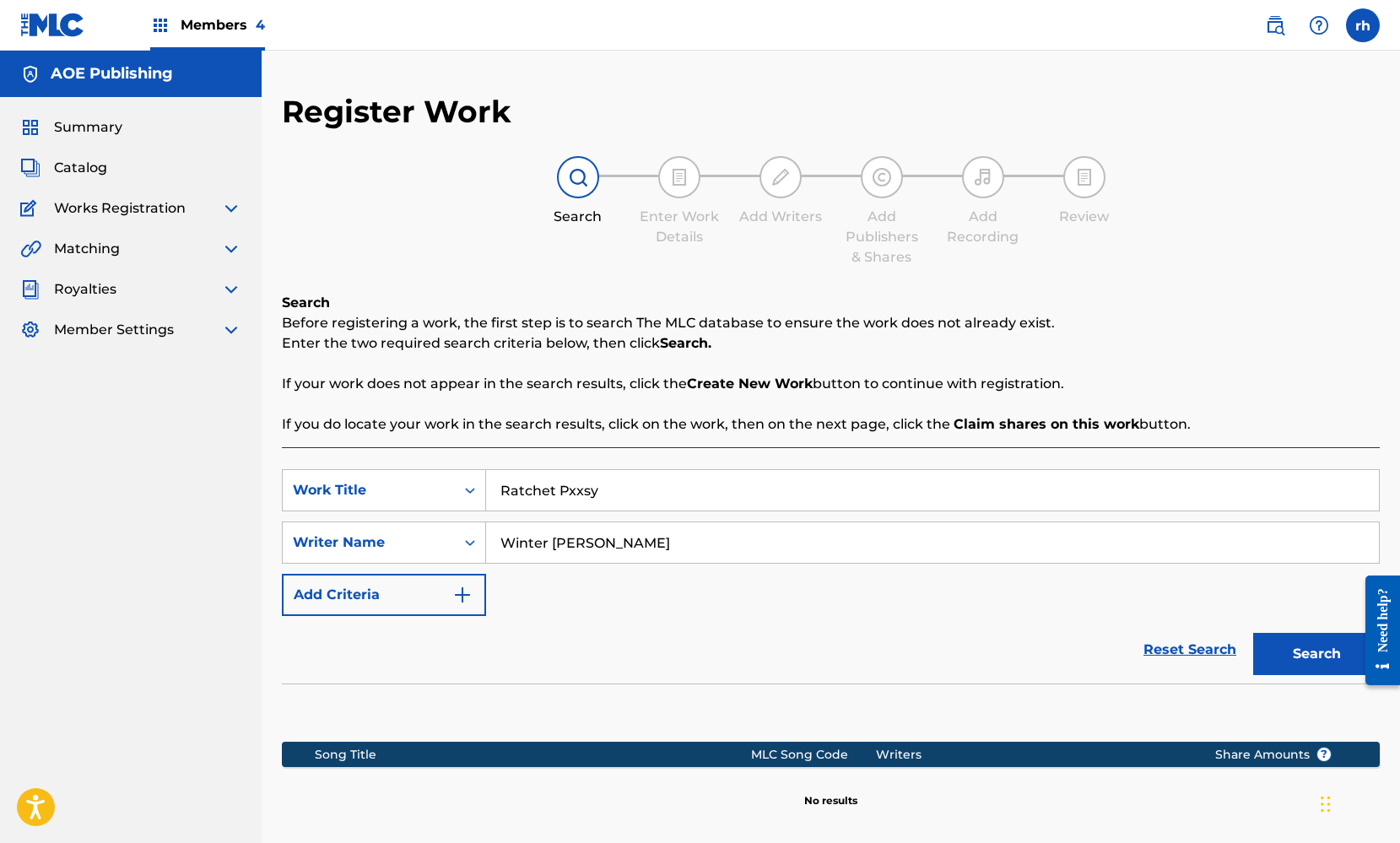
click at [1308, 657] on button "Search" at bounding box center [1316, 654] width 127 height 42
click at [1320, 659] on button "Search" at bounding box center [1316, 654] width 127 height 42
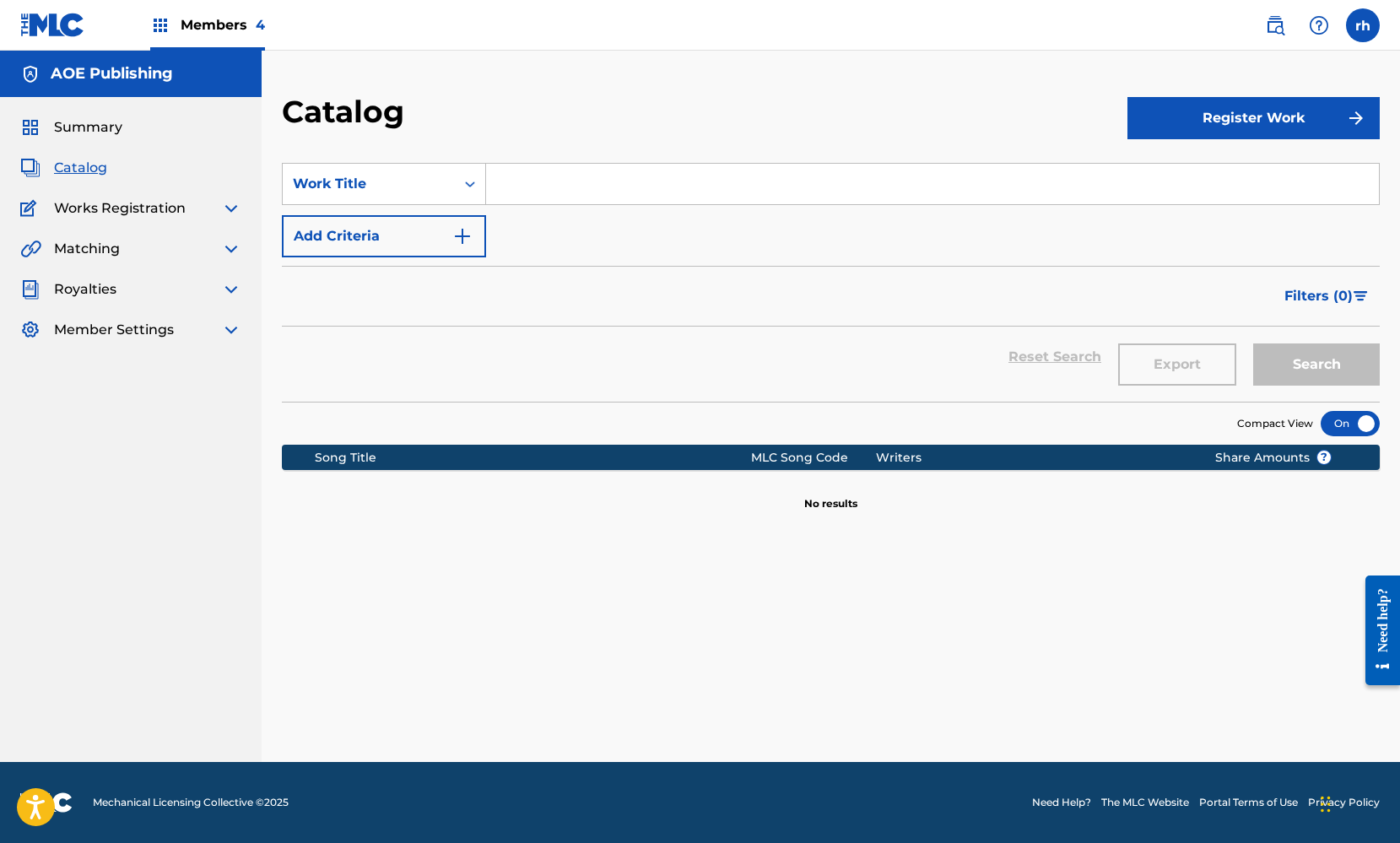
click at [585, 180] on input "Search Form" at bounding box center [932, 183] width 893 height 40
click at [561, 180] on input "Search Form" at bounding box center [932, 183] width 893 height 40
type input "Temporary"
click at [568, 223] on div "SearchWithCriteria124df358-8edb-4378-9d2f-4dc4f26c8c1d Work Title Temporary Add…" at bounding box center [830, 209] width 1098 height 94
click at [483, 238] on button "Add Criteria" at bounding box center [384, 236] width 205 height 42
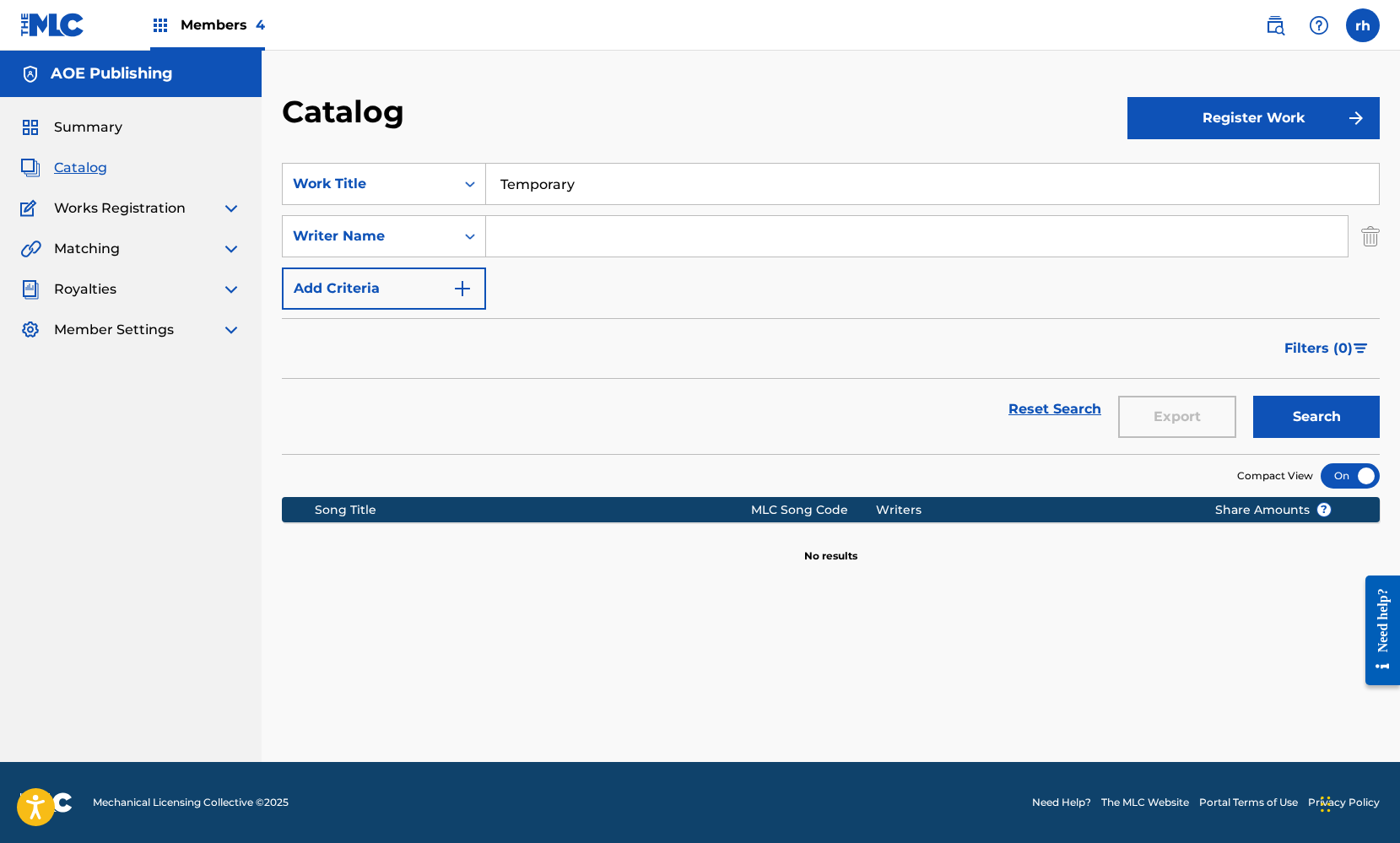
click at [537, 236] on input "Search Form" at bounding box center [917, 236] width 862 height 40
click at [1317, 419] on button "Search" at bounding box center [1316, 417] width 127 height 42
drag, startPoint x: 596, startPoint y: 233, endPoint x: 475, endPoint y: 233, distance: 121.0
click at [475, 233] on div "SearchWithCriteriaad8c38cc-74b3-46a4-8bfb-a6178b38f020 Writer Name Kaila Wilkey" at bounding box center [830, 236] width 1098 height 42
type input "winter blanco"
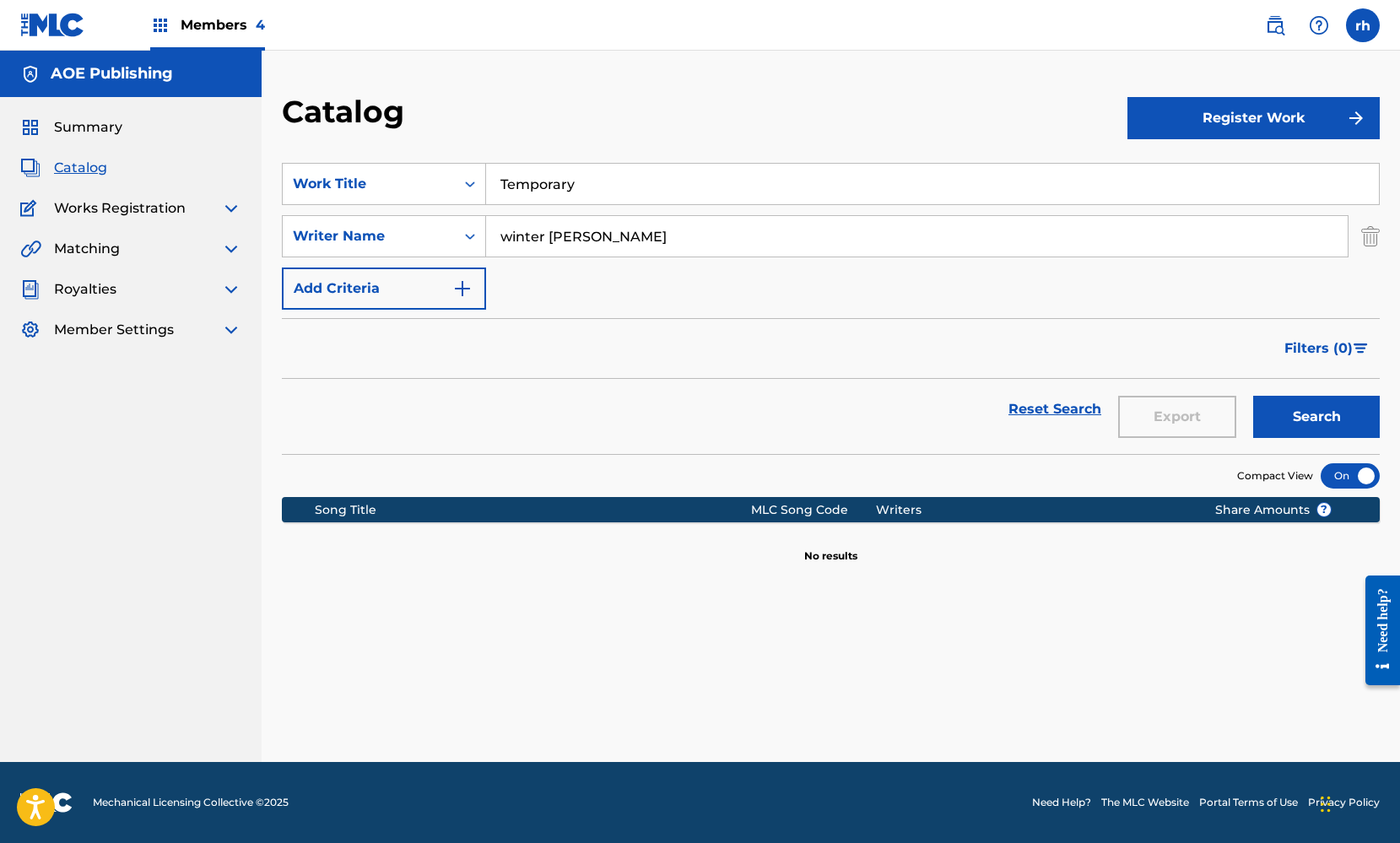
click at [1308, 412] on button "Search" at bounding box center [1316, 417] width 127 height 42
drag, startPoint x: 588, startPoint y: 182, endPoint x: 427, endPoint y: 173, distance: 161.3
click at [427, 174] on div "SearchWithCriteria124df358-8edb-4378-9d2f-4dc4f26c8c1d Work Title Temporary" at bounding box center [830, 183] width 1098 height 42
type input "made of glass"
click at [1308, 418] on button "Search" at bounding box center [1316, 417] width 127 height 42
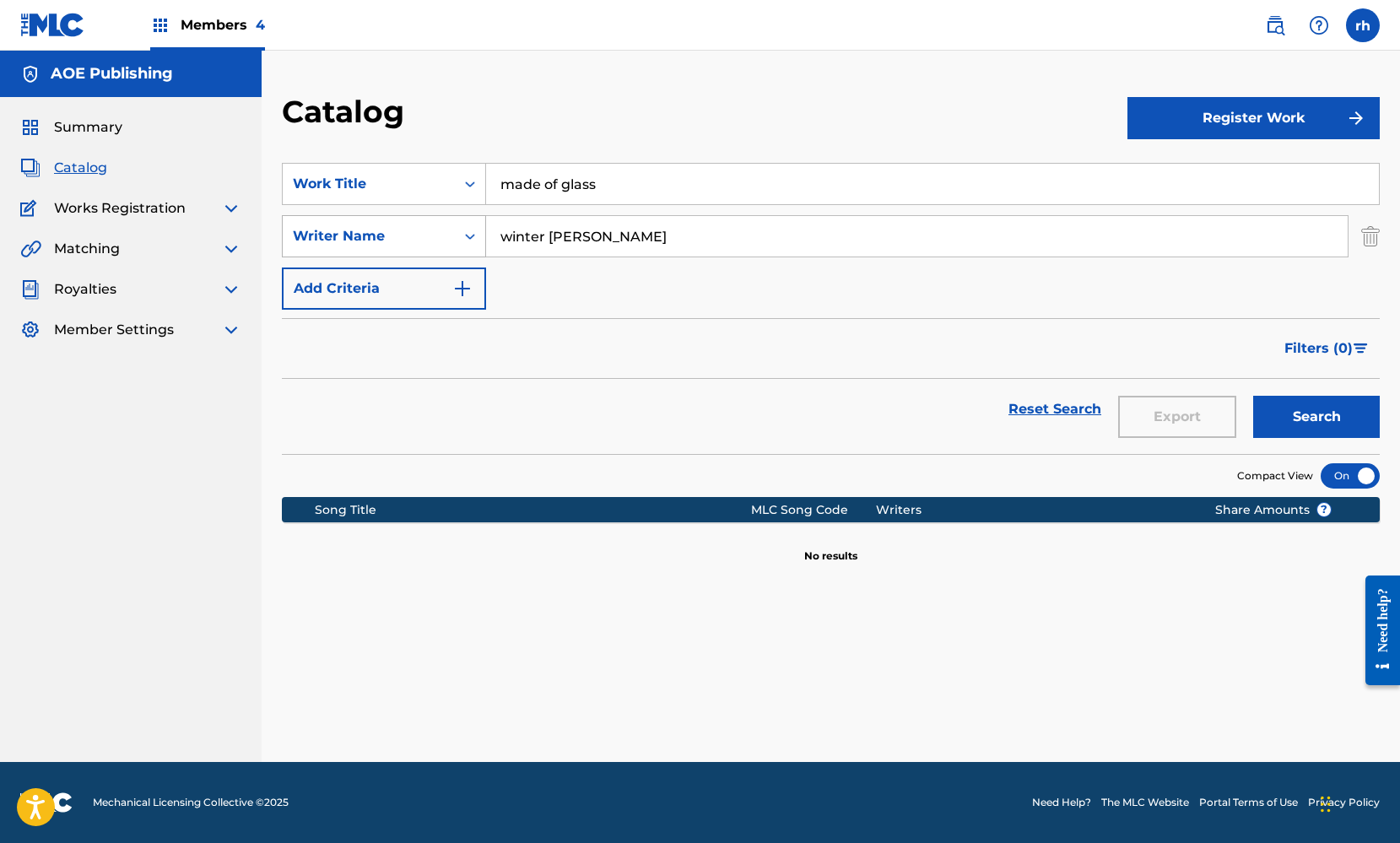
drag, startPoint x: 615, startPoint y: 236, endPoint x: 379, endPoint y: 228, distance: 236.1
click at [381, 228] on div "SearchWithCriteriaad8c38cc-74b3-46a4-8bfb-a6178b38f020 Writer Name winter blanco" at bounding box center [830, 236] width 1098 height 42
click at [1326, 416] on button "Search" at bounding box center [1316, 417] width 127 height 42
click at [575, 235] on input "Kaila Wilkey" at bounding box center [917, 236] width 862 height 40
click at [1317, 421] on button "Search" at bounding box center [1316, 417] width 127 height 42
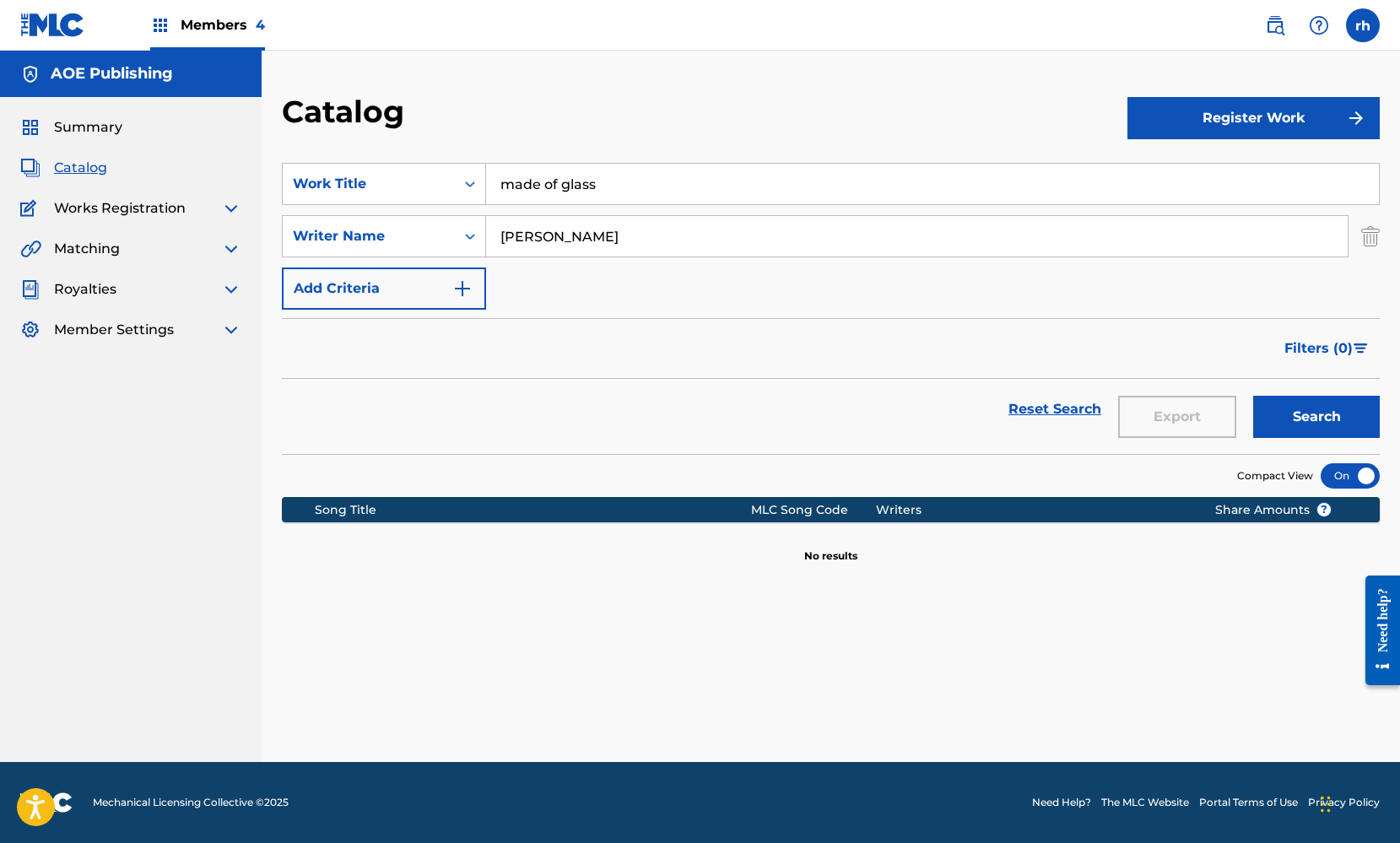
click at [567, 238] on input "Kaila Wilky" at bounding box center [917, 236] width 862 height 40
type input "Kaila Wilkey"
click at [512, 180] on input "made of glass" at bounding box center [932, 183] width 893 height 40
click at [548, 182] on input "Made of glass" at bounding box center [932, 183] width 893 height 40
click at [569, 180] on input "Made Of glass" at bounding box center [932, 183] width 893 height 40
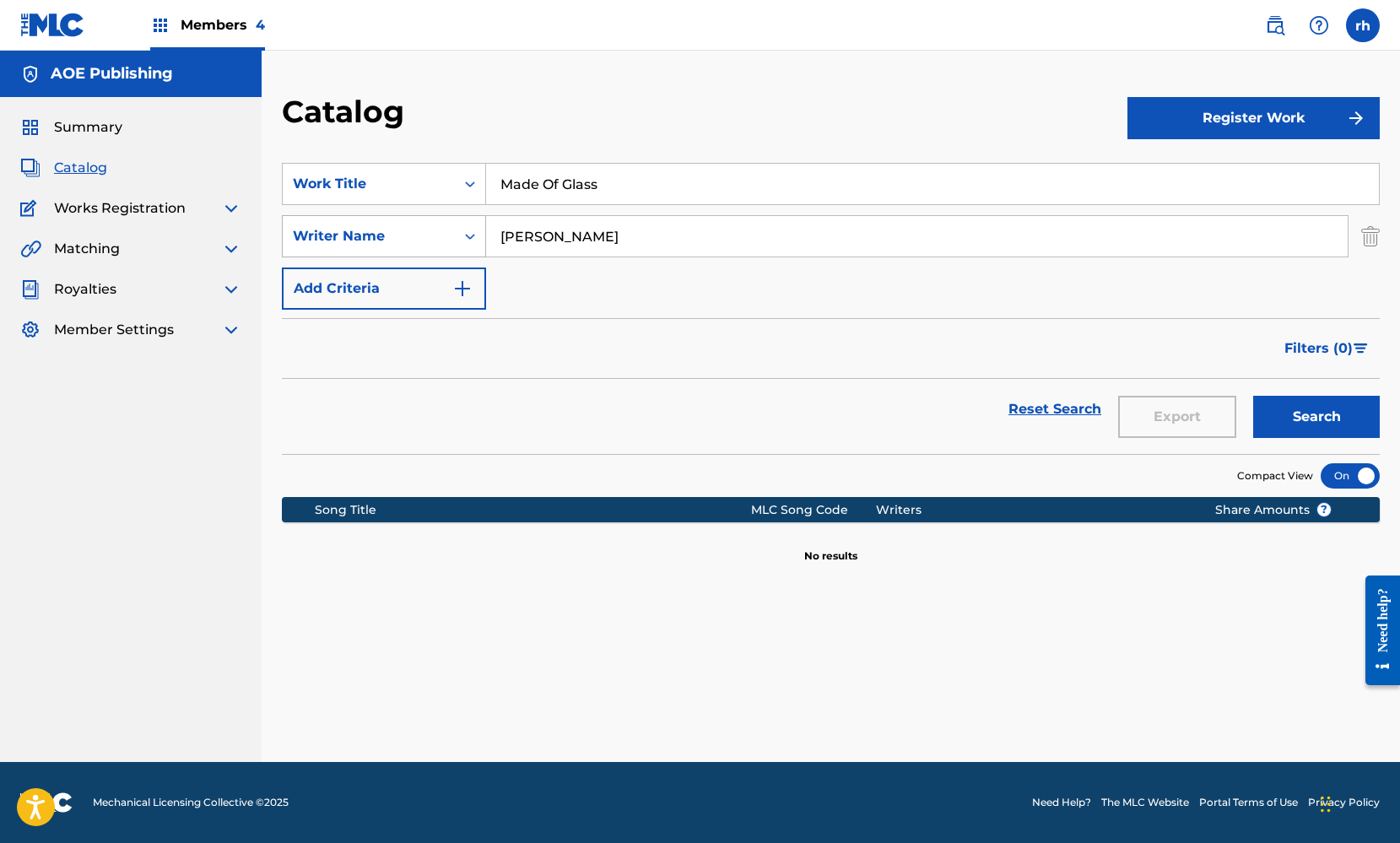
type input "Made Of Glass"
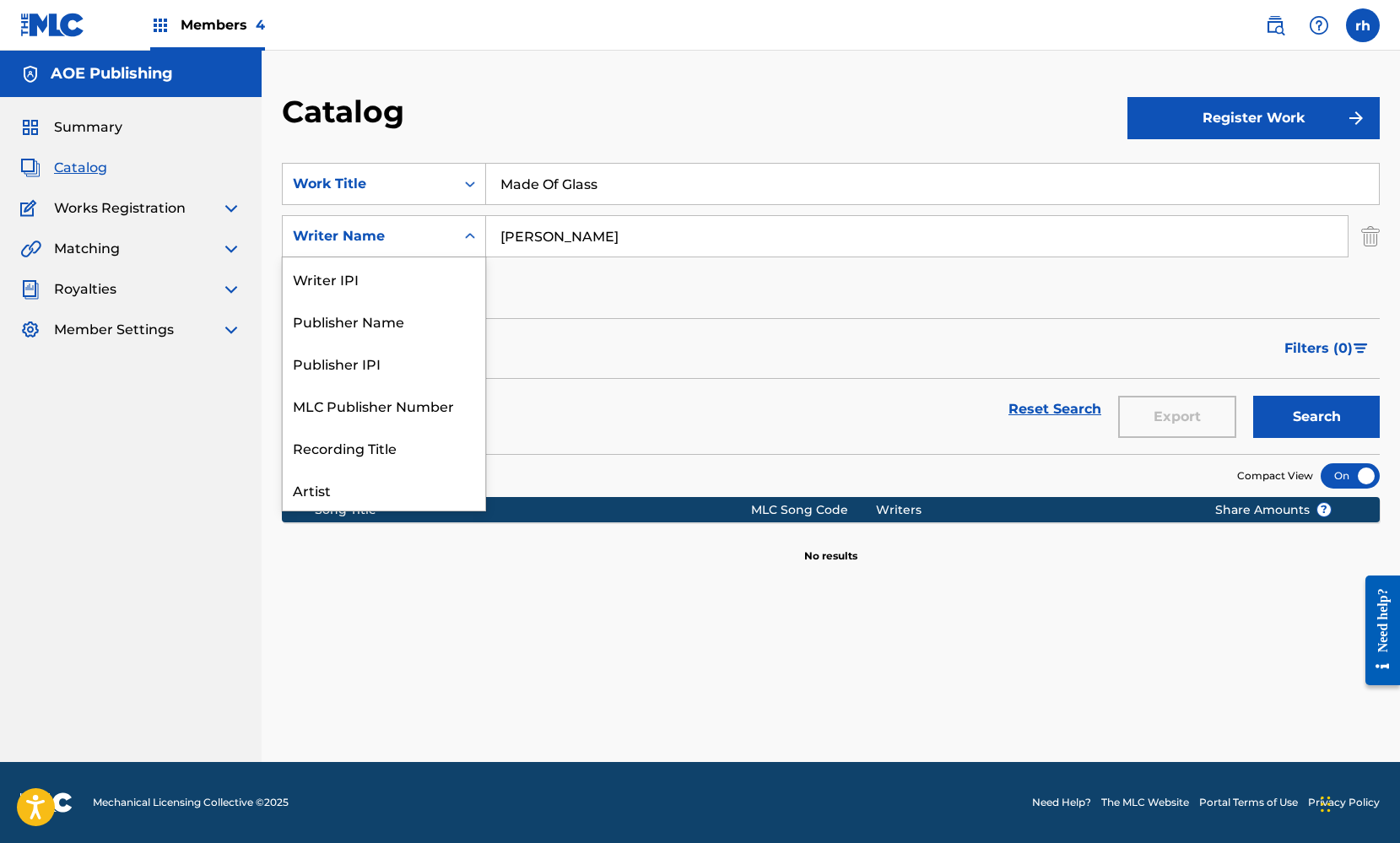
click at [475, 237] on icon "Search Form" at bounding box center [469, 236] width 17 height 17
click at [416, 413] on div "Artist" at bounding box center [384, 405] width 203 height 42
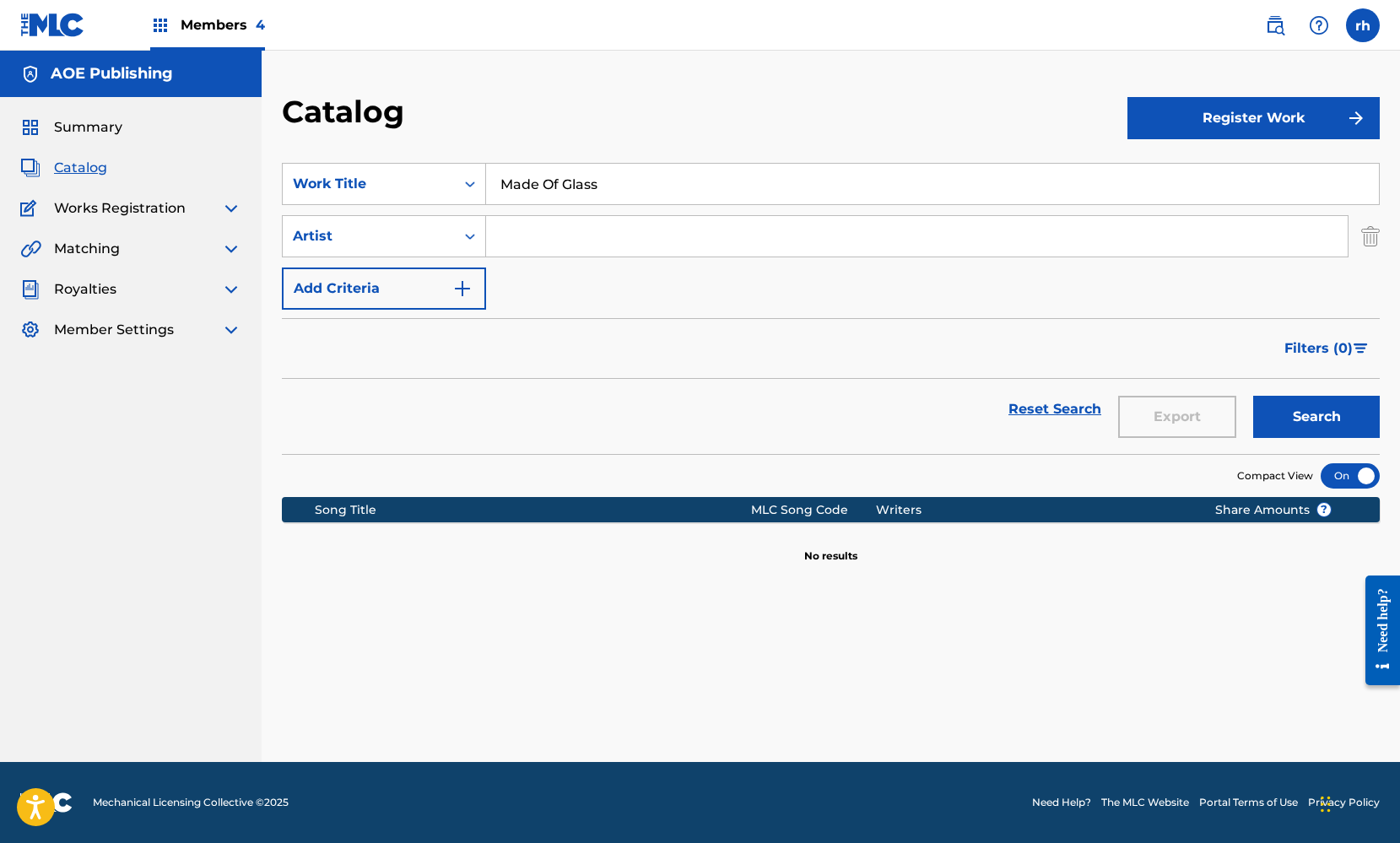
click at [525, 233] on input "Search Form" at bounding box center [917, 236] width 862 height 40
type input "Winter Blanco"
click at [1333, 416] on button "Search" at bounding box center [1316, 417] width 127 height 42
drag, startPoint x: 612, startPoint y: 238, endPoint x: 412, endPoint y: 226, distance: 200.4
click at [412, 226] on div "SearchWithCriteria6d9a0781-311b-4a92-b5e6-acc0701329ed Artist Winter Blanco" at bounding box center [830, 236] width 1098 height 42
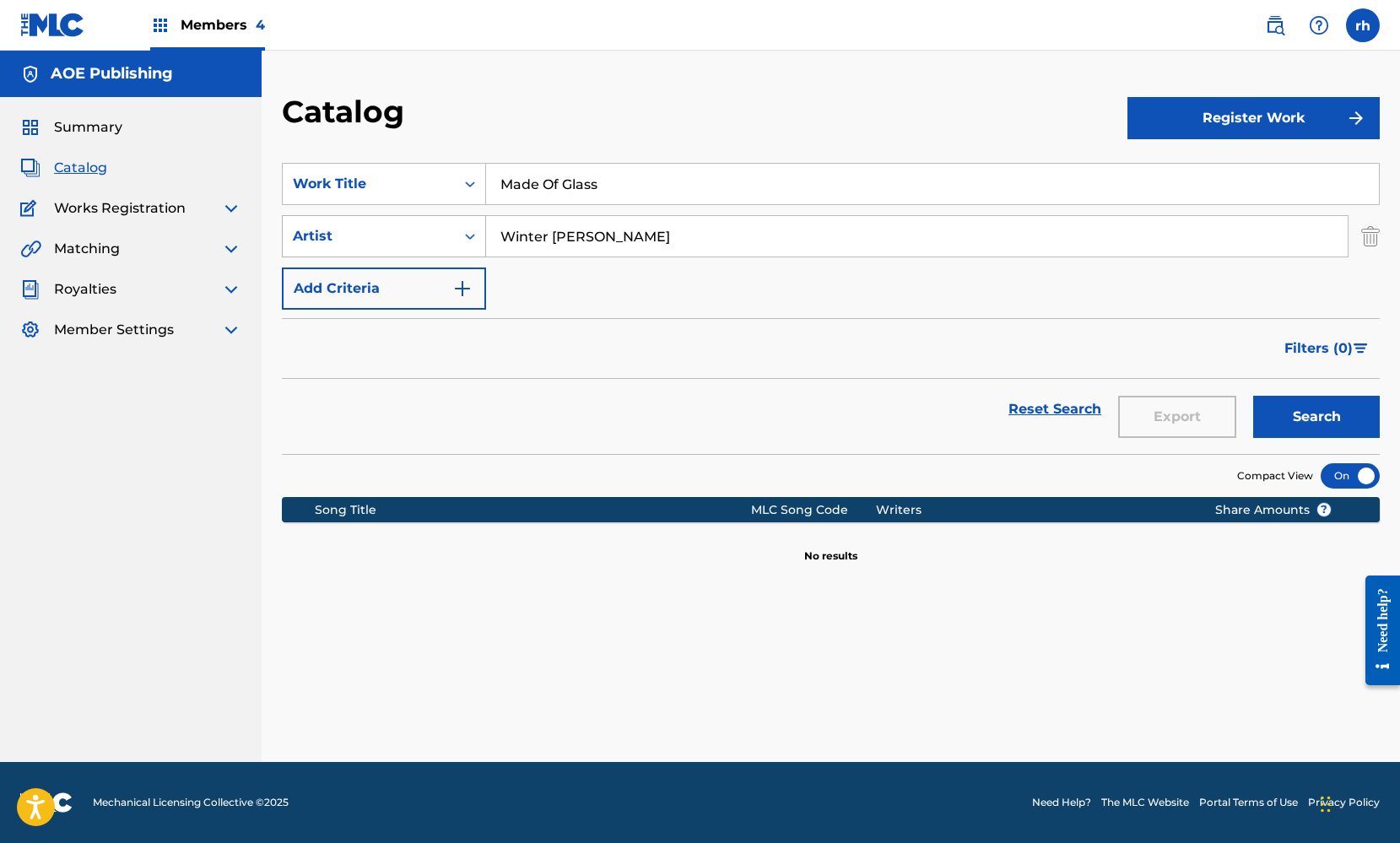
click at [458, 238] on div "Search Form" at bounding box center [470, 236] width 31 height 31
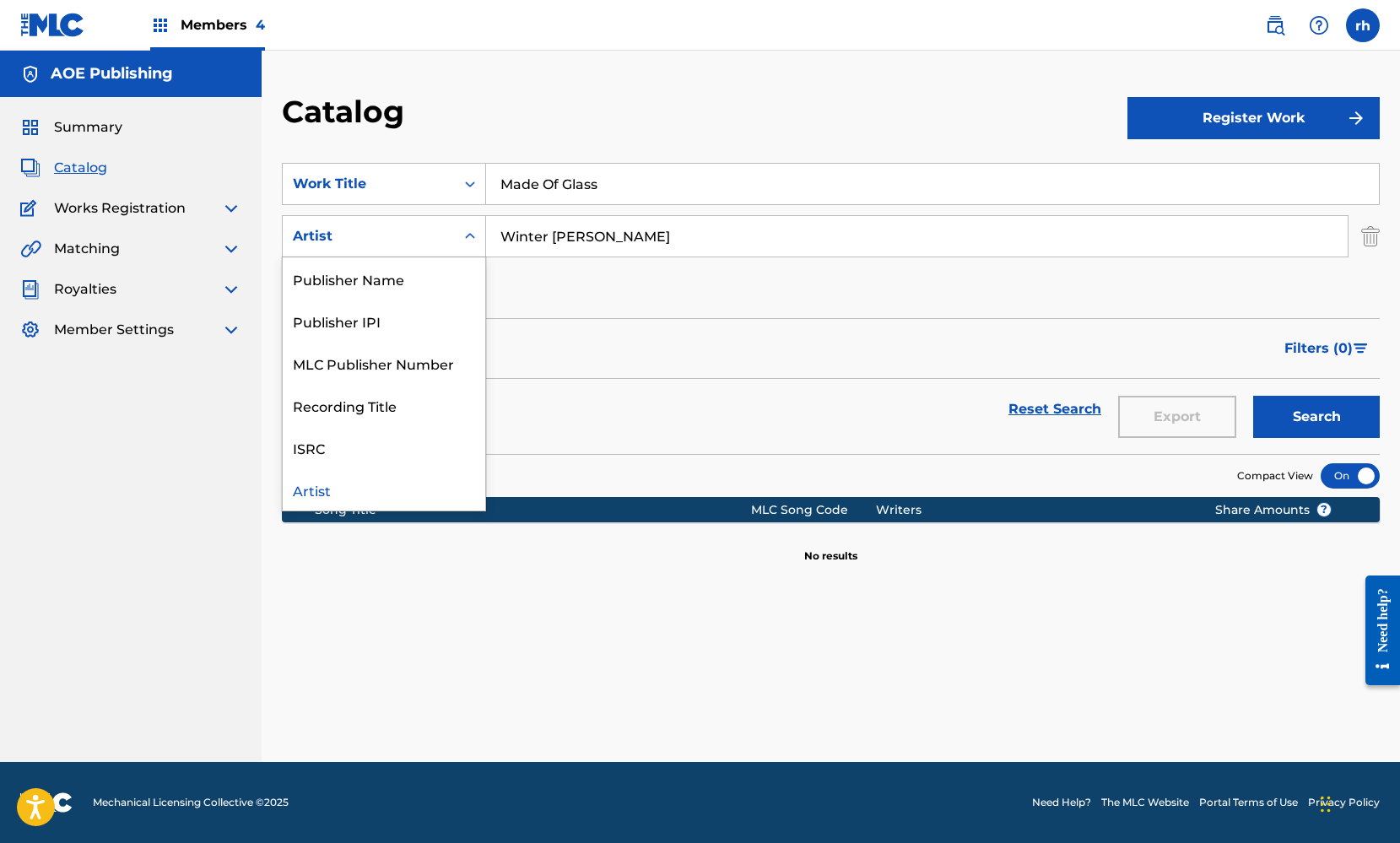
click at [423, 484] on div "Artist" at bounding box center [384, 489] width 203 height 42
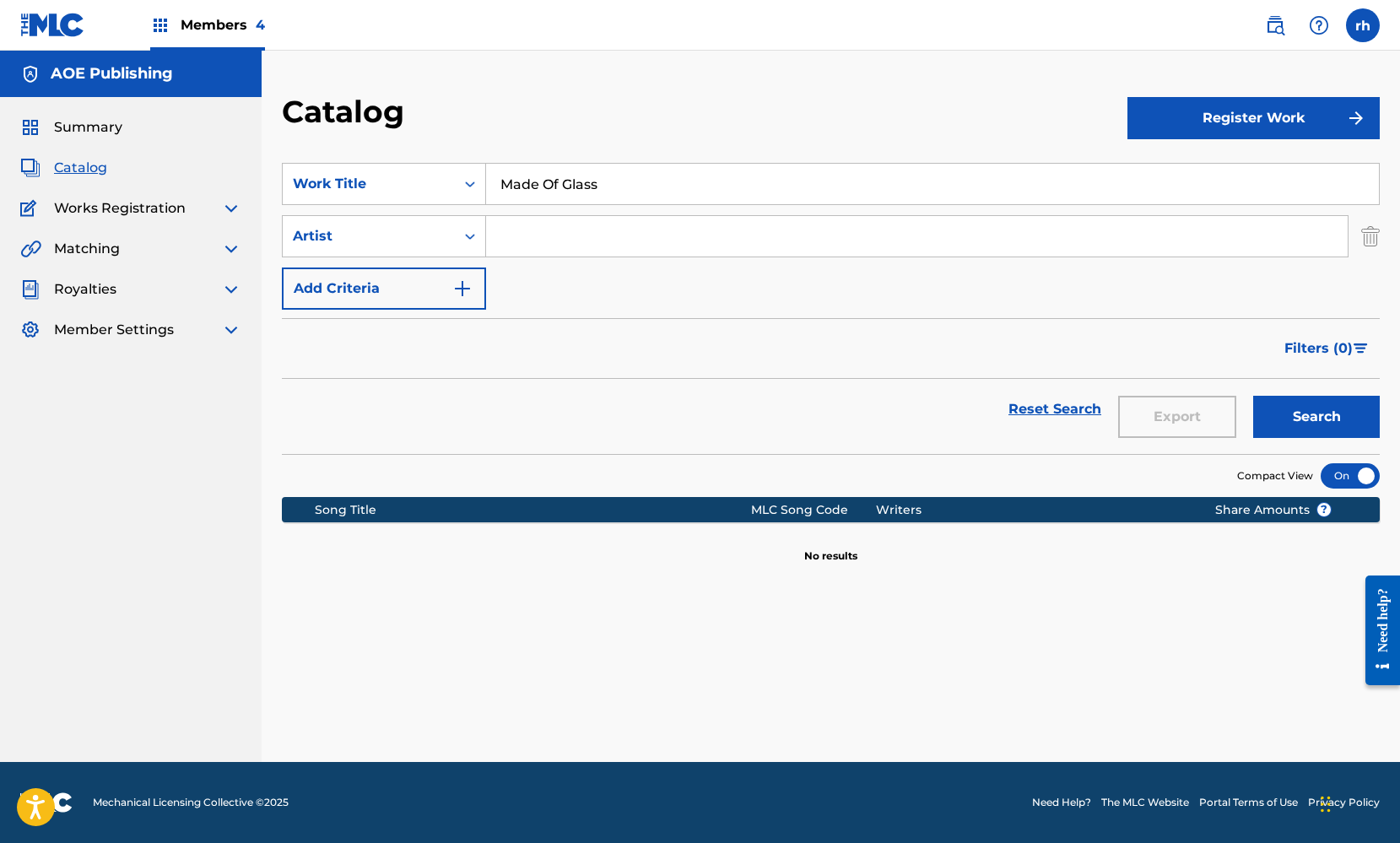
click at [547, 245] on input "Search Form" at bounding box center [917, 236] width 862 height 40
type input "Winter Blanco"
click at [1335, 411] on button "Search" at bounding box center [1316, 417] width 127 height 42
click at [94, 137] on div "Summary Catalog Works Registration Claiming Tool Individual Registration Tool B…" at bounding box center [130, 228] width 261 height 263
click at [97, 129] on span "Summary" at bounding box center [88, 127] width 68 height 21
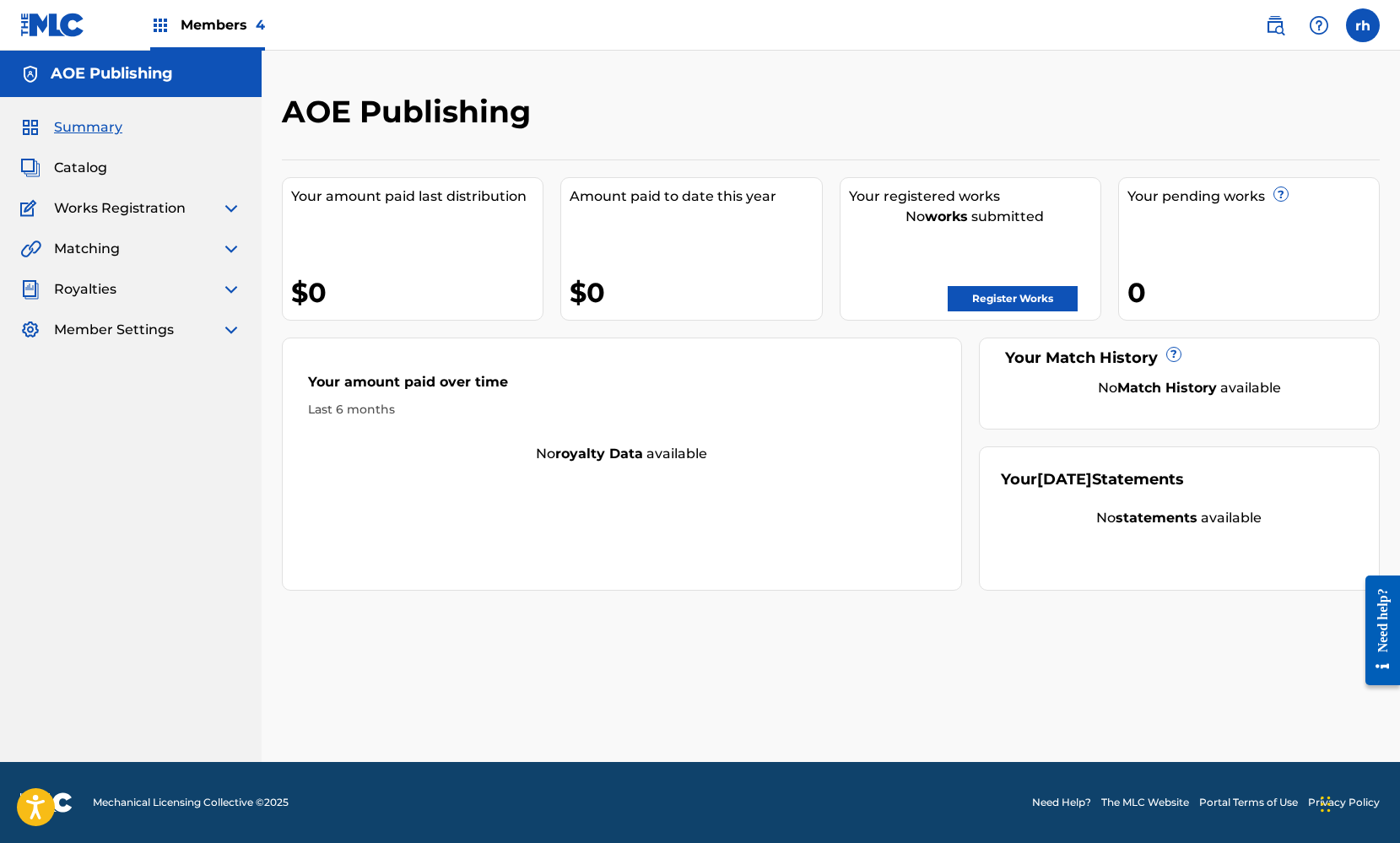
click at [99, 258] on span "Matching" at bounding box center [86, 249] width 66 height 21
click at [114, 250] on span "Matching" at bounding box center [86, 249] width 66 height 21
click at [230, 214] on img at bounding box center [231, 208] width 21 height 21
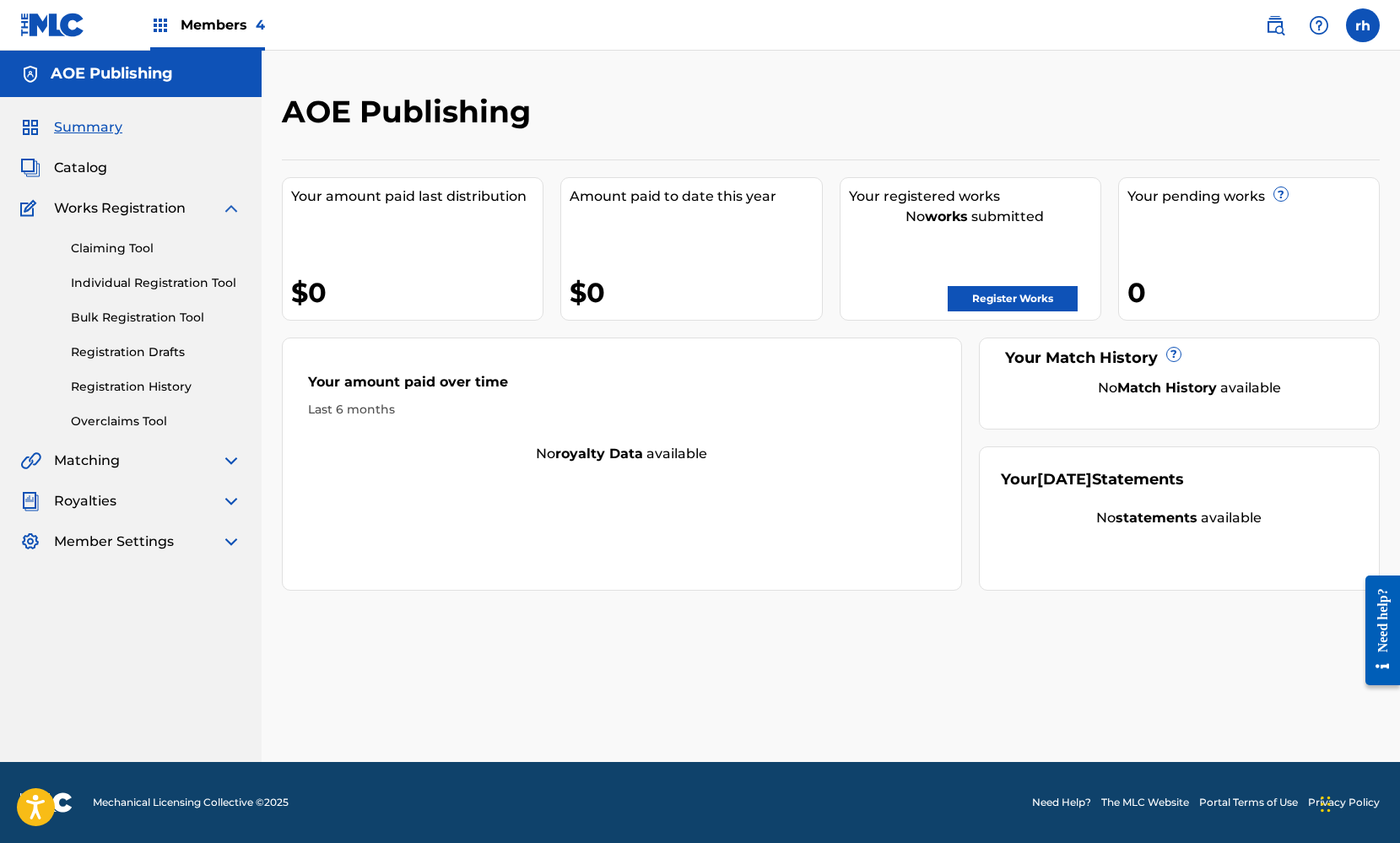
click at [227, 460] on img at bounding box center [231, 461] width 21 height 21
click at [230, 566] on img at bounding box center [231, 575] width 21 height 21
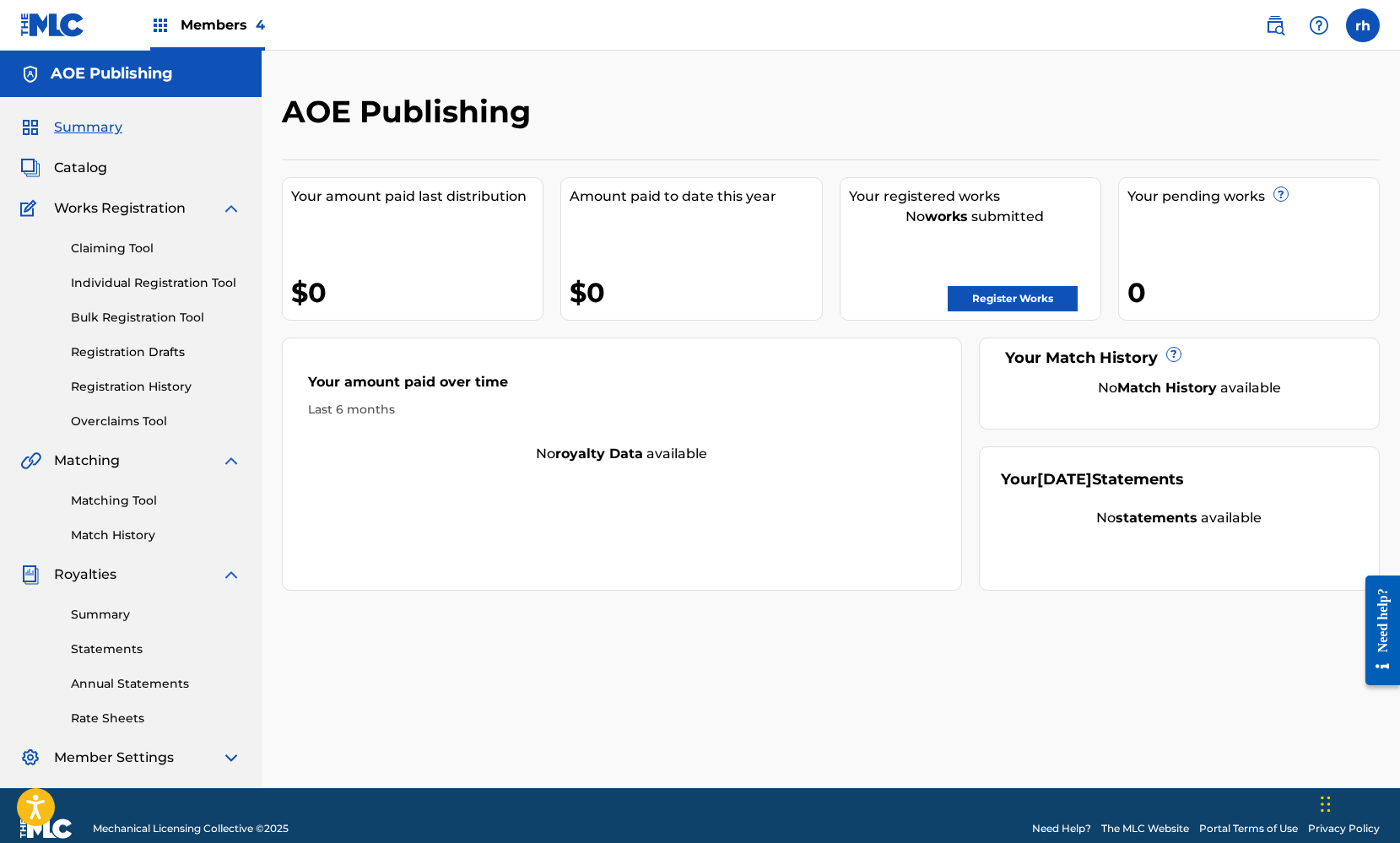
click at [92, 166] on span "Catalog" at bounding box center [80, 168] width 53 height 21
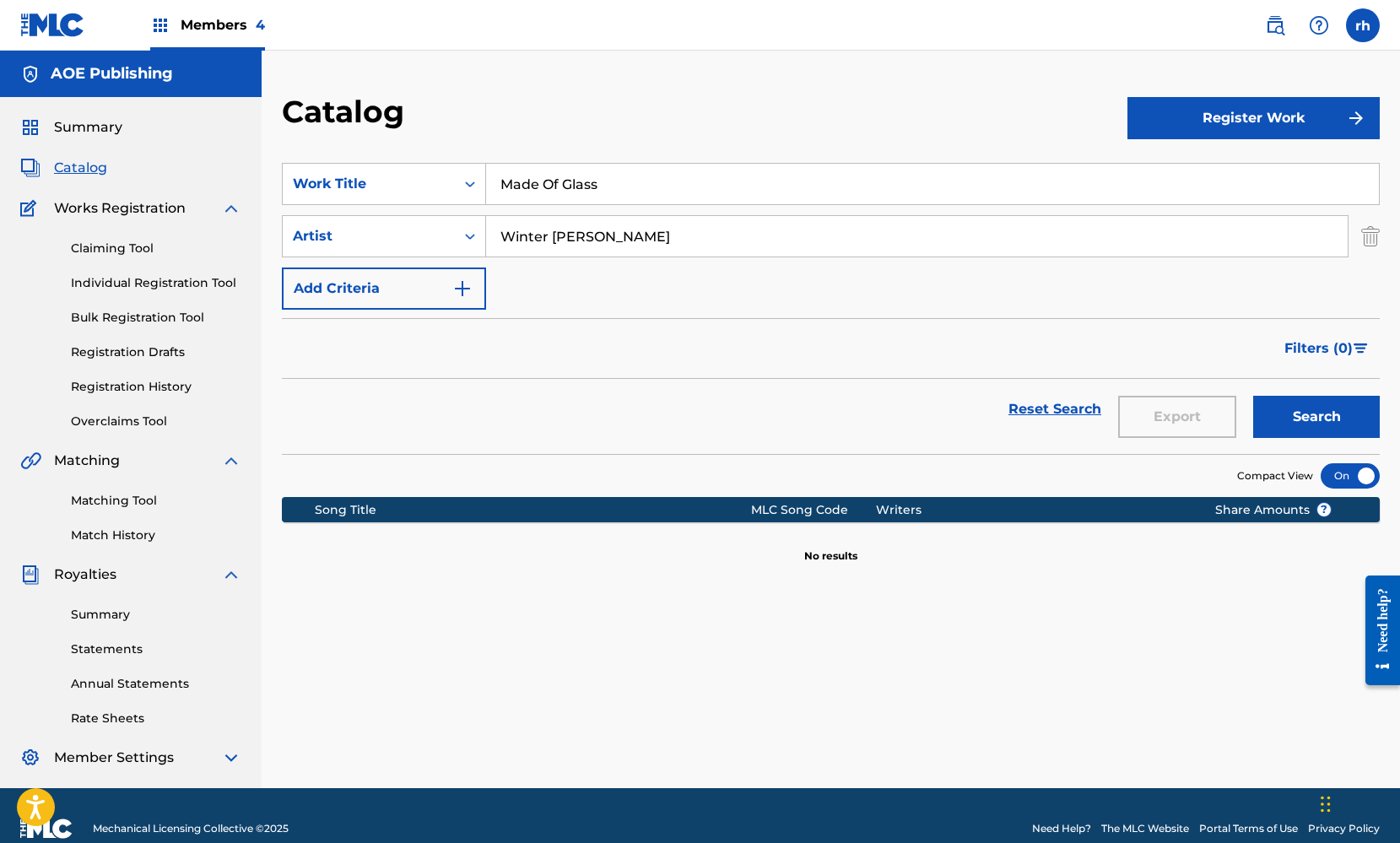
click at [95, 121] on span "Summary" at bounding box center [88, 127] width 68 height 21
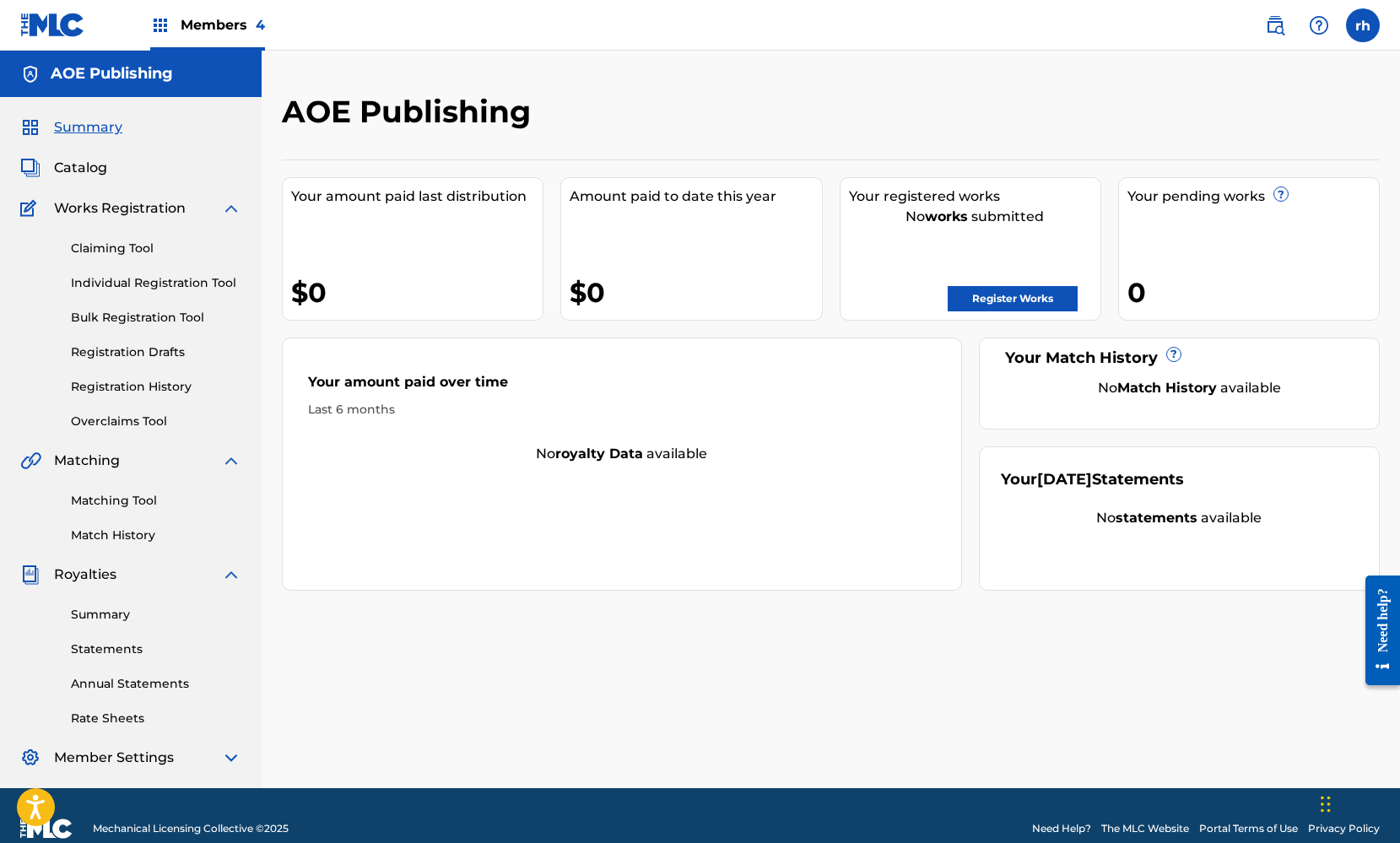
click at [96, 171] on span "Catalog" at bounding box center [80, 168] width 53 height 21
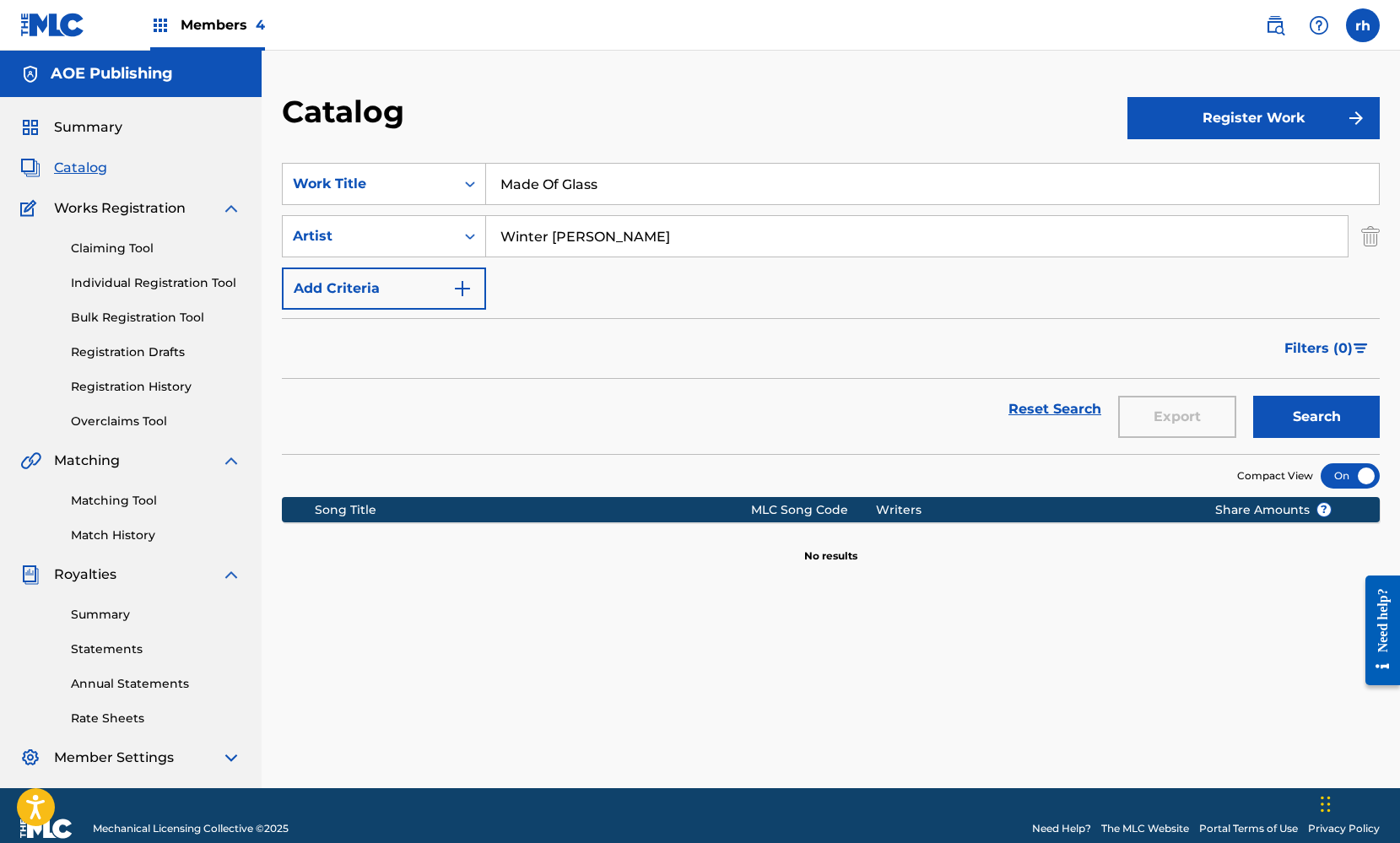
click at [1317, 425] on button "Search" at bounding box center [1316, 417] width 127 height 42
click at [83, 176] on span "Catalog" at bounding box center [80, 168] width 53 height 21
click at [93, 132] on span "Summary" at bounding box center [88, 127] width 68 height 21
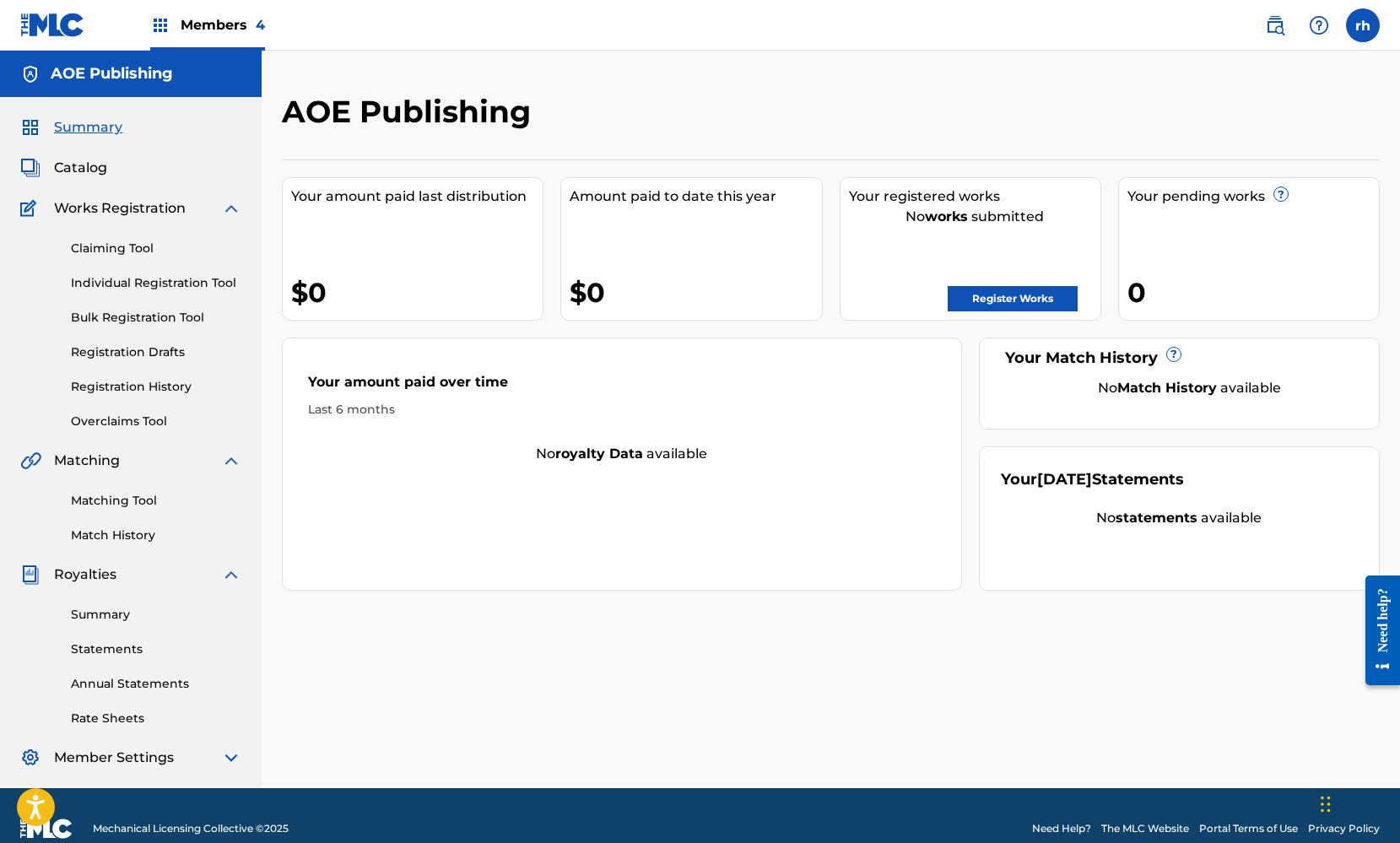
click at [93, 132] on span "Summary" at bounding box center [88, 127] width 68 height 21
click at [114, 81] on h5 "AOE Publishing" at bounding box center [111, 74] width 122 height 20
click at [84, 162] on span "Catalog" at bounding box center [80, 168] width 53 height 21
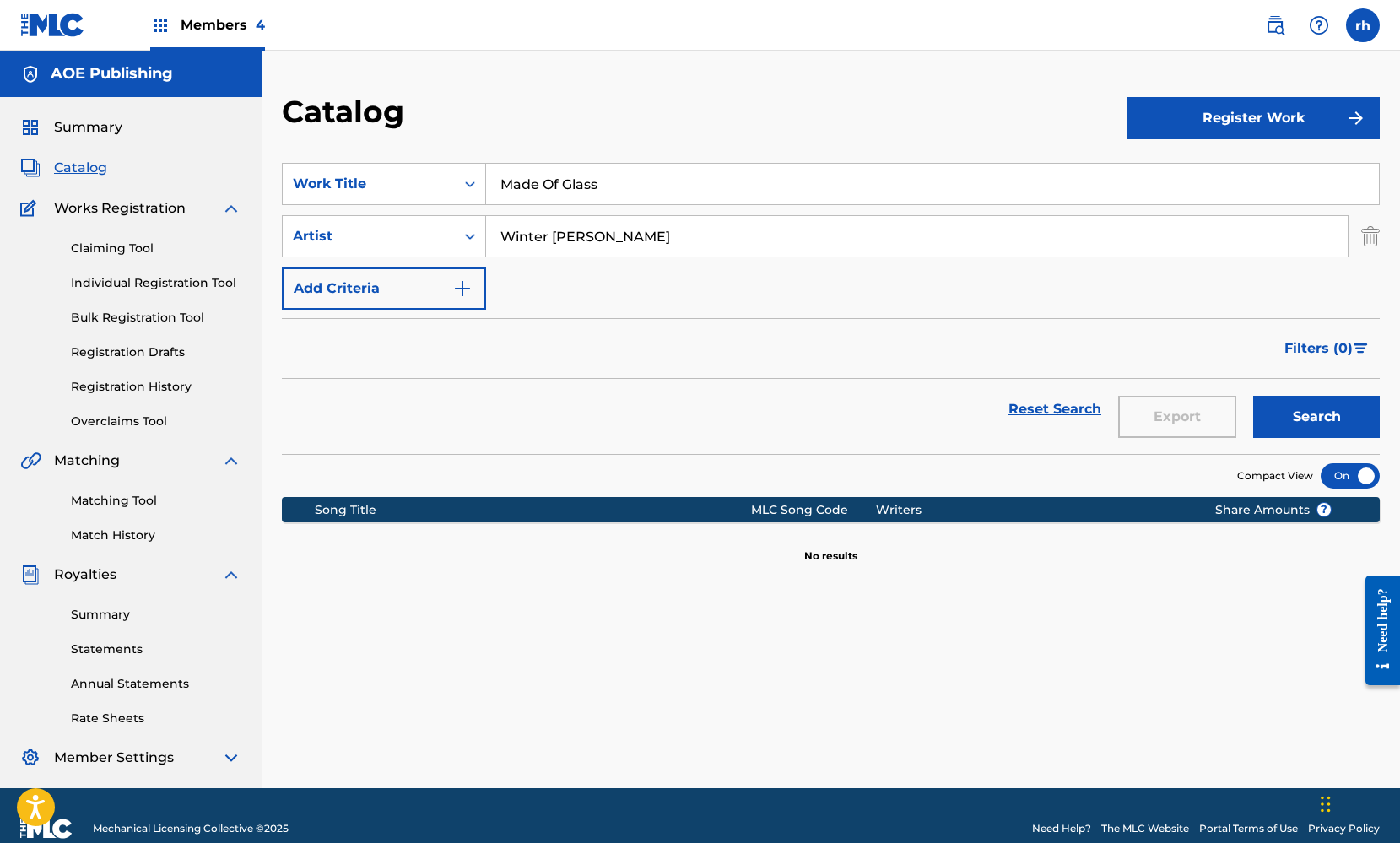
click at [162, 249] on link "Claiming Tool" at bounding box center [156, 249] width 171 height 18
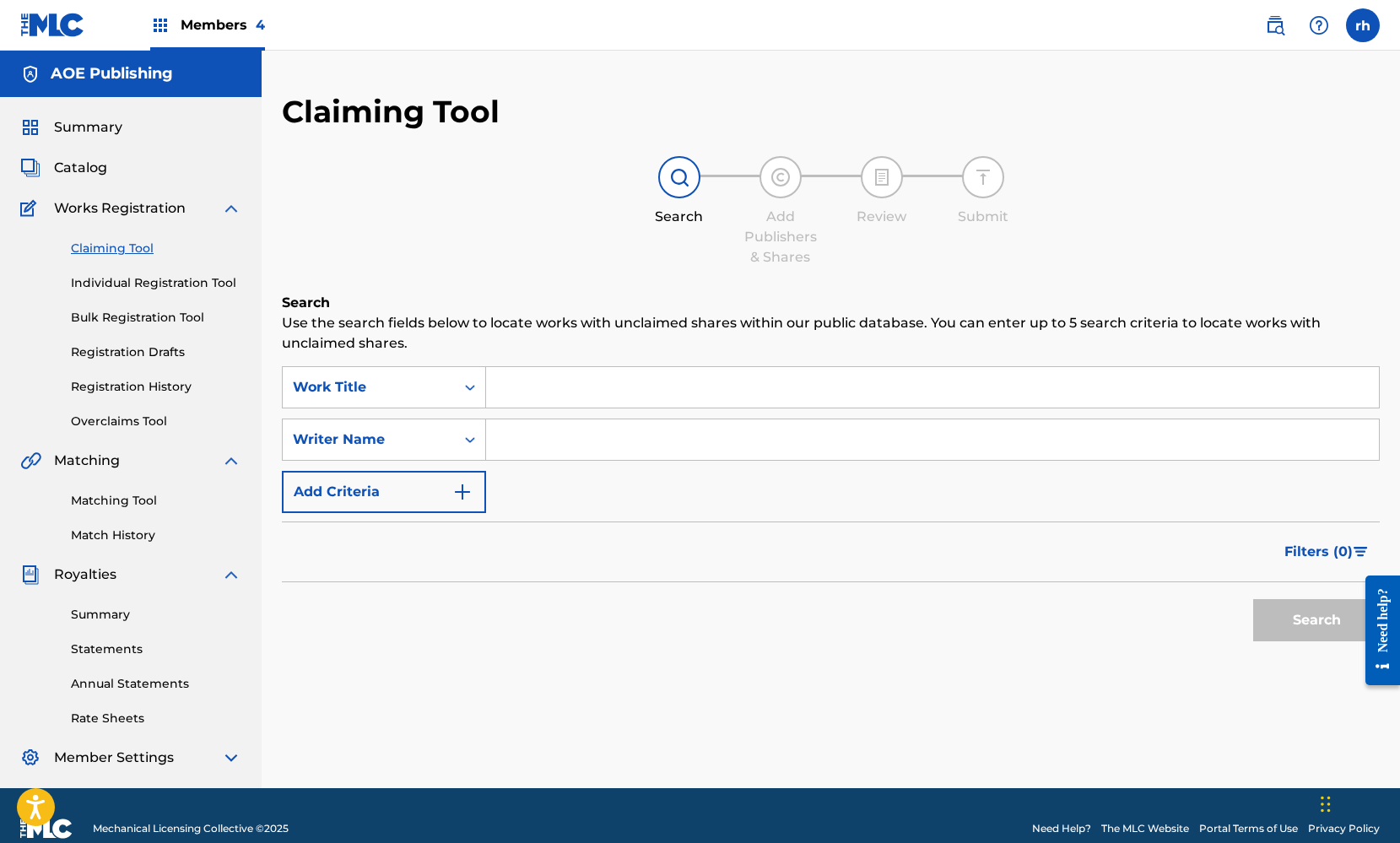
click at [601, 397] on input "Search Form" at bounding box center [932, 387] width 893 height 40
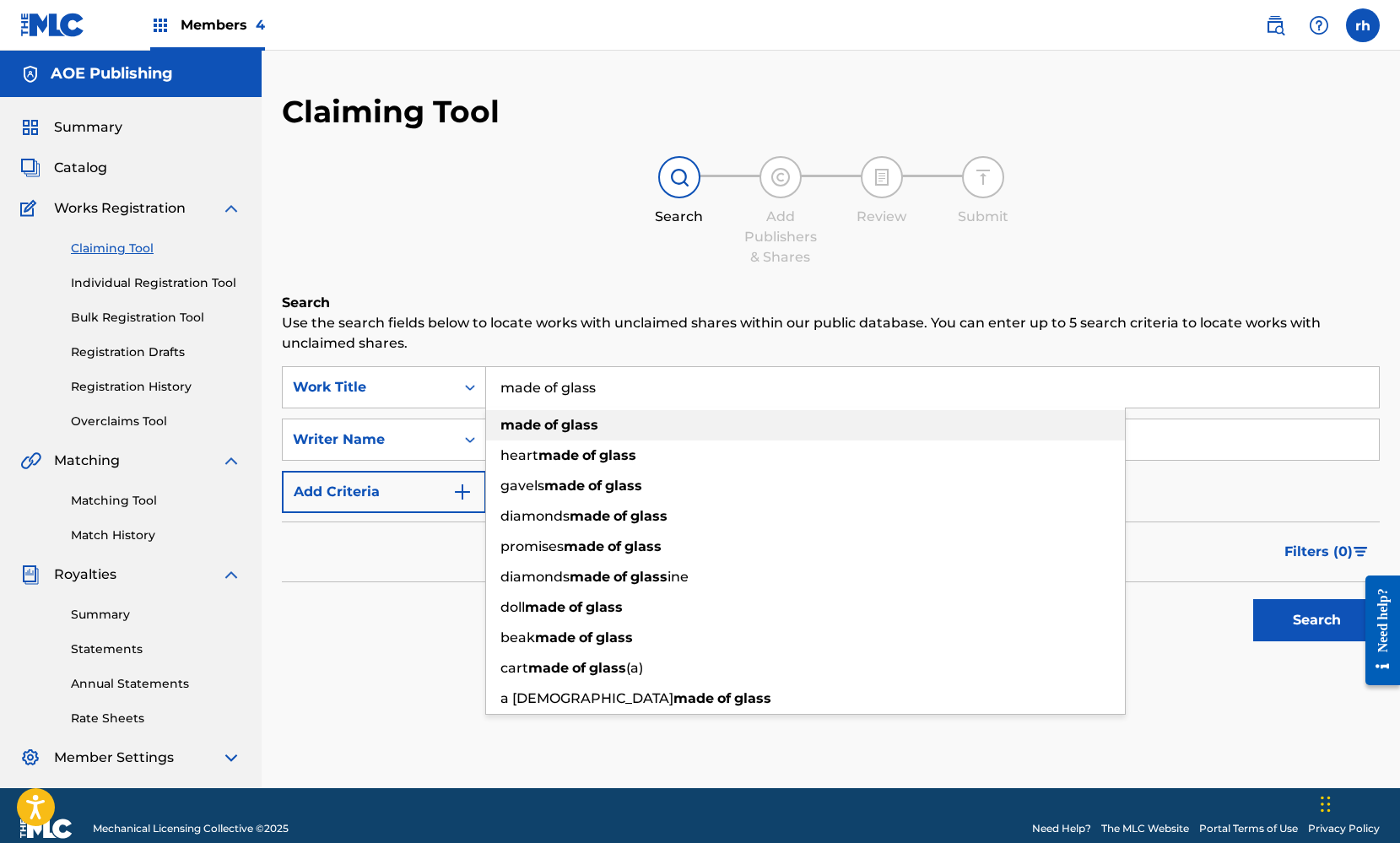
type input "made of glass"
click at [632, 429] on div "made of glass" at bounding box center [806, 426] width 639 height 31
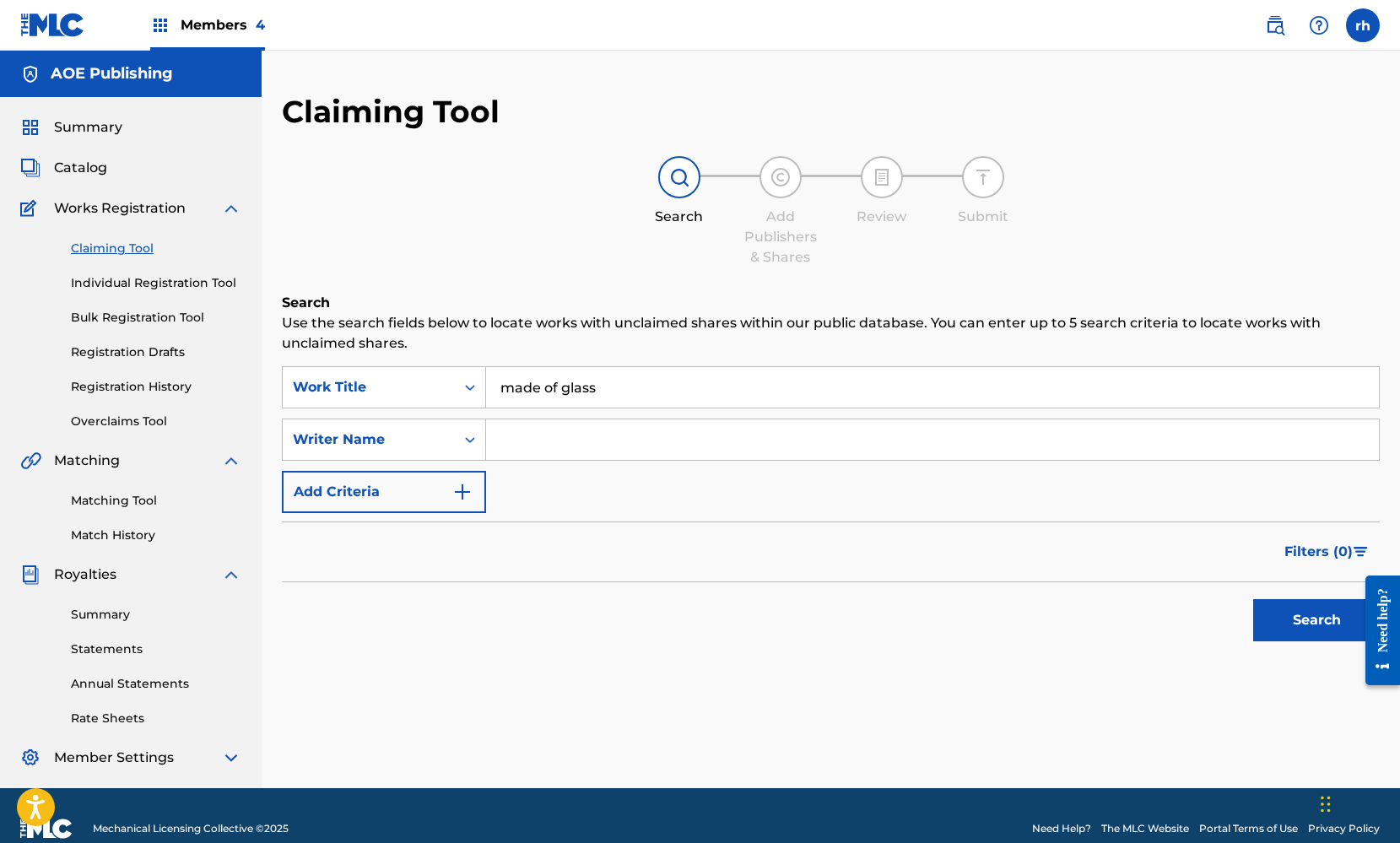
click at [567, 448] on input "Search Form" at bounding box center [932, 439] width 893 height 40
click at [463, 447] on icon "Search Form" at bounding box center [469, 439] width 17 height 17
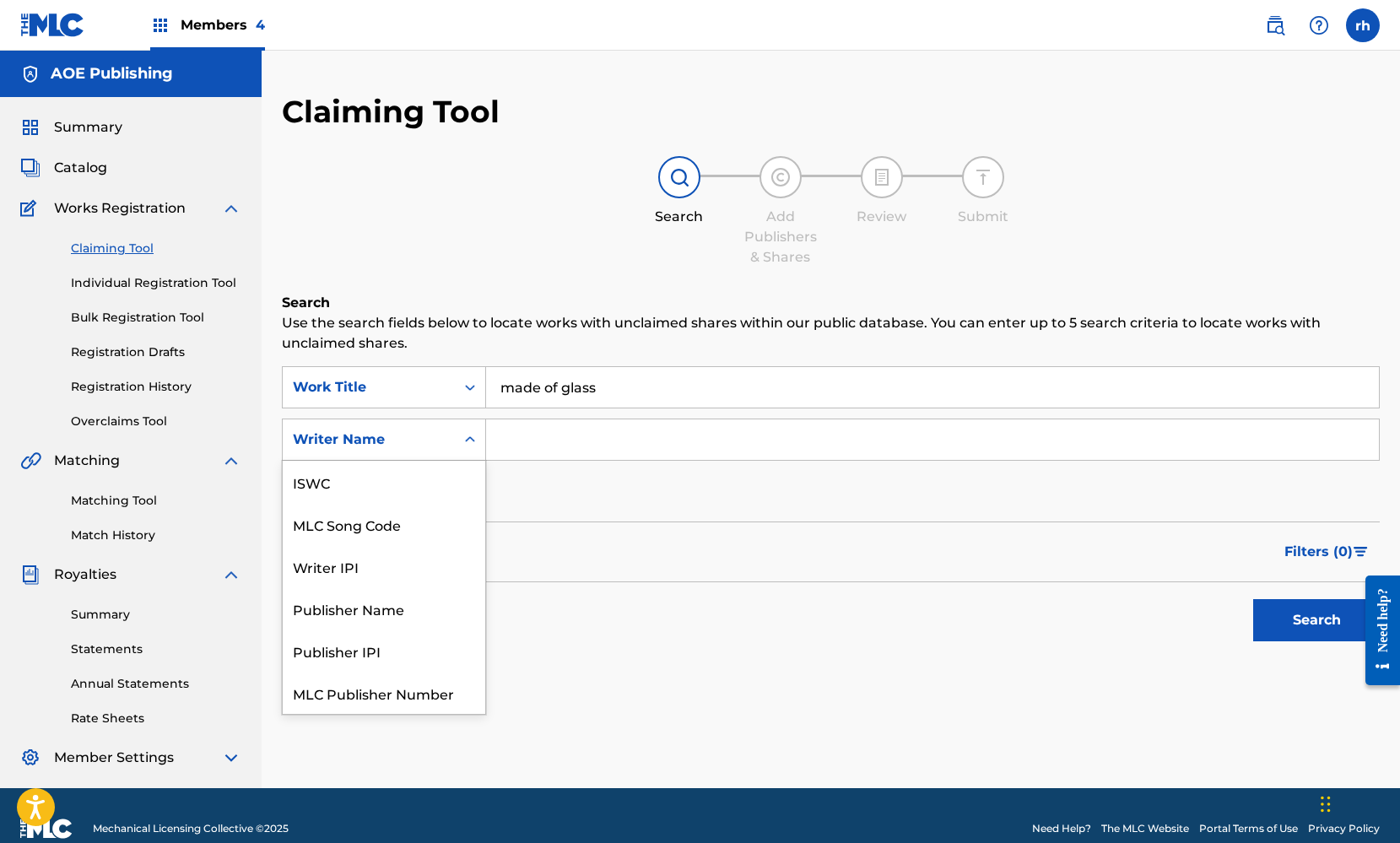
scroll to position [42, 0]
click at [453, 695] on div "Writer Name" at bounding box center [384, 692] width 203 height 42
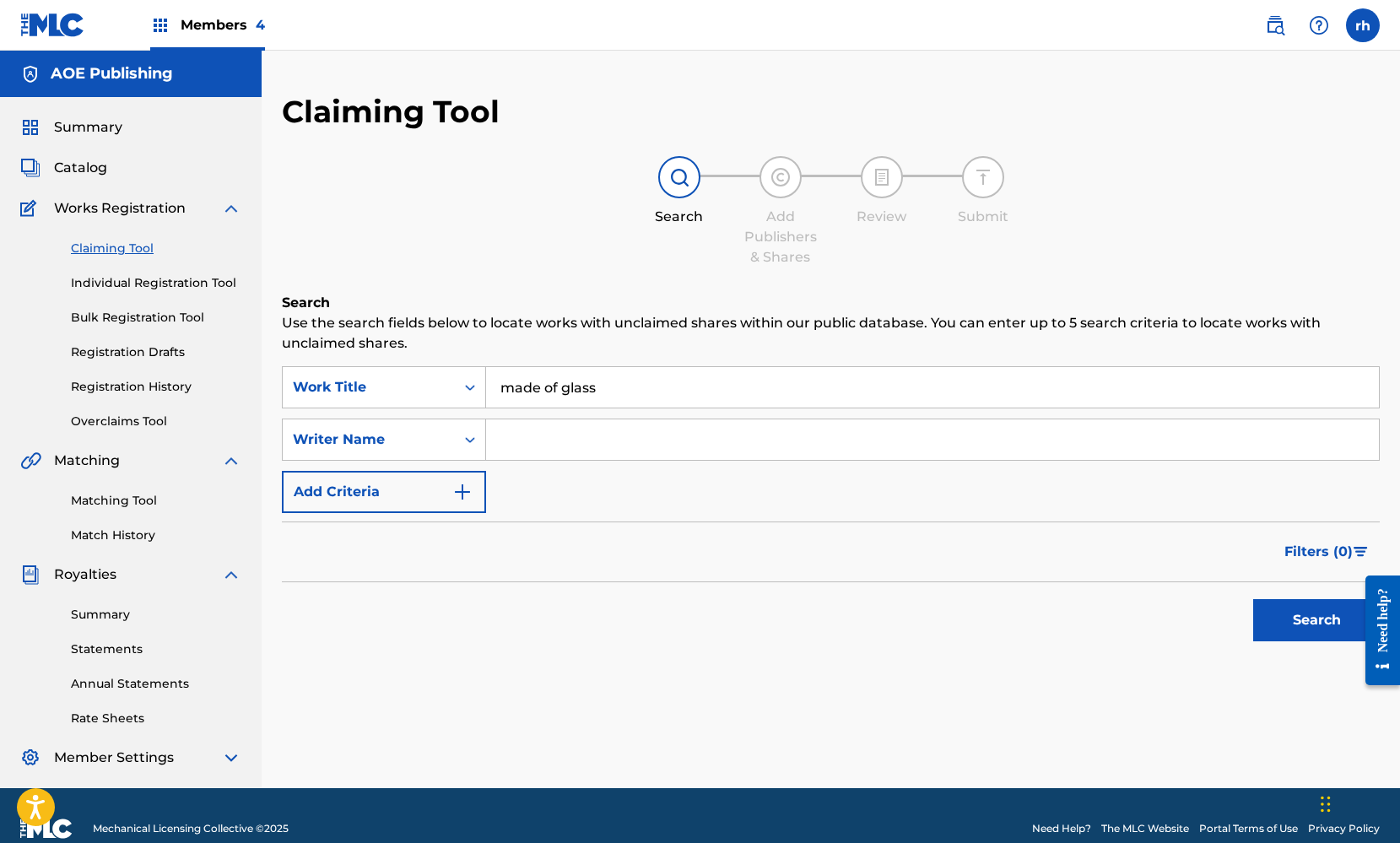
click at [556, 448] on input "Search Form" at bounding box center [932, 439] width 893 height 40
type input "Kaila Wilkey"
click at [1320, 621] on button "Search" at bounding box center [1316, 619] width 127 height 42
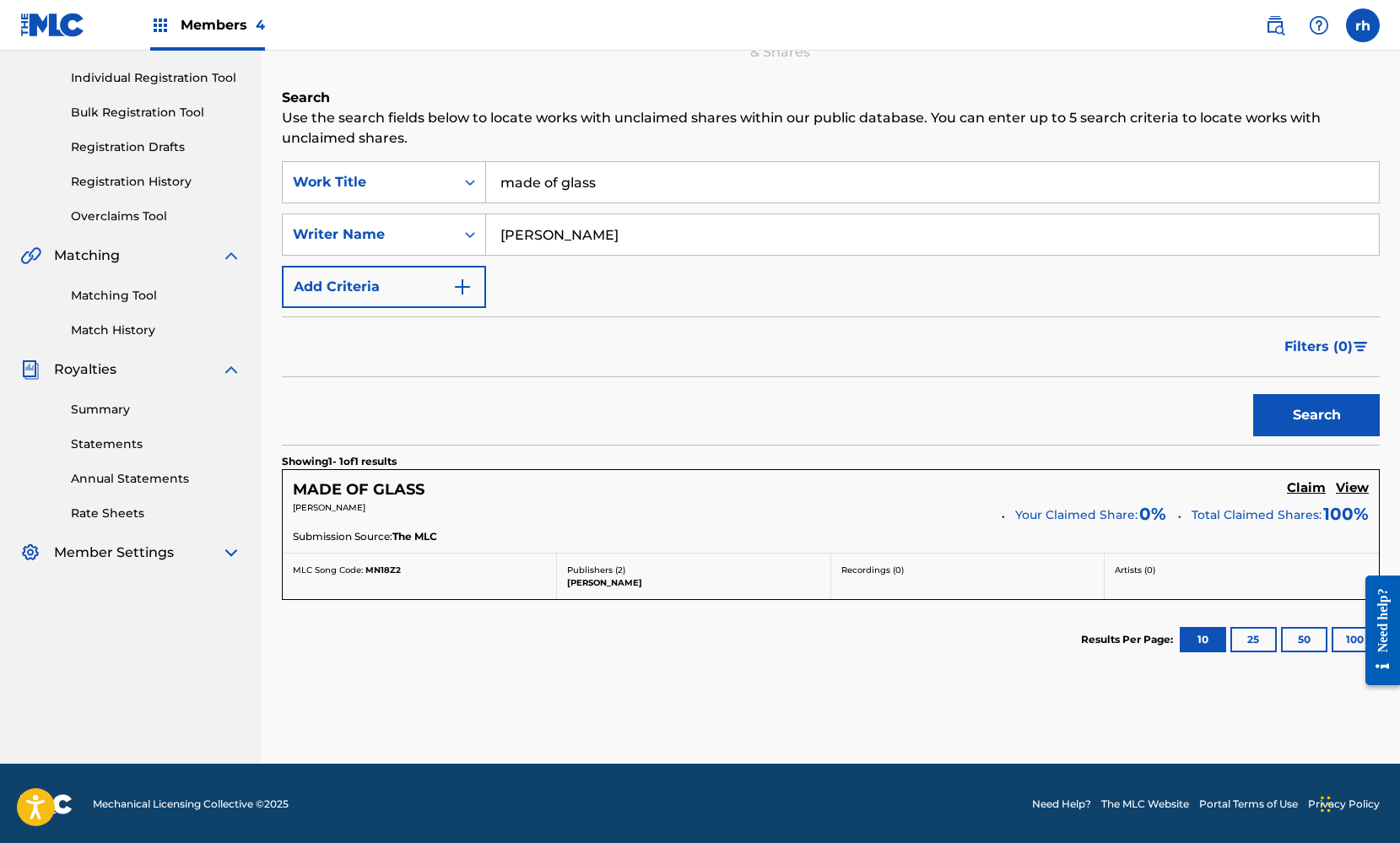
scroll to position [211, 0]
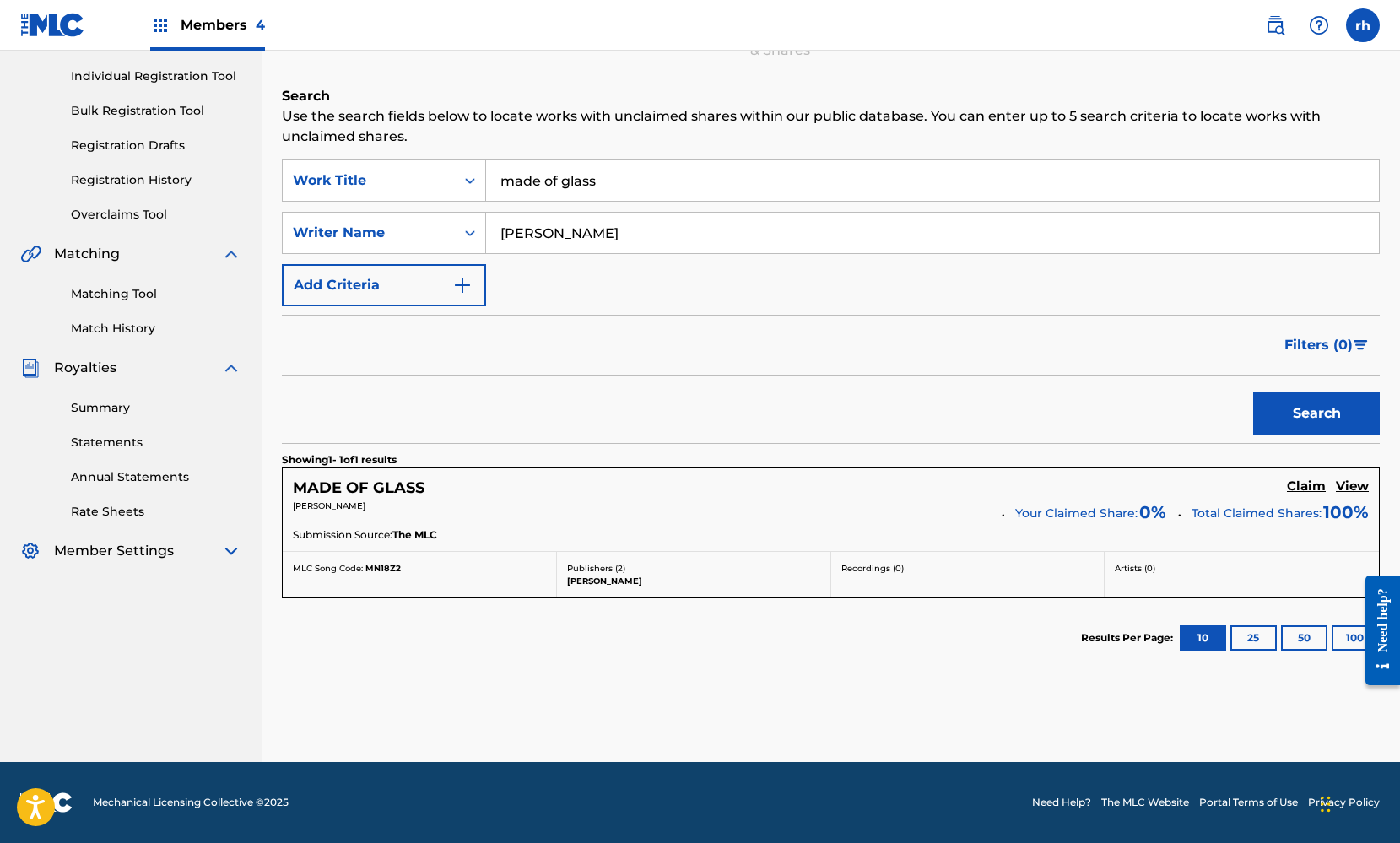
click at [620, 575] on p "KAILA Wilkey" at bounding box center [694, 581] width 253 height 13
click at [556, 520] on div "KAILA WILKEY Your Claimed Share: 0 % Total Claimed Shares: 100 %" at bounding box center [830, 514] width 1076 height 27
click at [1352, 484] on h5 "View" at bounding box center [1352, 487] width 33 height 16
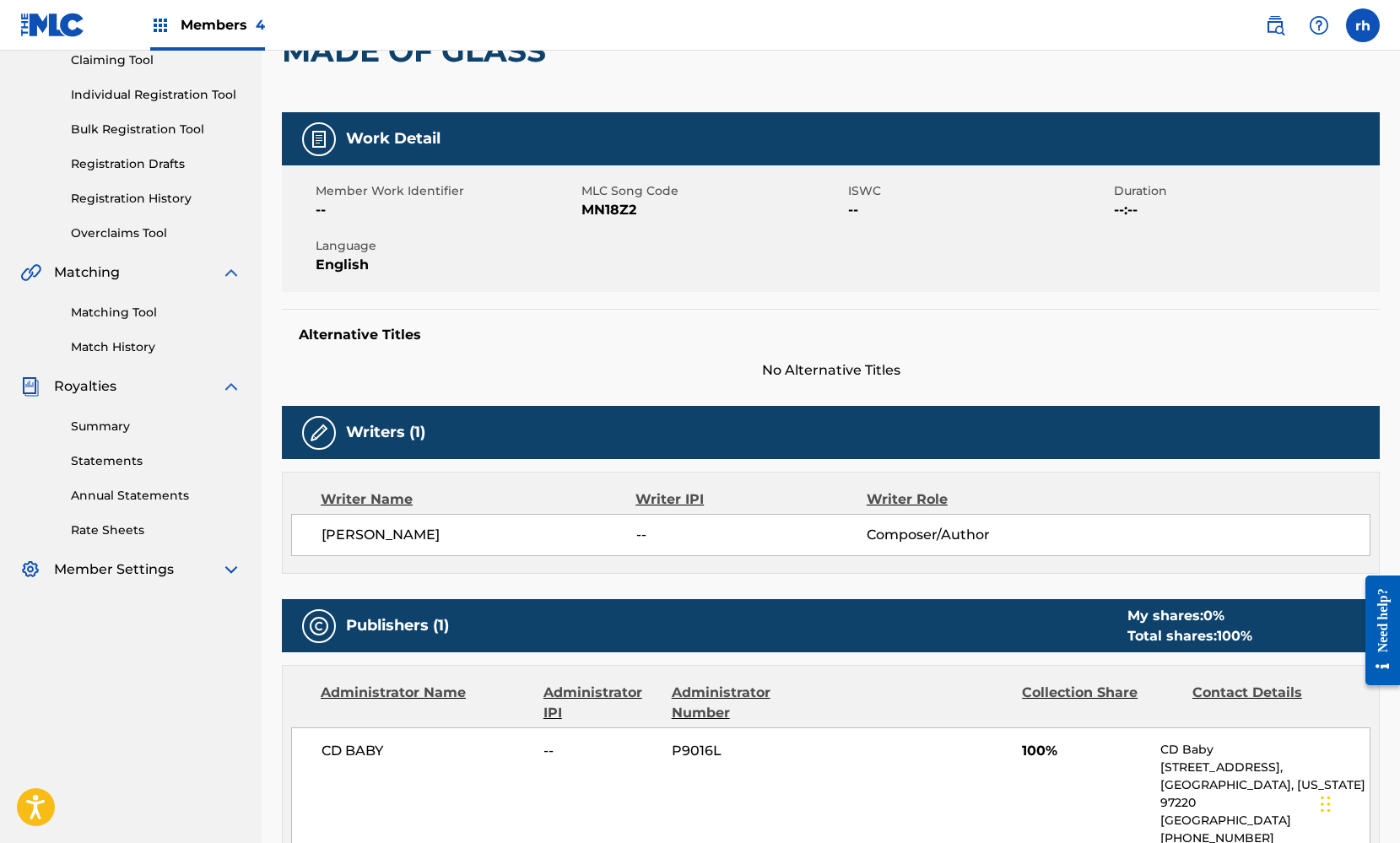
scroll to position [205, 0]
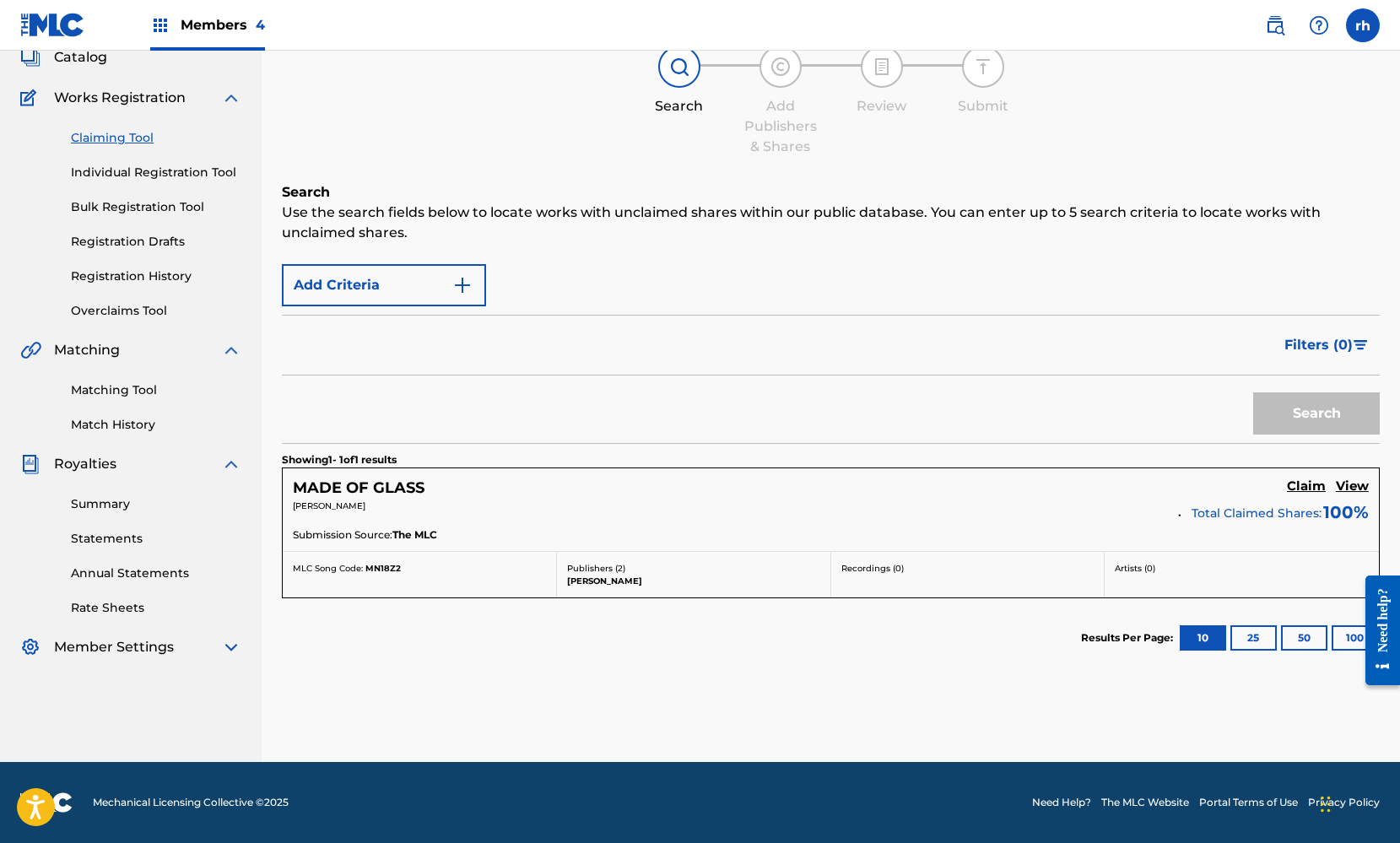
scroll to position [110, 0]
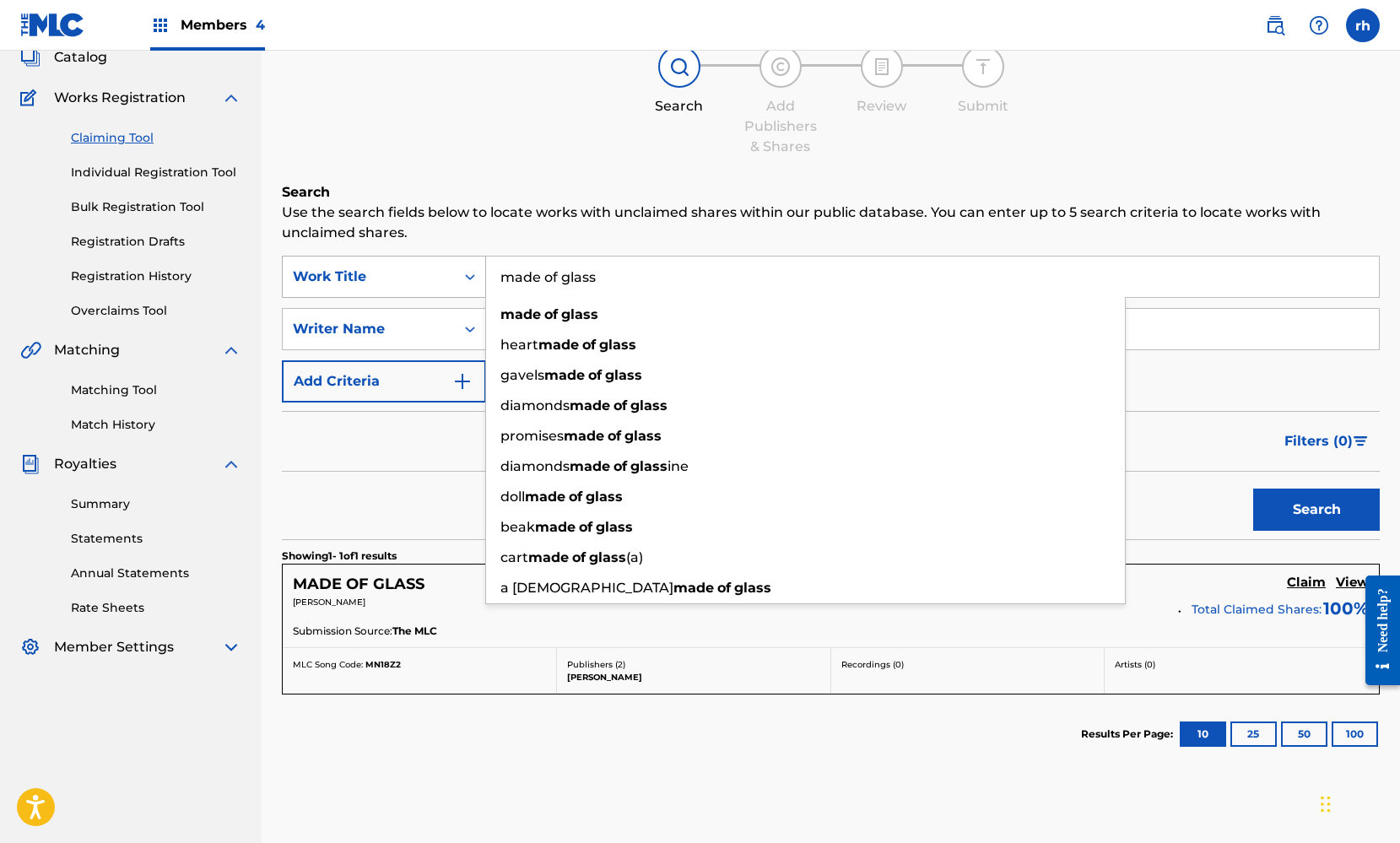
drag, startPoint x: 608, startPoint y: 275, endPoint x: 439, endPoint y: 260, distance: 169.7
click at [439, 260] on div "SearchWithCriteria2b9dfa37-27b4-4970-aa46-f3923d6906cc Work Title made of glass…" at bounding box center [830, 277] width 1098 height 42
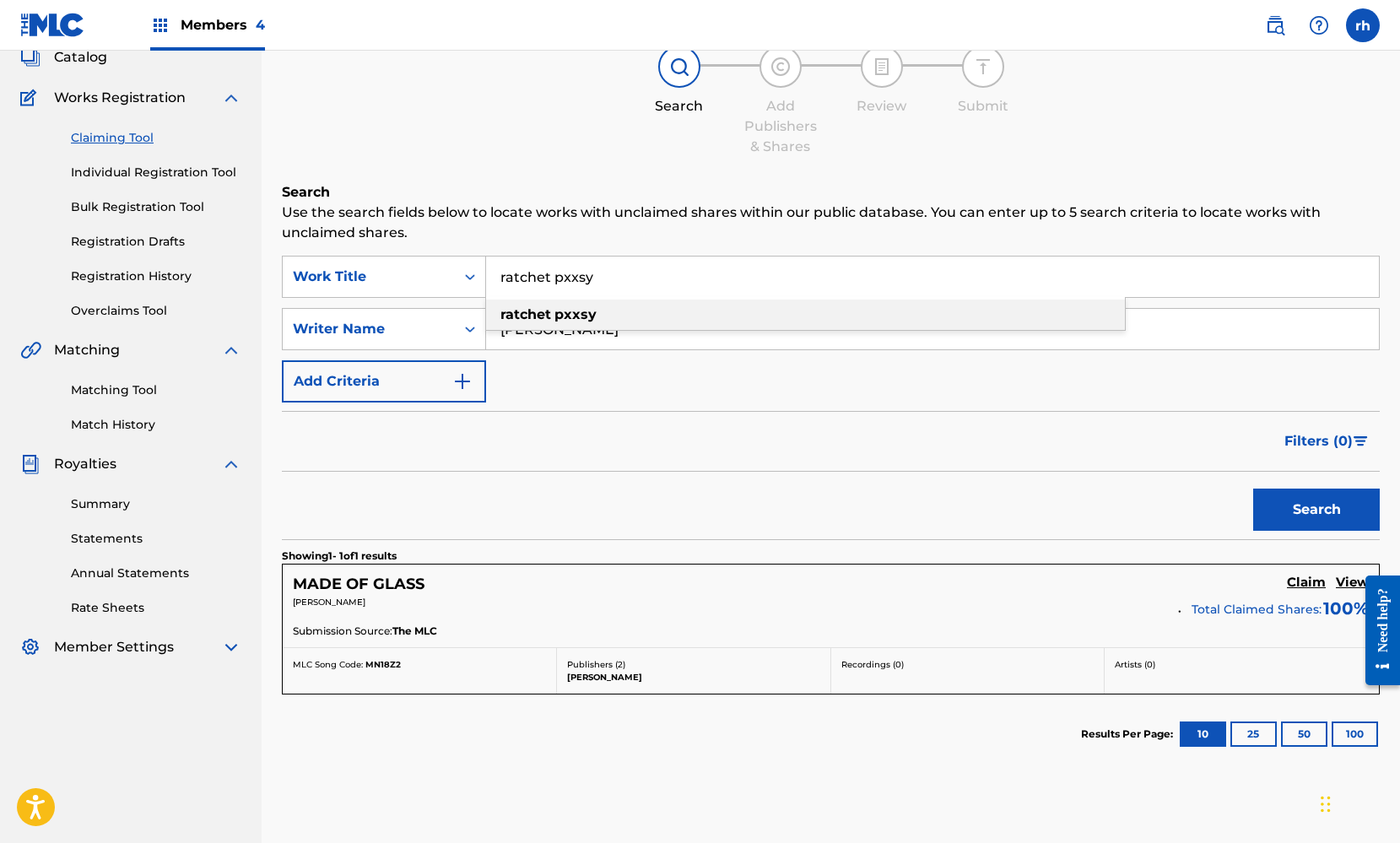
type input "ratchet pxxsy"
click at [586, 321] on strong "pxxsy" at bounding box center [575, 314] width 42 height 16
click at [1293, 506] on button "Search" at bounding box center [1316, 509] width 127 height 42
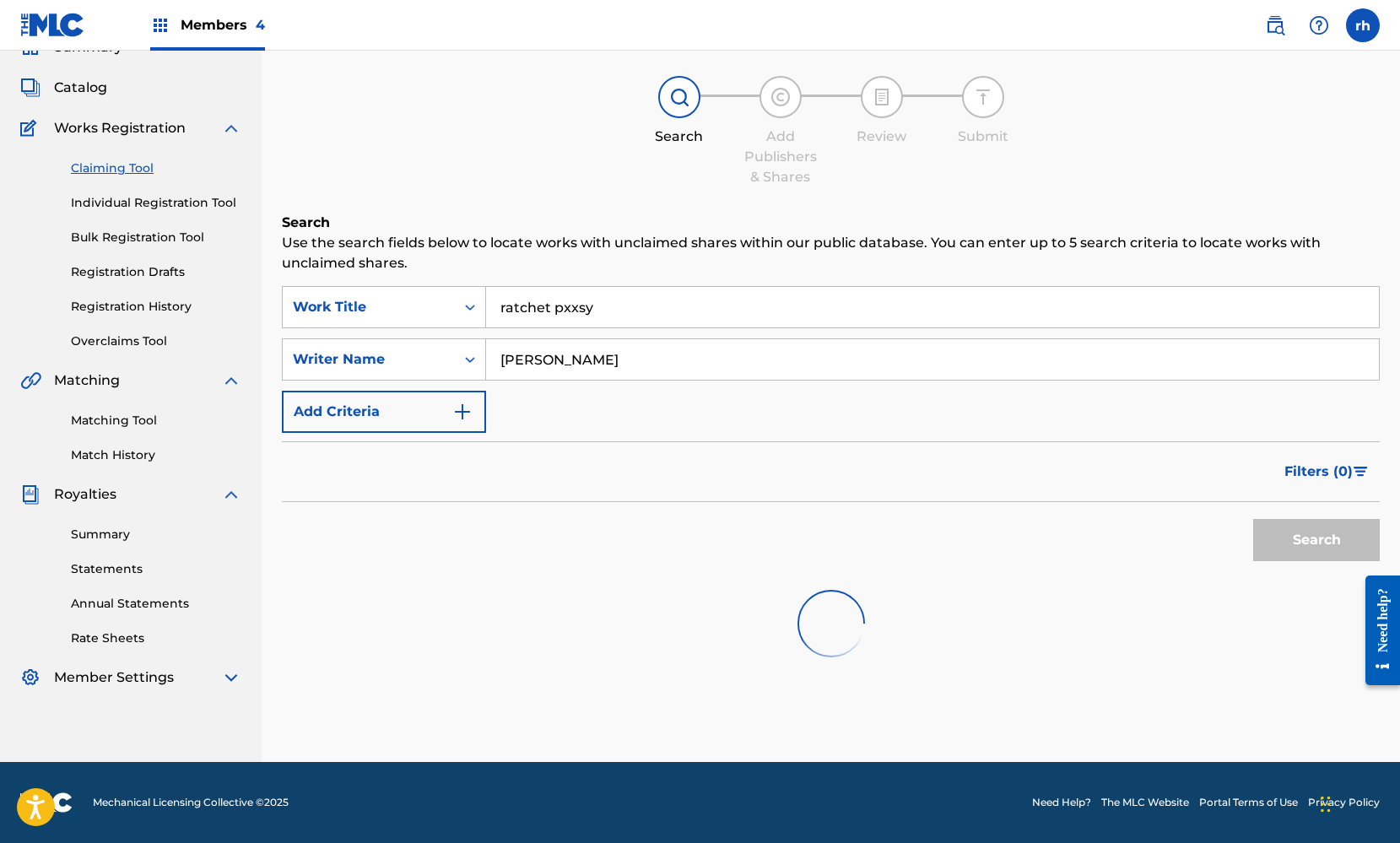
scroll to position [80, 0]
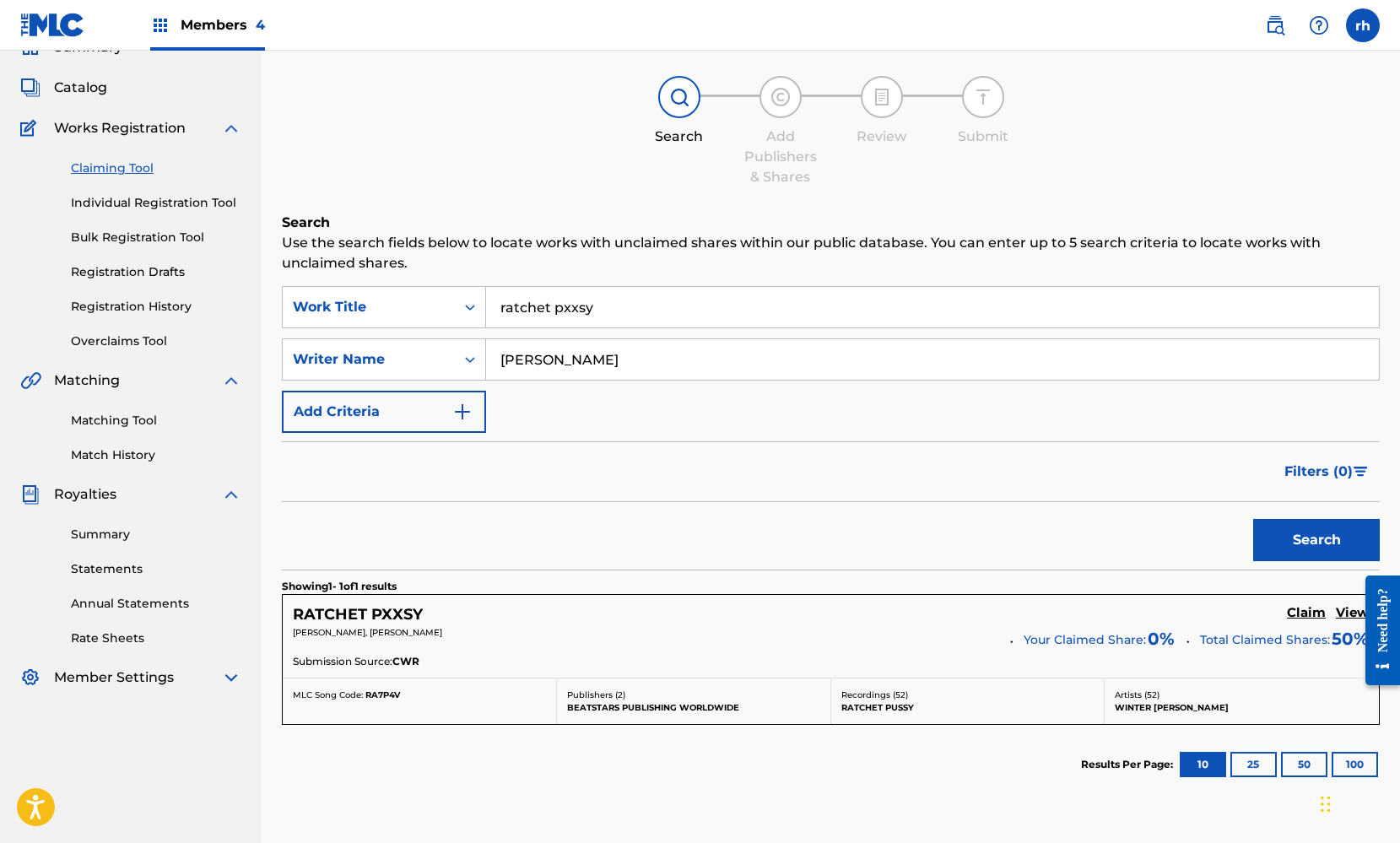
click at [1351, 614] on h5 "View" at bounding box center [1352, 613] width 33 height 16
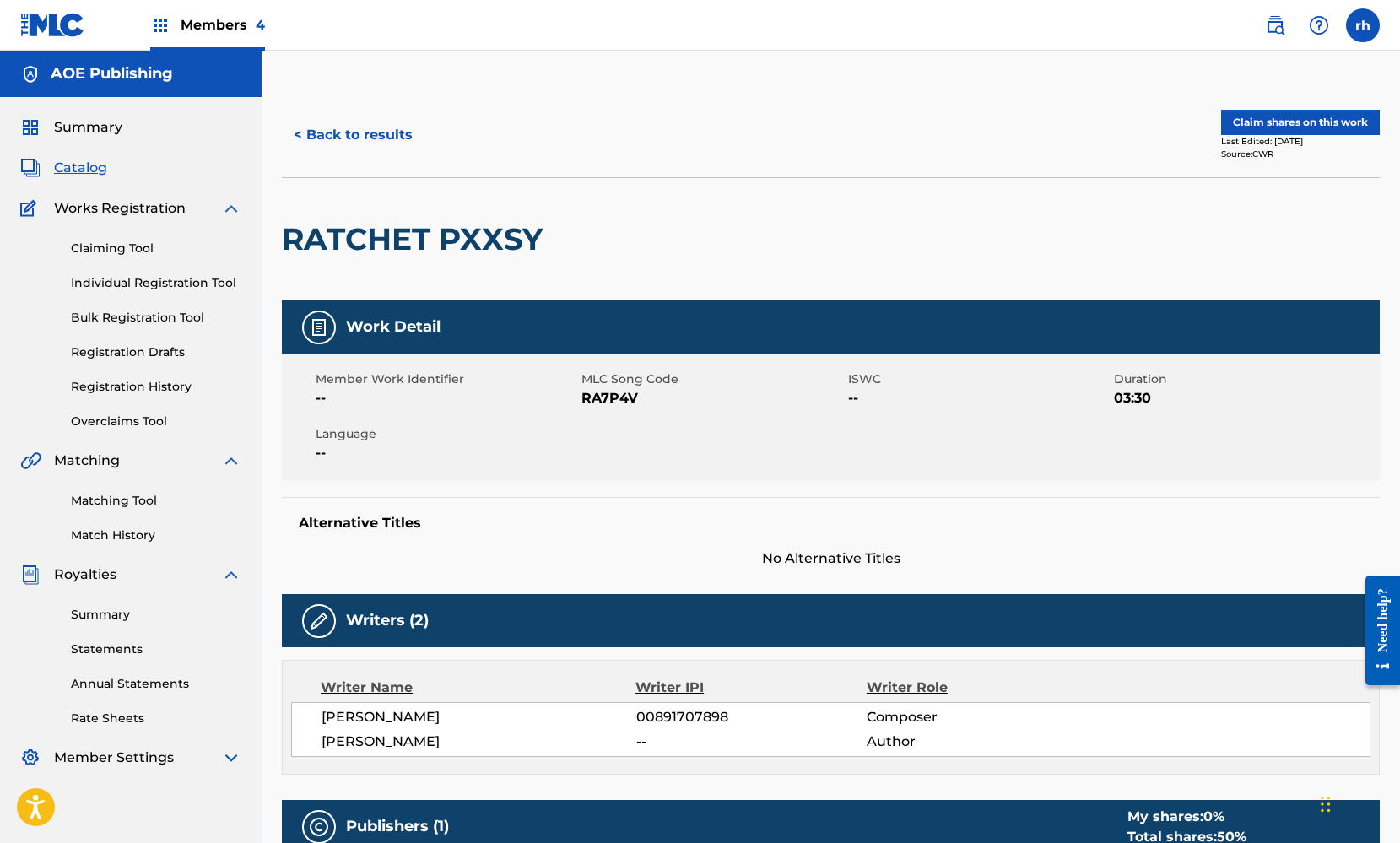
click at [1302, 118] on button "Claim shares on this work" at bounding box center [1299, 122] width 159 height 25
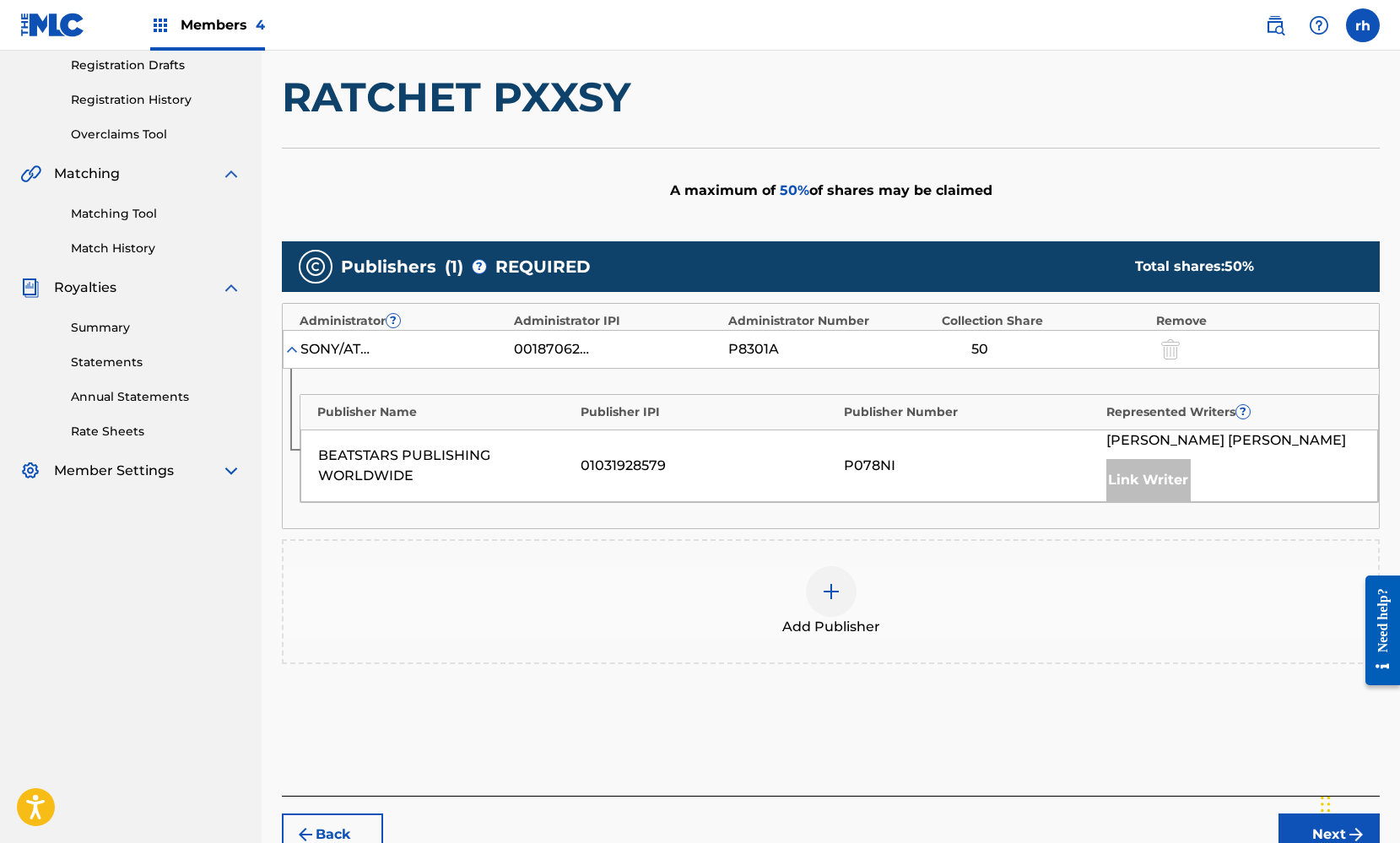
scroll to position [310, 0]
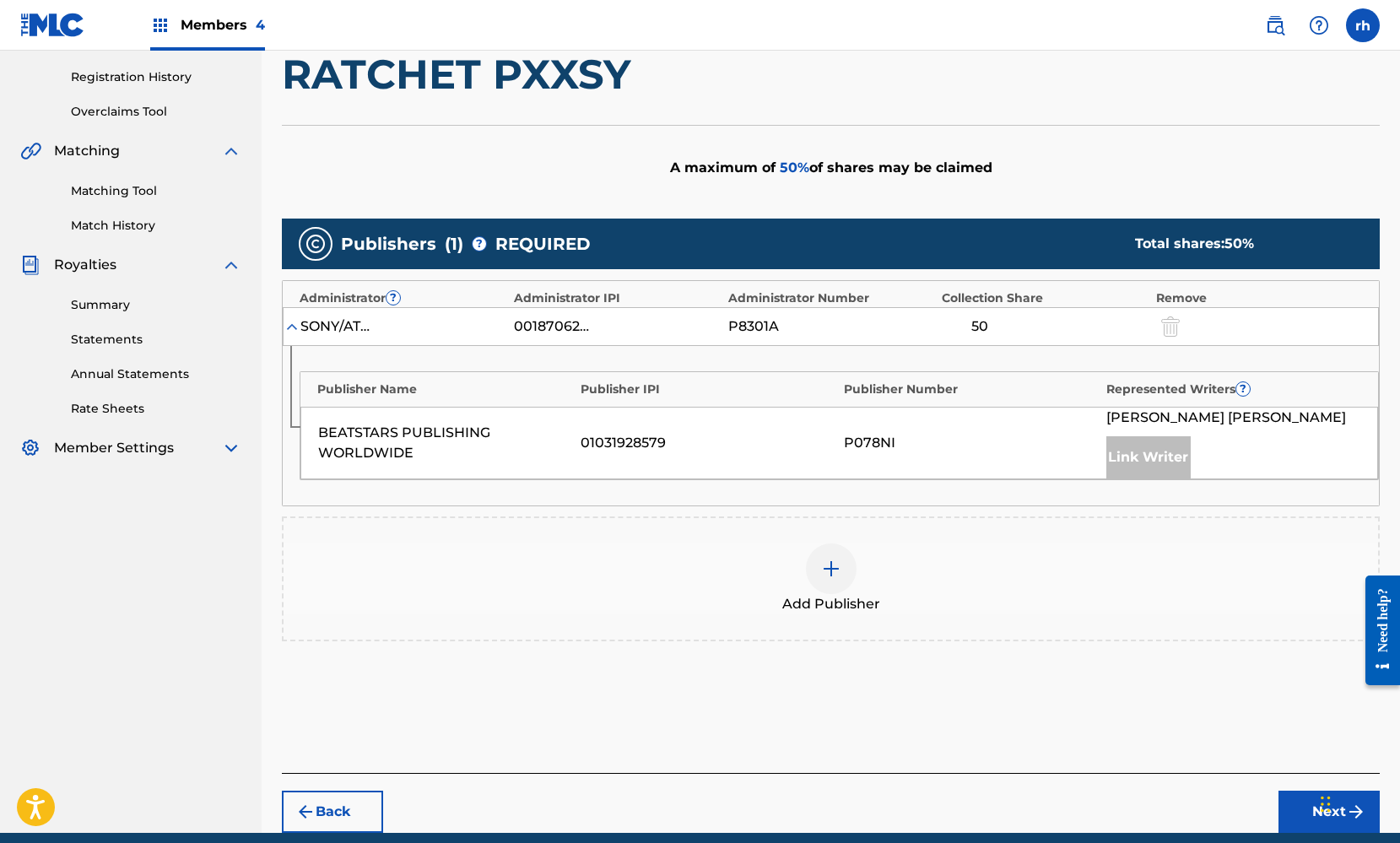
click at [832, 566] on img at bounding box center [831, 568] width 21 height 21
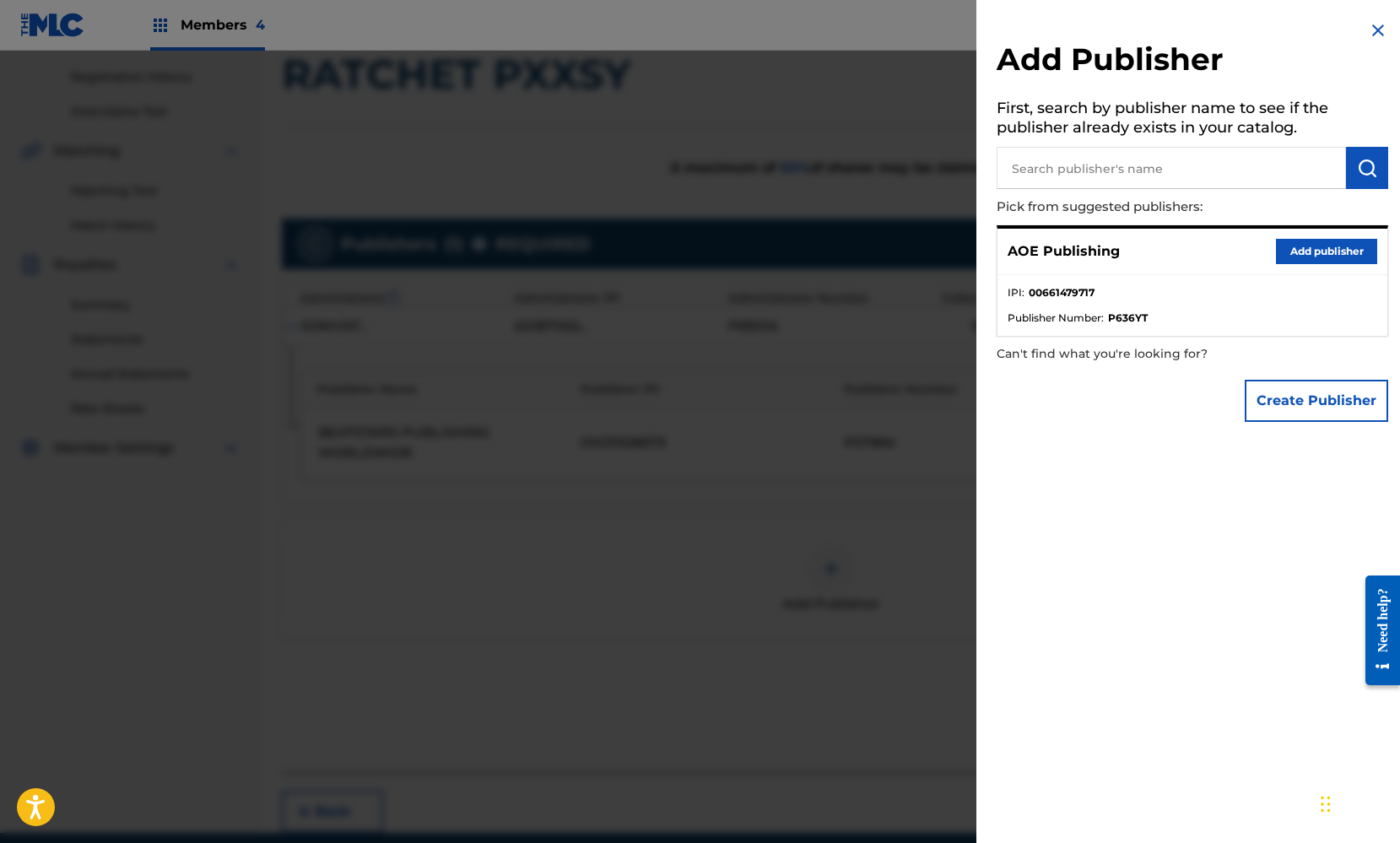
click at [1326, 252] on button "Add publisher" at bounding box center [1326, 251] width 101 height 25
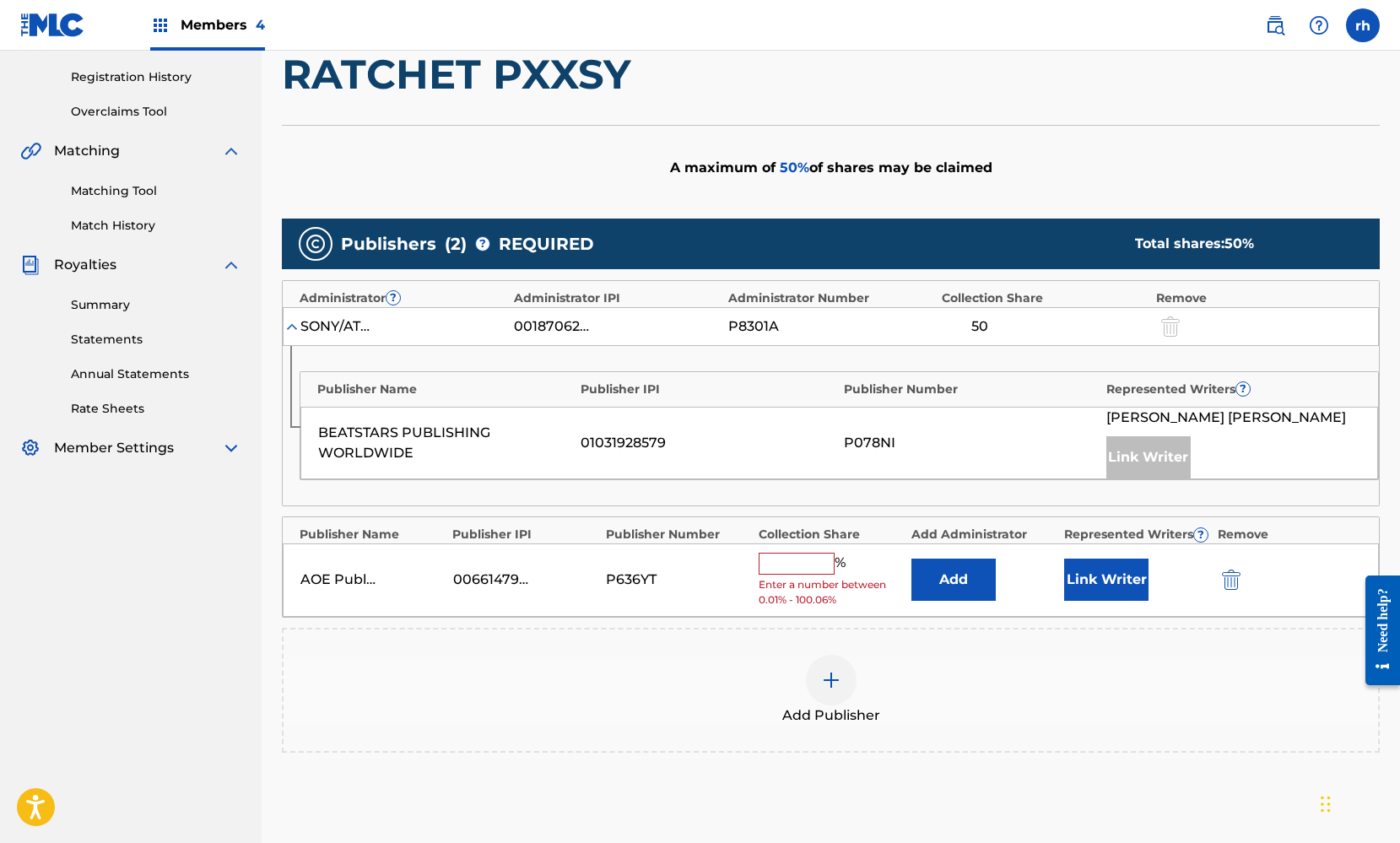
click at [803, 558] on input "text" at bounding box center [796, 564] width 76 height 22
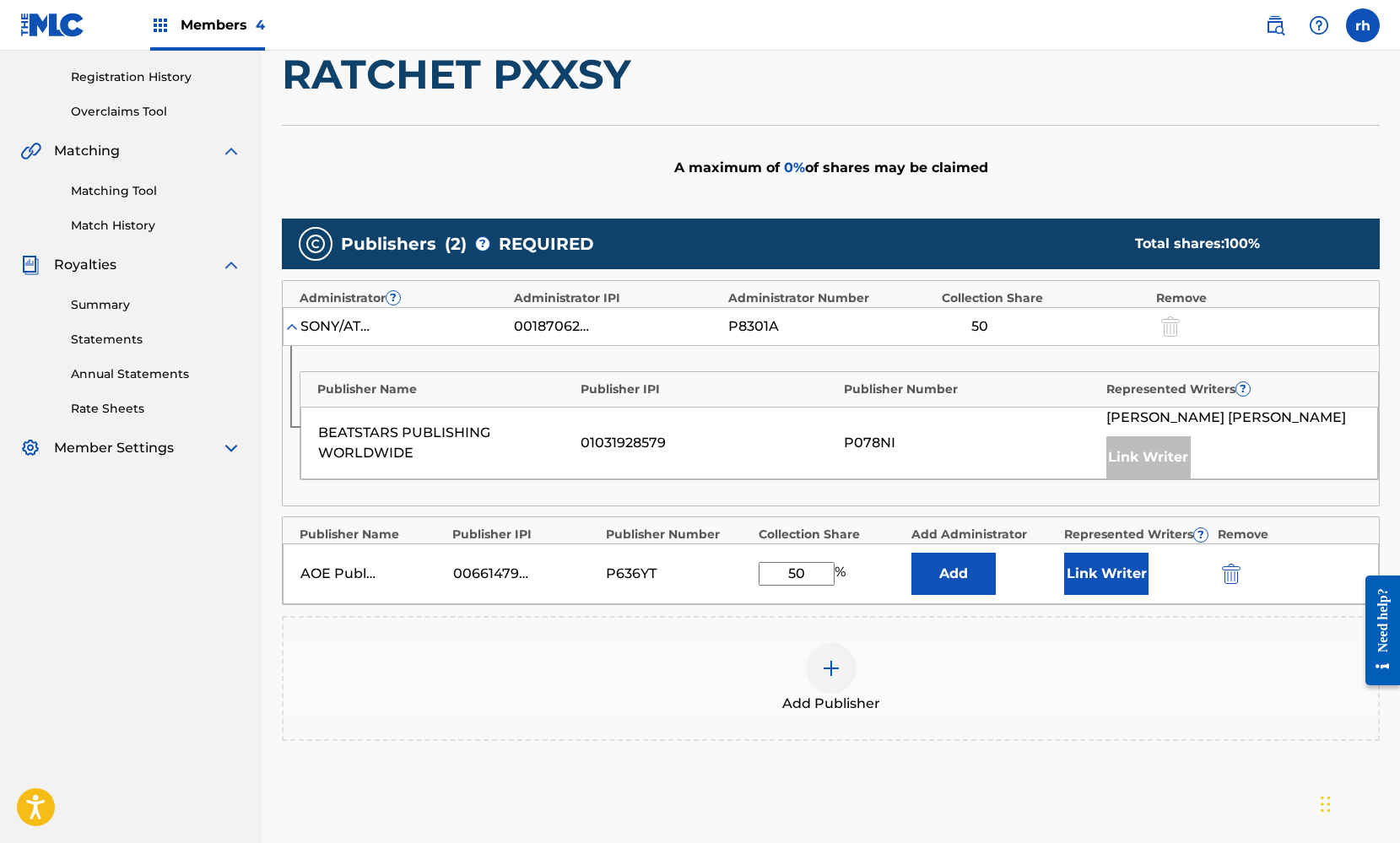
type input "50"
click at [1108, 584] on button "Link Writer" at bounding box center [1106, 574] width 84 height 42
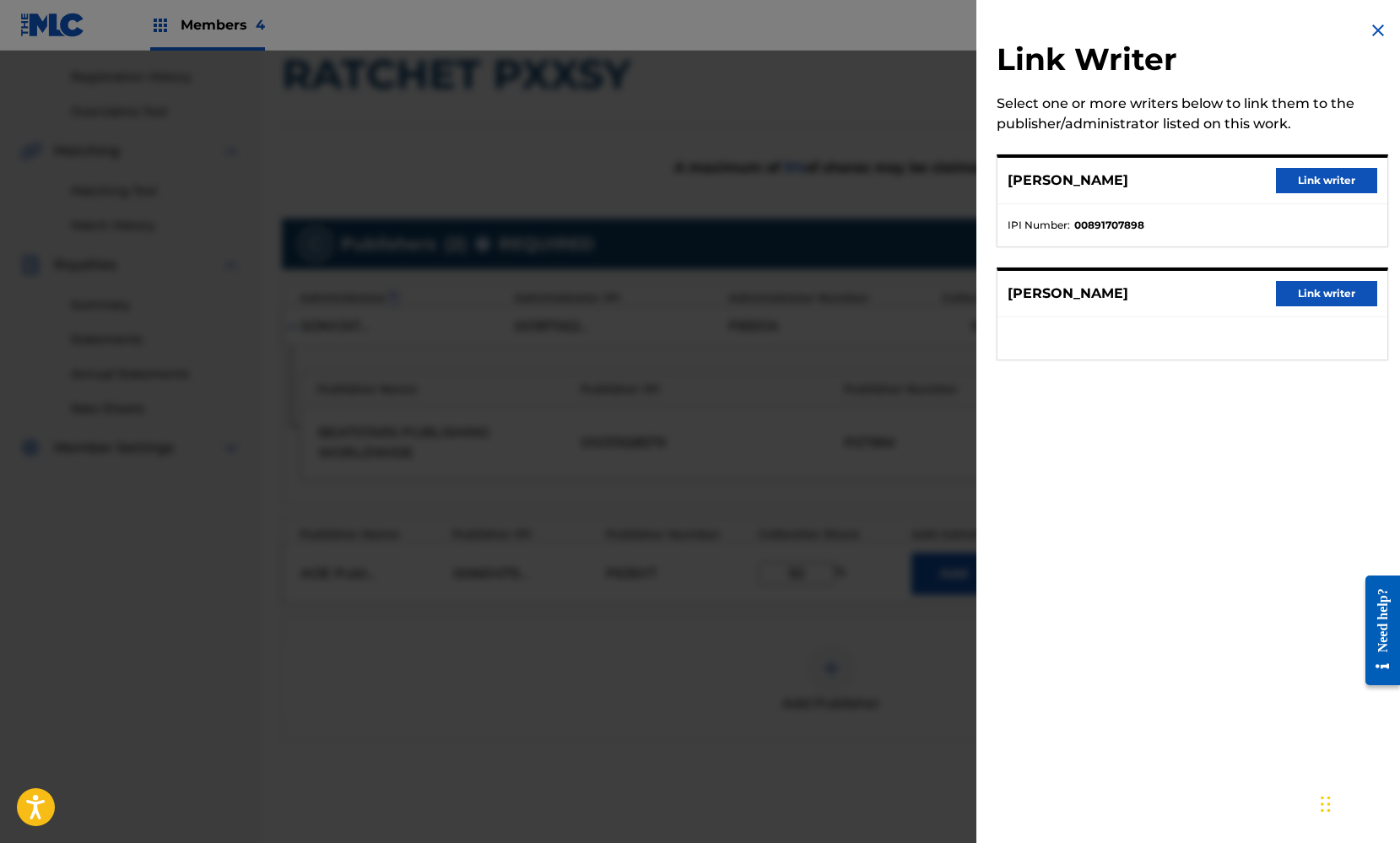
click at [1325, 294] on button "Link writer" at bounding box center [1326, 294] width 101 height 25
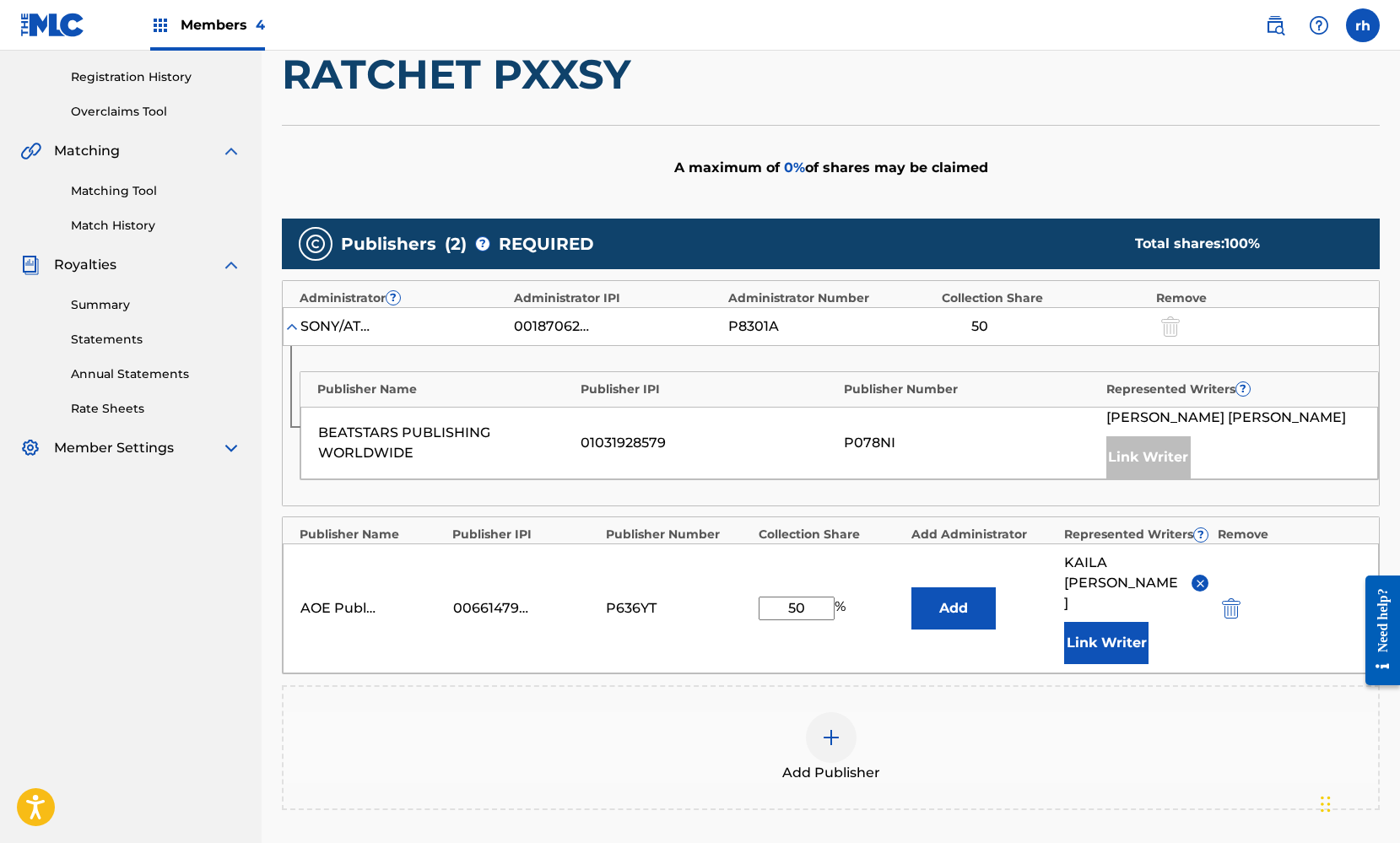
click at [1177, 712] on div "Add Publisher" at bounding box center [830, 747] width 1094 height 71
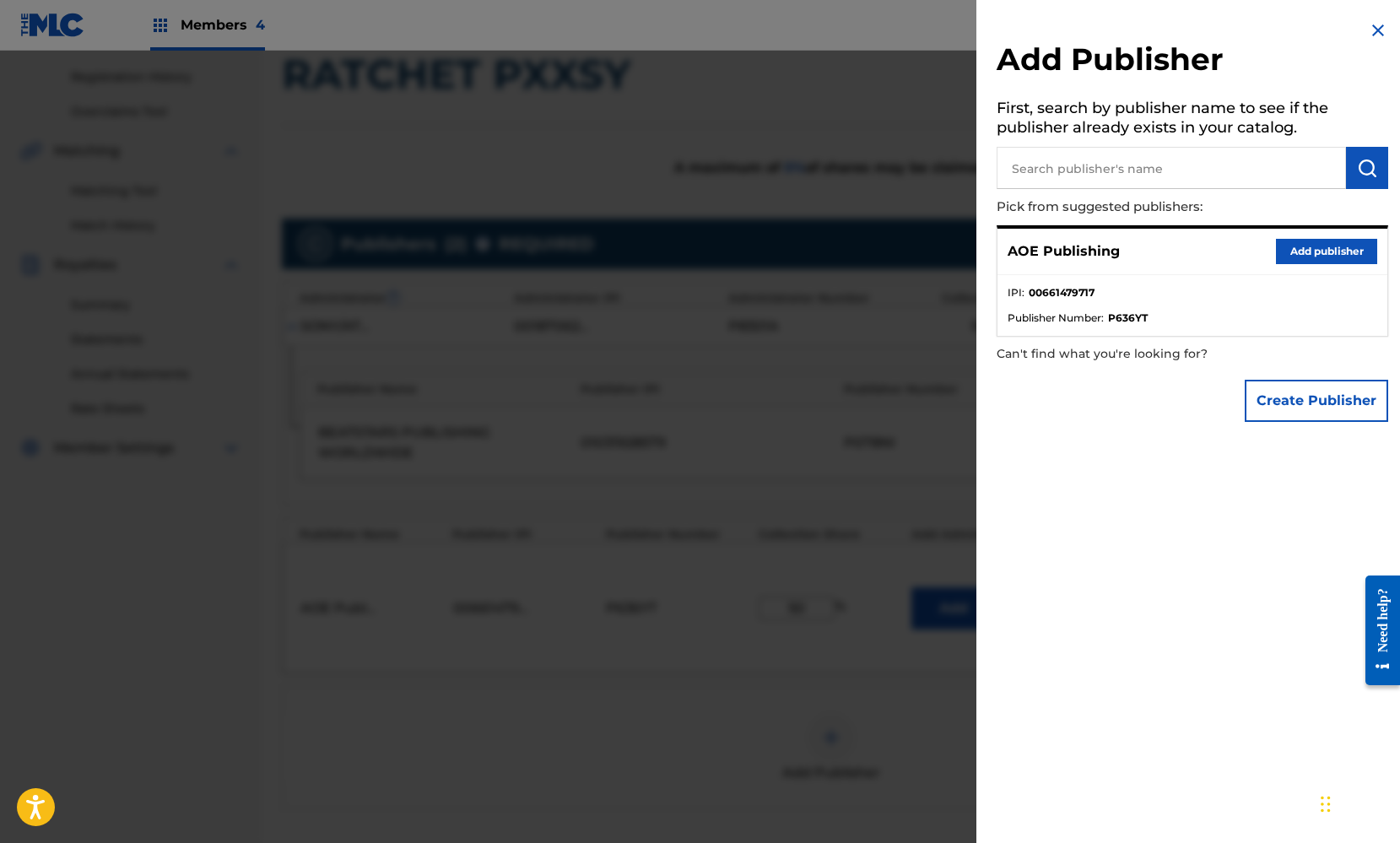
click at [1376, 19] on div "Add Publisher First, search by publisher name to see if the publisher already e…" at bounding box center [1192, 225] width 432 height 451
click at [1374, 30] on img at bounding box center [1378, 31] width 21 height 21
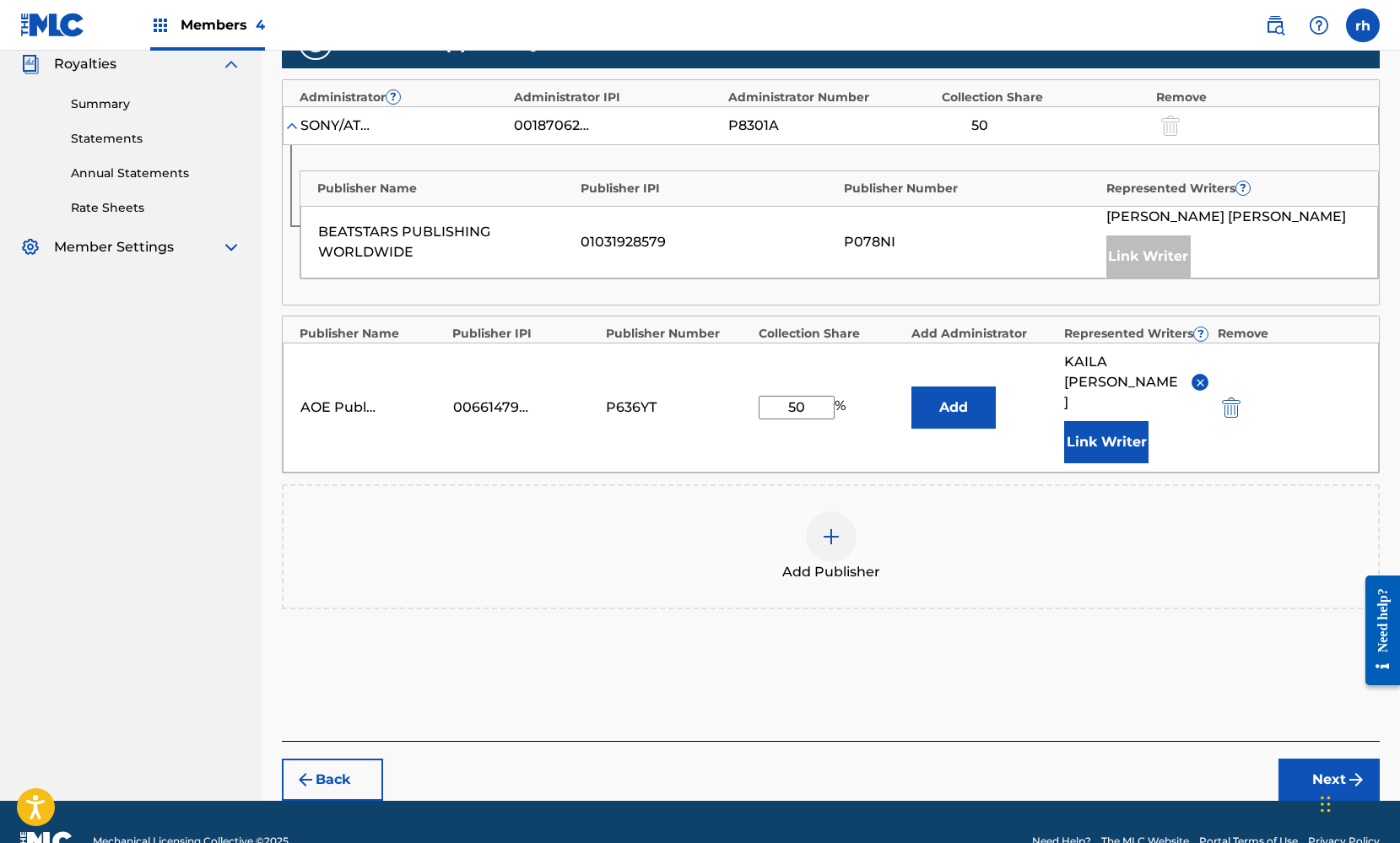
scroll to position [508, 0]
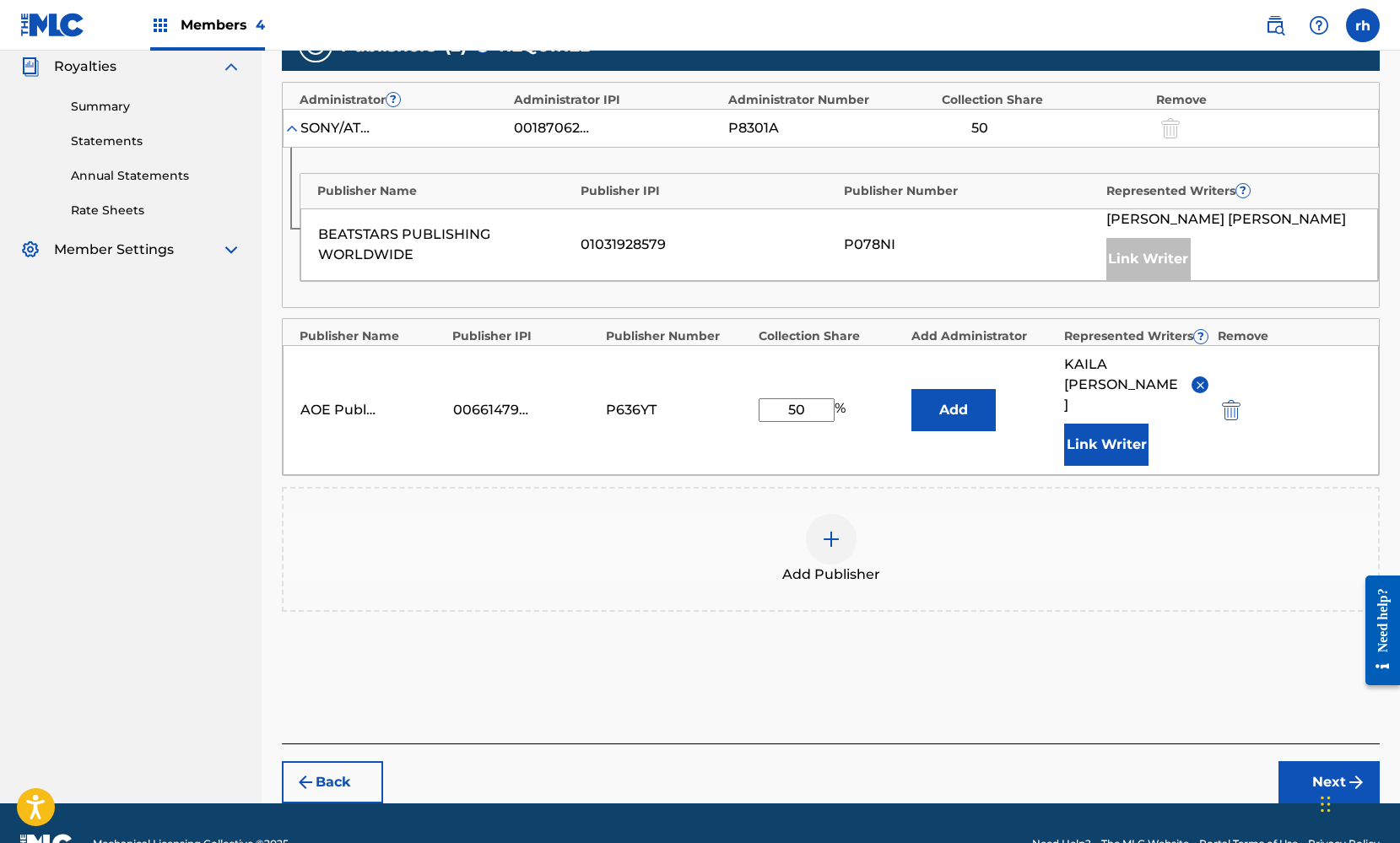
click at [1321, 761] on button "Next" at bounding box center [1328, 782] width 101 height 42
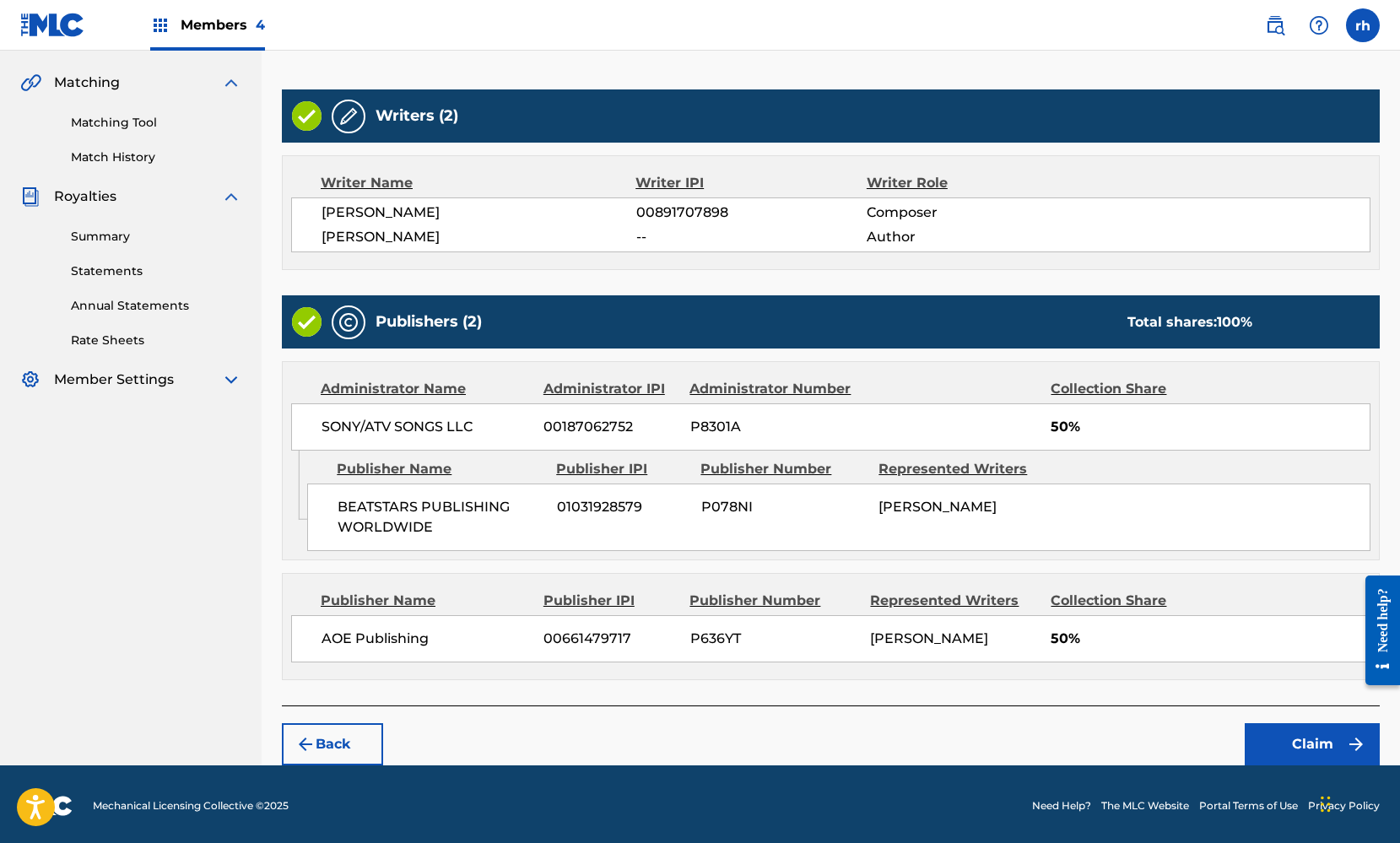
click at [1303, 736] on button "Claim" at bounding box center [1312, 744] width 135 height 42
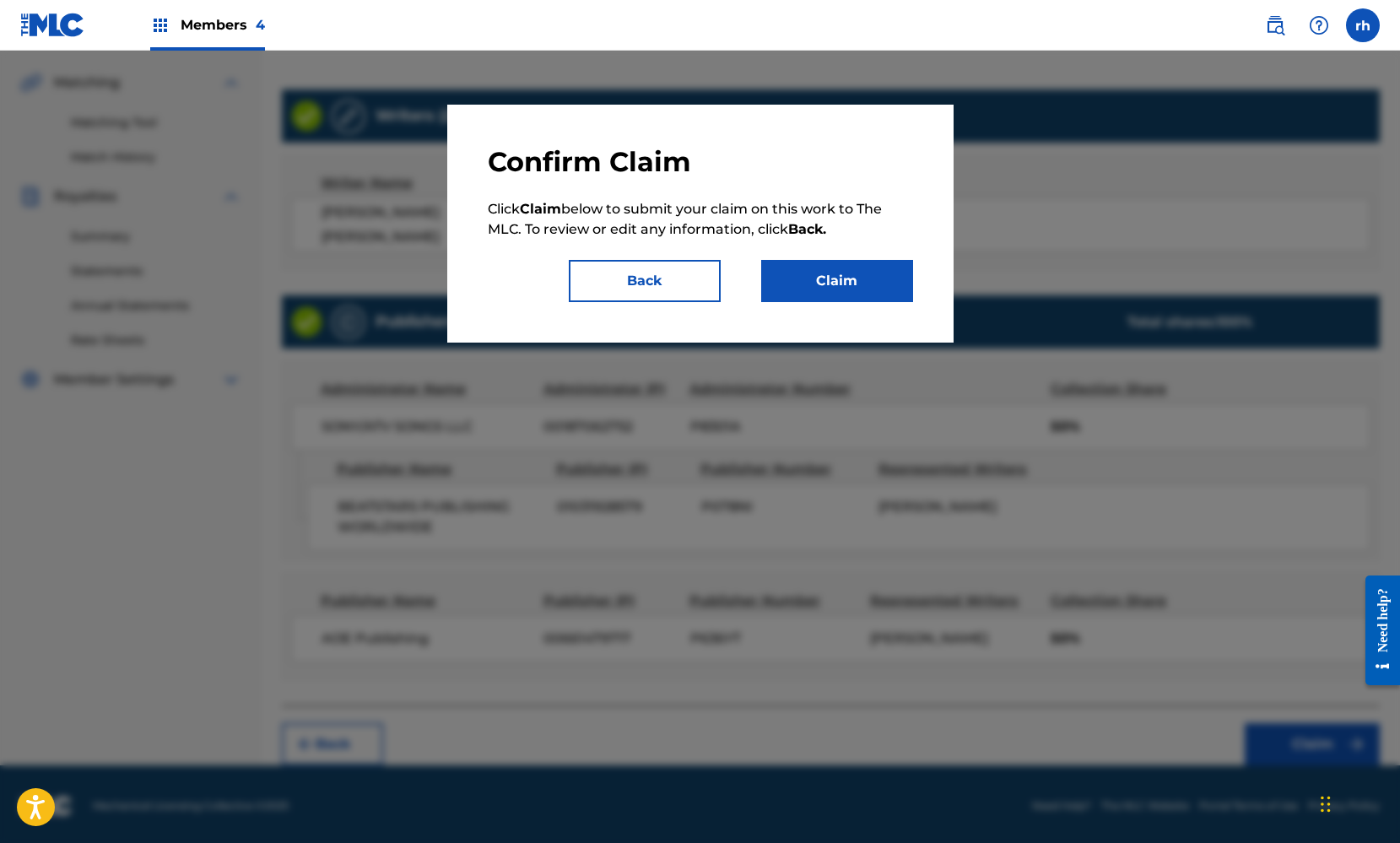
click at [871, 289] on button "Claim" at bounding box center [836, 281] width 152 height 42
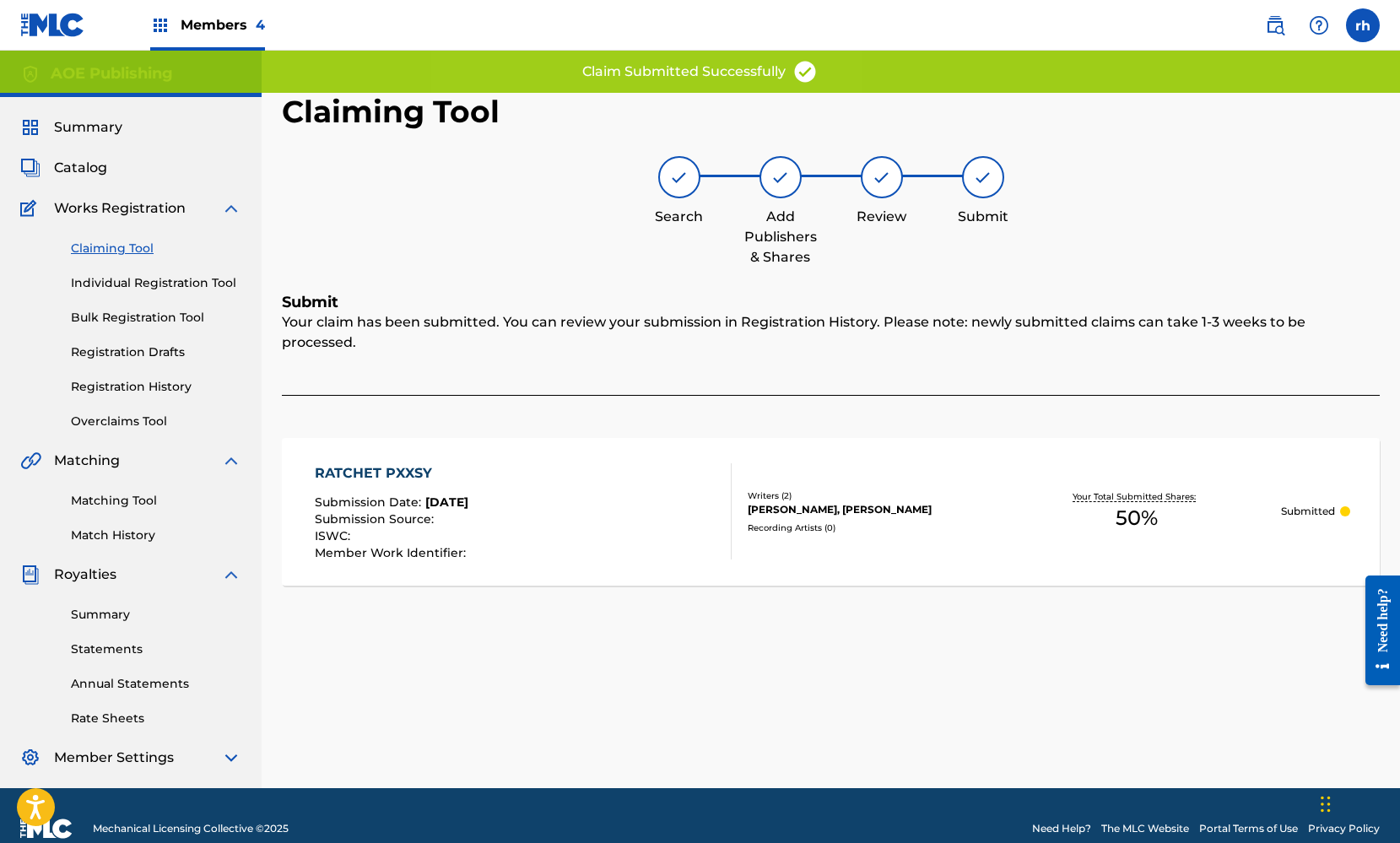
scroll to position [0, 0]
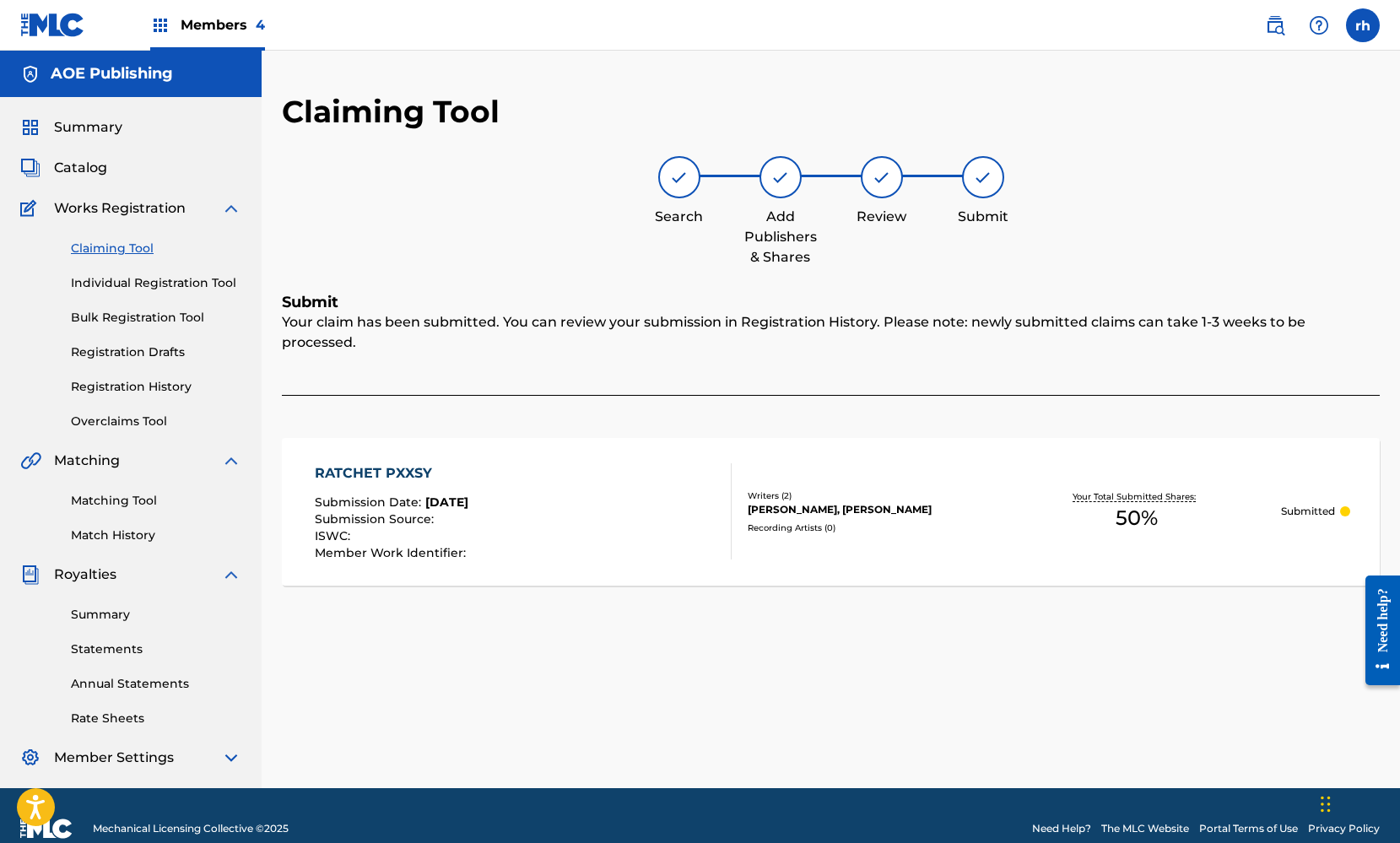
click at [138, 244] on link "Claiming Tool" at bounding box center [156, 249] width 171 height 18
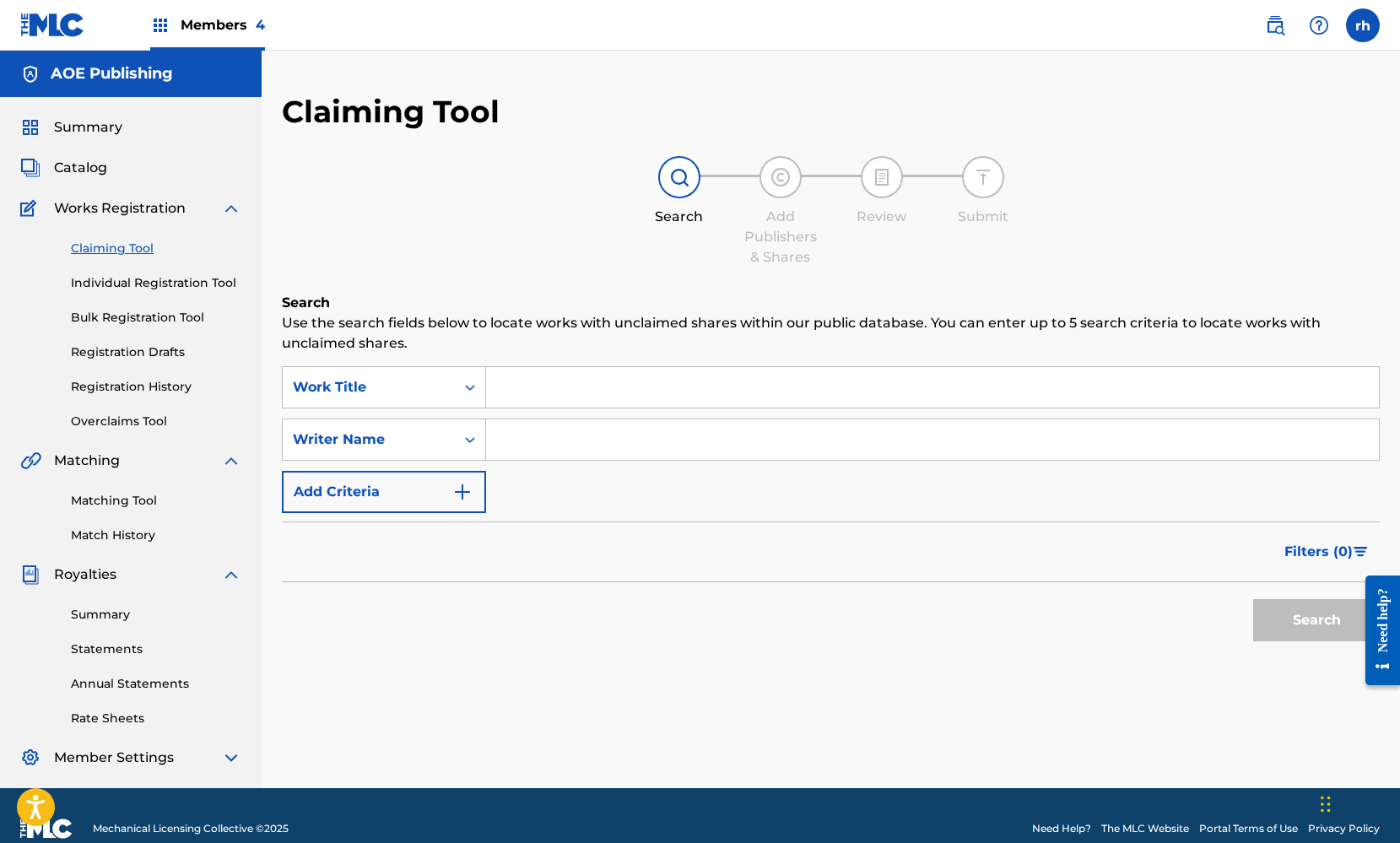
click at [534, 383] on input "Search Form" at bounding box center [932, 387] width 893 height 40
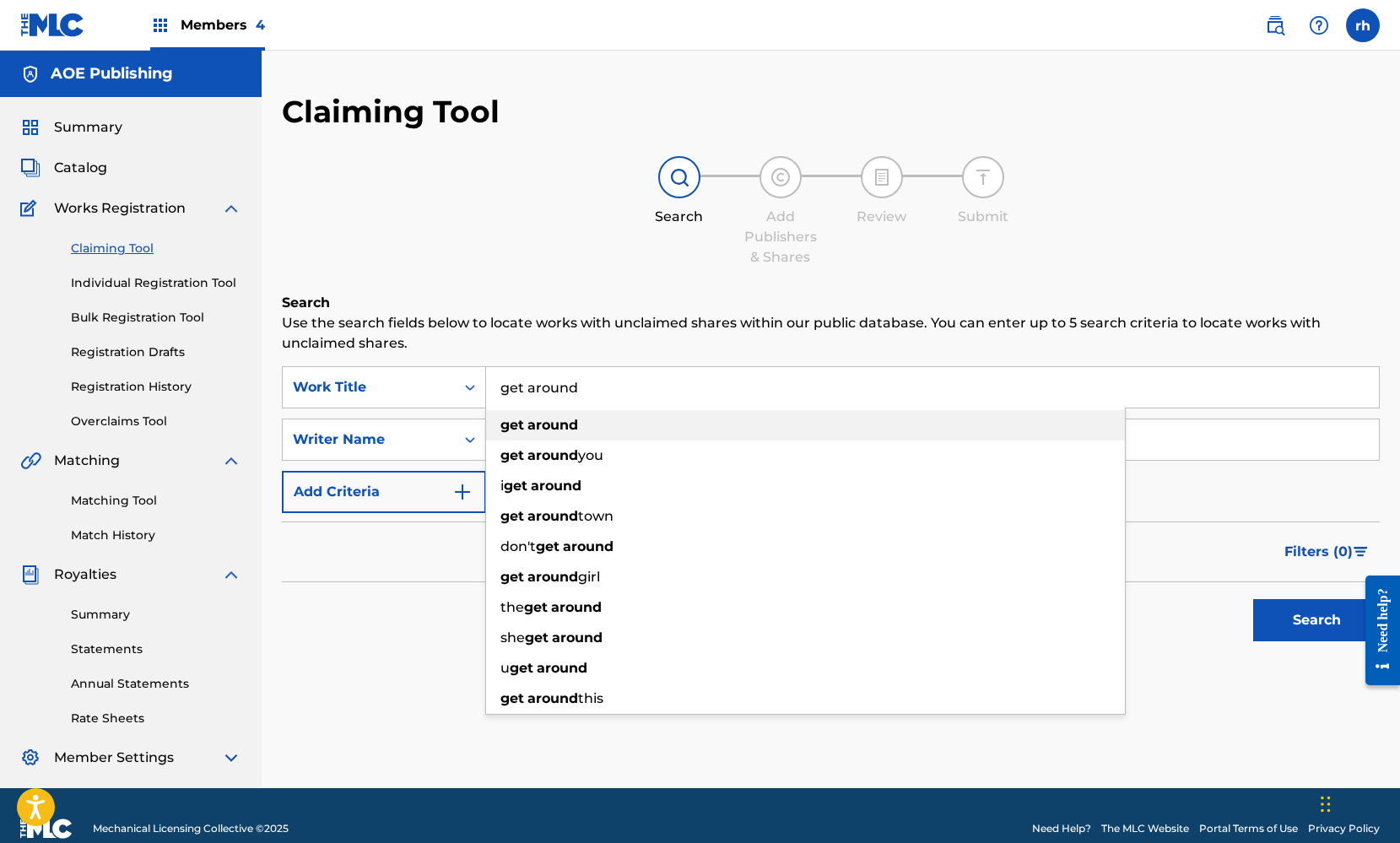
type input "get around"
click at [571, 426] on strong "around" at bounding box center [553, 425] width 50 height 16
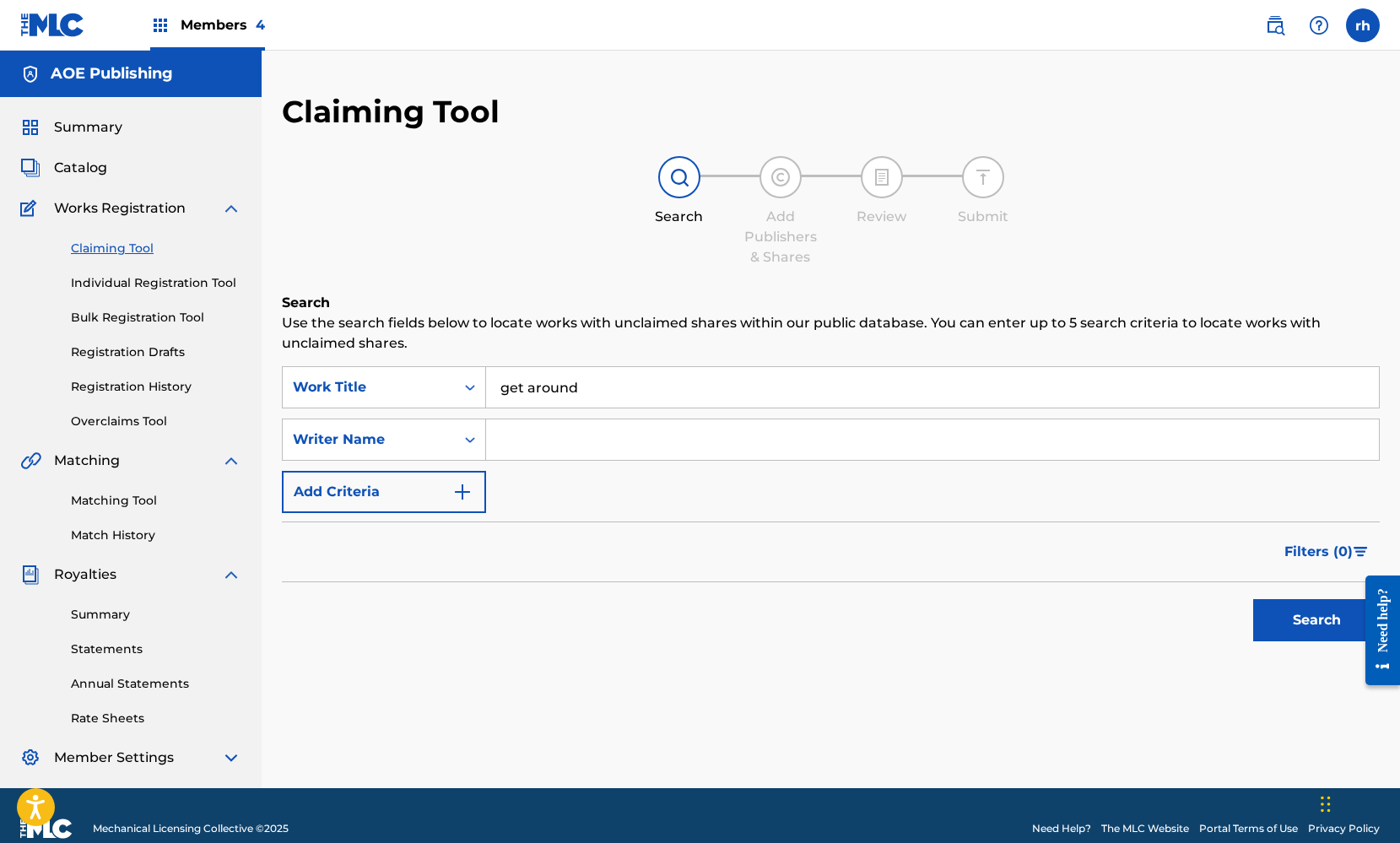
click at [563, 450] on input "Search Form" at bounding box center [932, 439] width 893 height 40
type input "Kaila wilkey"
click at [1299, 621] on button "Search" at bounding box center [1316, 619] width 127 height 42
click at [507, 387] on input "get around" at bounding box center [932, 387] width 893 height 40
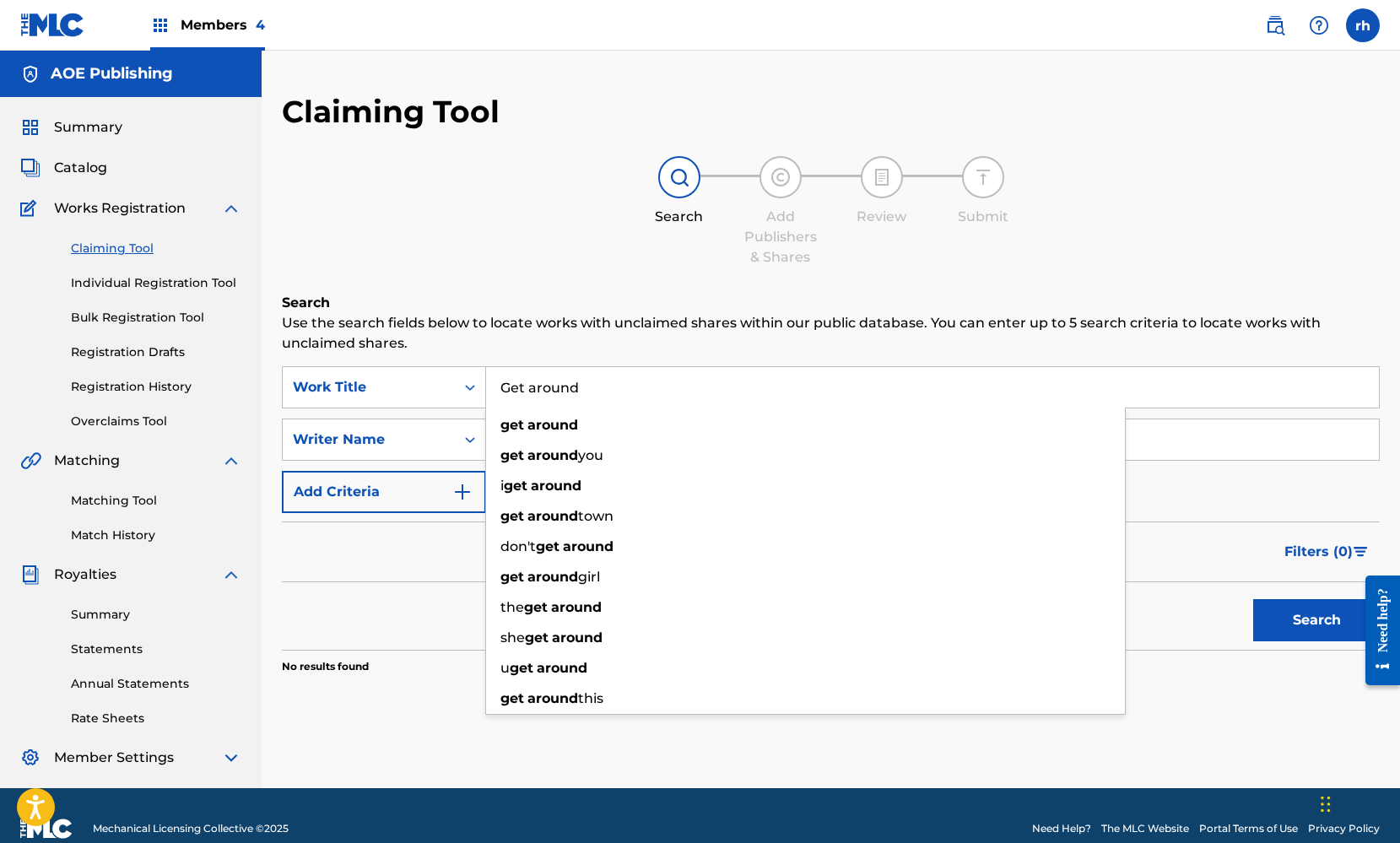
click at [535, 389] on input "Get around" at bounding box center [932, 387] width 893 height 40
type input "Get Around"
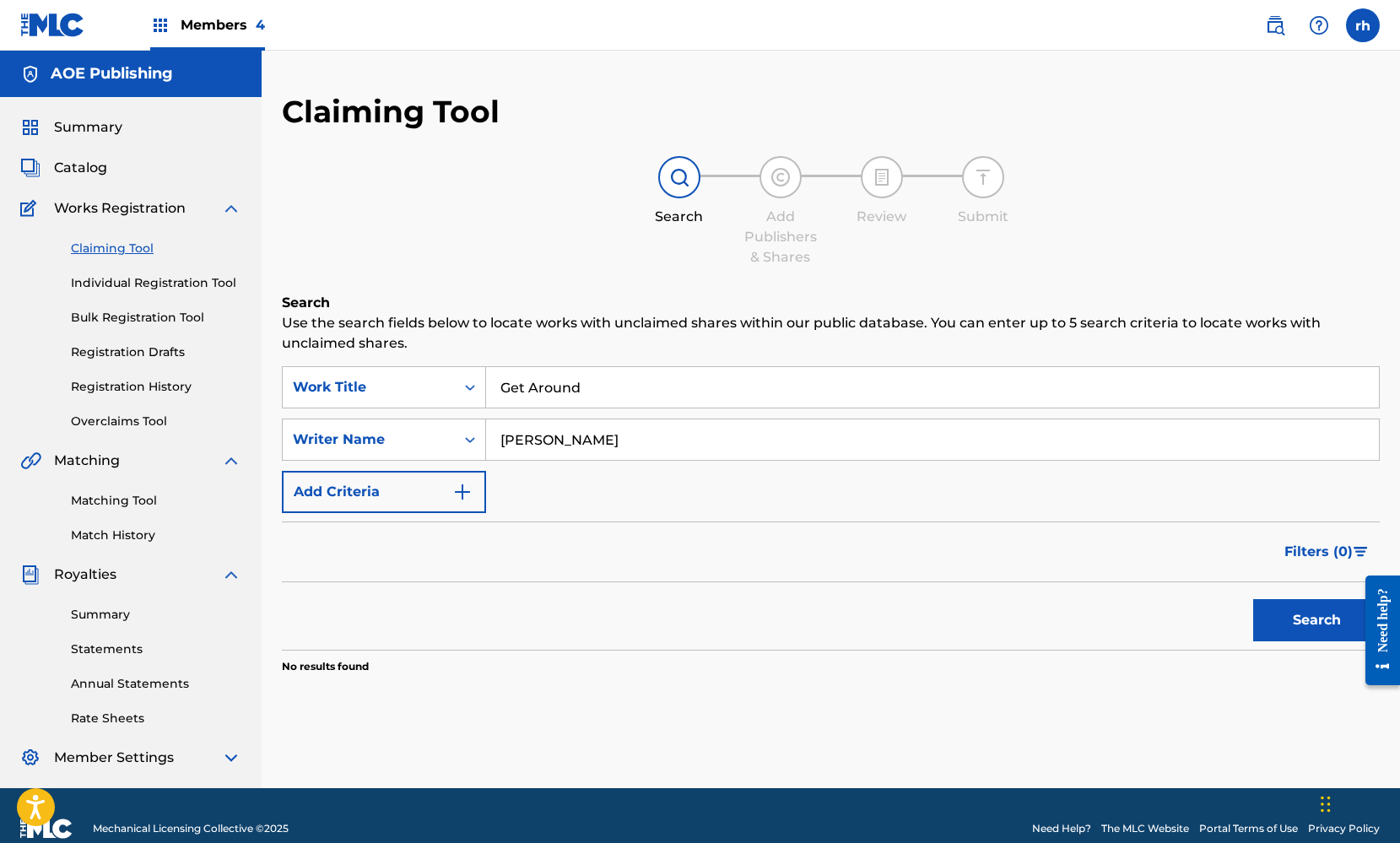
click at [444, 204] on div "Search Add Publishers & Shares Review Submit" at bounding box center [830, 212] width 1098 height 111
click at [548, 440] on input "Kaila wilkey" at bounding box center [932, 439] width 893 height 40
type input "Kaila Wilkey"
click at [1303, 618] on button "Search" at bounding box center [1316, 619] width 127 height 42
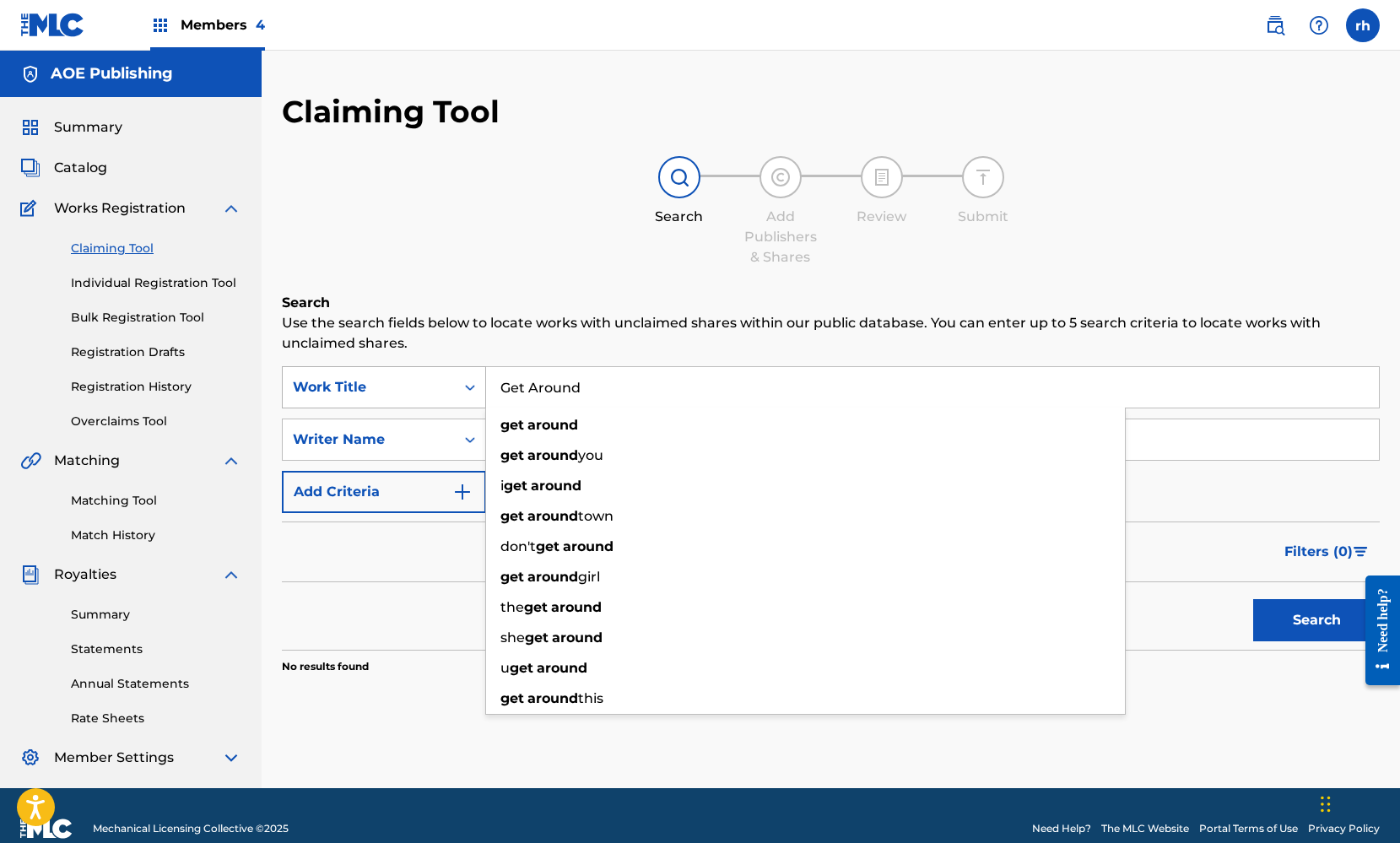
drag, startPoint x: 594, startPoint y: 388, endPoint x: 439, endPoint y: 370, distance: 156.0
click at [441, 370] on div "SearchWithCriteria2b9dfa37-27b4-4970-aa46-f3923d6906cc Work Title Get Around ge…" at bounding box center [830, 387] width 1098 height 42
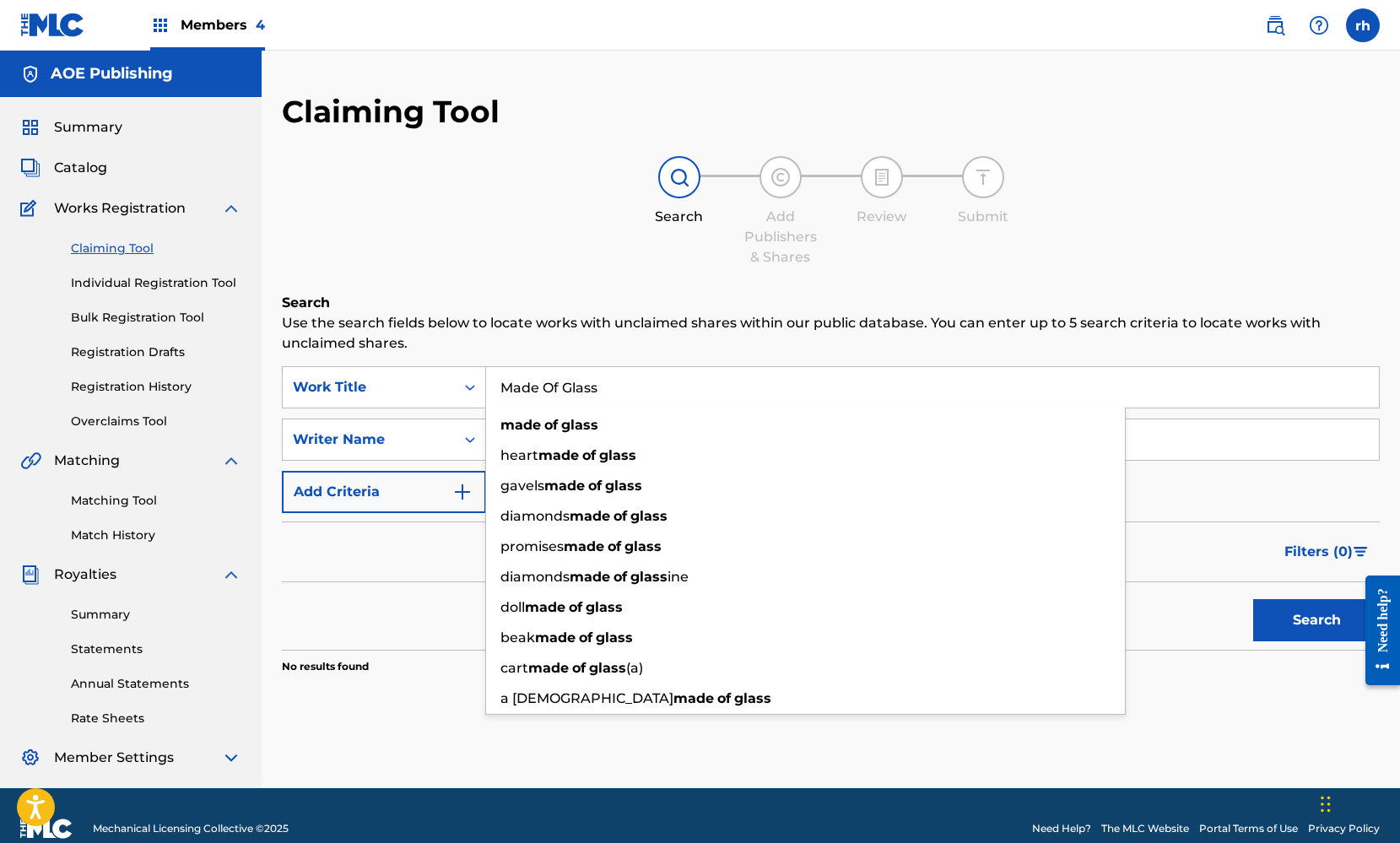
click at [941, 277] on div "Claiming Tool Search Add Publishers & Shares Review Submit Search Use the searc…" at bounding box center [830, 426] width 1098 height 666
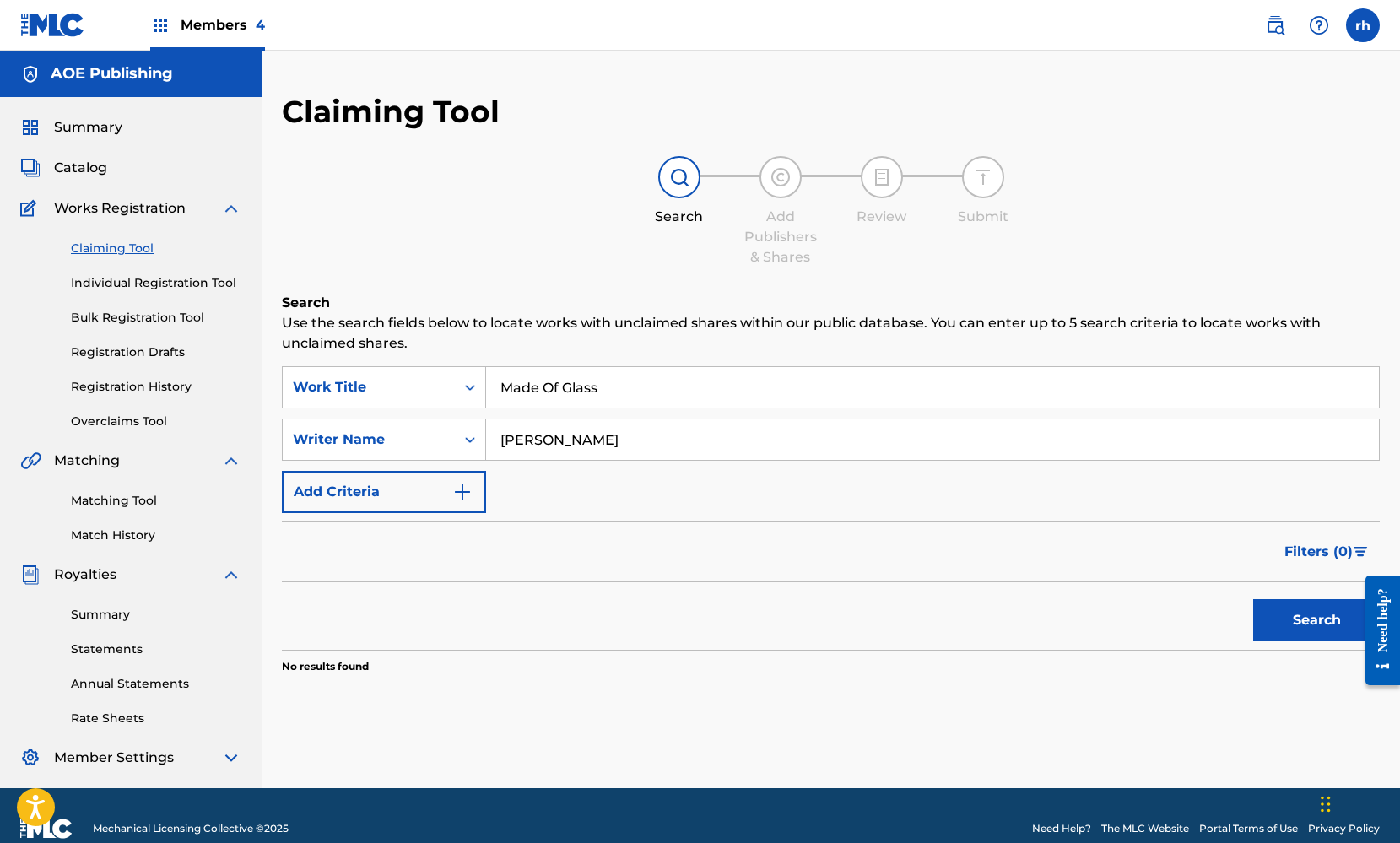
click at [1317, 622] on button "Search" at bounding box center [1316, 619] width 127 height 42
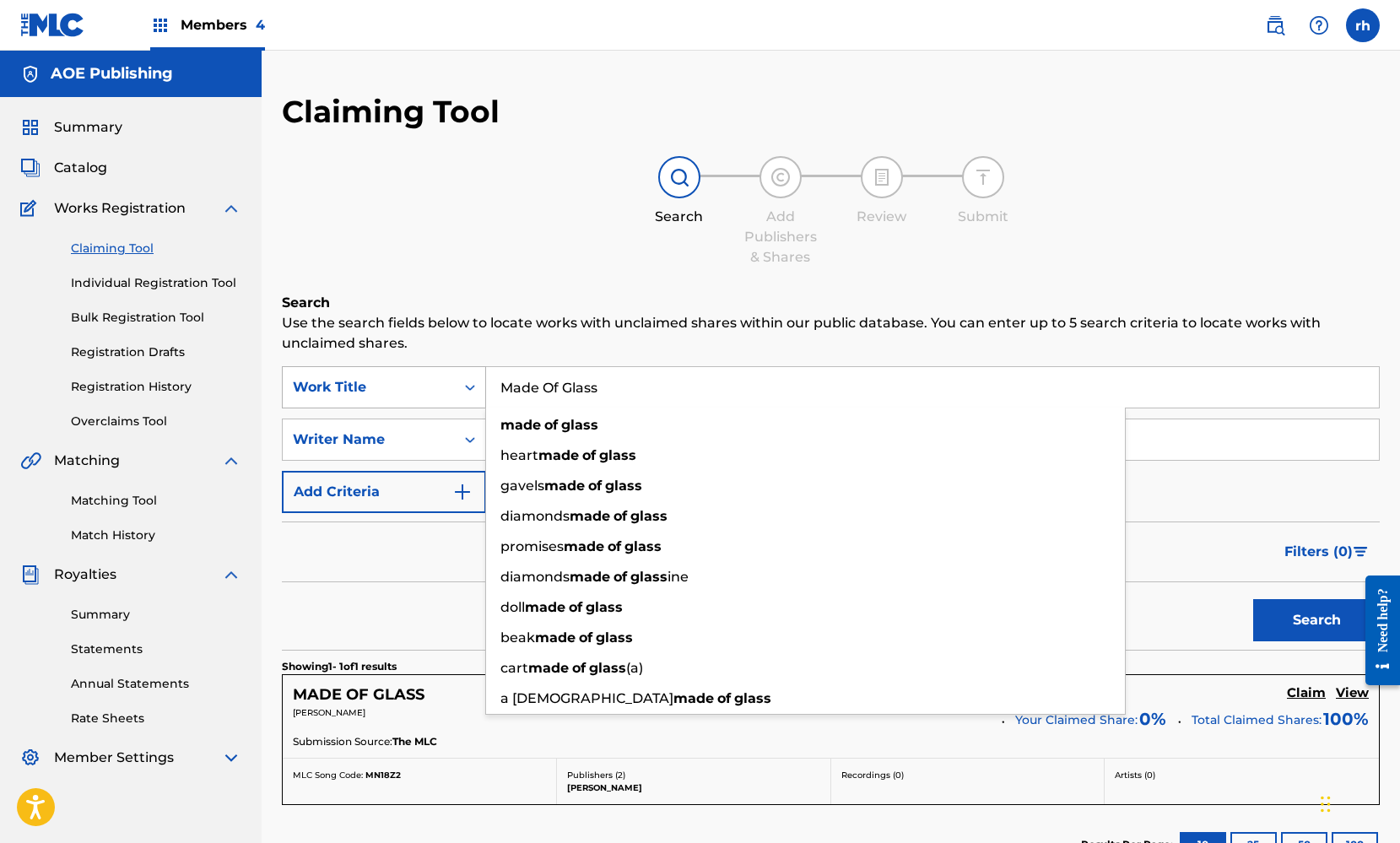
drag, startPoint x: 618, startPoint y: 385, endPoint x: 406, endPoint y: 369, distance: 212.6
click at [407, 369] on div "SearchWithCriteria2b9dfa37-27b4-4970-aa46-f3923d6906cc Work Title Made Of Glass…" at bounding box center [830, 387] width 1098 height 42
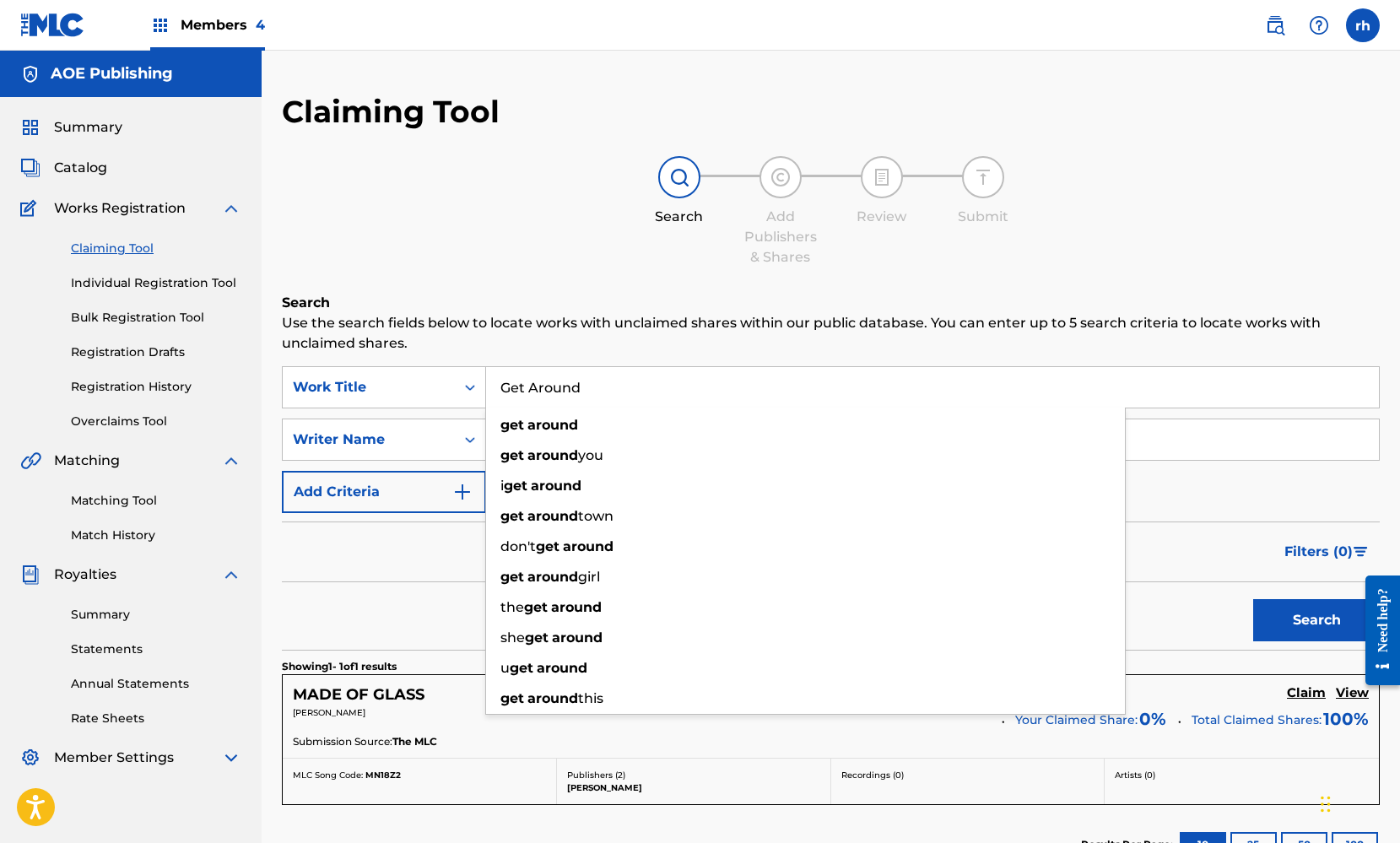
click at [543, 274] on div "Claiming Tool Search Add Publishers & Shares Review Submit Search Use the searc…" at bounding box center [830, 531] width 1098 height 876
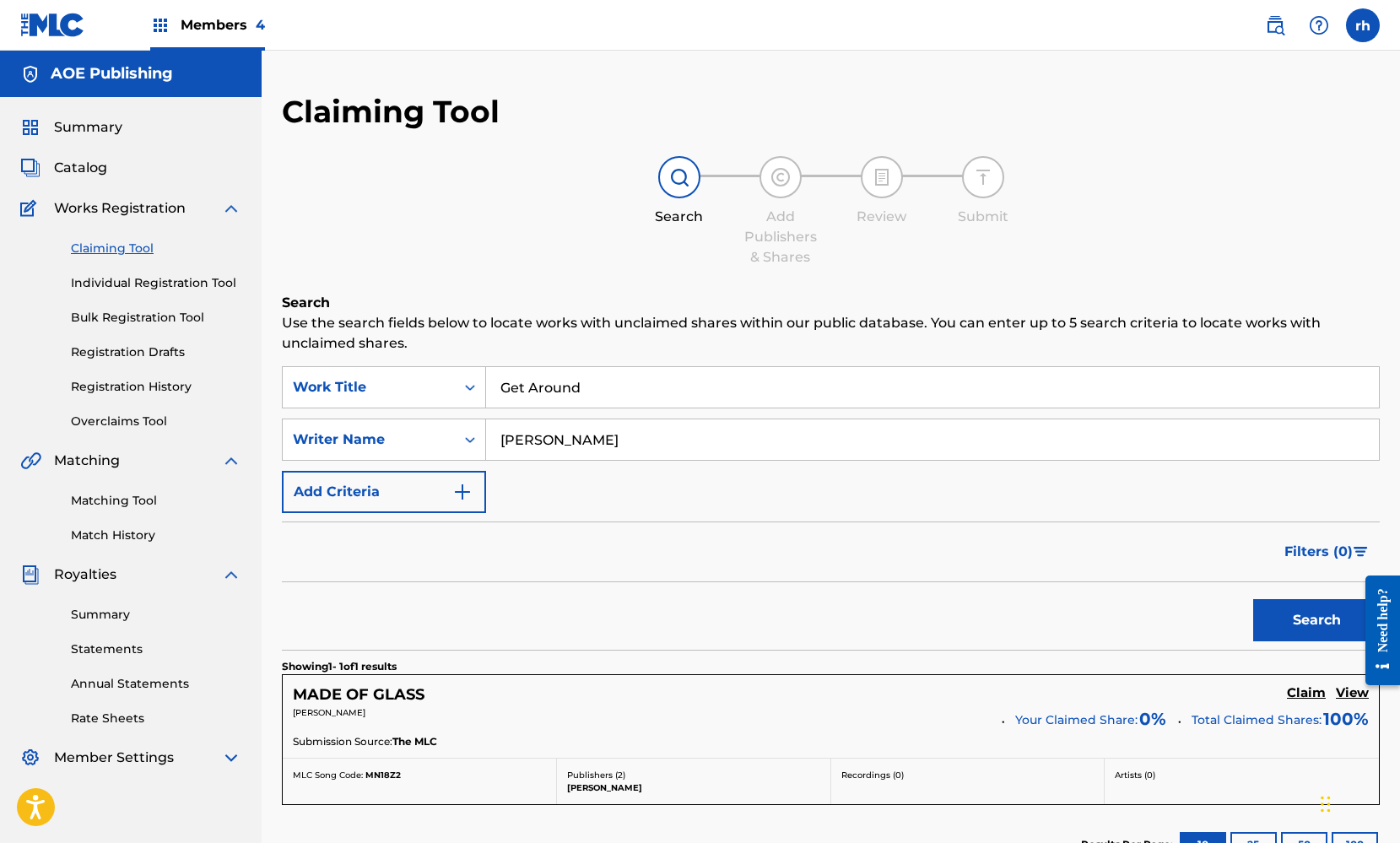
click at [1315, 622] on button "Search" at bounding box center [1316, 619] width 127 height 42
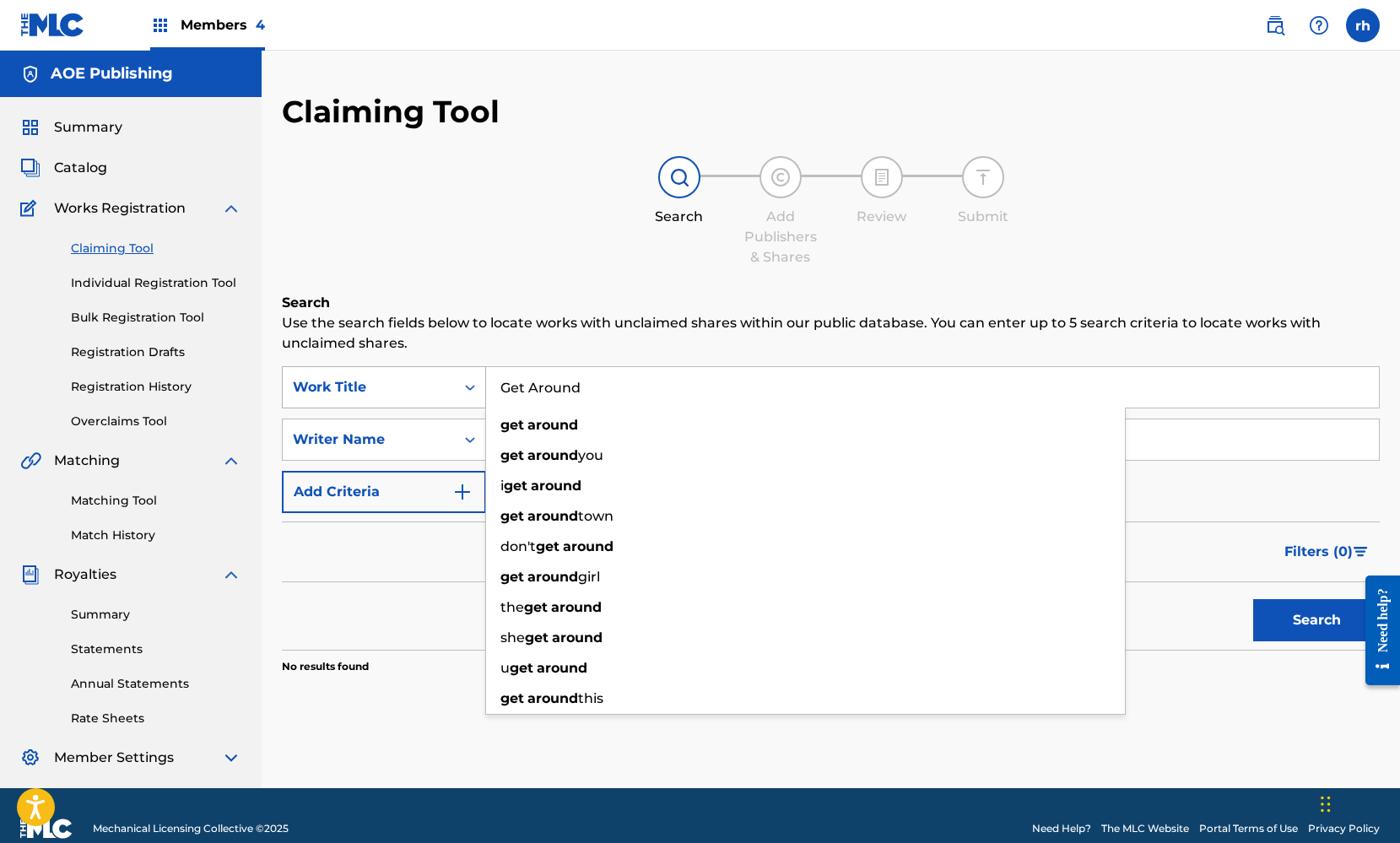
drag, startPoint x: 586, startPoint y: 389, endPoint x: 425, endPoint y: 378, distance: 161.4
click at [429, 380] on div "SearchWithCriteria2b9dfa37-27b4-4970-aa46-f3923d6906cc Work Title Get Around ge…" at bounding box center [830, 387] width 1098 height 42
type input "Temporary"
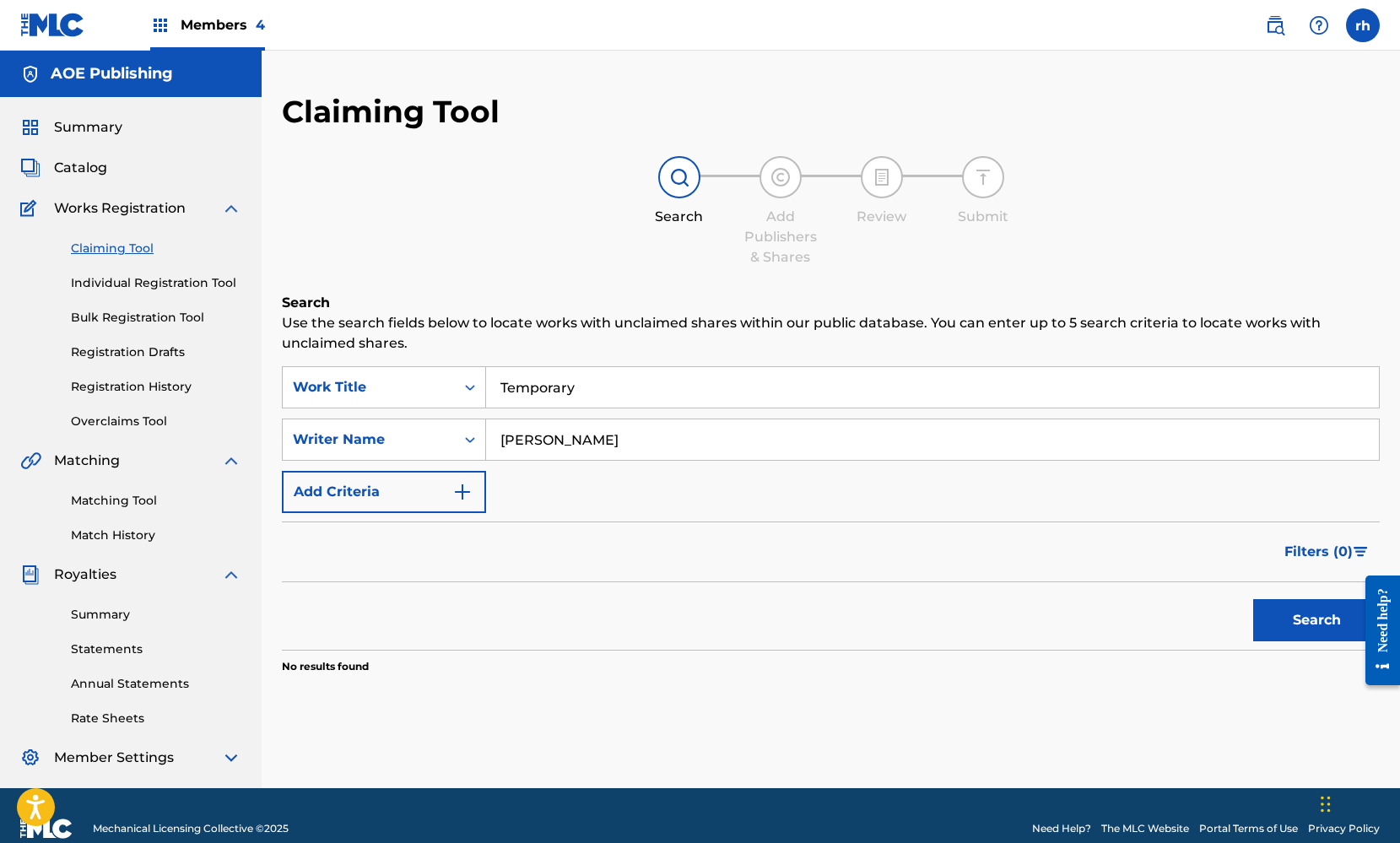
click at [547, 242] on div "Search Add Publishers & Shares Review Submit" at bounding box center [830, 212] width 1098 height 111
click at [1312, 614] on button "Search" at bounding box center [1316, 619] width 127 height 42
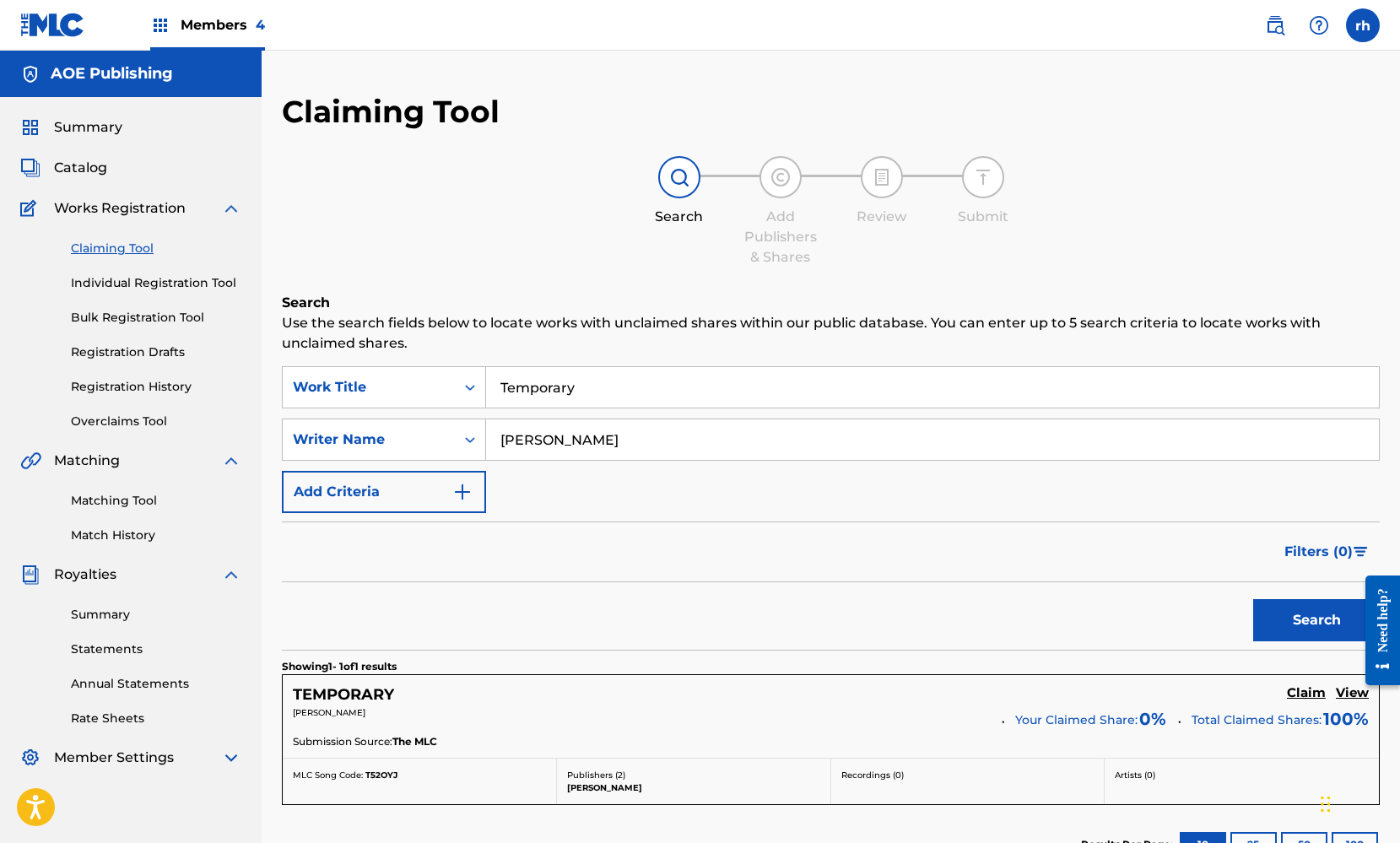
click at [1350, 696] on h5 "View" at bounding box center [1352, 693] width 33 height 16
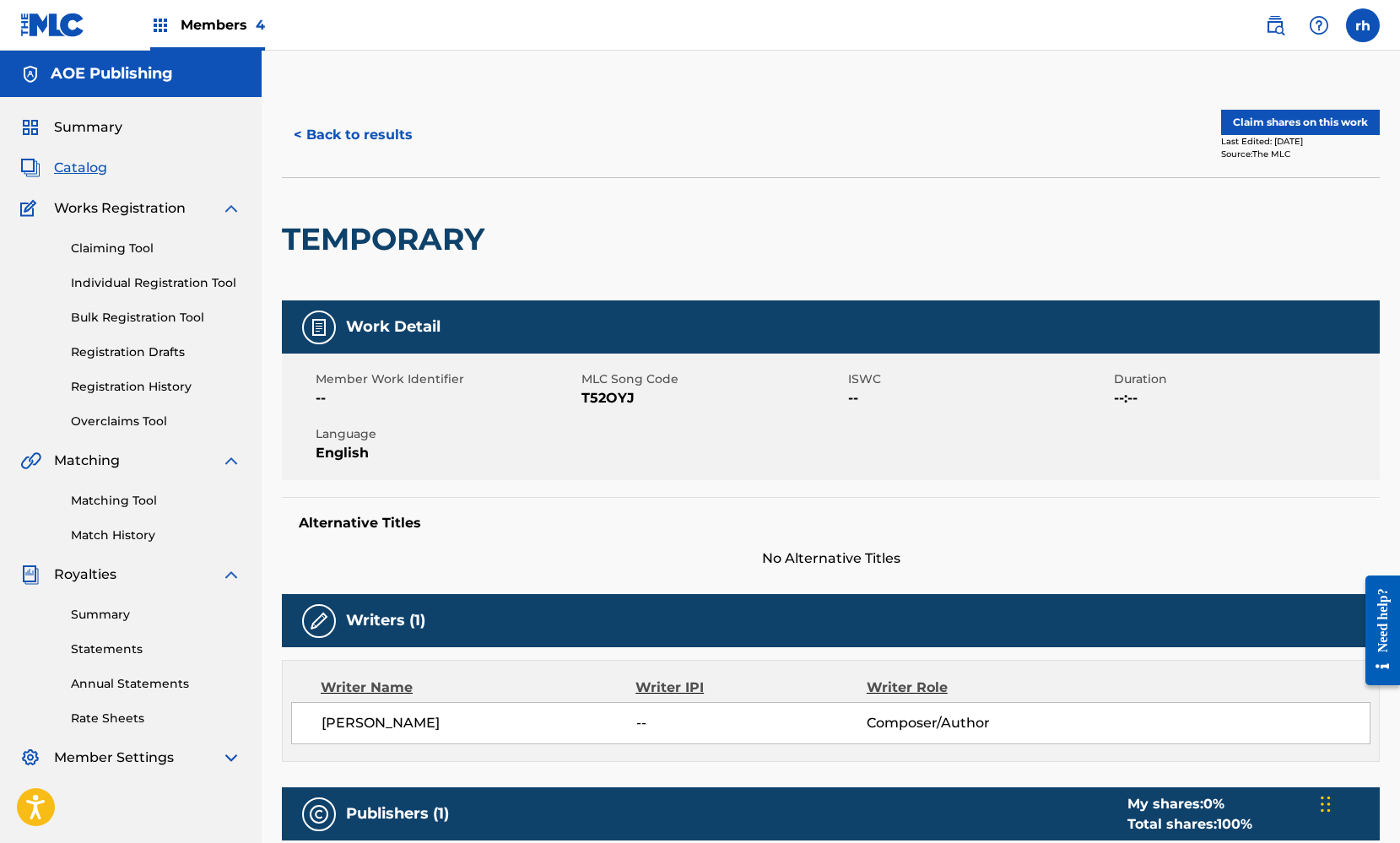
click at [388, 142] on button "< Back to results" at bounding box center [353, 135] width 143 height 42
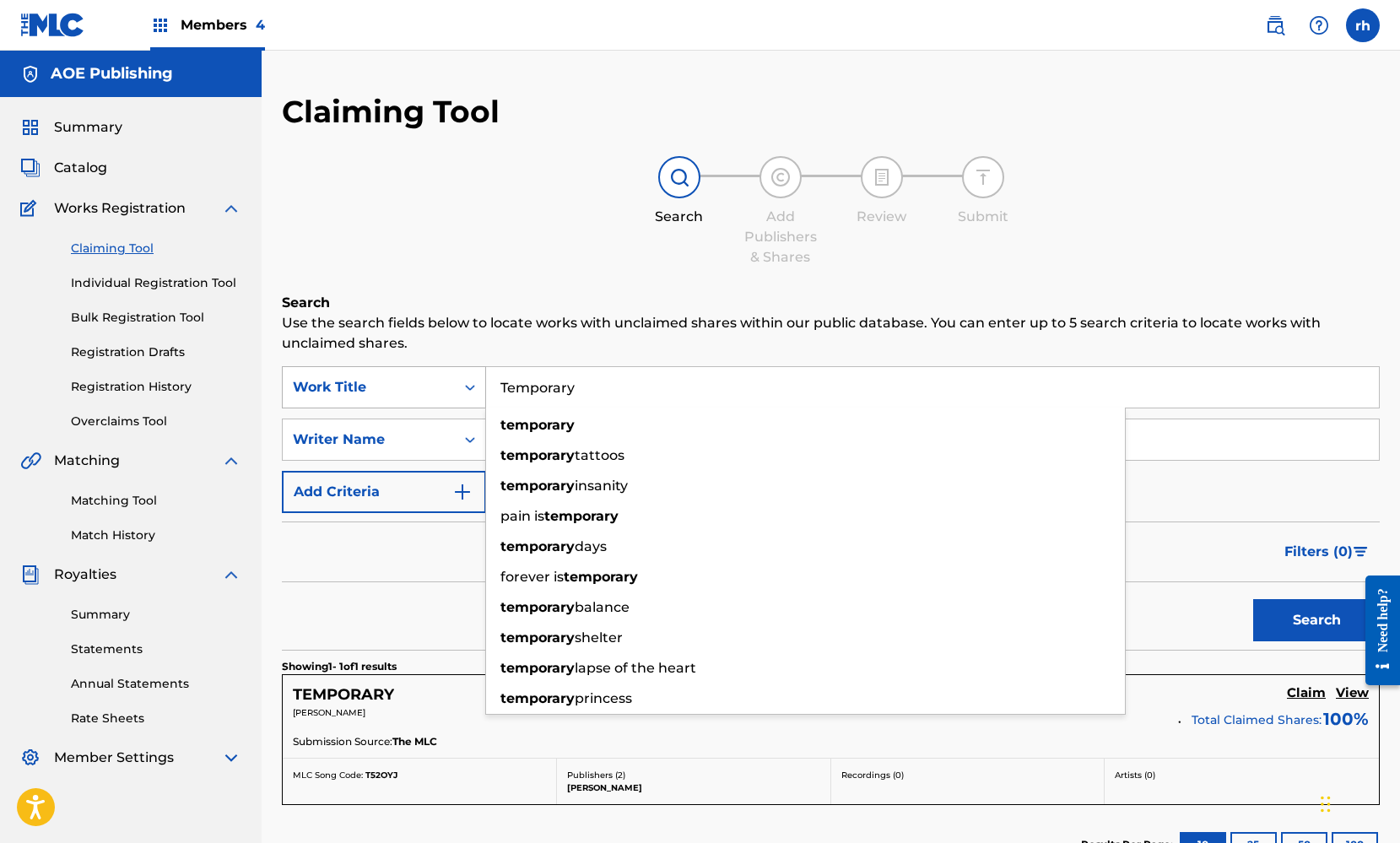
drag, startPoint x: 604, startPoint y: 388, endPoint x: 400, endPoint y: 386, distance: 204.0
click at [401, 387] on div "SearchWithCriteria2b9dfa37-27b4-4970-aa46-f3923d6906cc Work Title Temporary tem…" at bounding box center [830, 387] width 1098 height 42
click at [481, 191] on div "Search Add Publishers & Shares Review Submit" at bounding box center [830, 212] width 1098 height 111
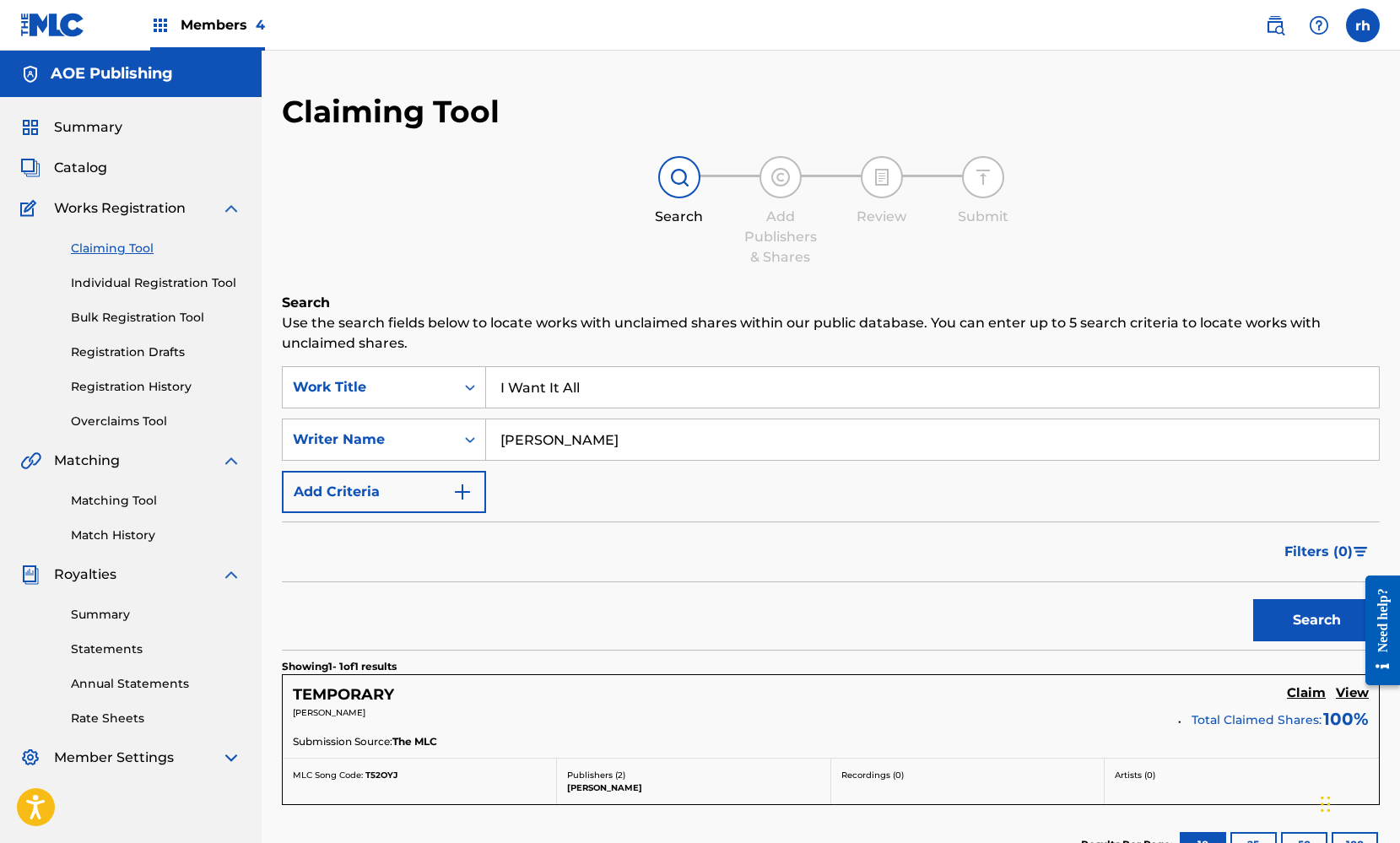
click at [1310, 628] on button "Search" at bounding box center [1316, 619] width 127 height 42
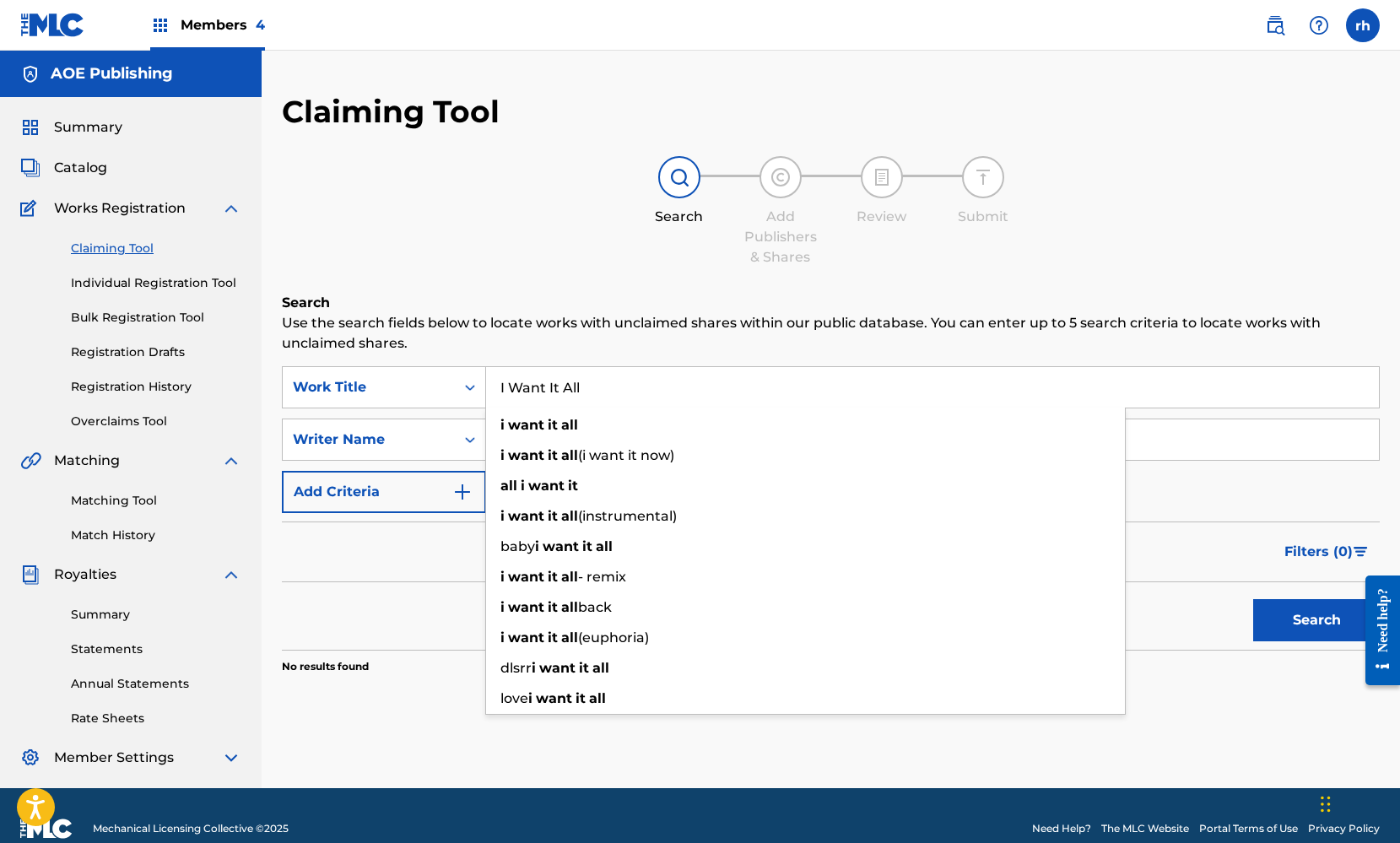
drag, startPoint x: 596, startPoint y: 390, endPoint x: 405, endPoint y: 356, distance: 194.0
click at [407, 357] on div "Search Use the search fields below to locate works with unclaimed shares within…" at bounding box center [830, 525] width 1098 height 466
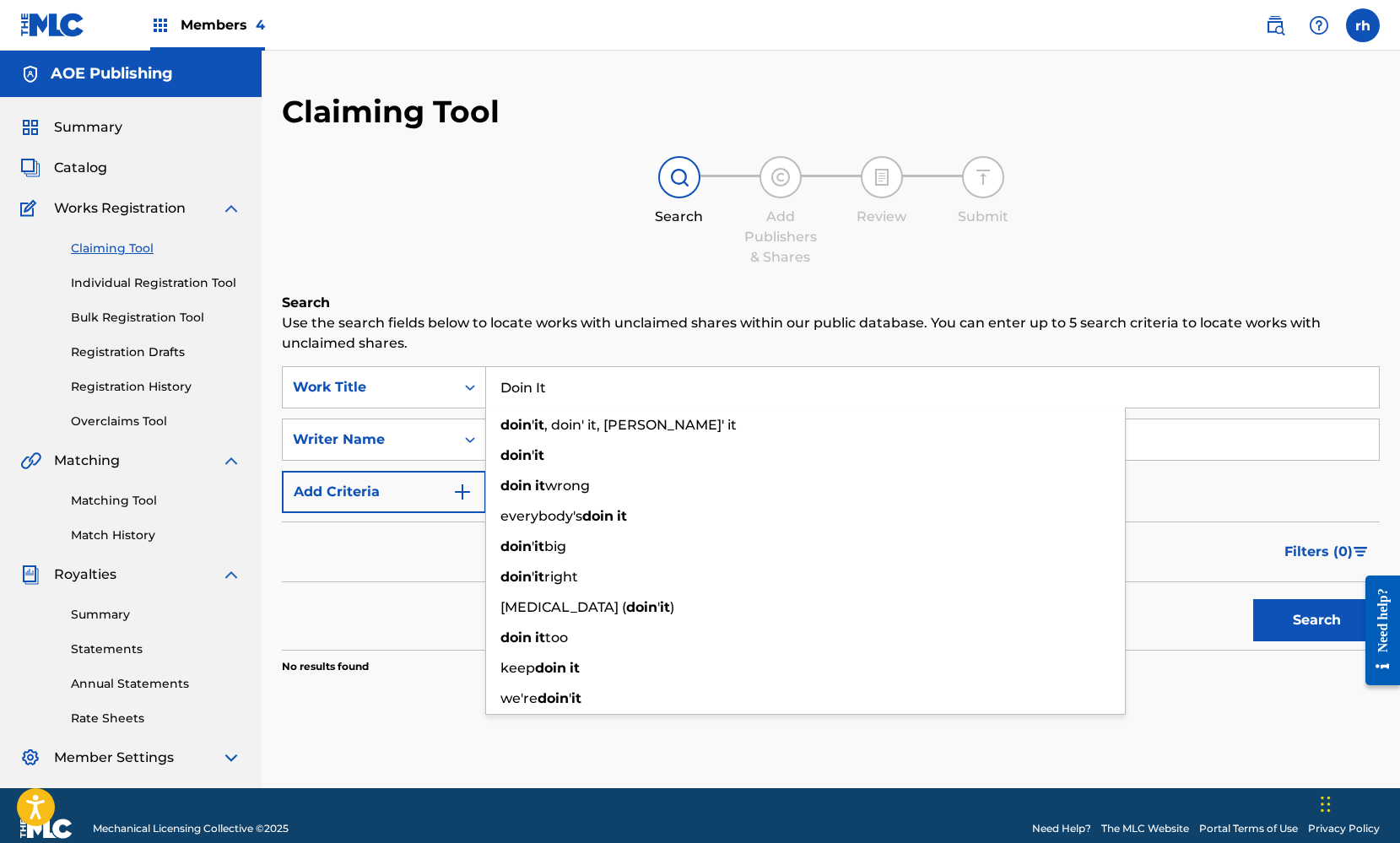
type input "Doin It"
click at [470, 250] on div "Search Add Publishers & Shares Review Submit" at bounding box center [830, 212] width 1098 height 111
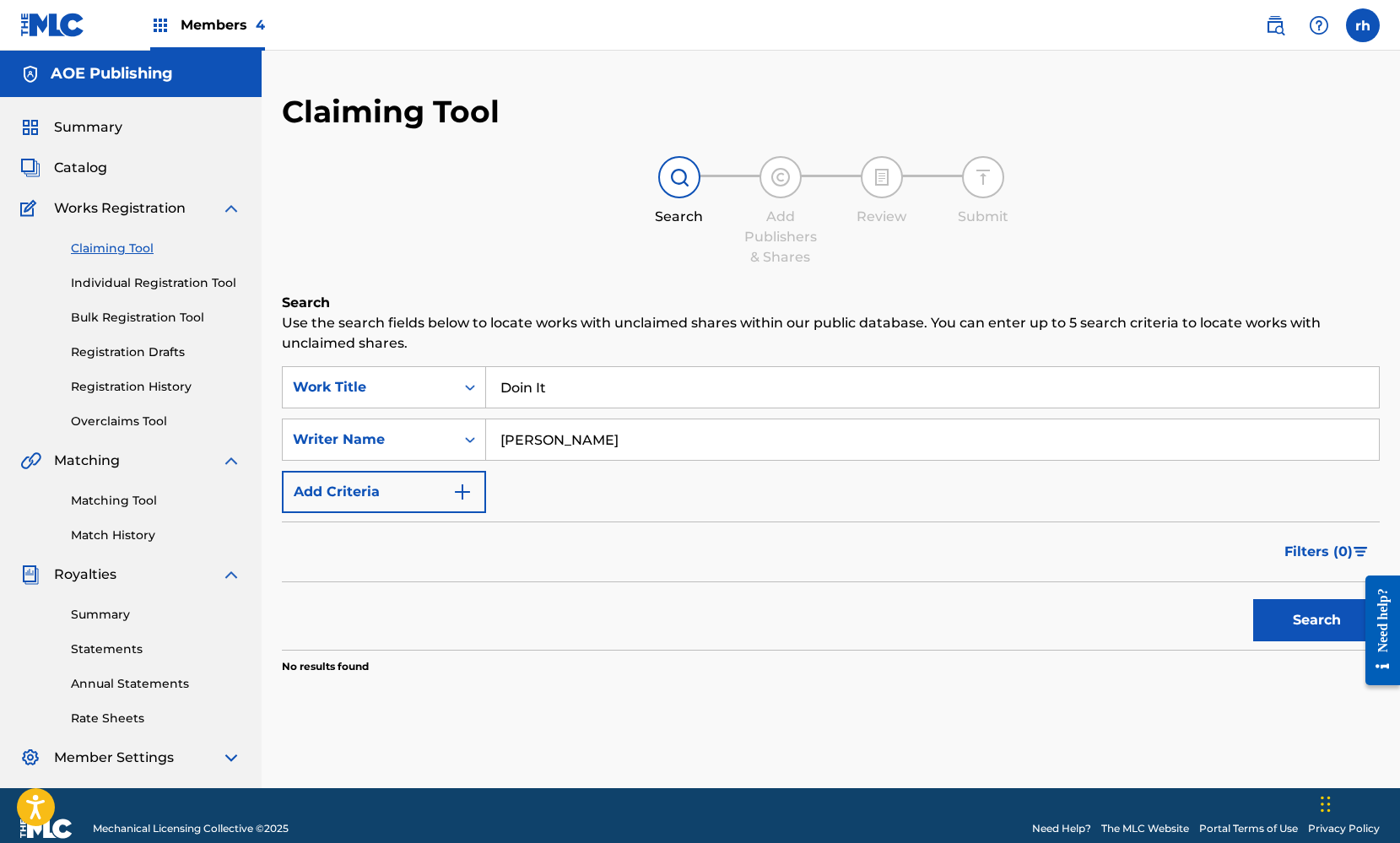
click at [1308, 622] on button "Search" at bounding box center [1316, 619] width 127 height 42
drag, startPoint x: 600, startPoint y: 443, endPoint x: 391, endPoint y: 425, distance: 209.8
click at [393, 426] on div "SearchWithCriteriaedf33914-cd5b-4104-93f1-52858a666663 Writer Name Kaila Wilkey" at bounding box center [830, 439] width 1098 height 42
type input "Winter Blanco"
click at [1326, 624] on button "Search" at bounding box center [1316, 619] width 127 height 42
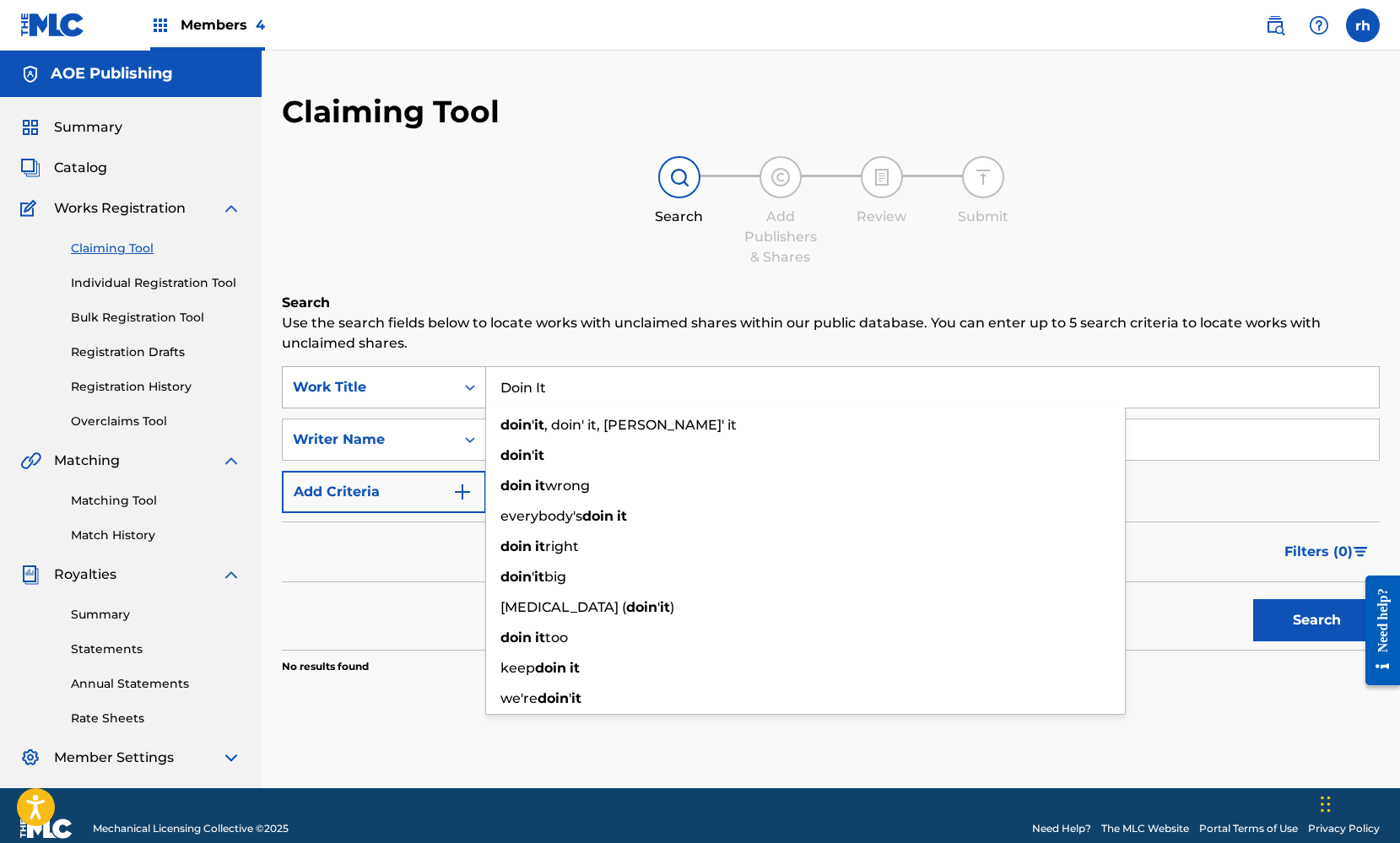
drag, startPoint x: 566, startPoint y: 396, endPoint x: 456, endPoint y: 382, distance: 110.9
click at [458, 382] on div "SearchWithCriteria2b9dfa37-27b4-4970-aa46-f3923d6906cc Work Title Doin It doin …" at bounding box center [830, 387] width 1098 height 42
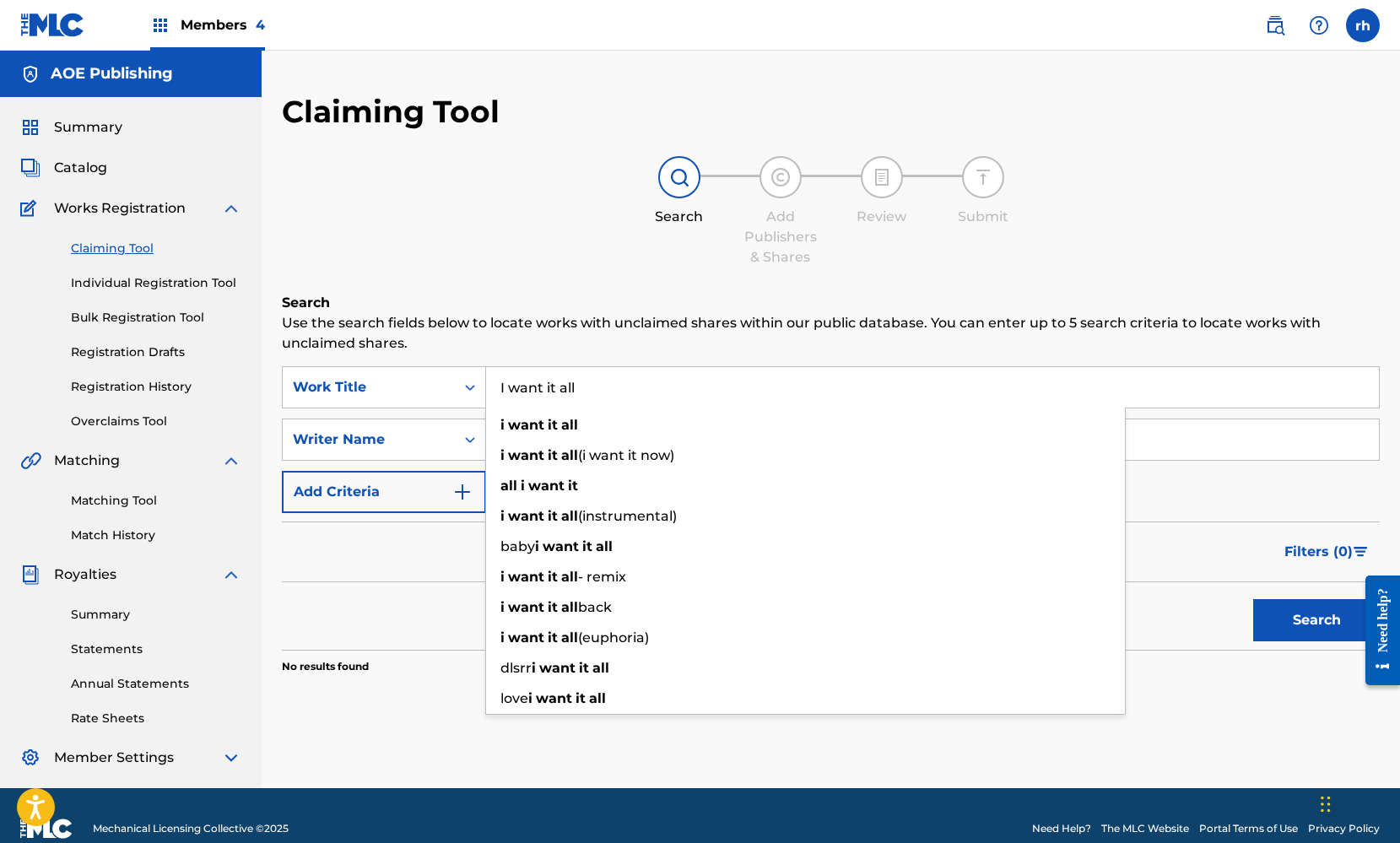
click at [464, 206] on div "Search Add Publishers & Shares Review Submit" at bounding box center [830, 212] width 1098 height 111
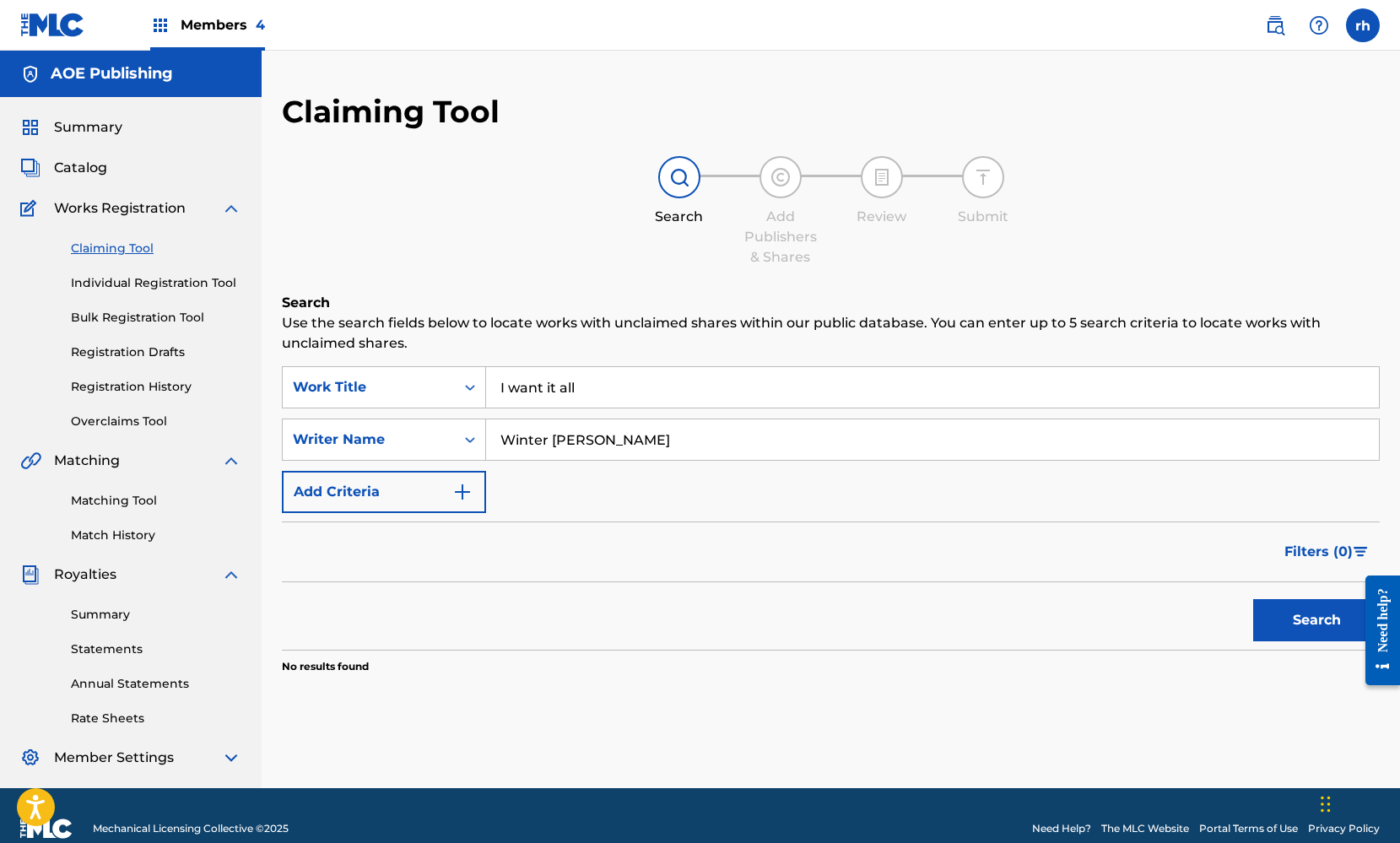
click at [1297, 613] on button "Search" at bounding box center [1316, 619] width 127 height 42
drag, startPoint x: 590, startPoint y: 385, endPoint x: 345, endPoint y: 349, distance: 247.6
click at [345, 349] on div "Search Use the search fields below to locate works with unclaimed shares within…" at bounding box center [830, 525] width 1098 height 466
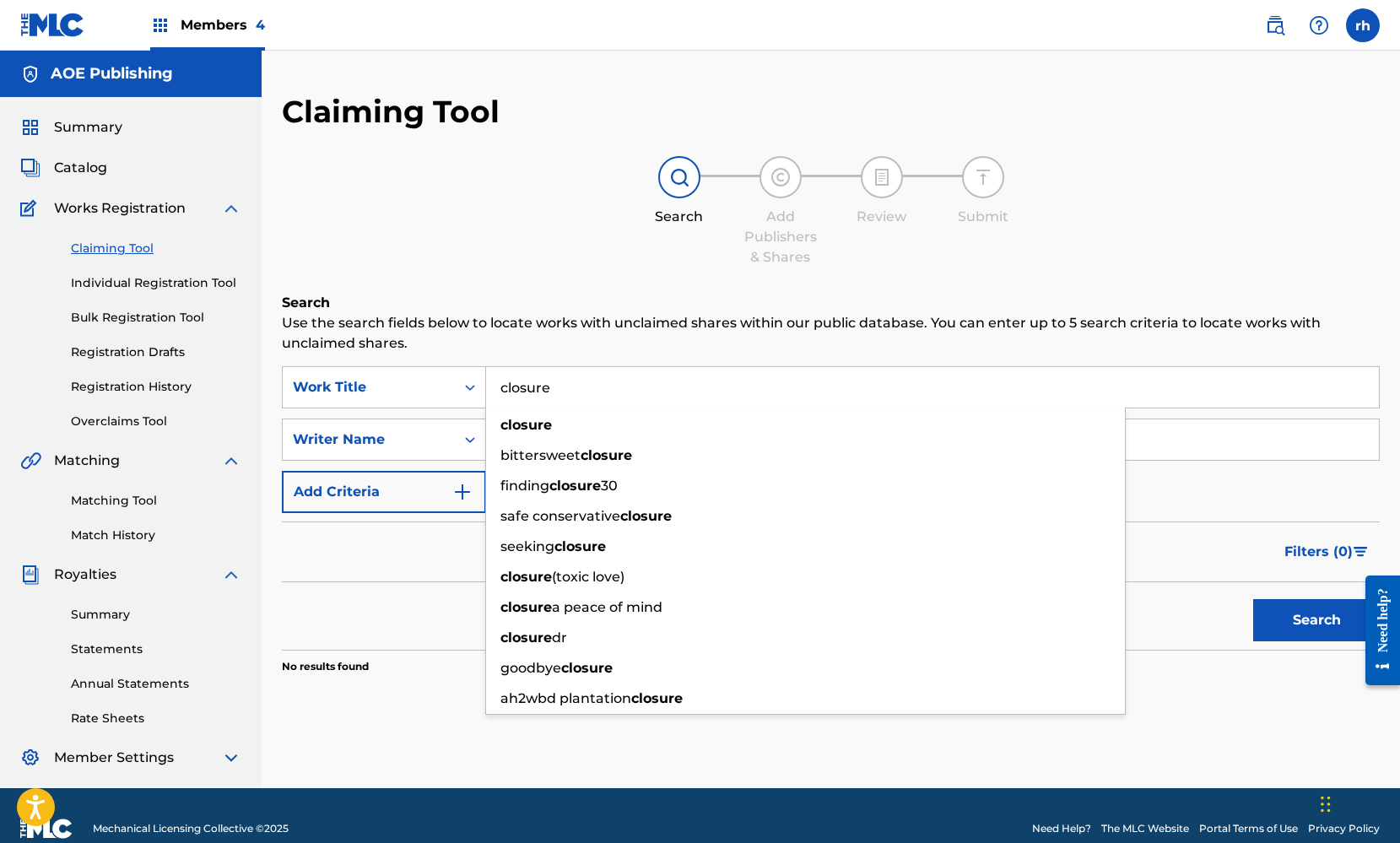
type input "closure"
click at [452, 286] on div "Claiming Tool Search Add Publishers & Shares Review Submit Search Use the searc…" at bounding box center [830, 426] width 1098 height 666
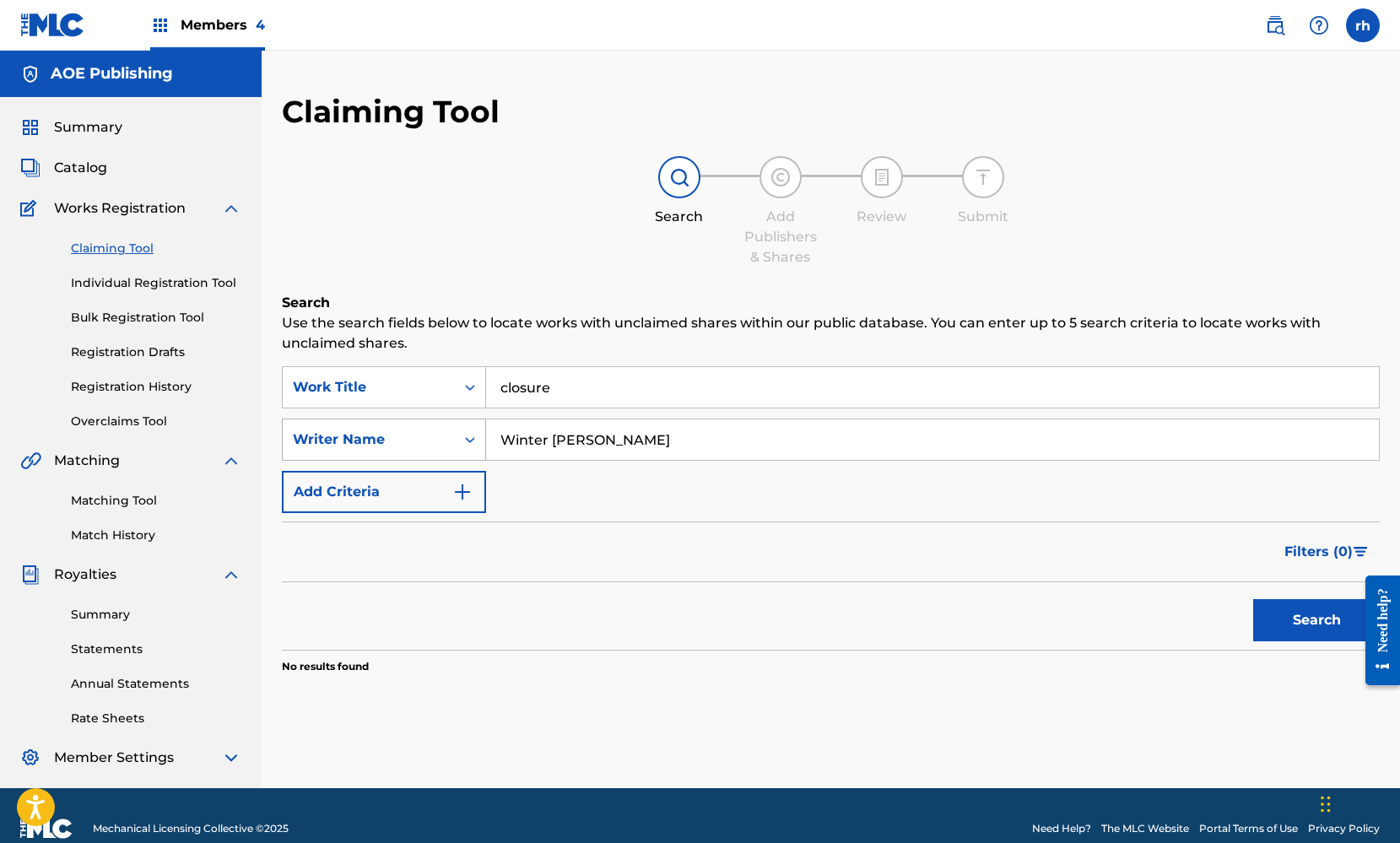
drag, startPoint x: 608, startPoint y: 436, endPoint x: 346, endPoint y: 431, distance: 262.0
click at [346, 431] on div "SearchWithCriteriaedf33914-cd5b-4104-93f1-52858a666663 Writer Name Winter Blanco" at bounding box center [830, 439] width 1098 height 42
type input "Kaila Wilkey"
click at [1307, 616] on button "Search" at bounding box center [1316, 619] width 127 height 42
click at [470, 389] on icon "Search Form" at bounding box center [469, 387] width 17 height 17
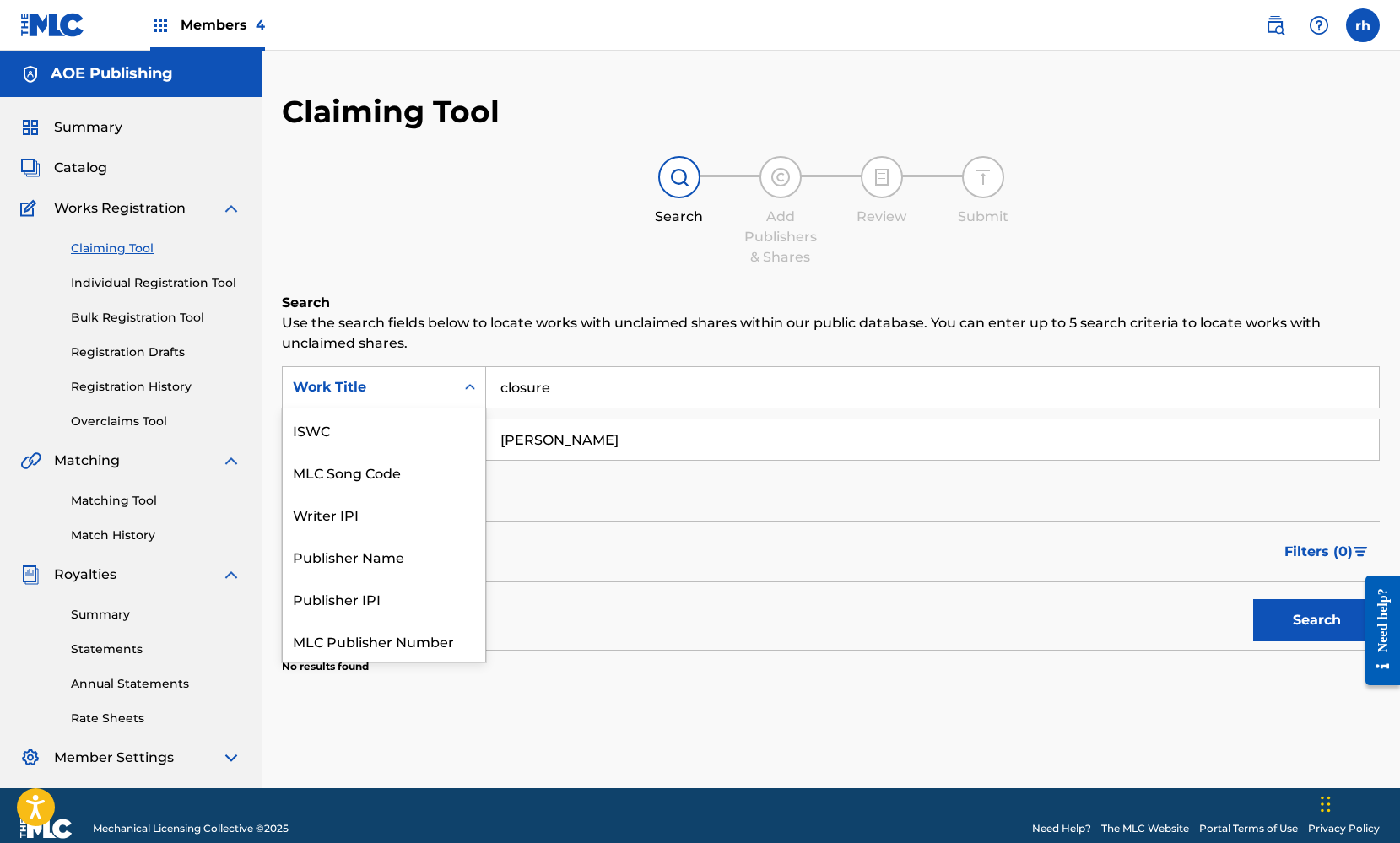
scroll to position [42, 0]
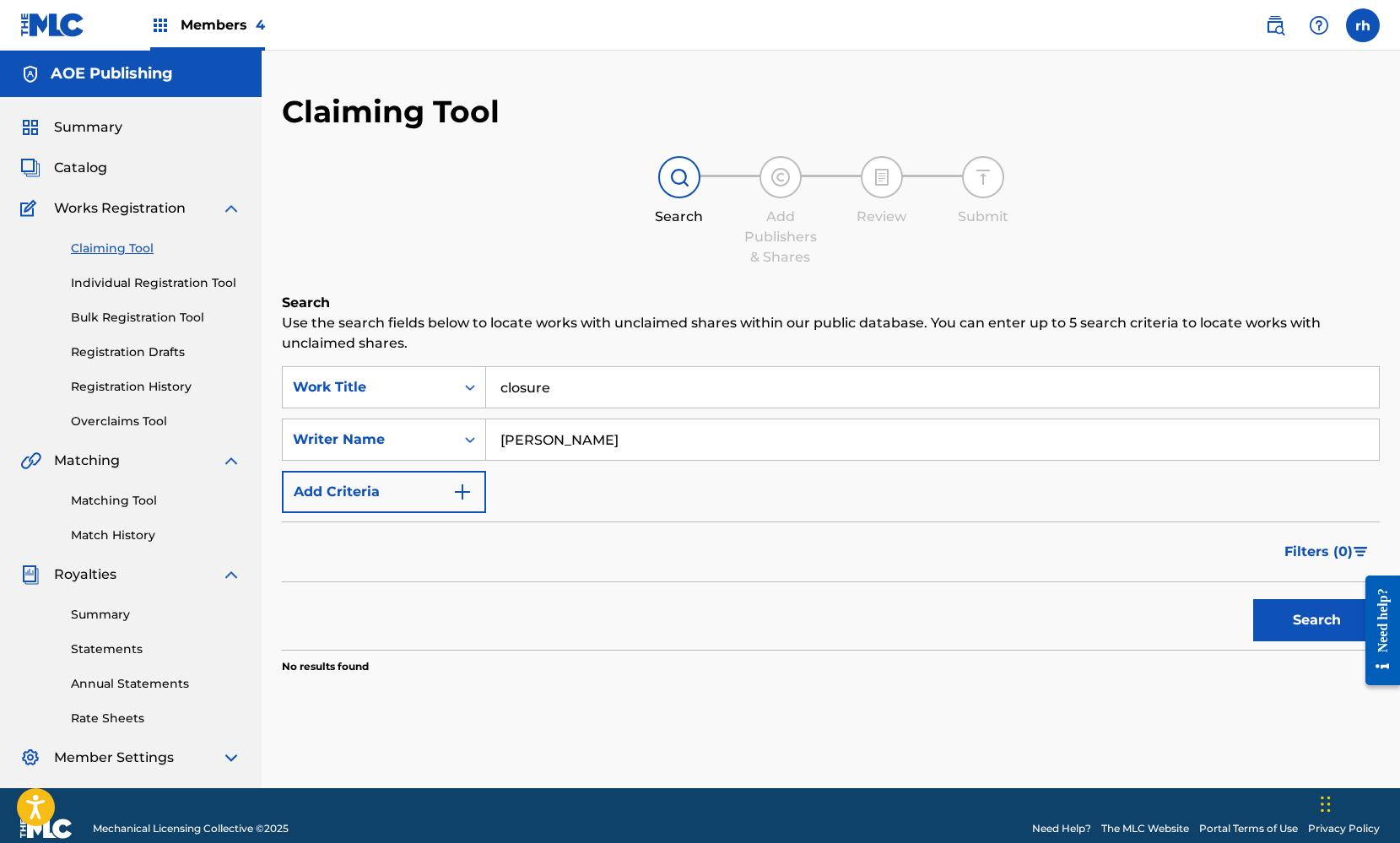
click at [470, 390] on icon "Search Form" at bounding box center [469, 387] width 17 height 17
click at [506, 386] on input "closure" at bounding box center [932, 387] width 893 height 40
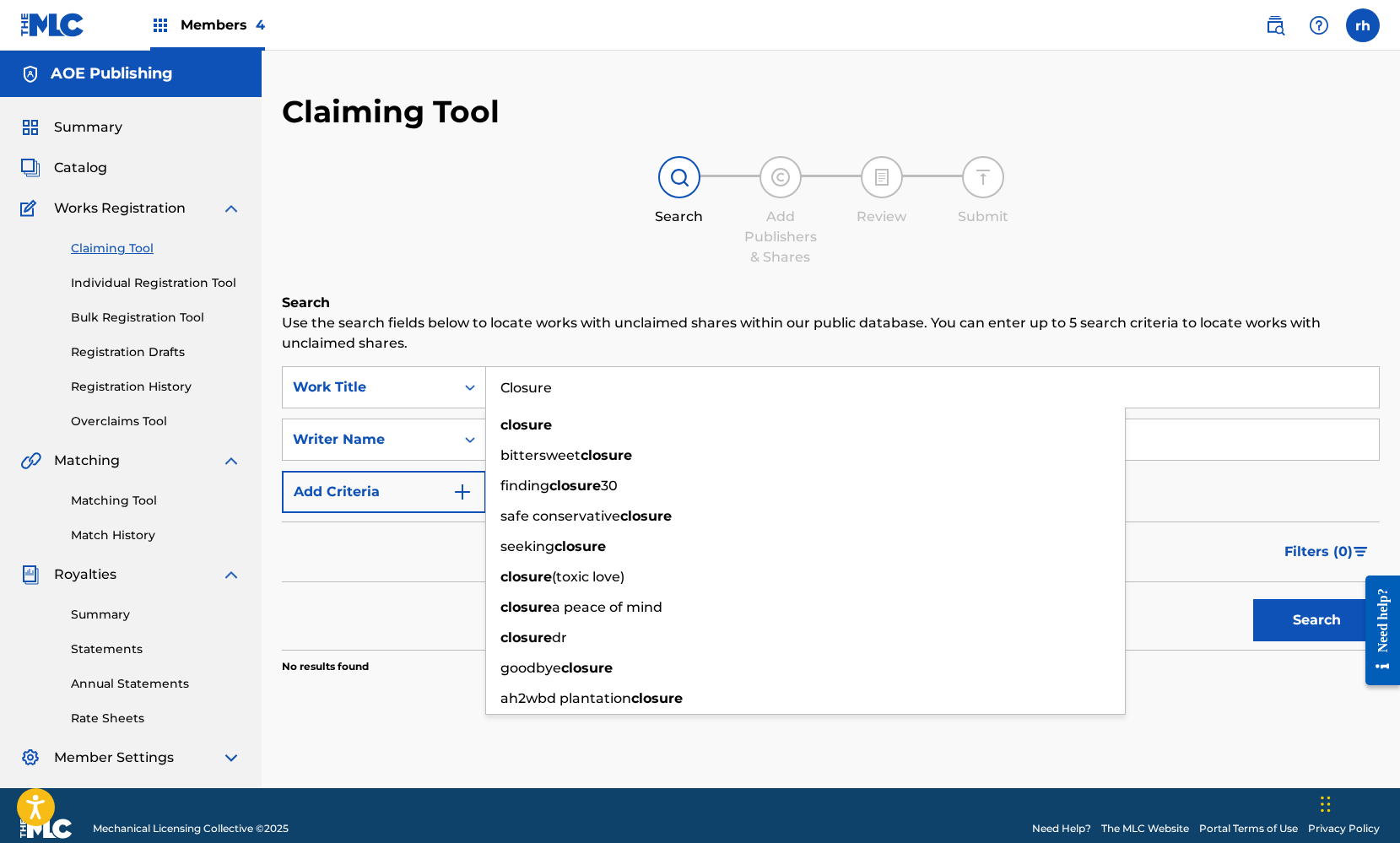
click at [512, 263] on div "Search Add Publishers & Shares Review Submit" at bounding box center [830, 212] width 1098 height 111
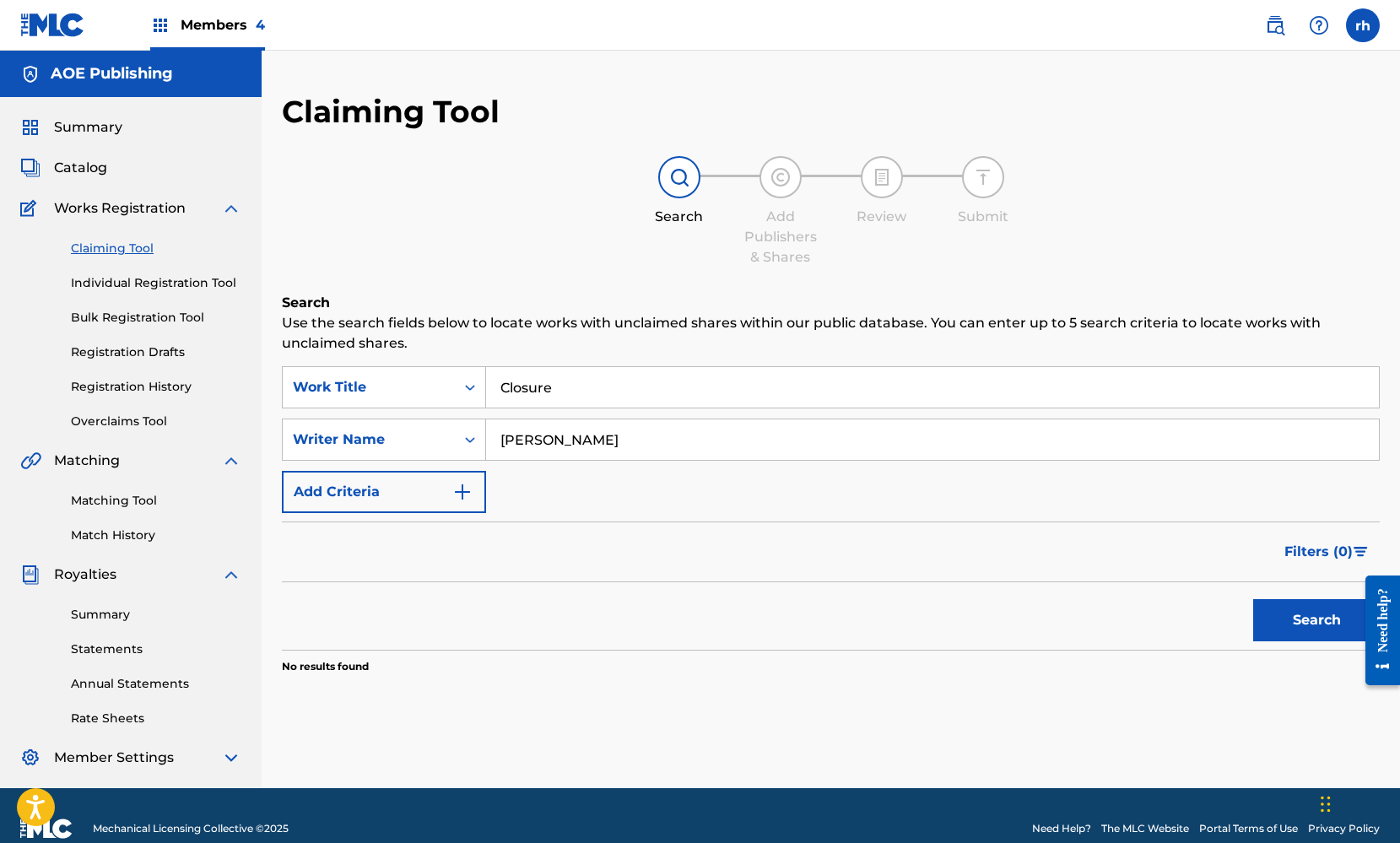
click at [1313, 623] on button "Search" at bounding box center [1316, 619] width 127 height 42
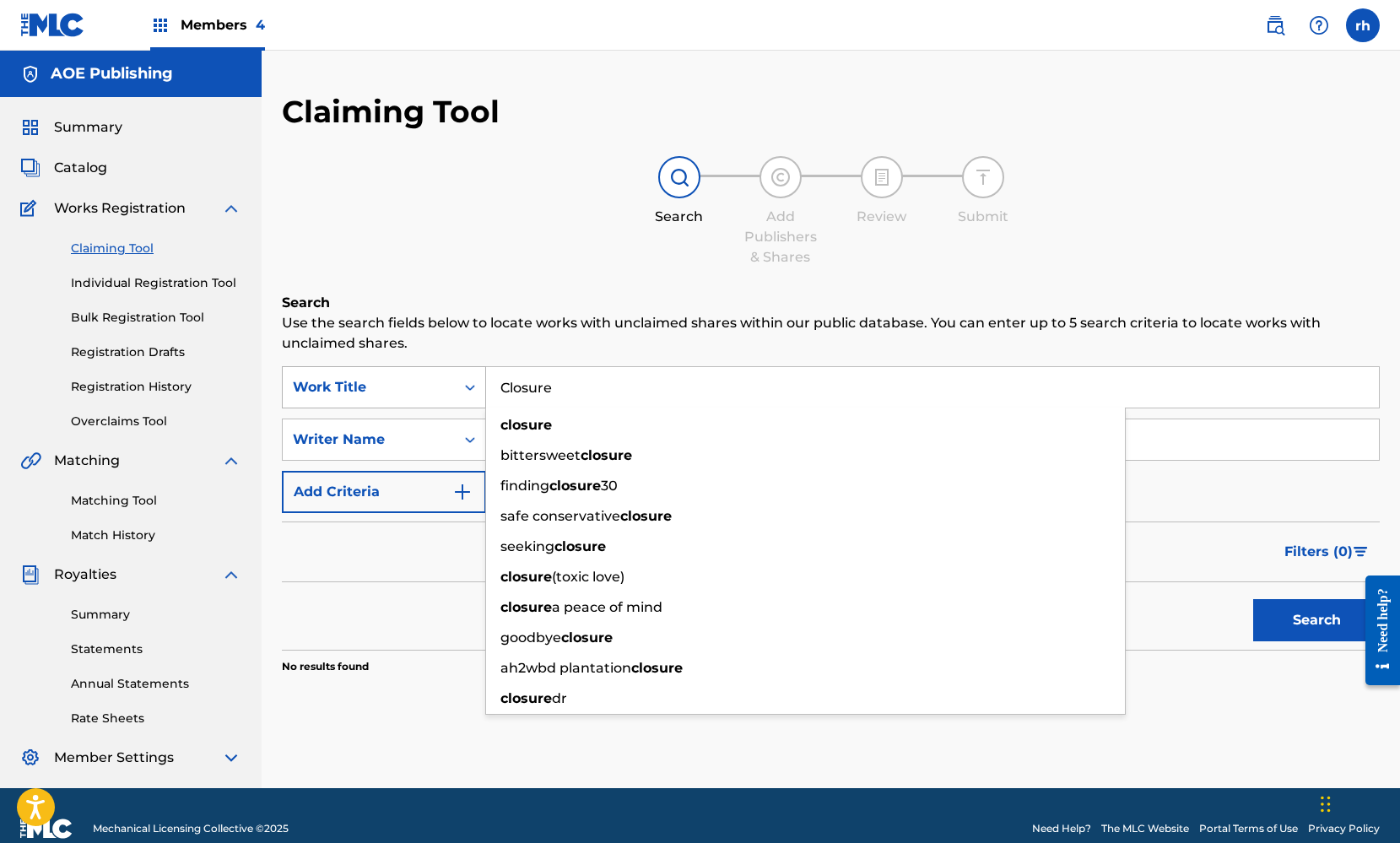
drag, startPoint x: 564, startPoint y: 390, endPoint x: 435, endPoint y: 378, distance: 129.6
click at [435, 378] on div "SearchWithCriteria2b9dfa37-27b4-4970-aa46-f3923d6906cc Work Title Closure closu…" at bounding box center [830, 387] width 1098 height 42
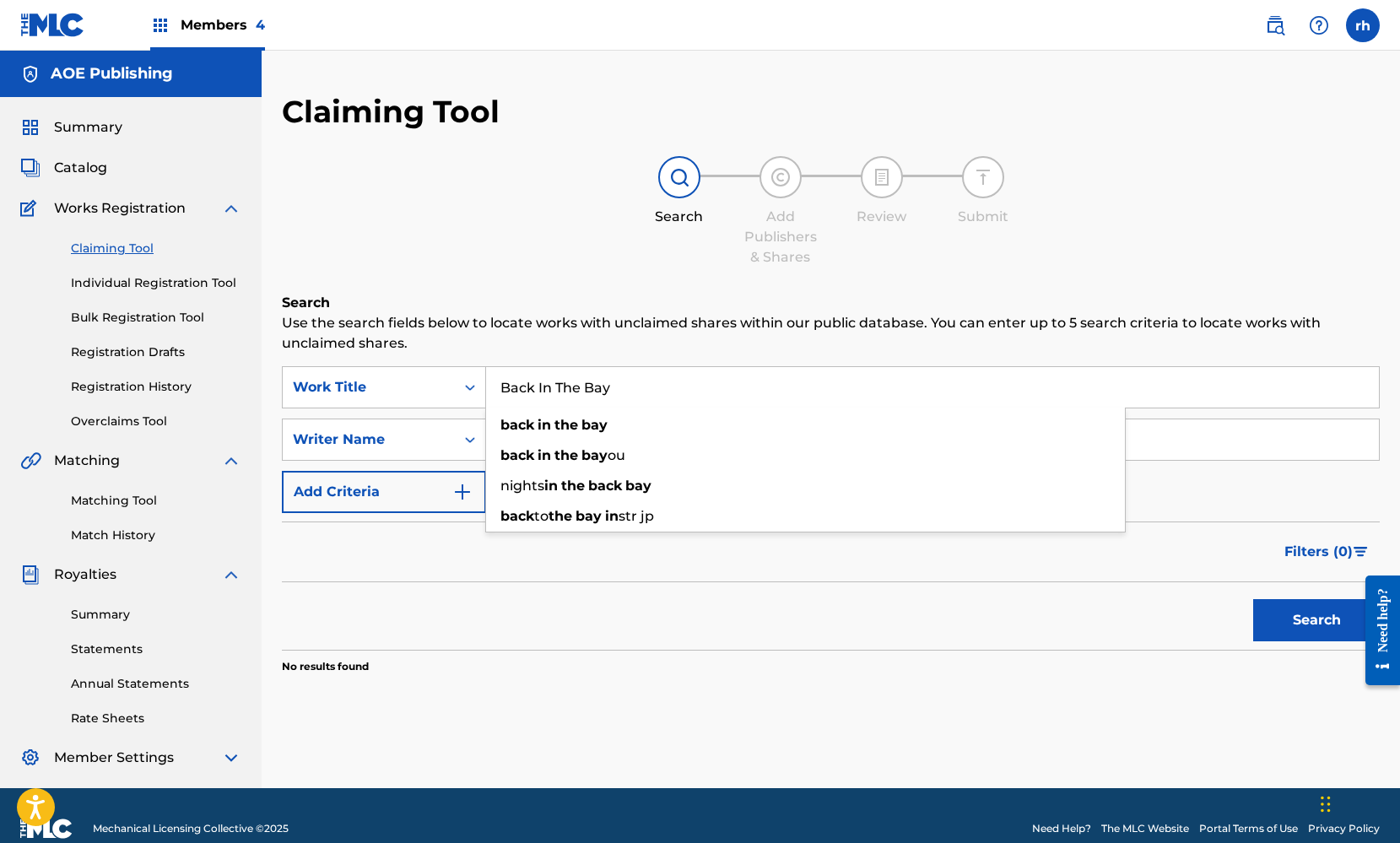
type input "Back In The Bay"
click at [462, 275] on div "Claiming Tool Search Add Publishers & Shares Review Submit Search Use the searc…" at bounding box center [830, 426] width 1098 height 666
click at [1297, 619] on button "Search" at bounding box center [1316, 619] width 127 height 42
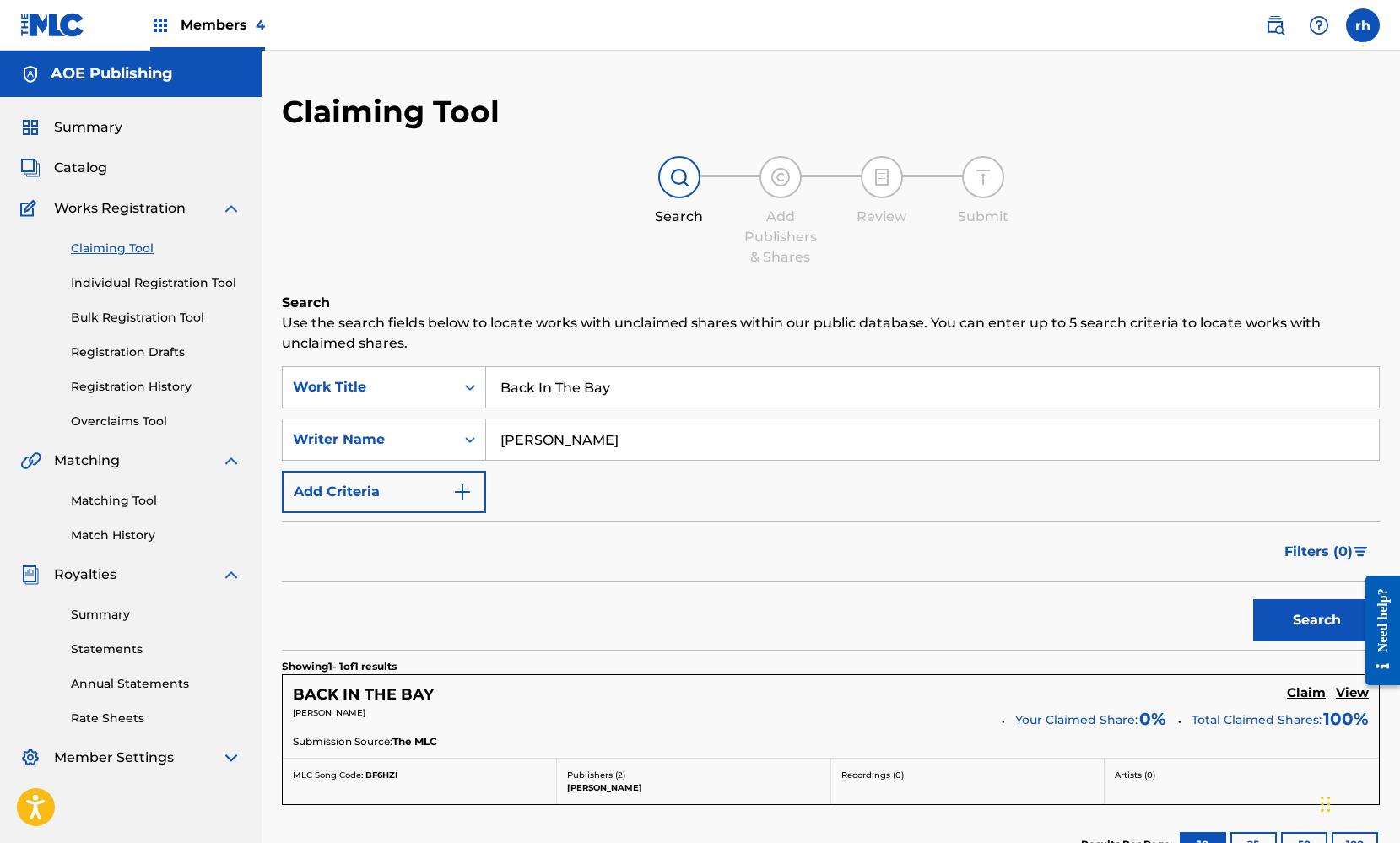
click at [1348, 695] on h5 "View" at bounding box center [1352, 693] width 33 height 16
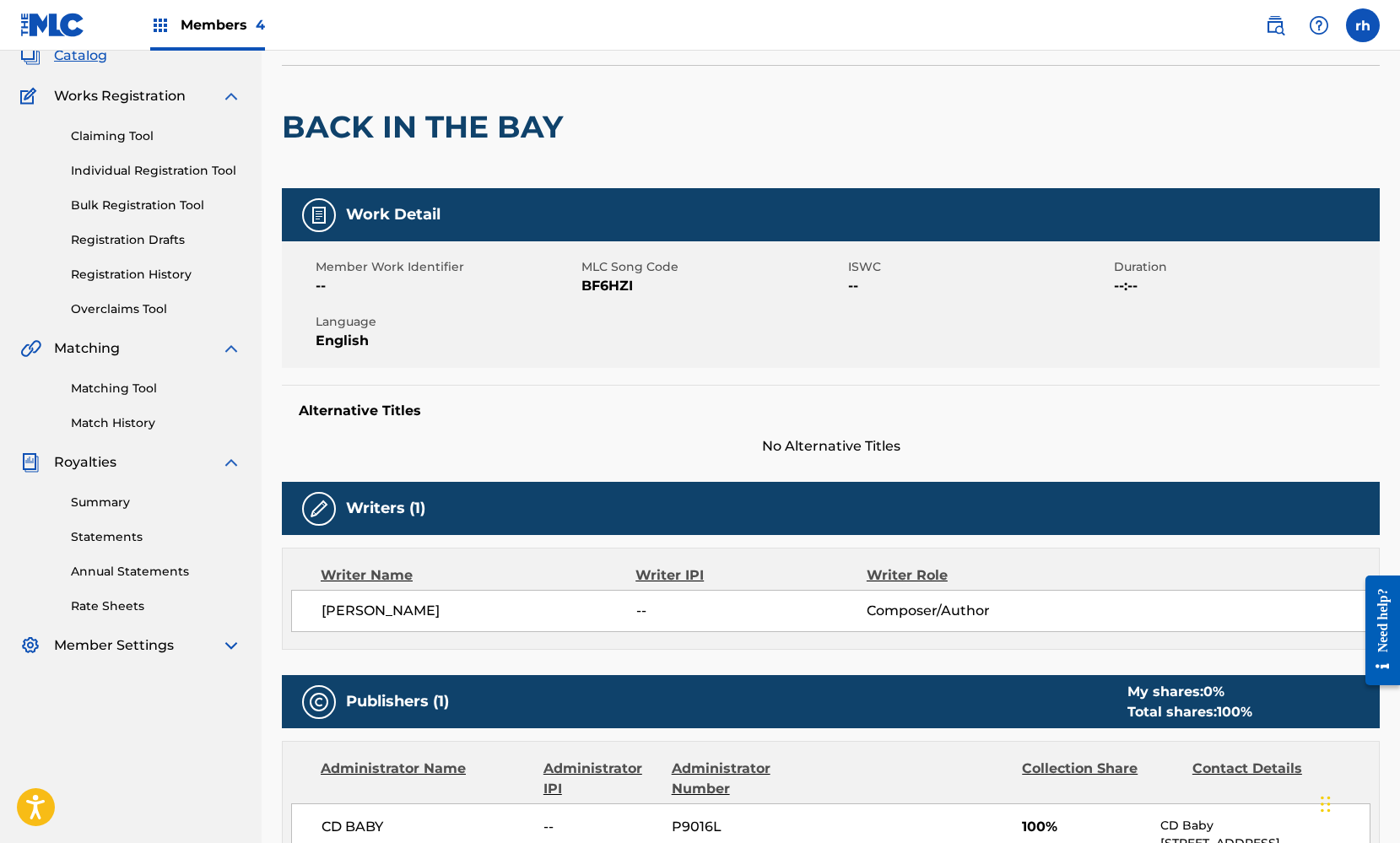
scroll to position [-1, 0]
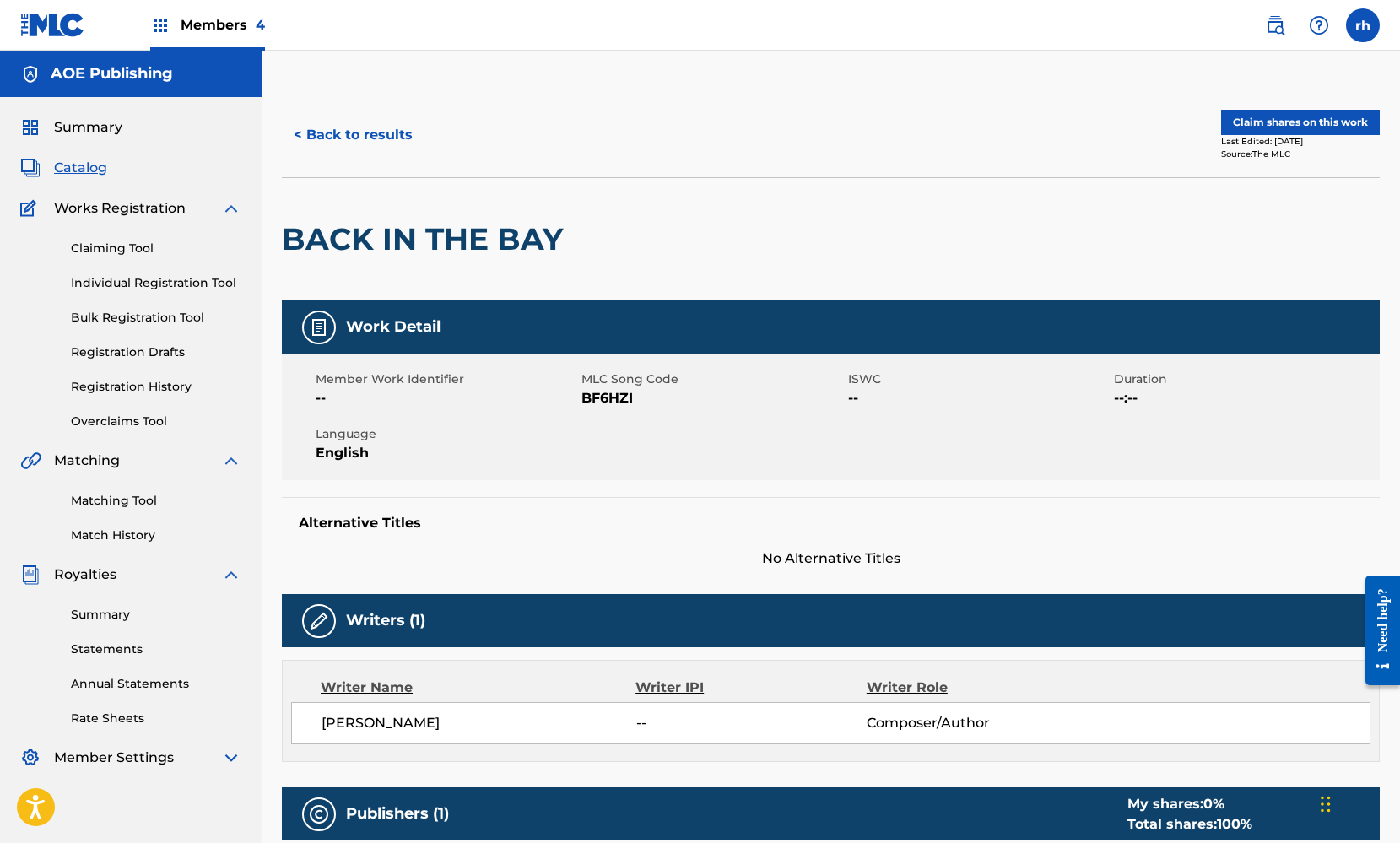
click at [90, 171] on span "Catalog" at bounding box center [80, 168] width 53 height 21
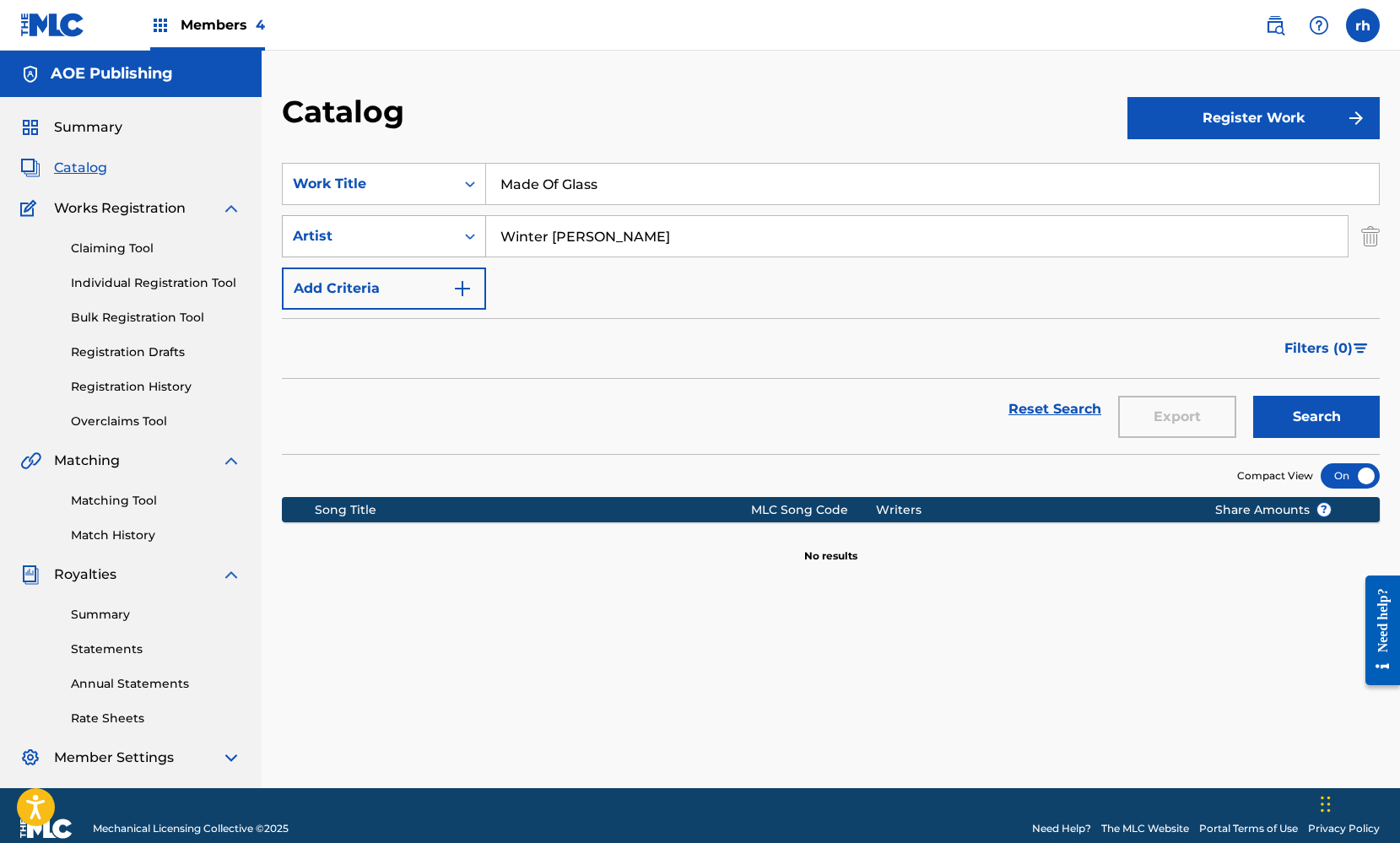
drag, startPoint x: 624, startPoint y: 242, endPoint x: 456, endPoint y: 235, distance: 168.1
click at [456, 235] on div "SearchWithCriteria9ef5ebca-5864-4e56-b417-9950449e3785 Artist Winter Blanco" at bounding box center [830, 236] width 1098 height 42
type input "Holly Baby"
drag, startPoint x: 611, startPoint y: 183, endPoint x: 402, endPoint y: 182, distance: 209.0
click at [403, 182] on div "SearchWithCriteria124df358-8edb-4378-9d2f-4dc4f26c8c1d Work Title Made Of Glass" at bounding box center [830, 183] width 1098 height 42
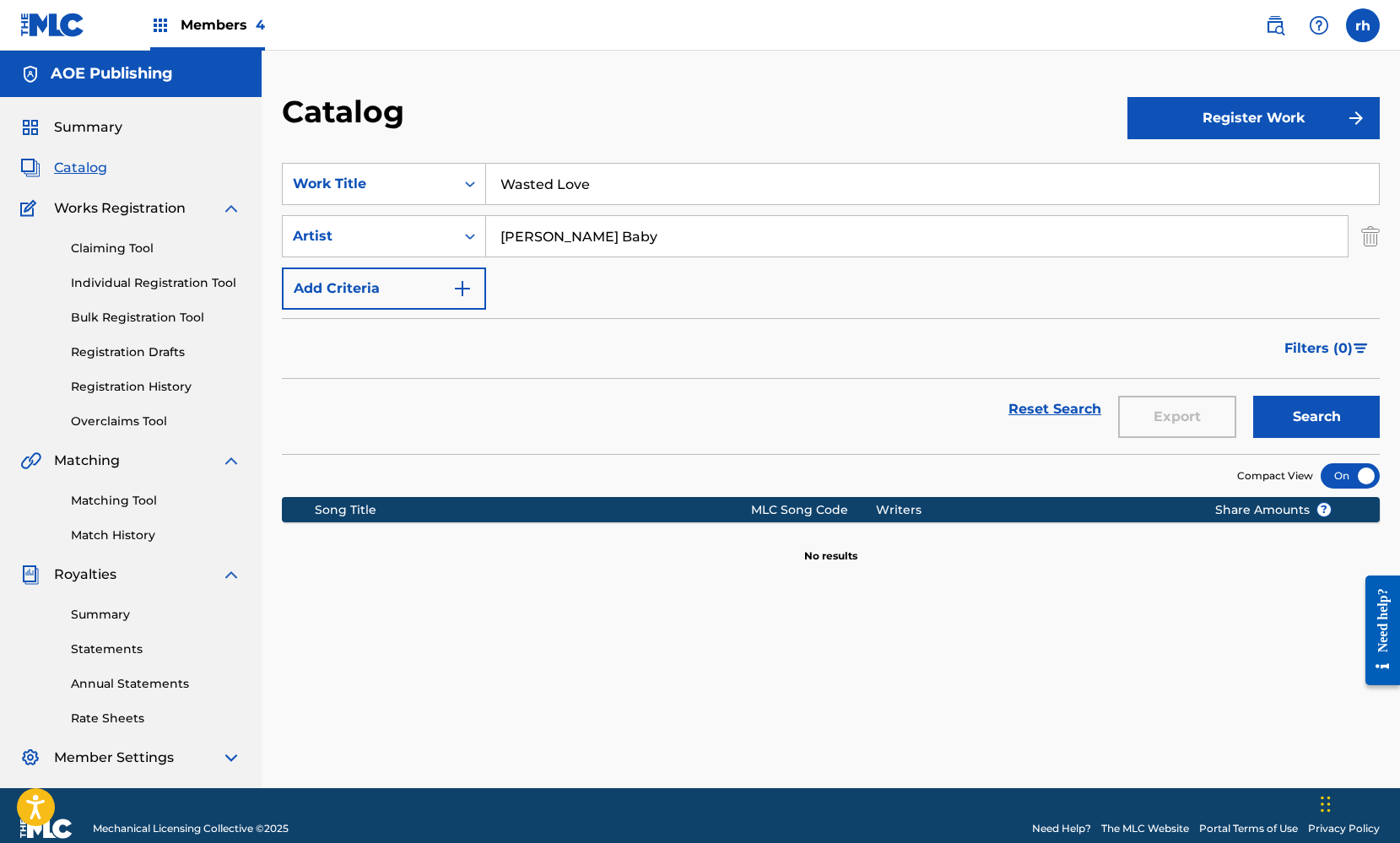
type input "Wasted Love"
click at [1326, 413] on button "Search" at bounding box center [1316, 417] width 127 height 42
click at [650, 192] on input "Wasted Love" at bounding box center [932, 183] width 893 height 40
click at [541, 238] on input "Holly Baby" at bounding box center [917, 236] width 862 height 40
click at [1322, 417] on button "Search" at bounding box center [1316, 417] width 127 height 42
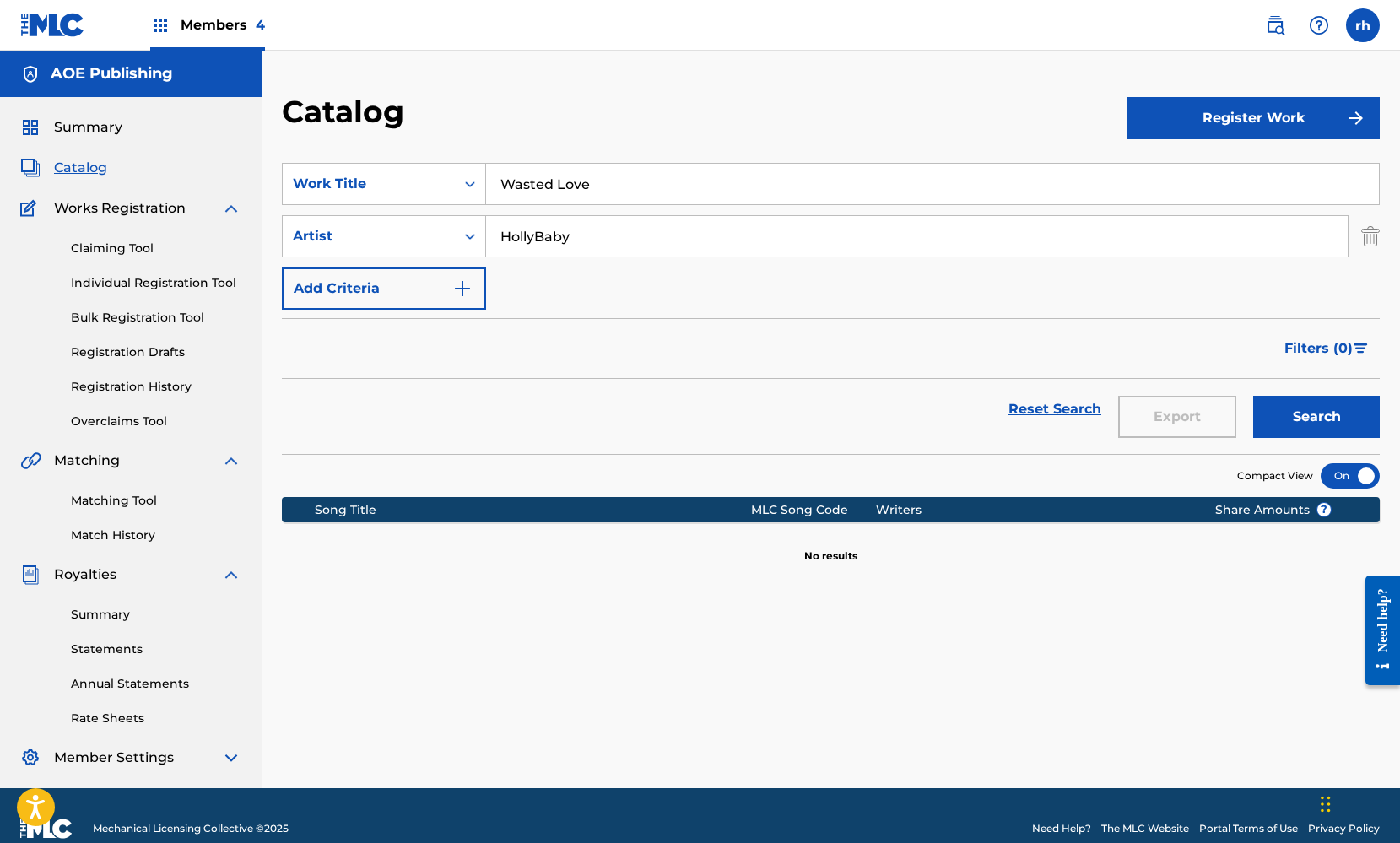
click at [533, 236] on input "HollyBaby" at bounding box center [917, 236] width 862 height 40
type input "Holly Baby"
